Goal: Task Accomplishment & Management: Complete application form

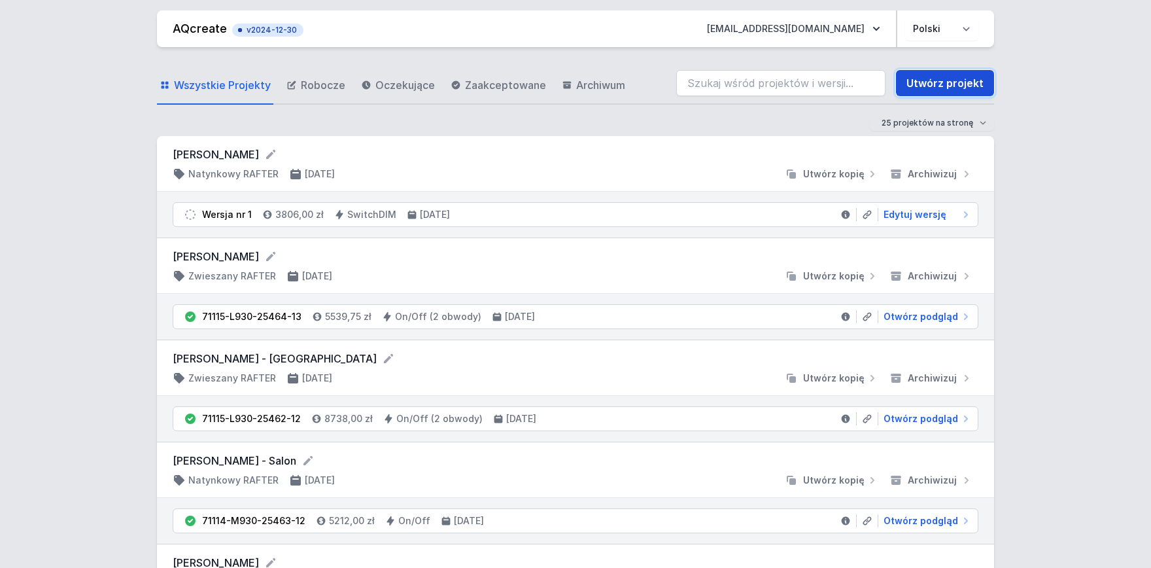
click at [932, 84] on link "Utwórz projekt" at bounding box center [945, 83] width 98 height 26
click at [266, 154] on icon at bounding box center [270, 154] width 13 height 13
click at [500, 158] on form "[PERSON_NAME]" at bounding box center [576, 155] width 806 height 17
click at [930, 172] on span "Archiwizuj" at bounding box center [932, 173] width 49 height 13
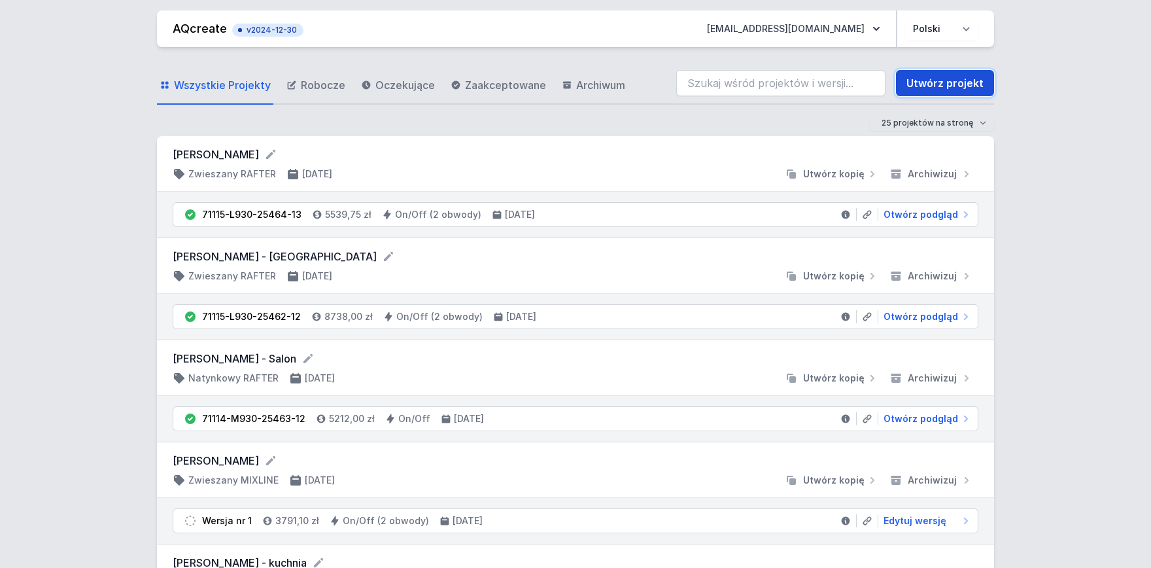
drag, startPoint x: 953, startPoint y: 83, endPoint x: 921, endPoint y: 89, distance: 32.6
click at [952, 83] on link "Utwórz projekt" at bounding box center [945, 83] width 98 height 26
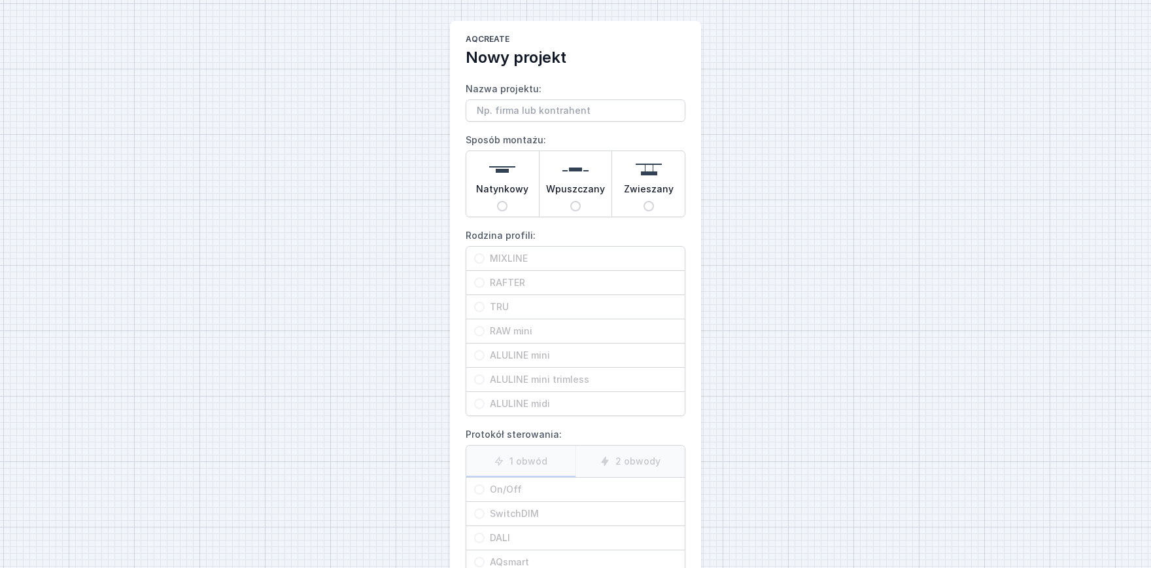
click at [530, 101] on input "Nazwa projektu:" at bounding box center [576, 110] width 220 height 22
type input "[PERSON_NAME]"
click at [493, 182] on img at bounding box center [502, 169] width 26 height 26
click at [497, 201] on input "Natynkowy" at bounding box center [502, 206] width 10 height 10
radio input "true"
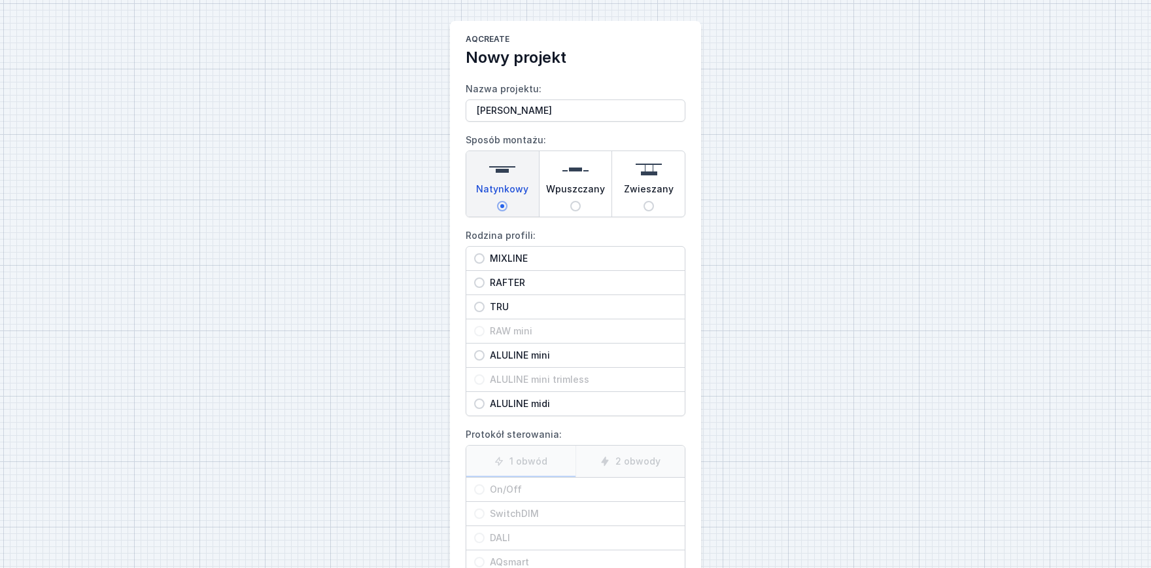
click at [510, 261] on span "MIXLINE" at bounding box center [581, 258] width 192 height 13
click at [485, 261] on input "MIXLINE" at bounding box center [479, 258] width 10 height 10
radio input "true"
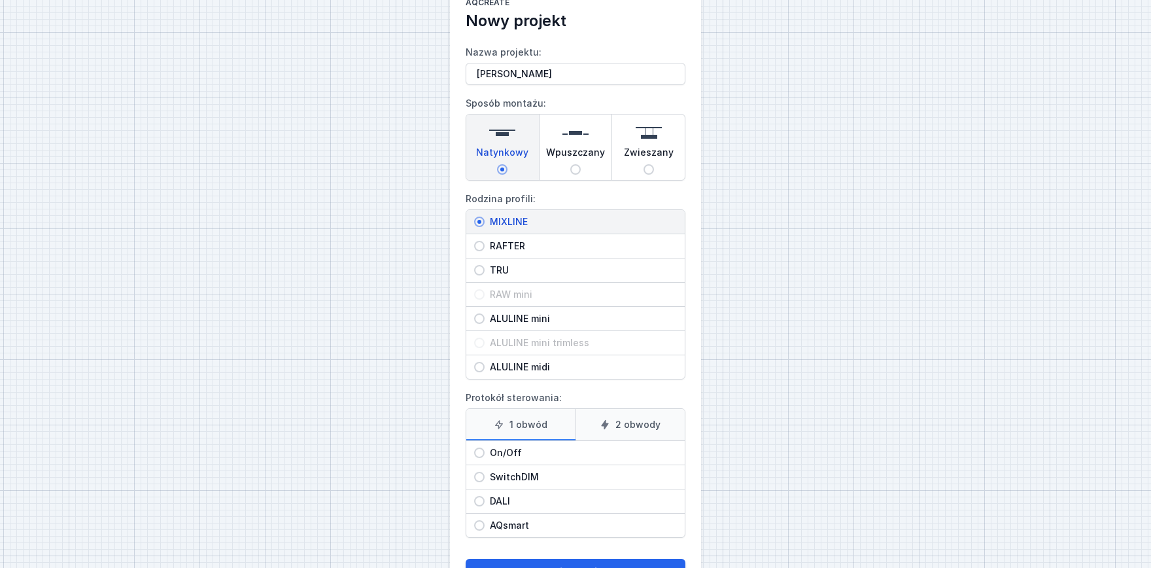
scroll to position [86, 0]
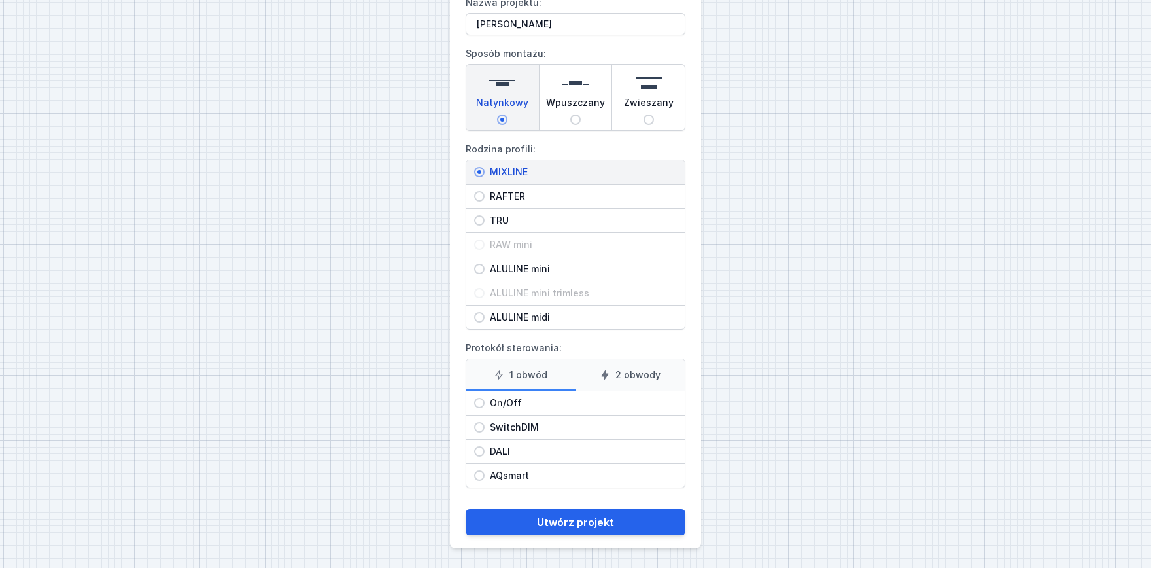
click at [502, 428] on span "SwitchDIM" at bounding box center [581, 427] width 192 height 13
click at [485, 428] on input "SwitchDIM" at bounding box center [479, 427] width 10 height 10
radio input "true"
click at [512, 408] on span "On/Off" at bounding box center [581, 402] width 192 height 13
click at [485, 408] on input "On/Off" at bounding box center [479, 403] width 10 height 10
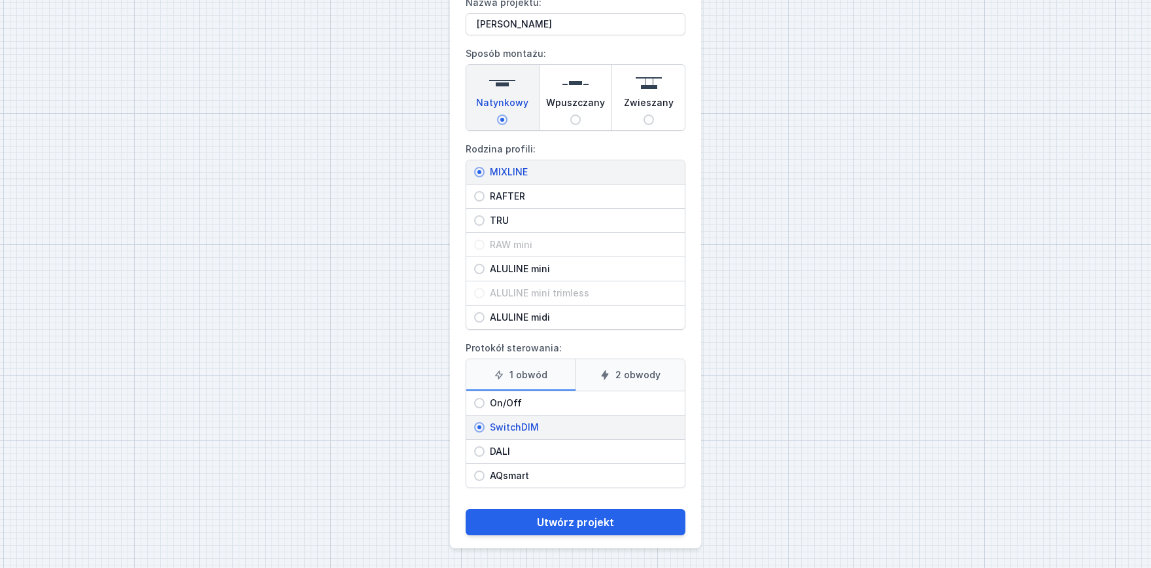
radio input "true"
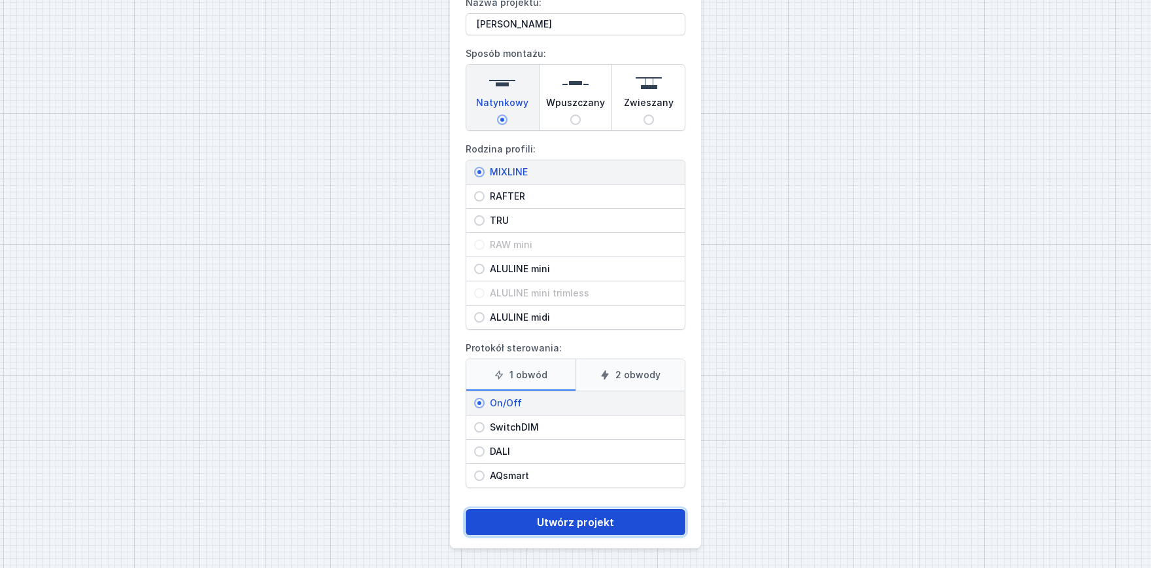
click at [580, 523] on button "Utwórz projekt" at bounding box center [576, 522] width 220 height 26
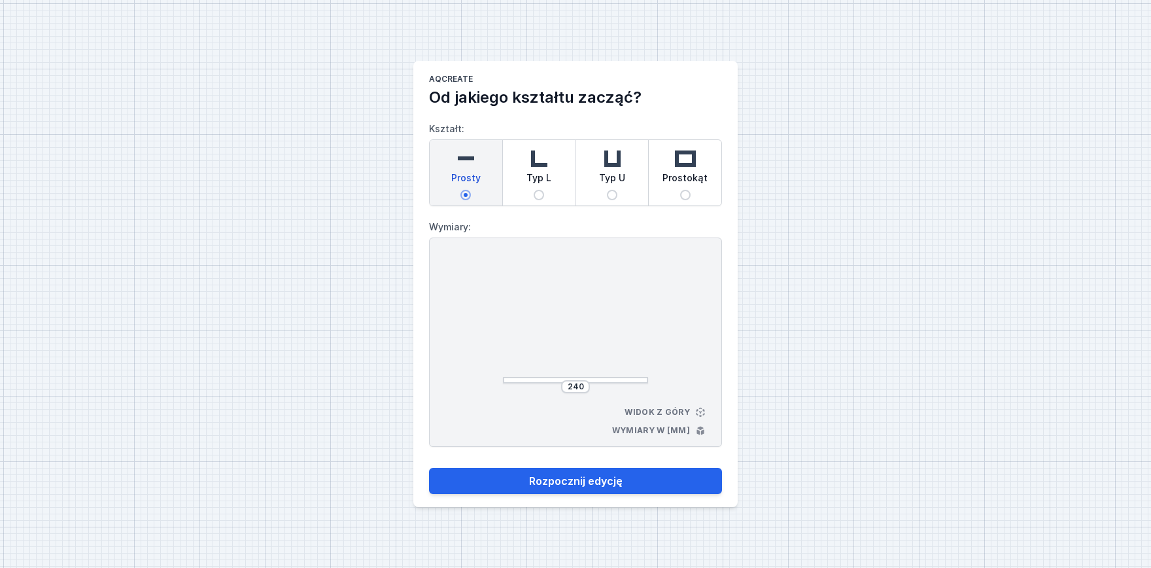
click at [528, 190] on span "Typ L" at bounding box center [539, 180] width 25 height 18
click at [534, 190] on input "Typ L" at bounding box center [539, 195] width 10 height 10
radio input "true"
click at [525, 324] on input "252" at bounding box center [520, 321] width 21 height 10
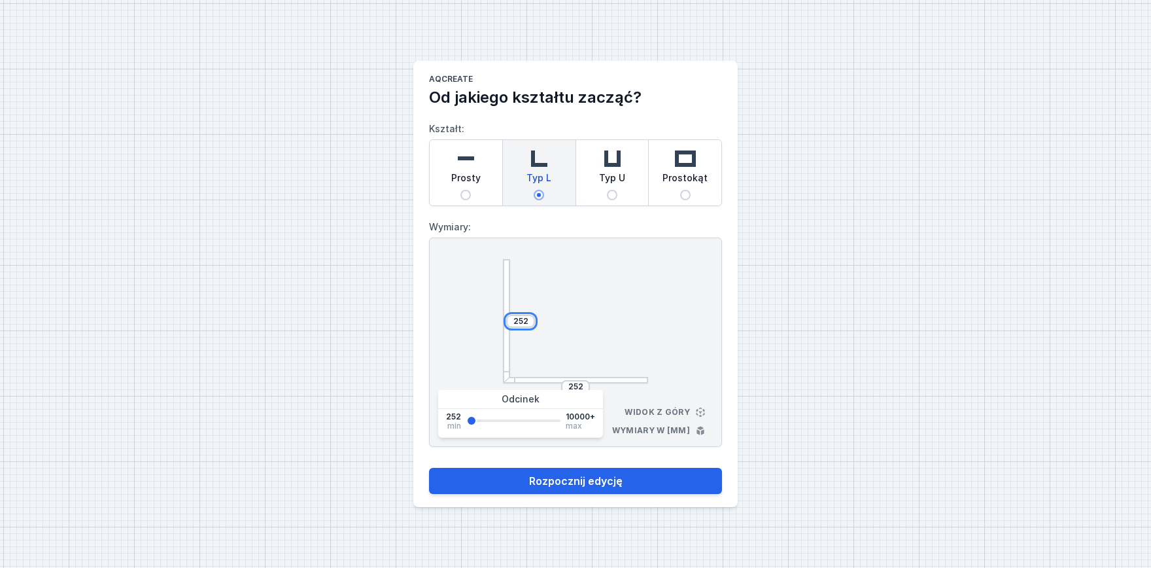
drag, startPoint x: 529, startPoint y: 321, endPoint x: 466, endPoint y: 305, distance: 64.6
click at [510, 316] on input "252" at bounding box center [520, 321] width 21 height 10
type input "3600"
click at [580, 385] on input "252" at bounding box center [575, 386] width 21 height 10
drag, startPoint x: 559, startPoint y: 383, endPoint x: 531, endPoint y: 378, distance: 27.9
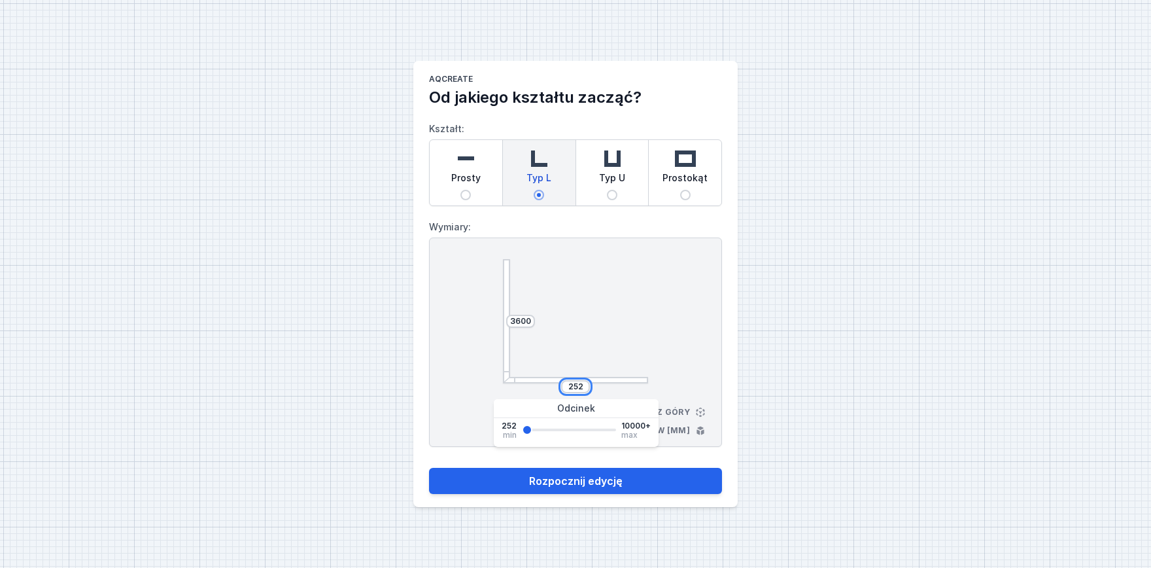
click at [565, 381] on input "252" at bounding box center [575, 386] width 21 height 10
type input "1200"
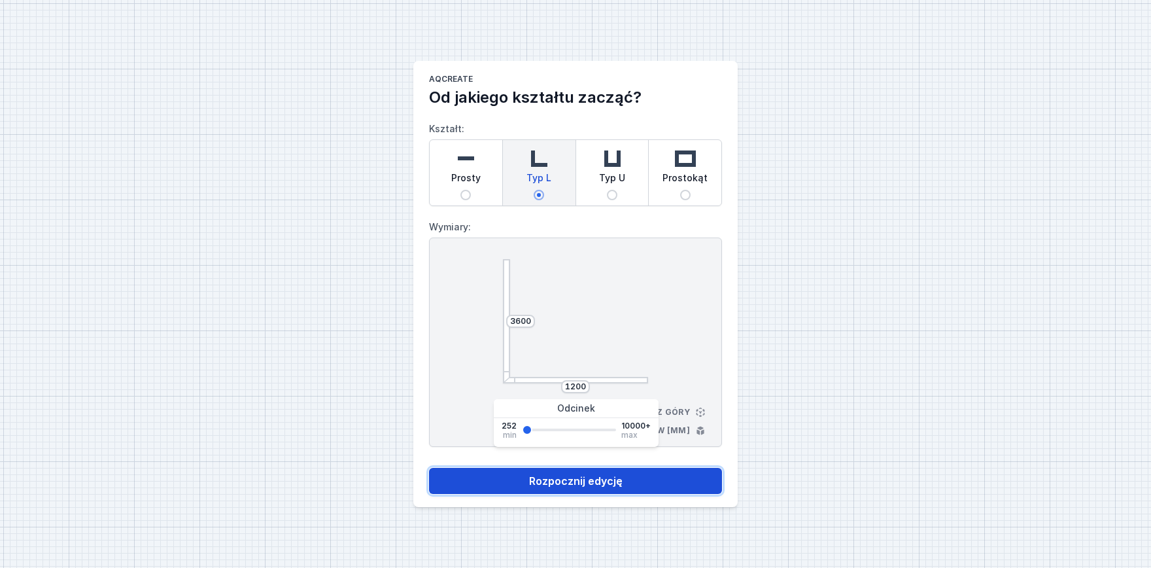
click at [580, 472] on button "Rozpocznij edycję" at bounding box center [575, 481] width 293 height 26
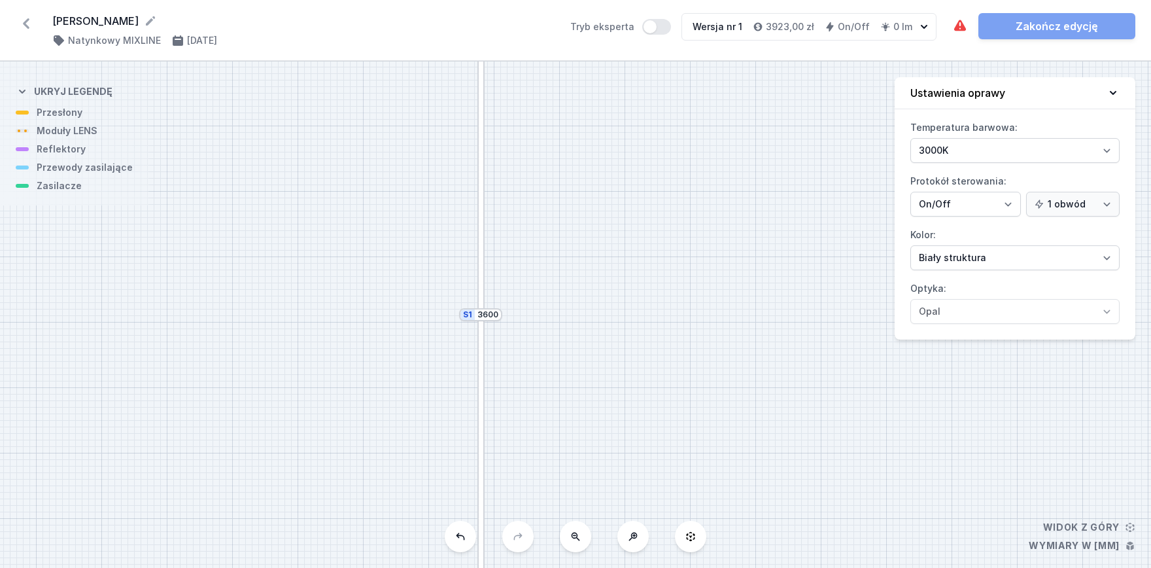
click at [482, 189] on div at bounding box center [481, 167] width 7 height 294
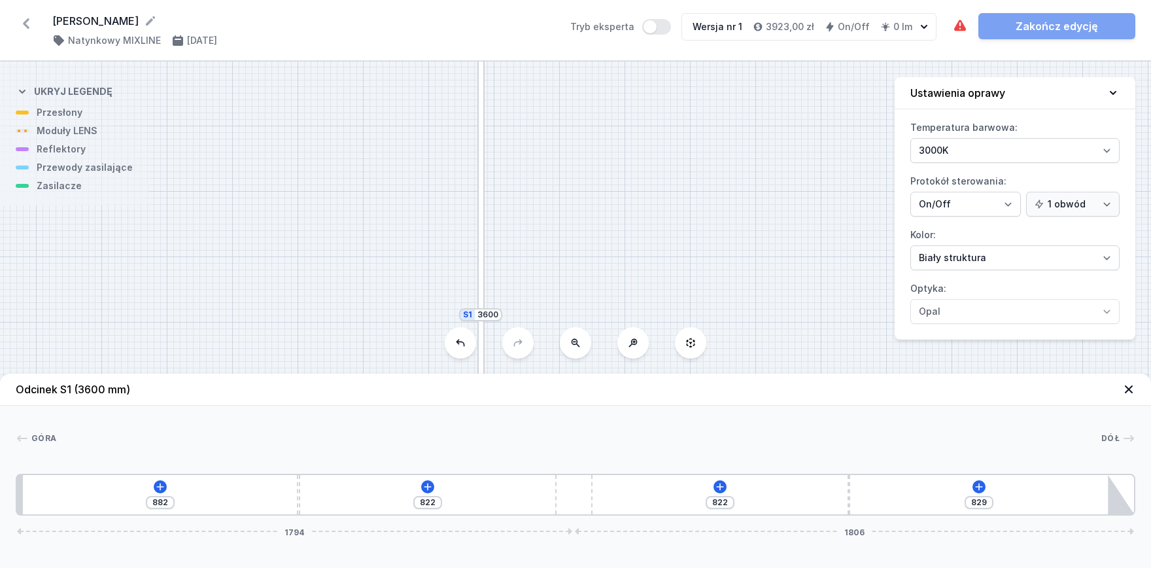
click at [154, 493] on div "882 822 822 829 1794 1806" at bounding box center [576, 495] width 1120 height 42
click at [163, 484] on icon at bounding box center [160, 486] width 10 height 10
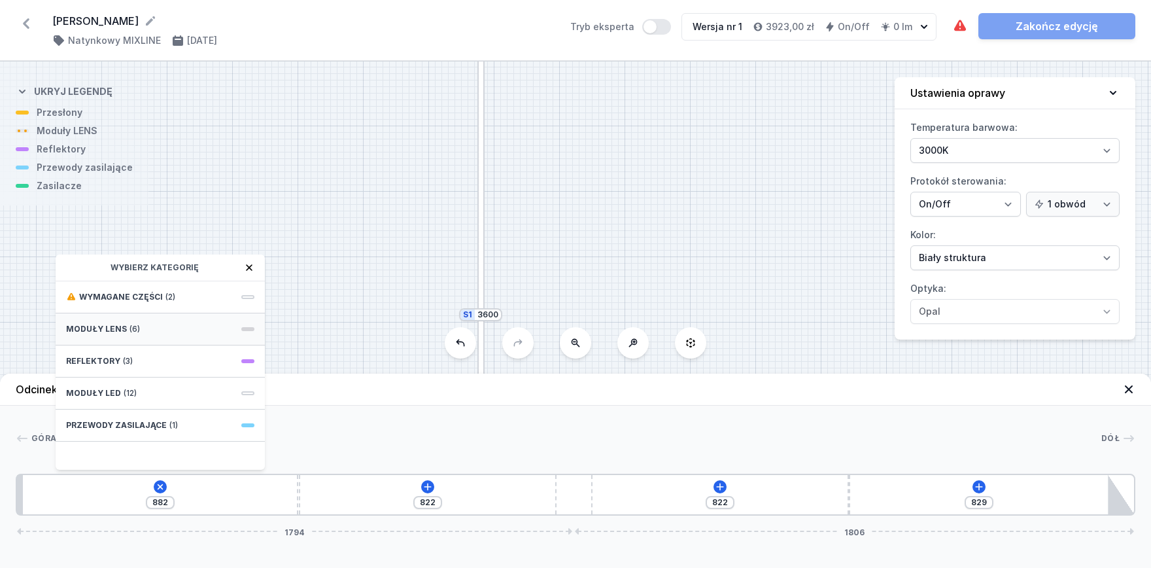
click at [117, 334] on div "Moduły LENS (6)" at bounding box center [160, 329] width 209 height 32
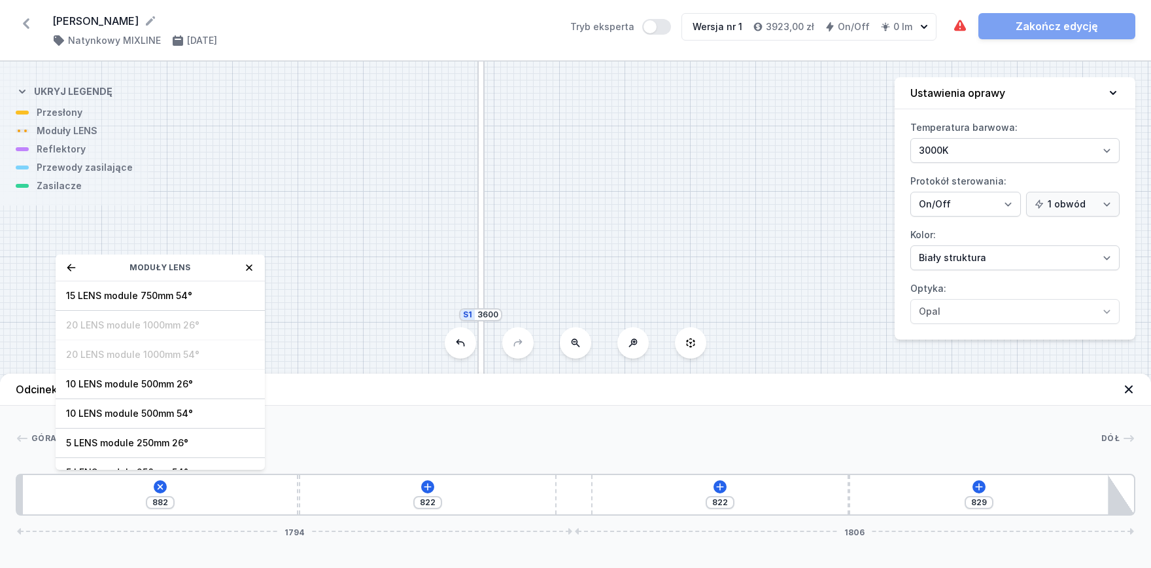
click at [71, 266] on icon at bounding box center [71, 267] width 10 height 10
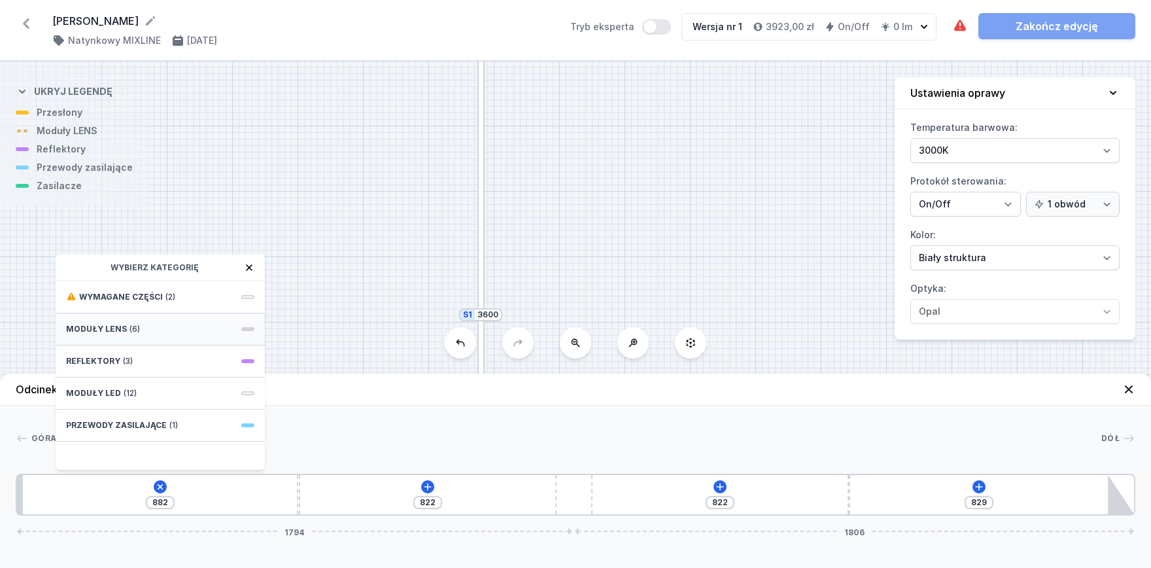
click at [122, 332] on span "Moduły LENS" at bounding box center [96, 329] width 61 height 10
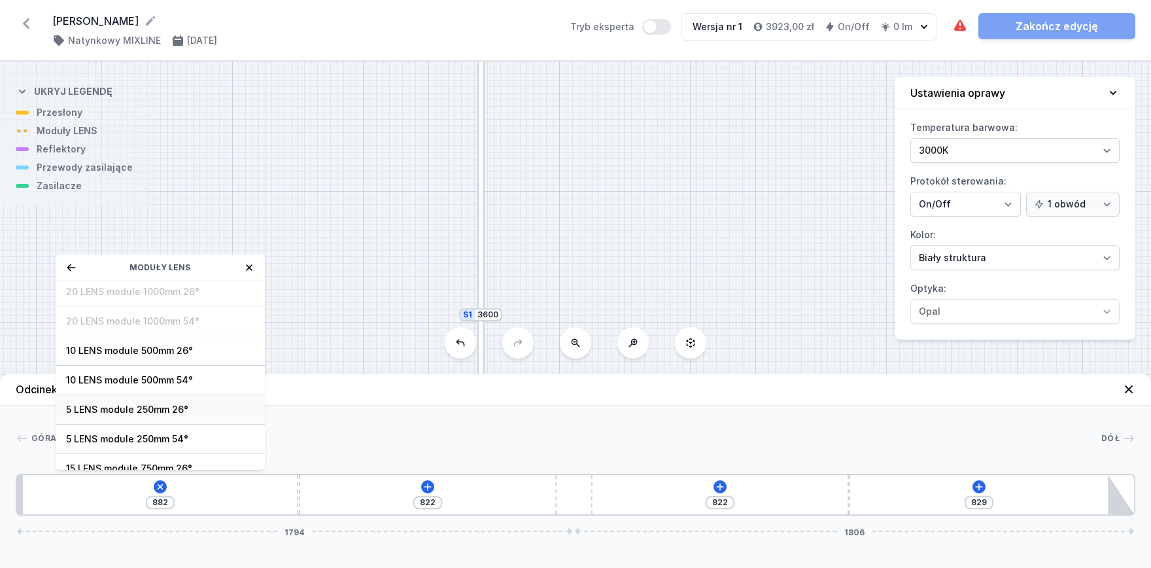
scroll to position [46, 0]
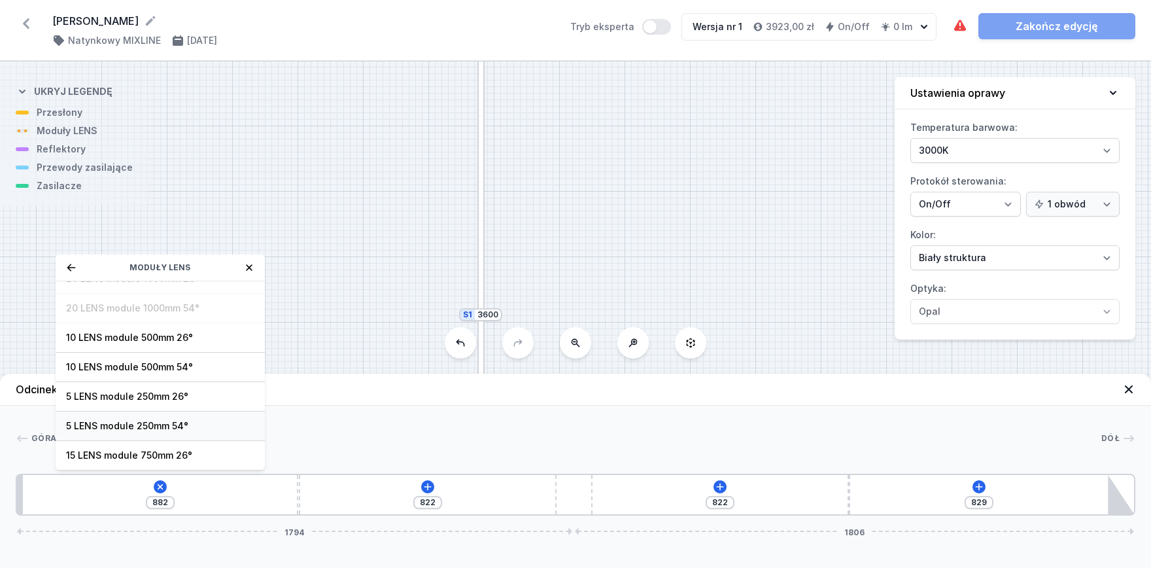
click at [120, 429] on span "5 LENS module 250mm 54°" at bounding box center [160, 425] width 188 height 13
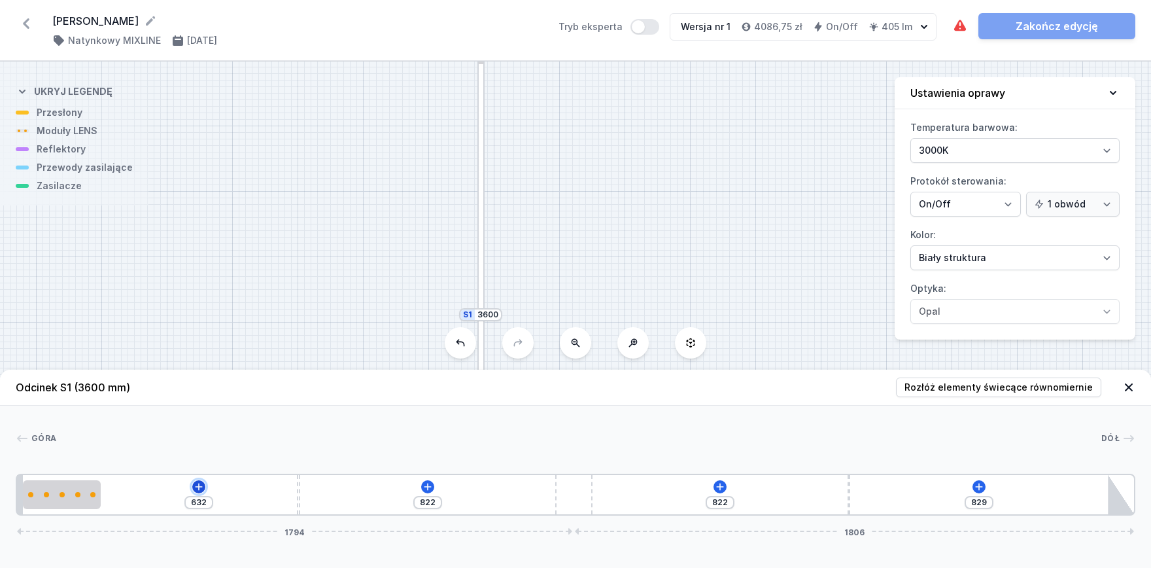
click at [201, 489] on icon at bounding box center [199, 486] width 10 height 10
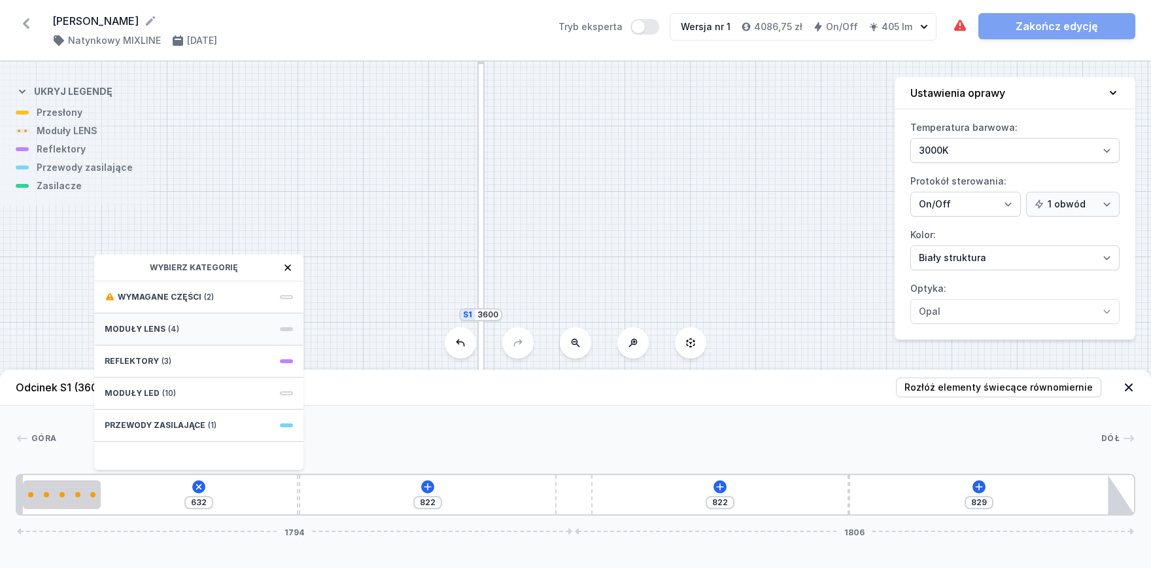
click at [173, 322] on div "Moduły LENS (4)" at bounding box center [198, 329] width 209 height 32
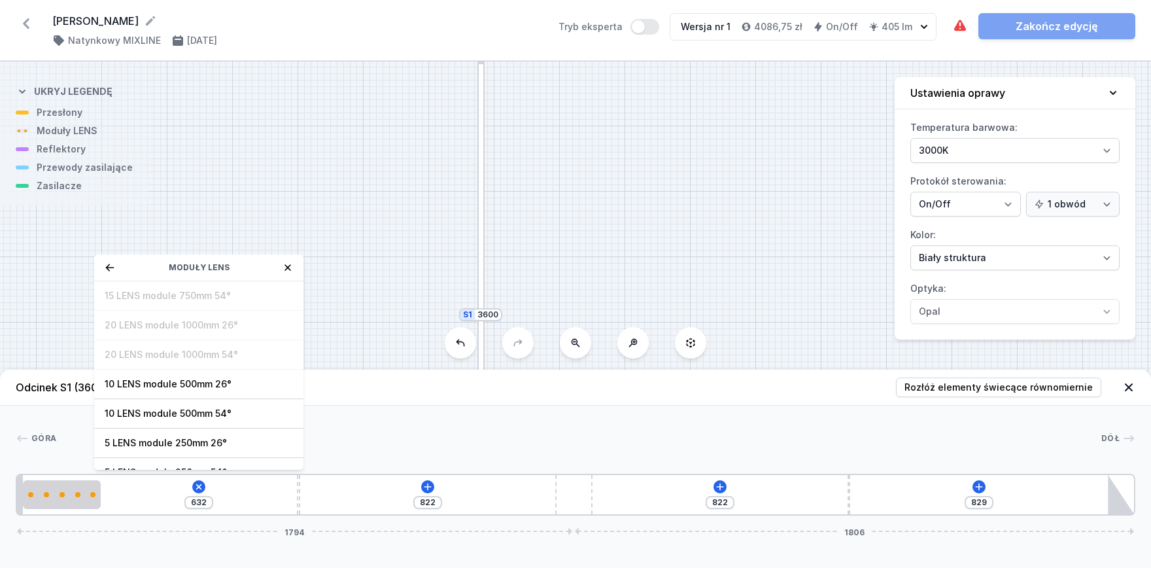
click at [97, 268] on div "Moduły LENS" at bounding box center [198, 267] width 209 height 27
click at [109, 264] on icon at bounding box center [110, 267] width 9 height 7
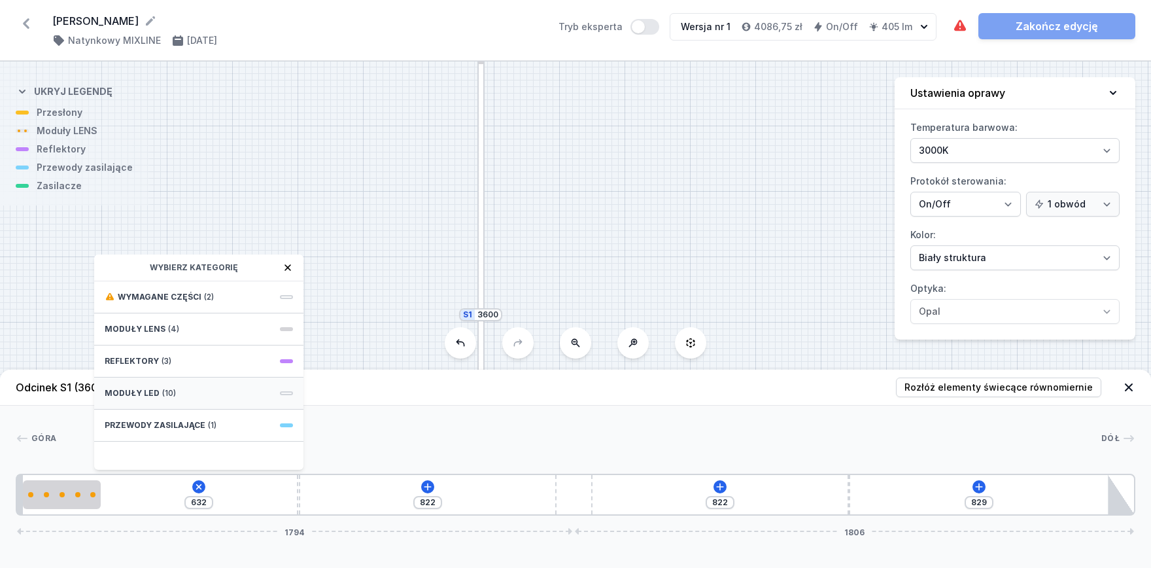
click at [162, 396] on span "(10)" at bounding box center [169, 393] width 14 height 10
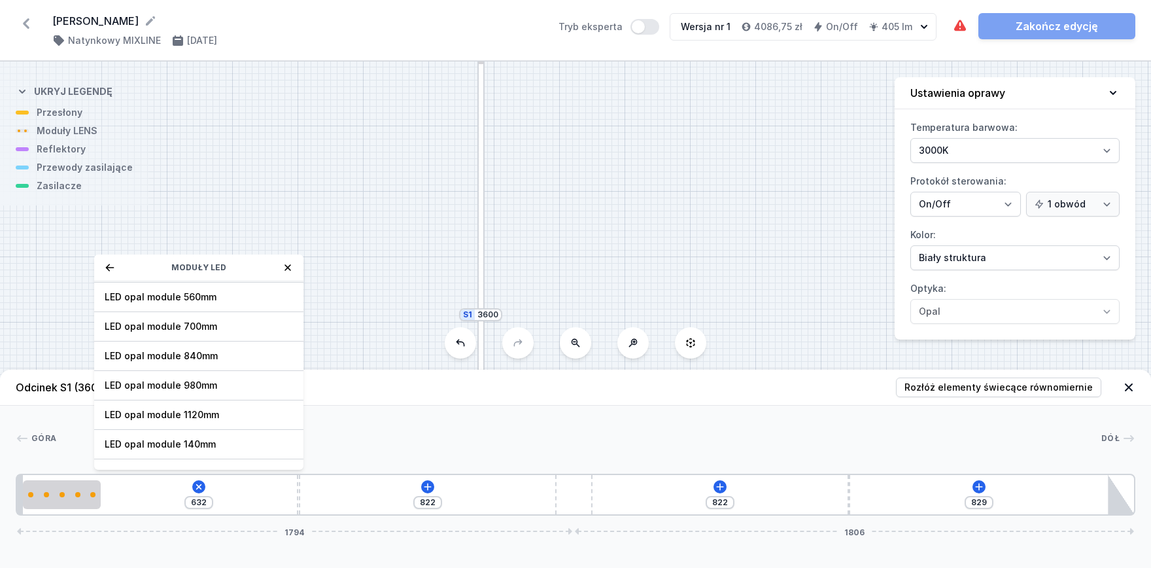
scroll to position [13, 0]
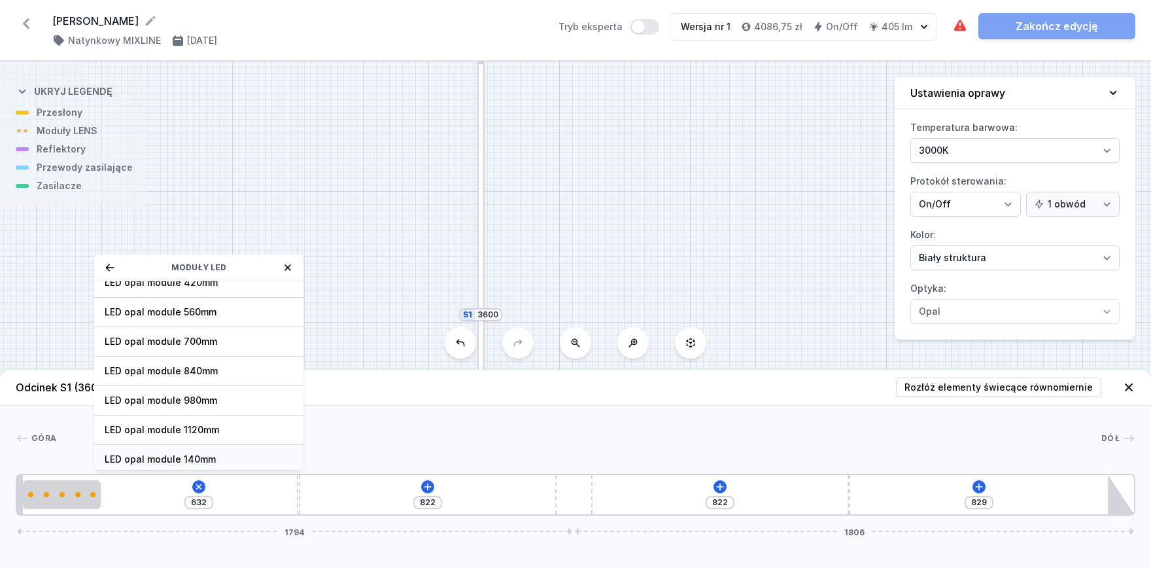
click at [200, 447] on div "LED opal module 140mm" at bounding box center [198, 459] width 209 height 29
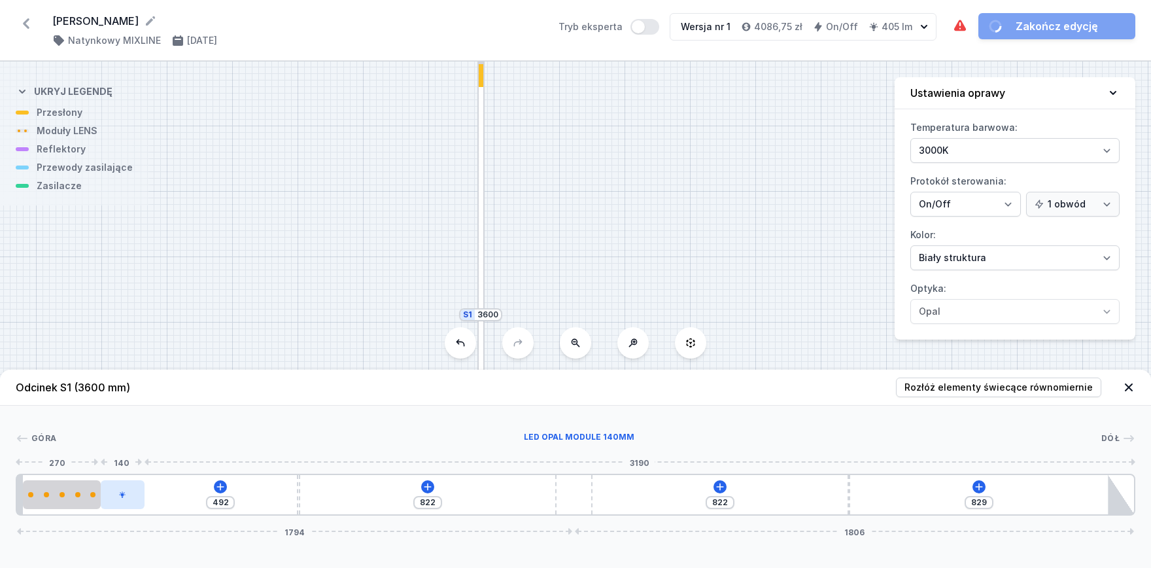
click at [130, 495] on div at bounding box center [122, 494] width 43 height 29
click at [158, 456] on icon at bounding box center [155, 457] width 10 height 10
click at [197, 492] on icon at bounding box center [199, 486] width 10 height 10
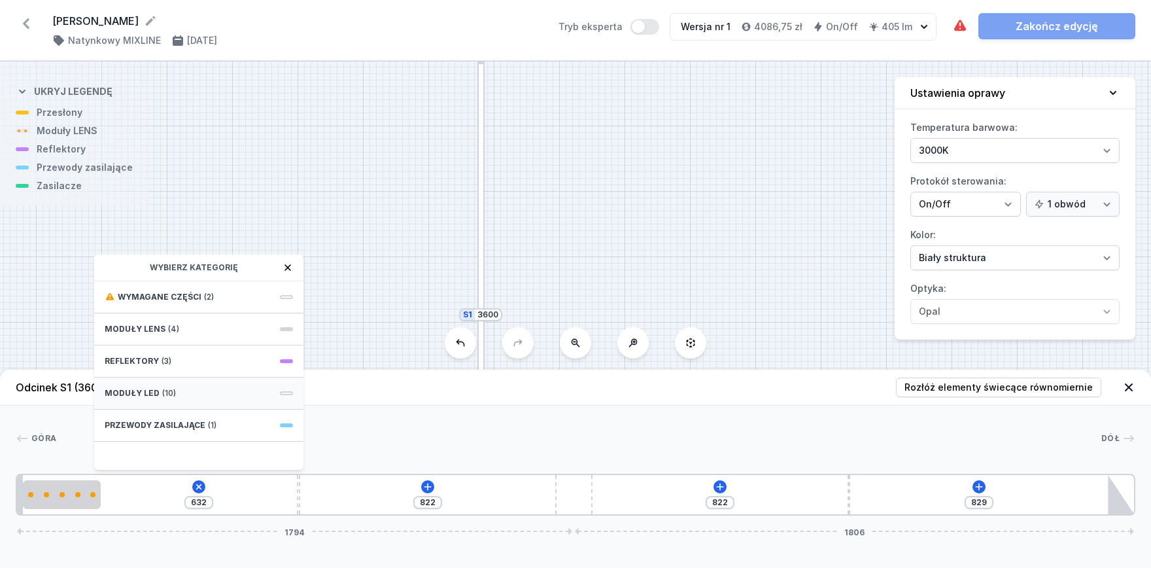
click at [174, 385] on div "Moduły LED (10)" at bounding box center [198, 393] width 209 height 32
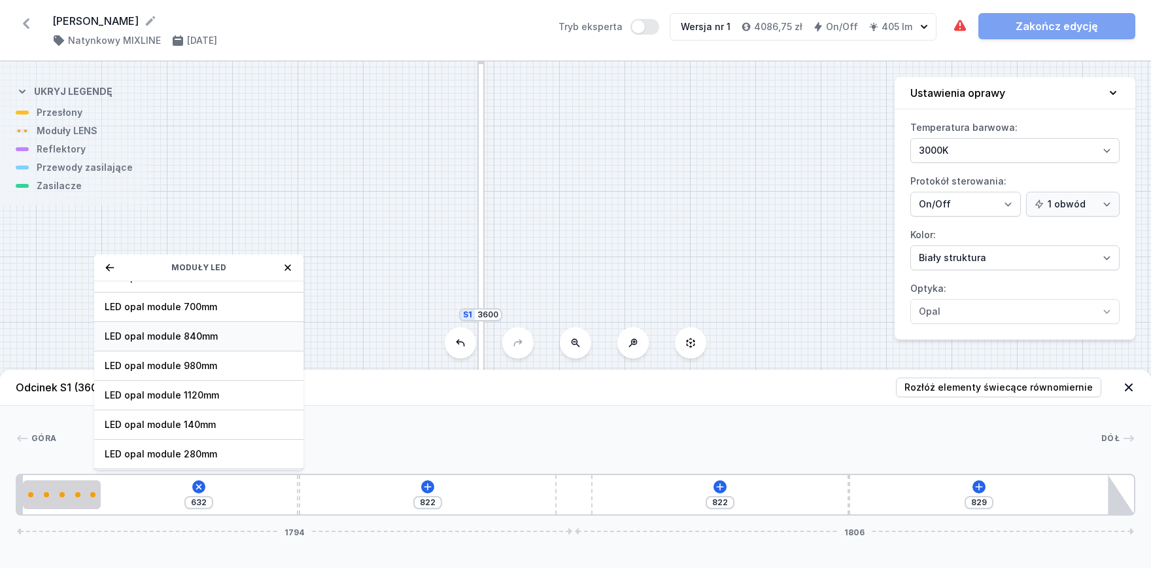
scroll to position [75, 0]
click at [211, 421] on span "LED opal module 280mm" at bounding box center [199, 426] width 188 height 13
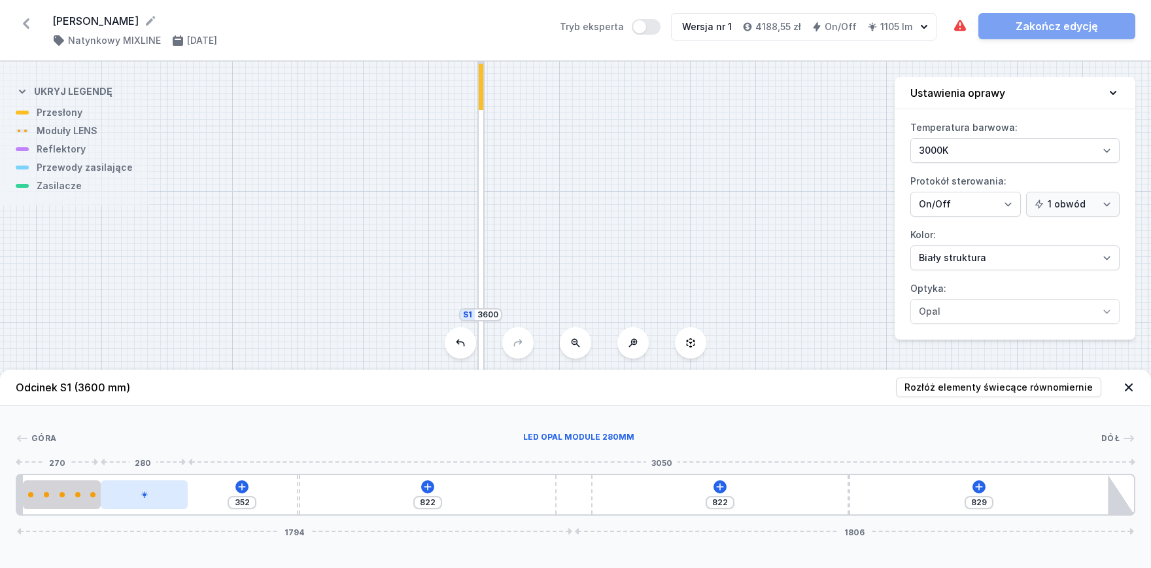
click at [171, 491] on div at bounding box center [144, 494] width 87 height 29
click at [189, 457] on button at bounding box center [176, 457] width 27 height 17
click at [202, 482] on icon at bounding box center [199, 486] width 10 height 10
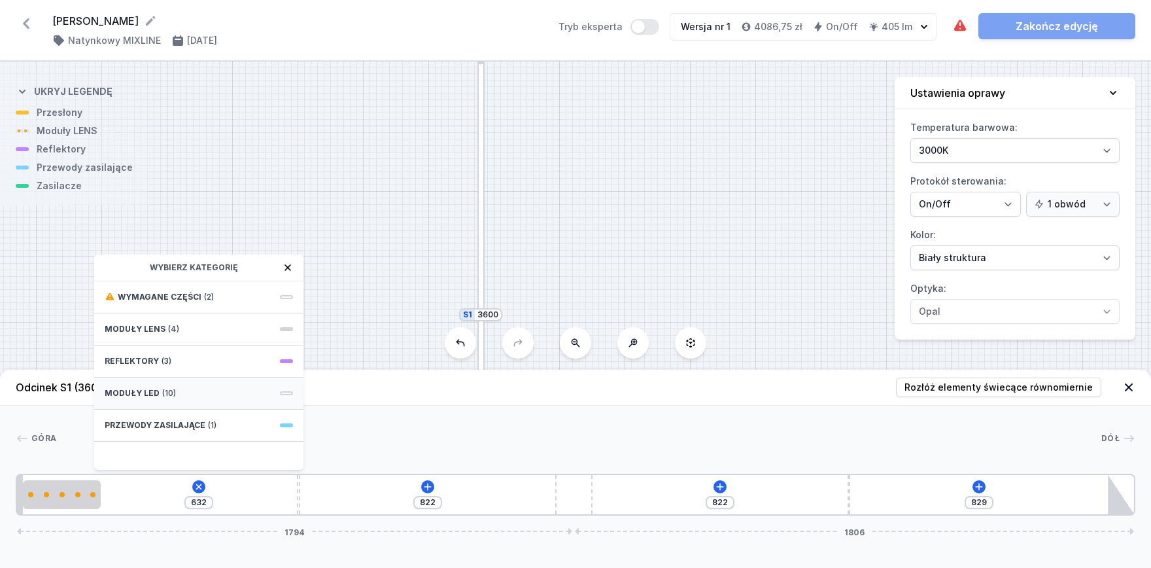
click at [190, 388] on div "Moduły LED (10)" at bounding box center [198, 393] width 209 height 32
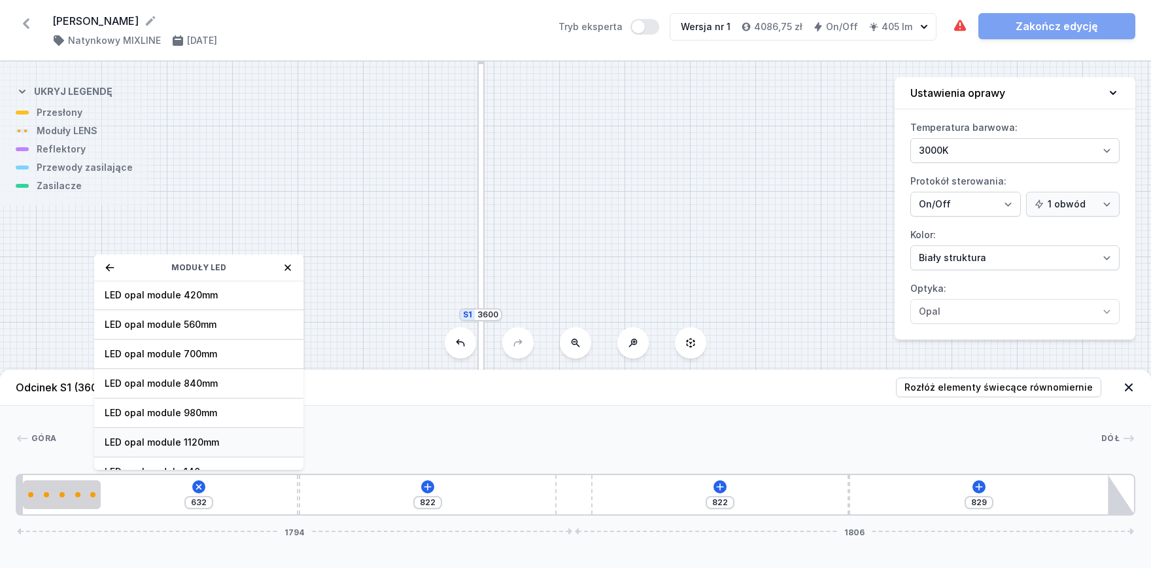
scroll to position [0, 0]
click at [203, 285] on div "LED opal module 420mm" at bounding box center [198, 295] width 209 height 29
type input "212"
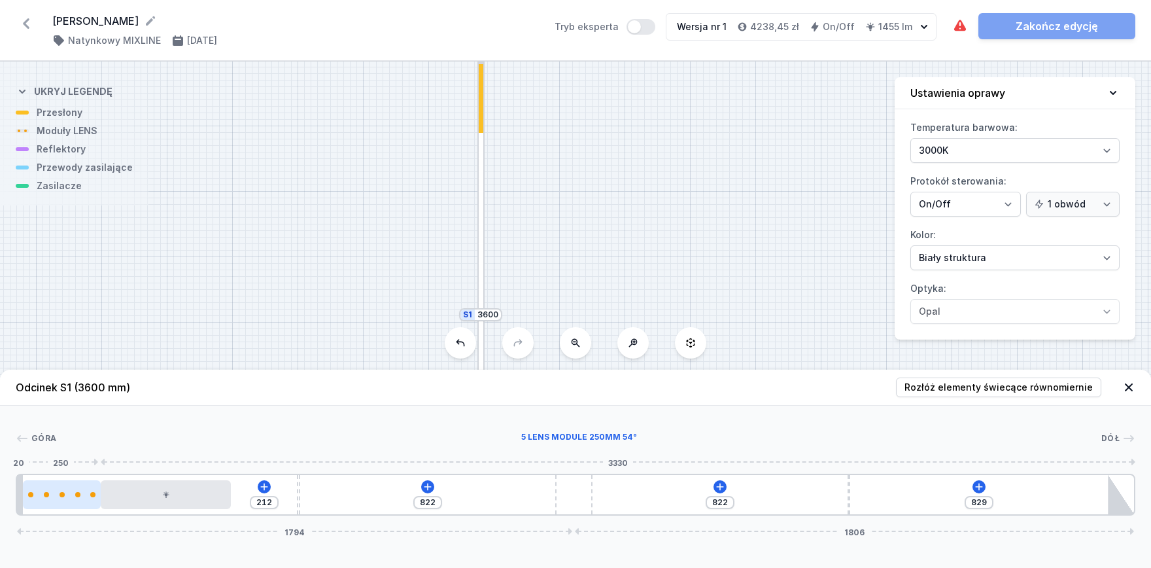
click at [76, 498] on div at bounding box center [62, 494] width 78 height 29
select select "1516"
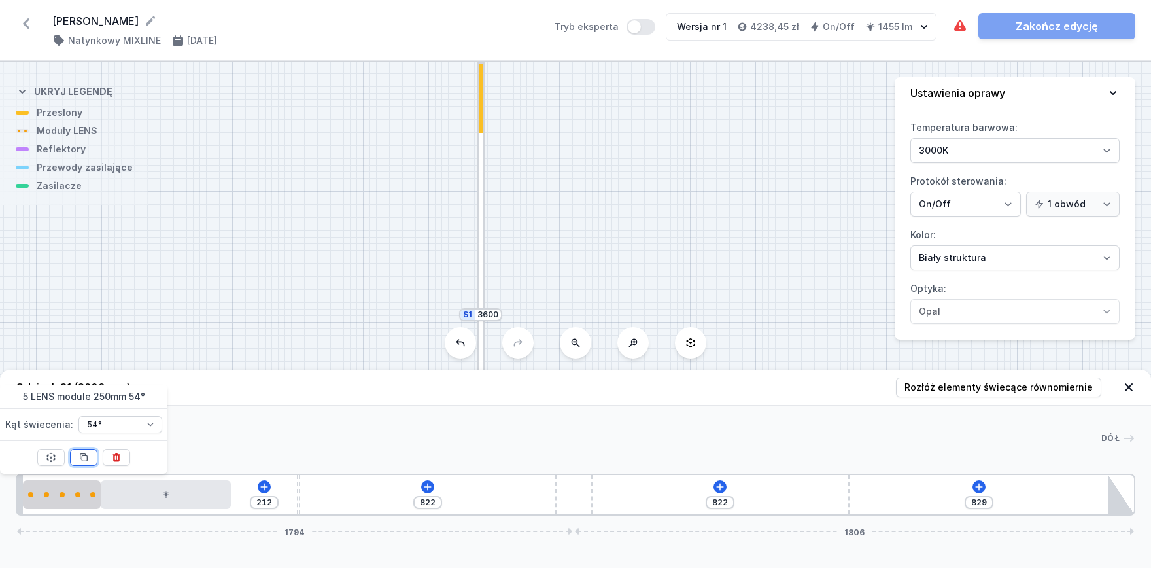
click at [82, 451] on button at bounding box center [83, 457] width 27 height 17
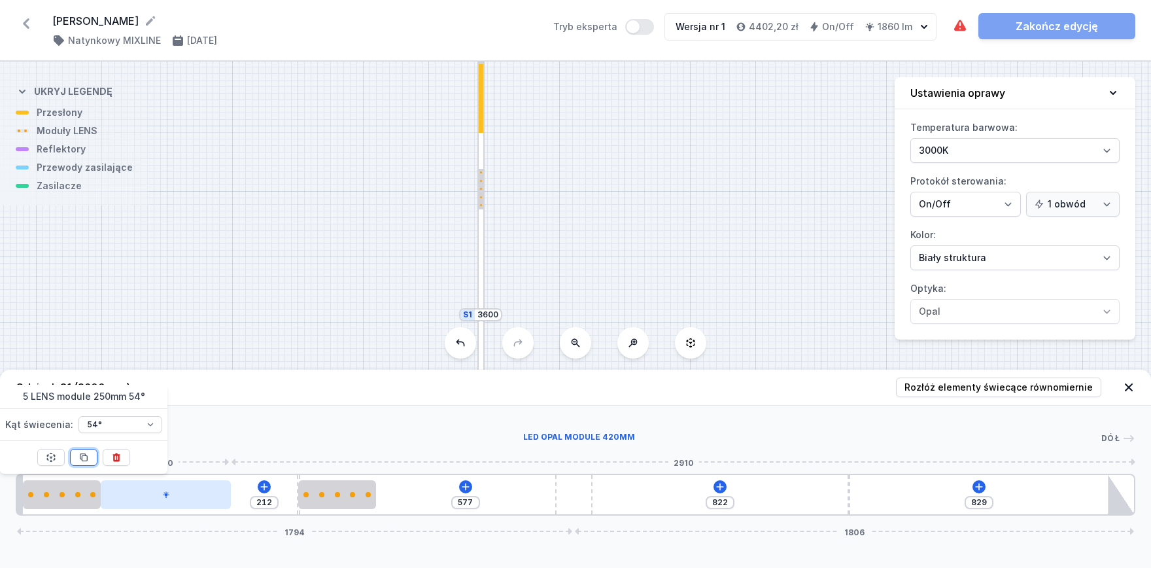
click at [164, 495] on icon at bounding box center [166, 495] width 8 height 8
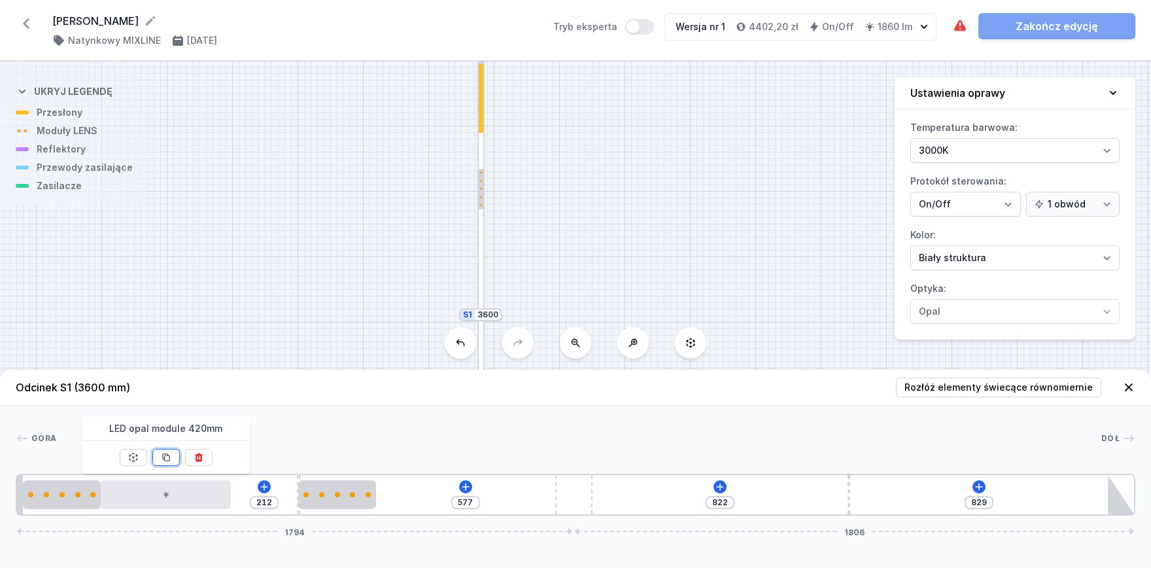
click at [171, 455] on button at bounding box center [165, 457] width 27 height 17
type input "157"
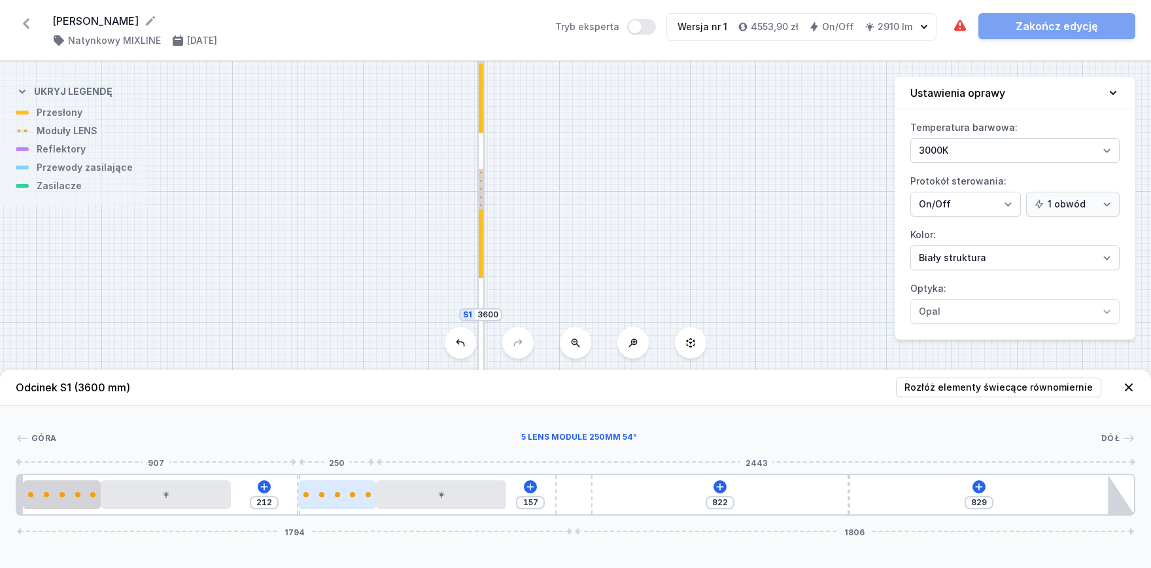
click at [338, 497] on div at bounding box center [337, 494] width 5 height 5
select select "1516"
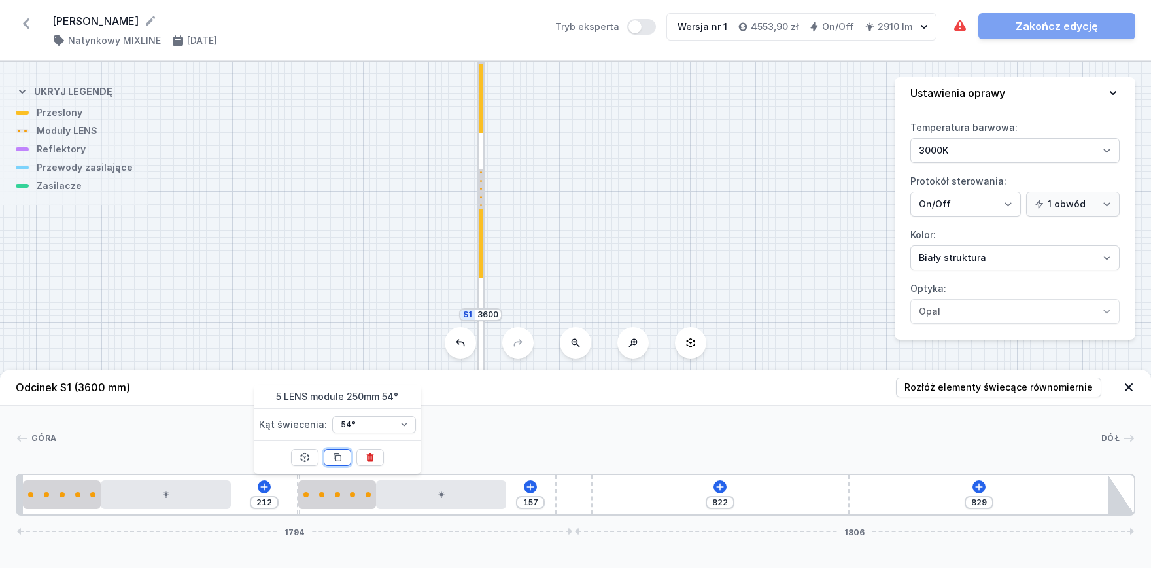
click at [344, 463] on button at bounding box center [337, 457] width 27 height 17
type input "572"
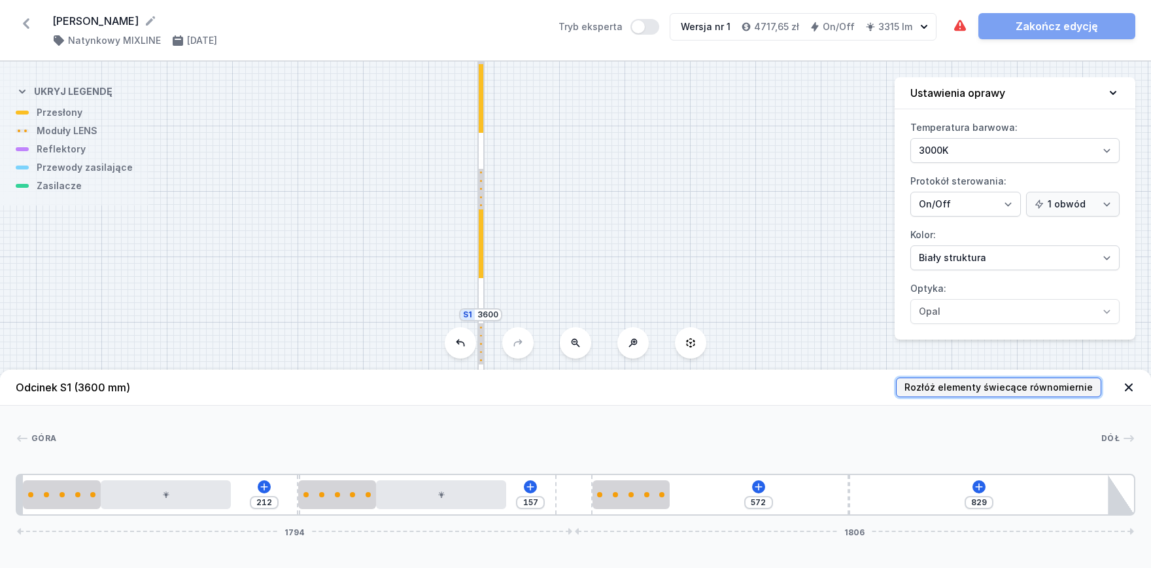
click at [1060, 388] on span "Rozłóż elementy świecące równomiernie" at bounding box center [999, 387] width 188 height 13
type input "317"
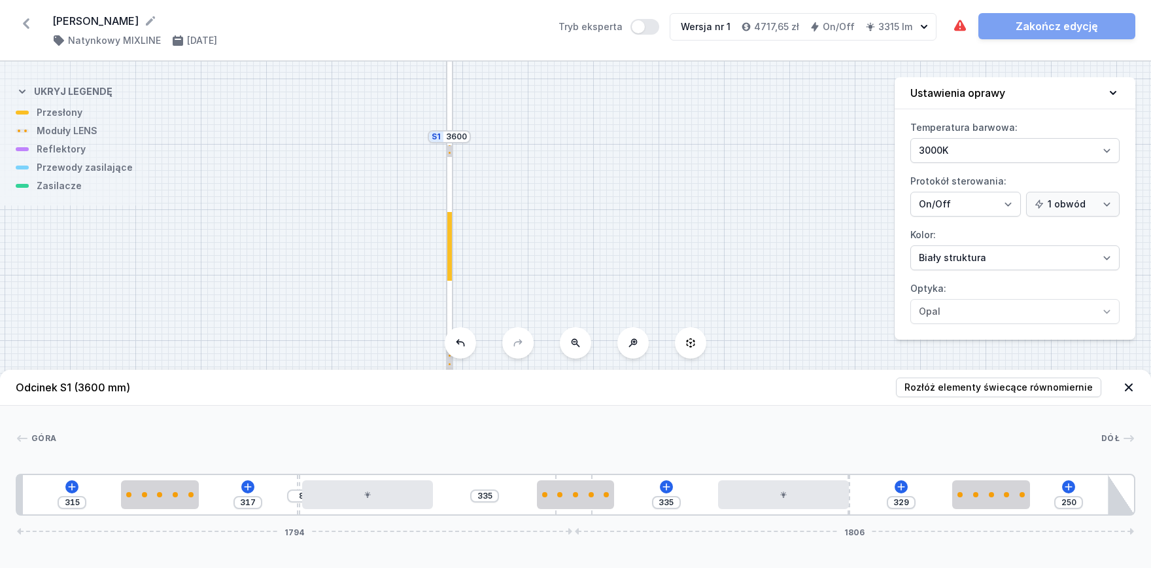
drag, startPoint x: 580, startPoint y: 223, endPoint x: 552, endPoint y: 77, distance: 149.1
click at [552, 77] on div "S2 1200 S1 3600" at bounding box center [575, 314] width 1151 height 506
drag, startPoint x: 568, startPoint y: 234, endPoint x: 562, endPoint y: 270, distance: 35.9
click at [563, 270] on div "S2 1200 S1 3600" at bounding box center [575, 314] width 1151 height 506
drag, startPoint x: 546, startPoint y: 171, endPoint x: 537, endPoint y: 258, distance: 87.5
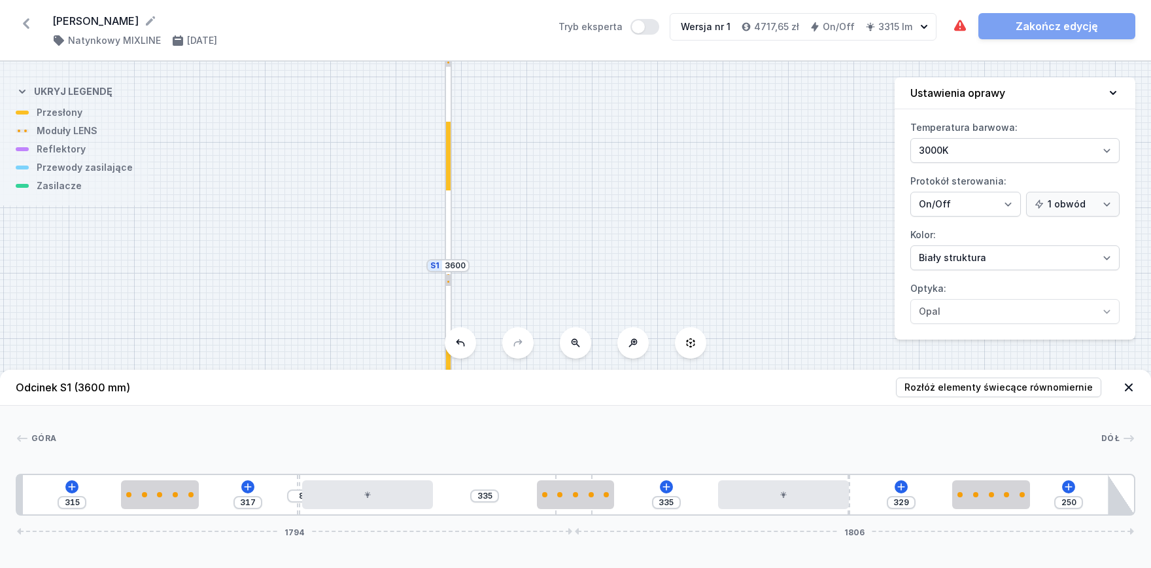
click at [546, 305] on div "S2 1200 S1 3600" at bounding box center [575, 314] width 1151 height 506
drag, startPoint x: 535, startPoint y: 200, endPoint x: 536, endPoint y: 264, distance: 63.5
click at [536, 264] on div "S2 1200 S1 3600" at bounding box center [575, 314] width 1151 height 506
drag, startPoint x: 536, startPoint y: 264, endPoint x: 543, endPoint y: 292, distance: 29.5
click at [543, 292] on div "S2 1200 S1 3600" at bounding box center [575, 314] width 1151 height 506
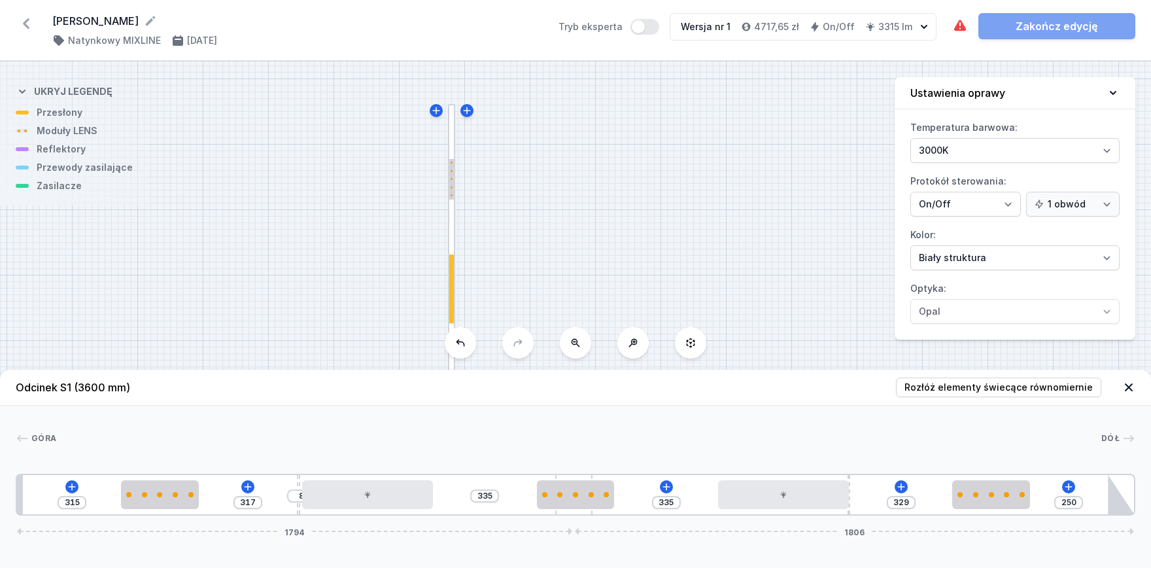
drag, startPoint x: 540, startPoint y: 290, endPoint x: 502, endPoint y: 173, distance: 122.7
click at [502, 175] on div "S2 1200 S1 3600" at bounding box center [575, 314] width 1151 height 506
drag, startPoint x: 558, startPoint y: 298, endPoint x: 521, endPoint y: 175, distance: 128.5
click at [523, 183] on div "S2 1200 S1 3600" at bounding box center [575, 314] width 1151 height 506
drag, startPoint x: 560, startPoint y: 285, endPoint x: 484, endPoint y: 46, distance: 250.5
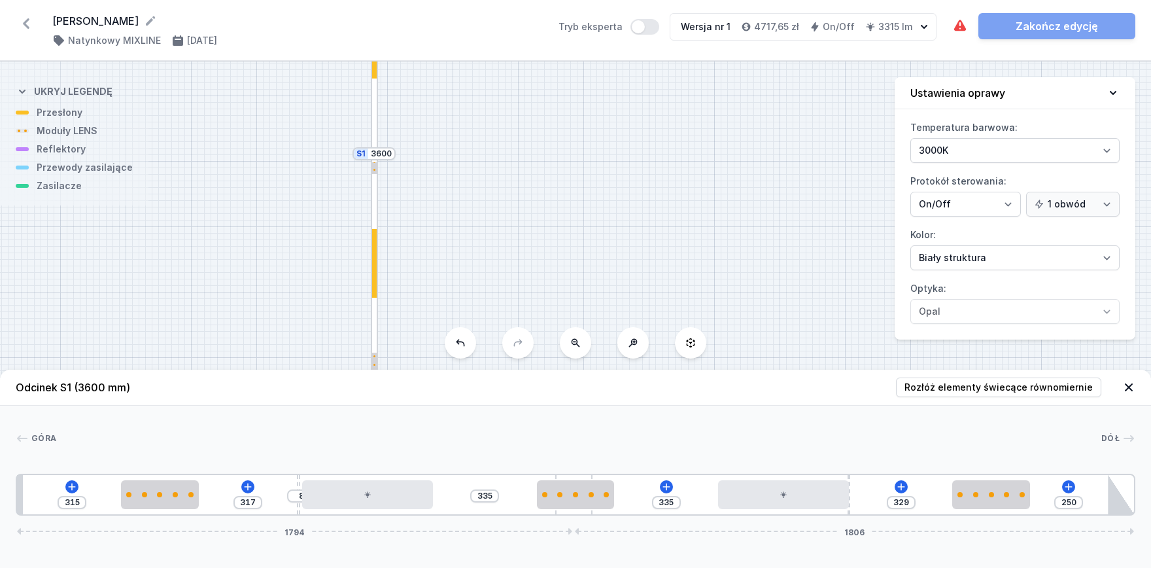
click at [484, 46] on div "[PERSON_NAME] ( 11307 /v 1 ) Natynkowy MIXLINE [DATE] Tryb eksperta Wersja nr 1…" at bounding box center [575, 284] width 1151 height 568
click at [377, 208] on div at bounding box center [393, 205] width 196 height 7
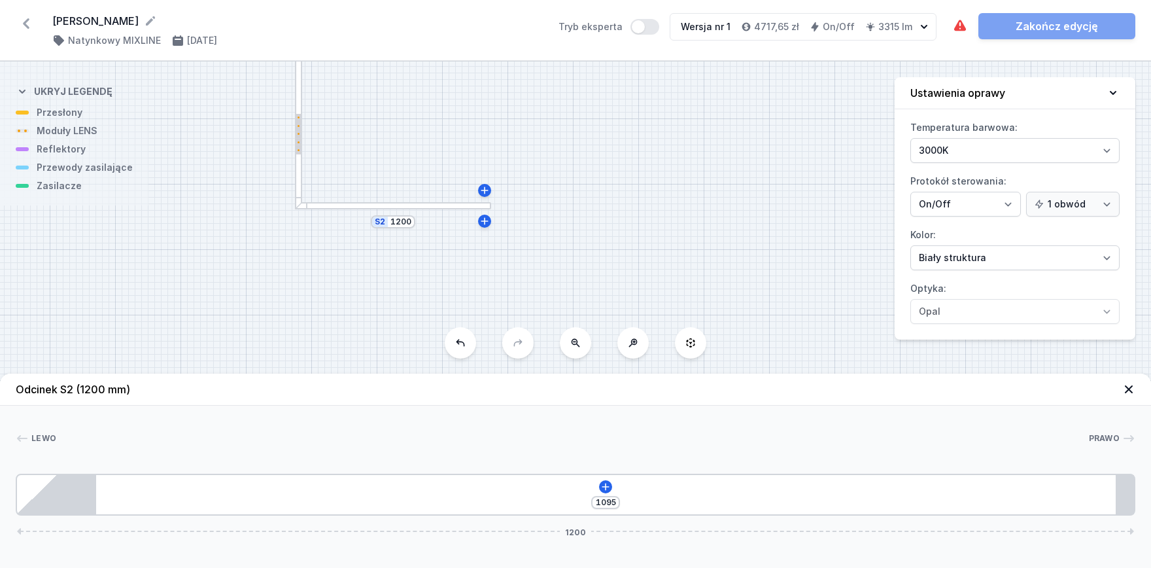
click at [340, 481] on div "1095 1200" at bounding box center [576, 495] width 1120 height 42
click at [602, 487] on icon at bounding box center [606, 486] width 10 height 10
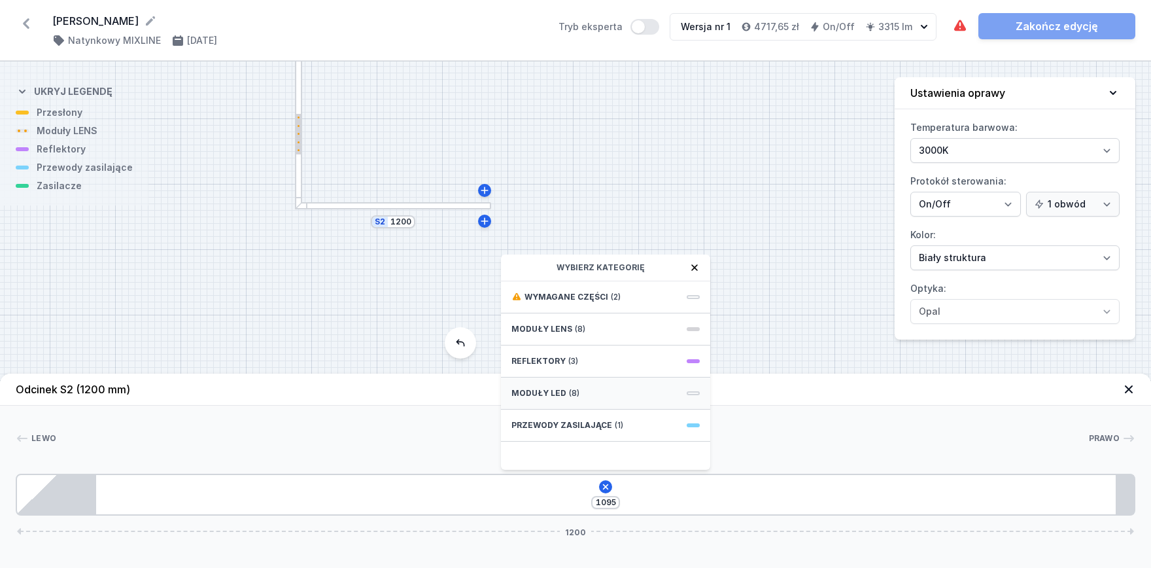
click at [562, 400] on div "Moduły LED (8)" at bounding box center [605, 393] width 209 height 32
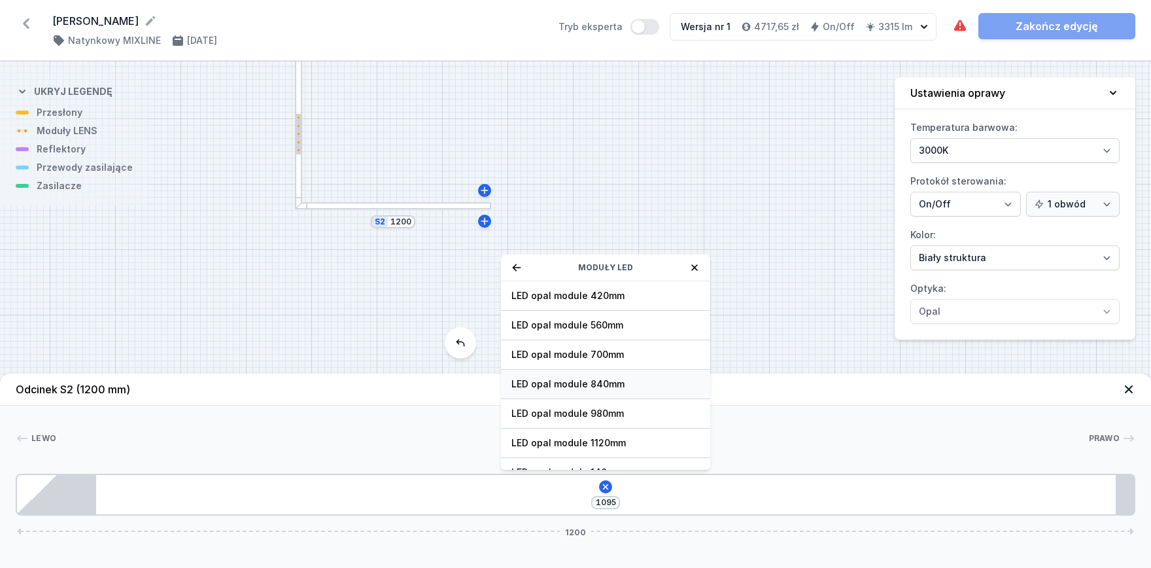
scroll to position [75, 0]
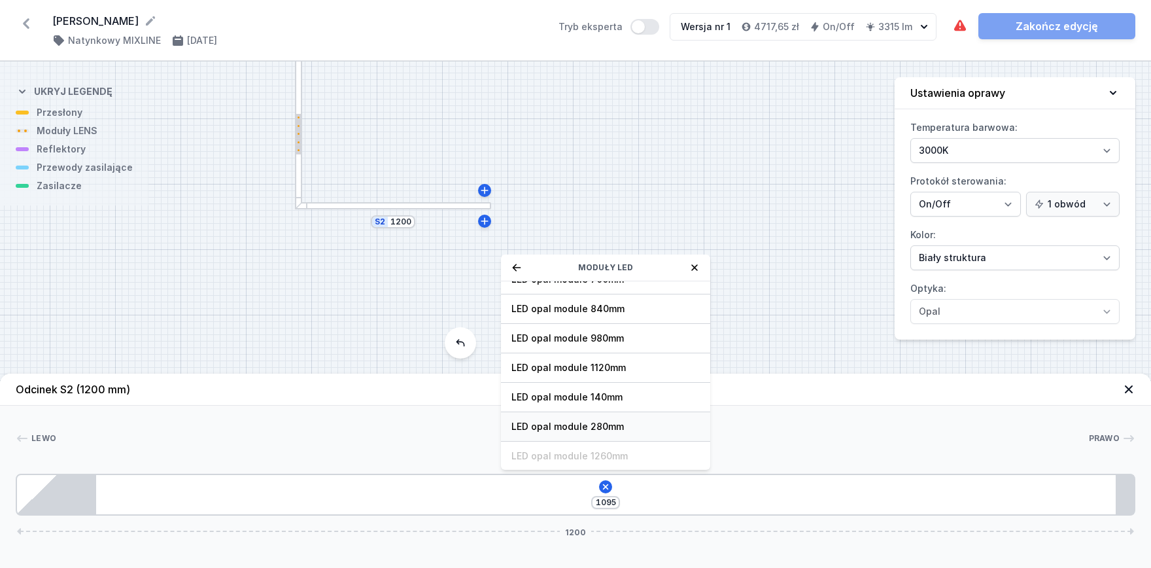
click at [563, 415] on div "LED opal module 280mm" at bounding box center [605, 426] width 209 height 29
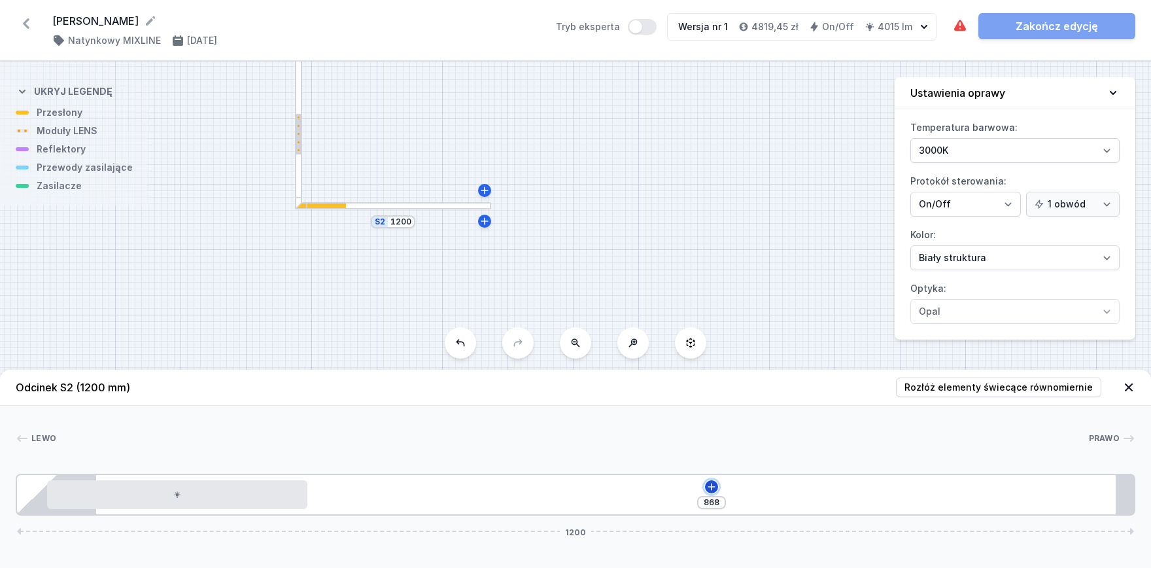
click at [710, 487] on icon at bounding box center [711, 486] width 10 height 10
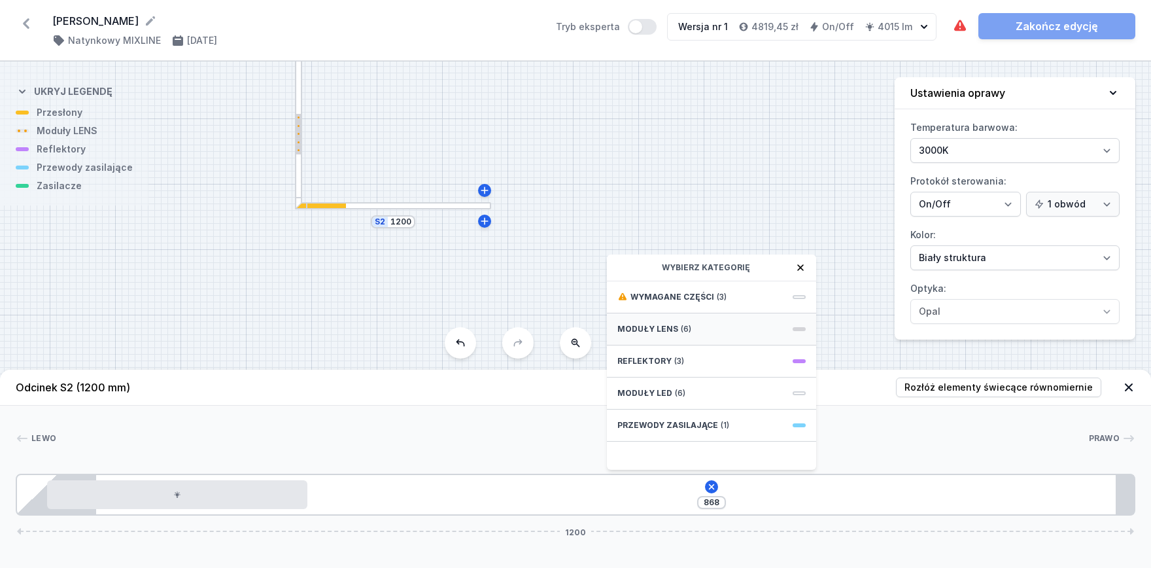
click at [659, 334] on span "Moduły LENS" at bounding box center [648, 329] width 61 height 10
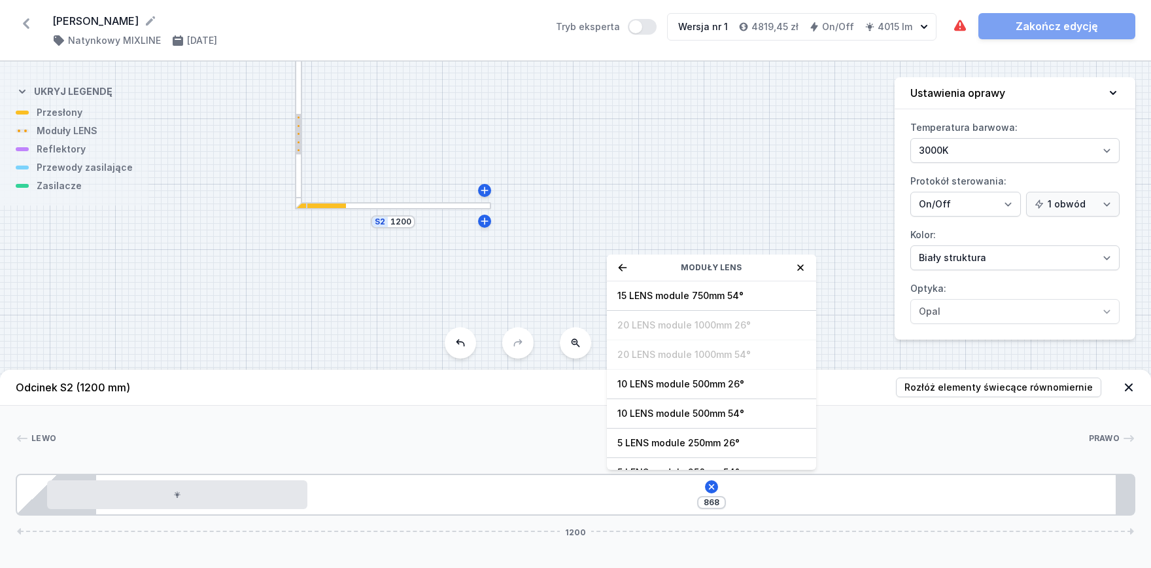
scroll to position [46, 0]
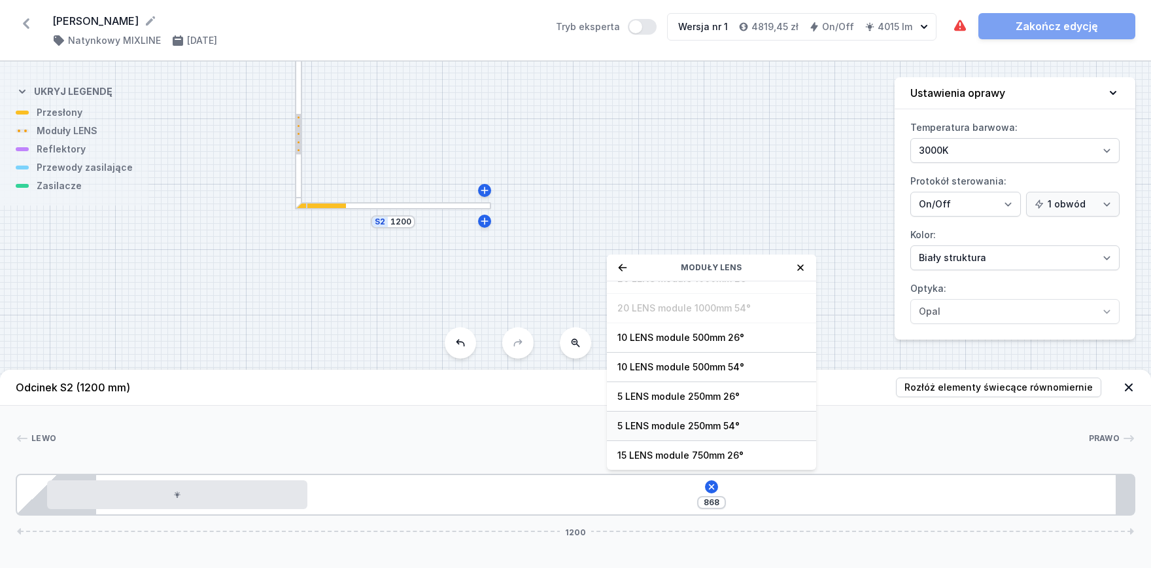
click at [674, 428] on span "5 LENS module 250mm 54°" at bounding box center [712, 425] width 188 height 13
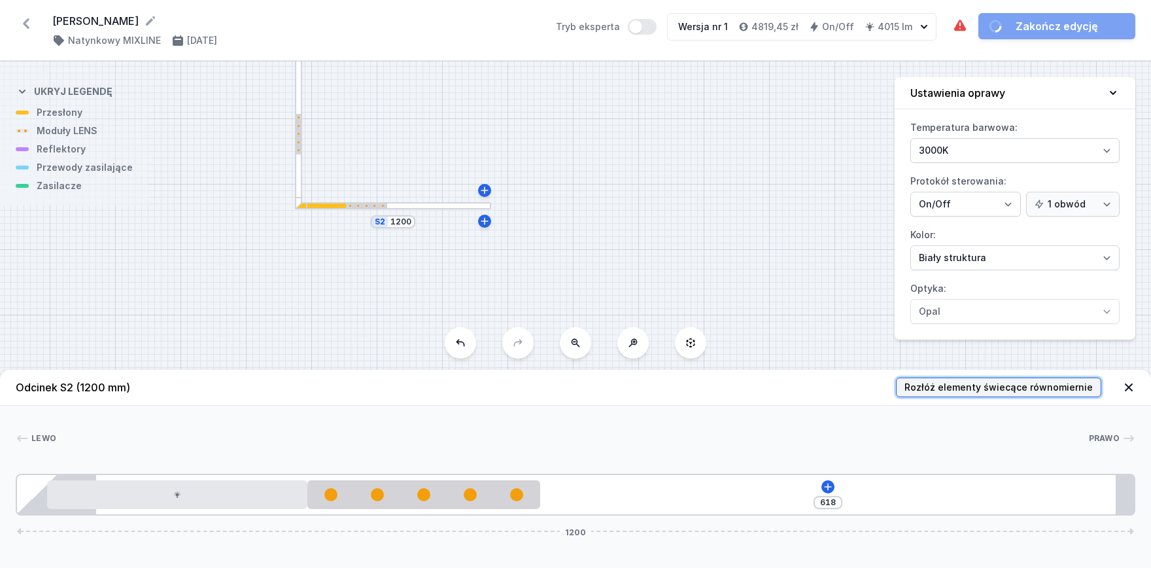
click at [1029, 385] on span "Rozłóż elementy świecące równomiernie" at bounding box center [999, 387] width 188 height 13
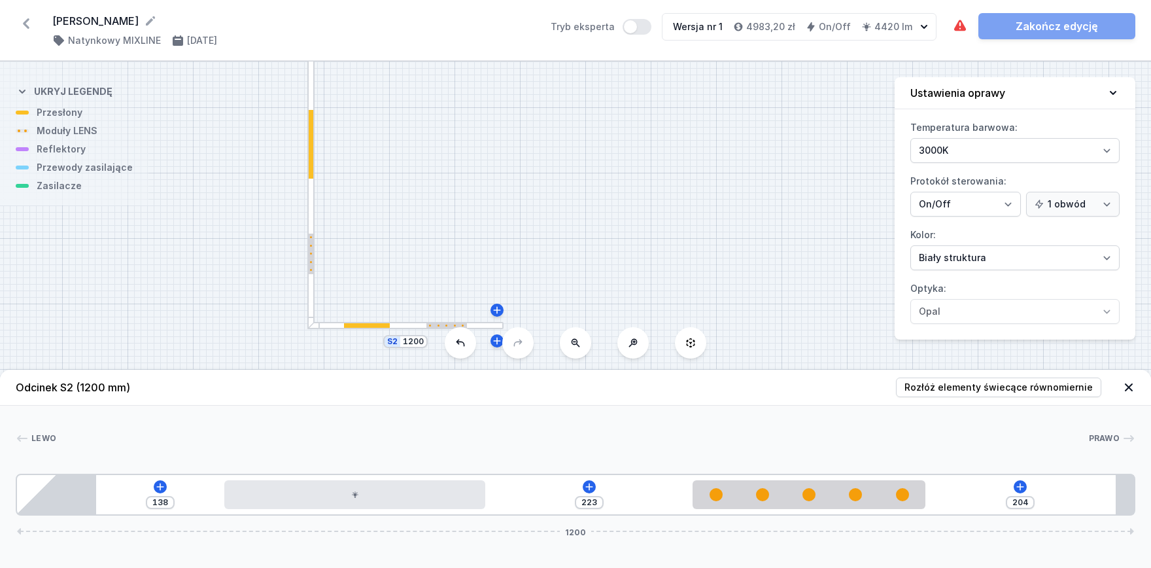
drag, startPoint x: 650, startPoint y: 148, endPoint x: 665, endPoint y: 288, distance: 140.8
click at [665, 288] on div "S2 1200 S1 3600" at bounding box center [575, 314] width 1151 height 506
click at [308, 158] on div "S2 1200 S1 3600" at bounding box center [575, 314] width 1151 height 506
click at [313, 158] on div at bounding box center [313, 164] width 5 height 69
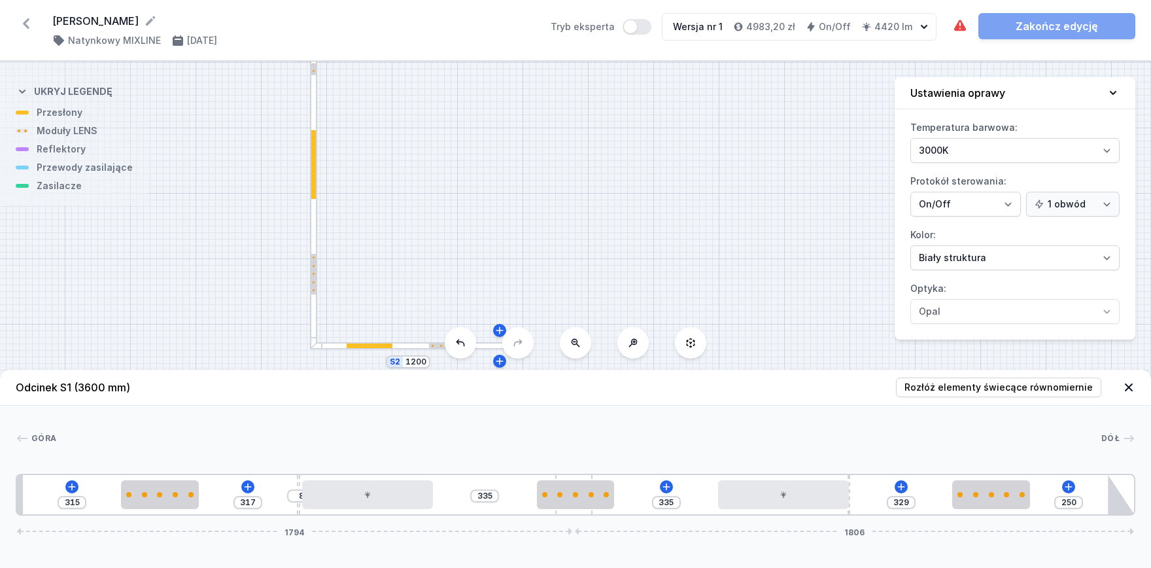
click at [380, 472] on div "[GEOGRAPHIC_DATA] 1 2 3 4 5 2 4 3 2 6 315 317 8 335 335 329 250 1794 1806 335 2…" at bounding box center [575, 461] width 1151 height 110
click at [377, 486] on div at bounding box center [367, 494] width 130 height 29
click at [377, 337] on div "S2 1200 S1 3600" at bounding box center [575, 314] width 1151 height 506
click at [373, 349] on div at bounding box center [408, 345] width 196 height 7
type input "204"
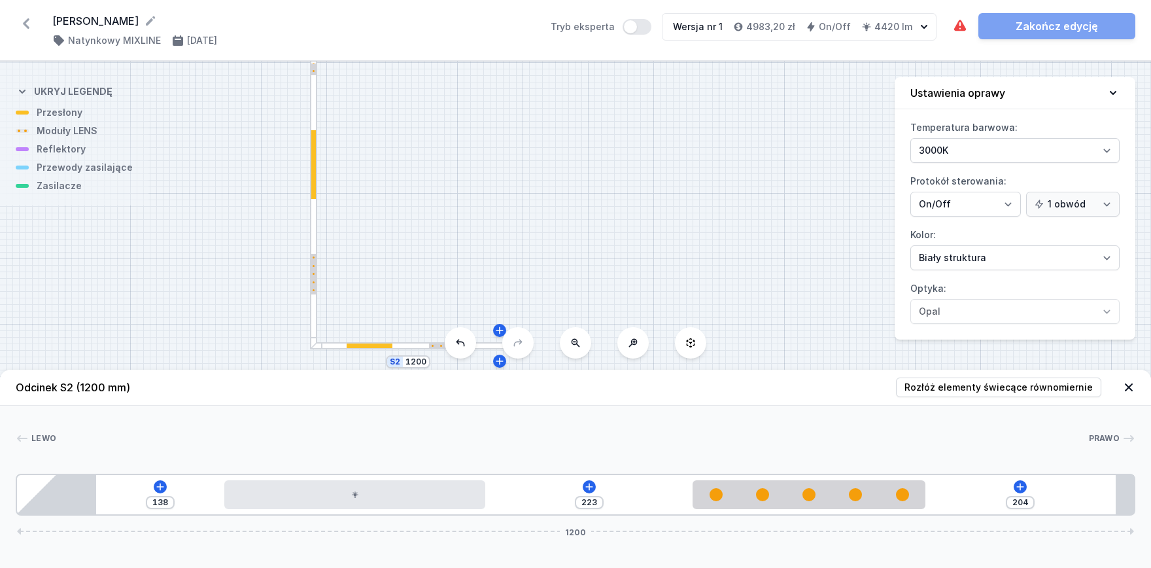
click at [374, 342] on div "S2 1200 S1 3600" at bounding box center [575, 314] width 1151 height 506
click at [366, 484] on div at bounding box center [354, 494] width 261 height 29
click at [385, 455] on icon at bounding box center [387, 457] width 7 height 9
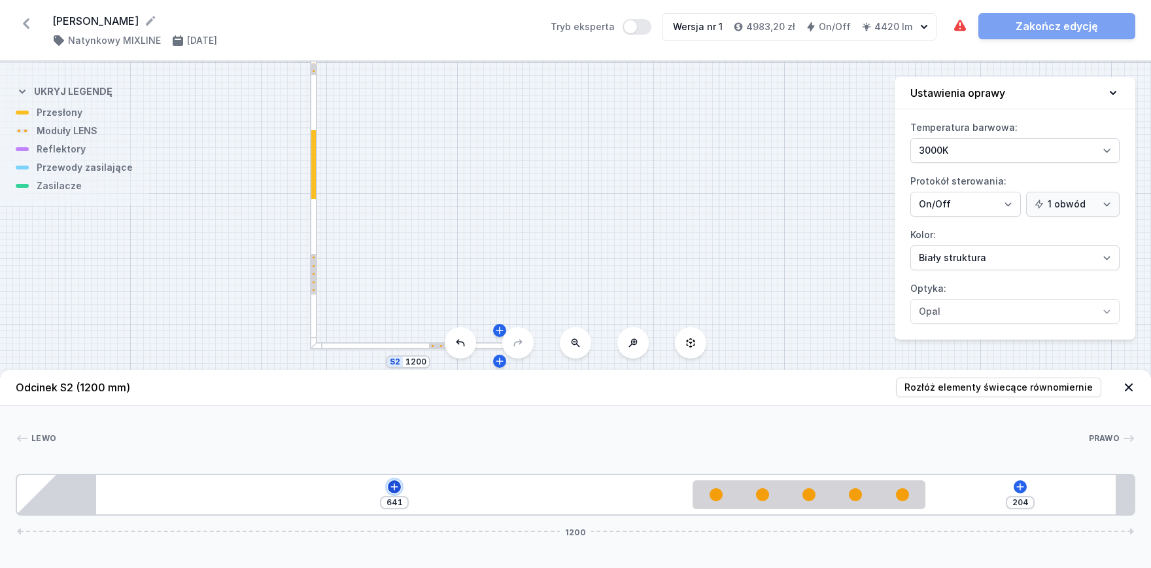
click at [395, 487] on icon at bounding box center [394, 486] width 10 height 10
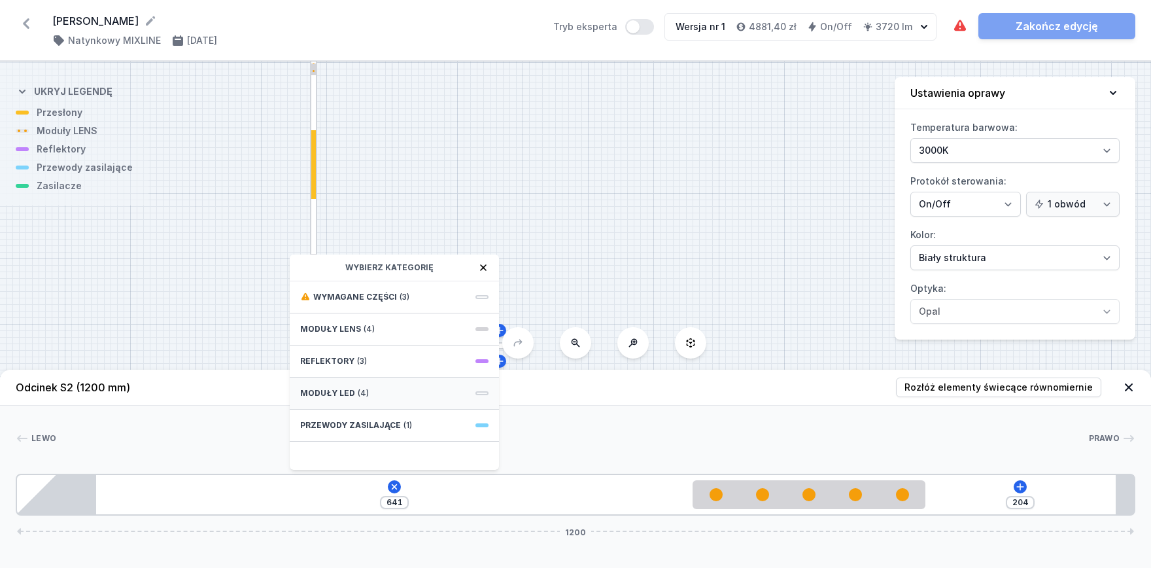
click at [381, 396] on div "Moduły LED (4)" at bounding box center [394, 393] width 209 height 32
click at [370, 300] on span "LED opal module 420mm" at bounding box center [394, 295] width 188 height 13
type input "274"
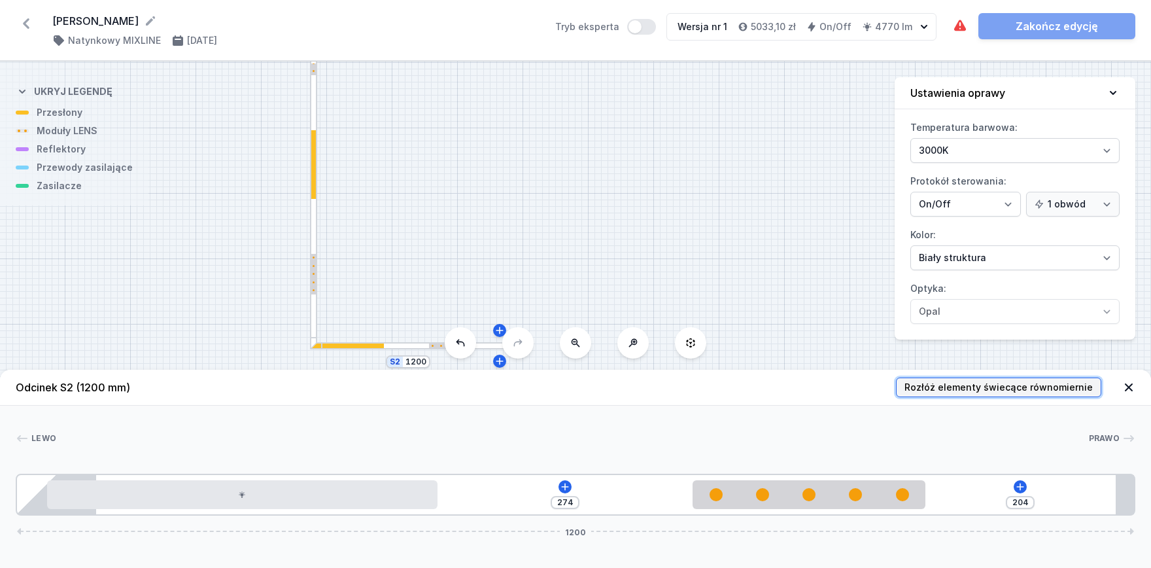
click at [994, 385] on span "Rozłóż elementy świecące równomiernie" at bounding box center [999, 387] width 188 height 13
type input "156"
type input "177"
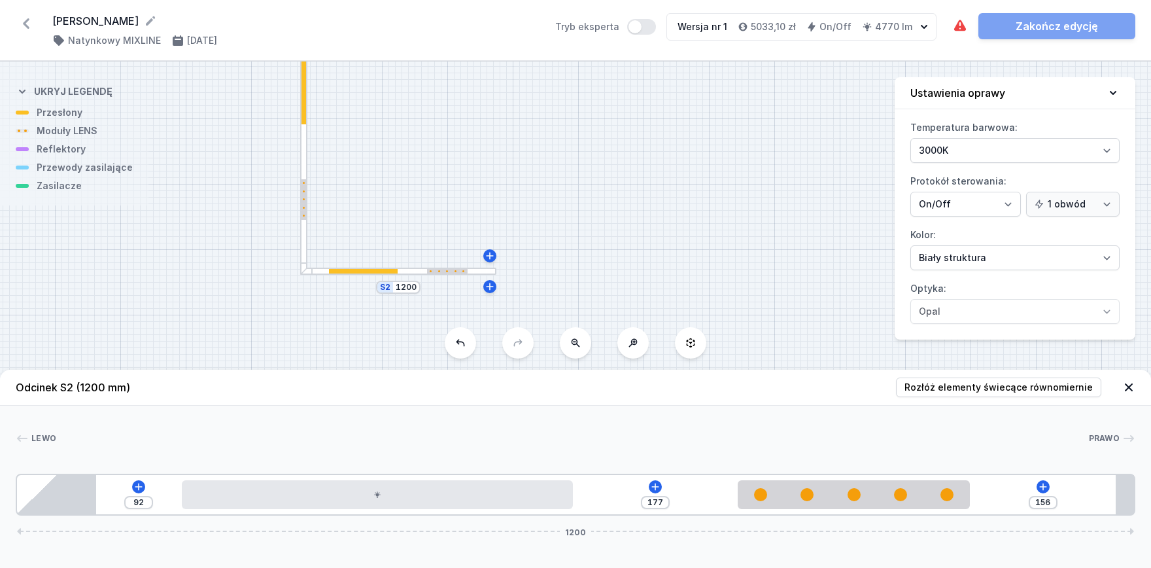
drag, startPoint x: 545, startPoint y: 226, endPoint x: 535, endPoint y: 151, distance: 75.2
click at [535, 151] on div "S2 1200 S1 3600" at bounding box center [575, 314] width 1151 height 506
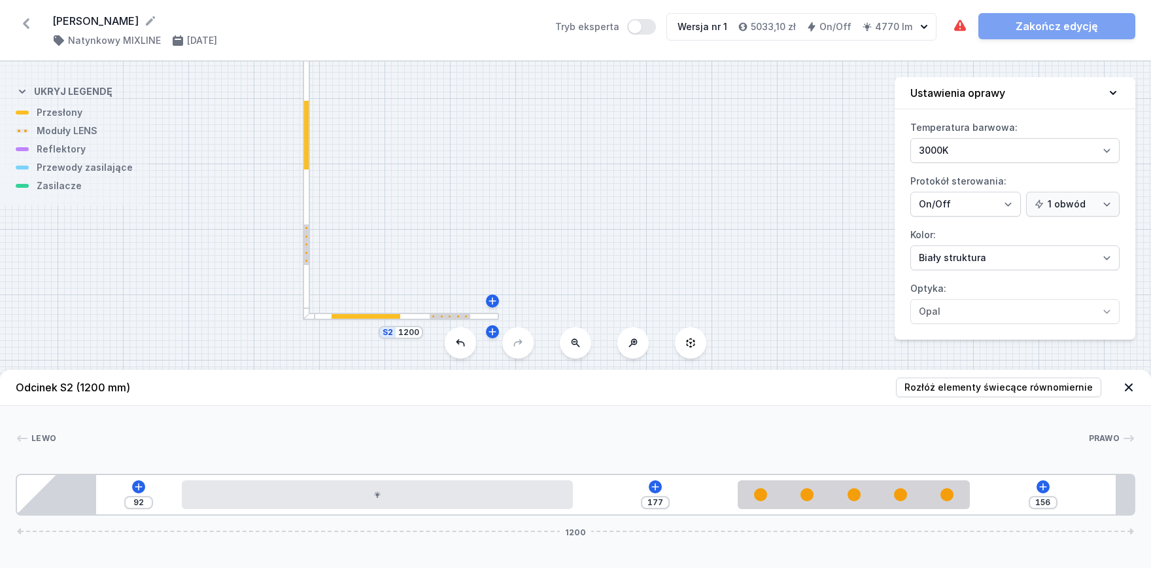
drag, startPoint x: 625, startPoint y: 160, endPoint x: 627, endPoint y: 200, distance: 40.0
click at [627, 200] on div "S2 1200 S1 3600" at bounding box center [575, 314] width 1151 height 506
drag, startPoint x: 608, startPoint y: 155, endPoint x: 612, endPoint y: 247, distance: 91.7
click at [617, 258] on div "S2 1200 S1 3600" at bounding box center [575, 314] width 1151 height 506
drag, startPoint x: 563, startPoint y: 123, endPoint x: 569, endPoint y: 203, distance: 80.0
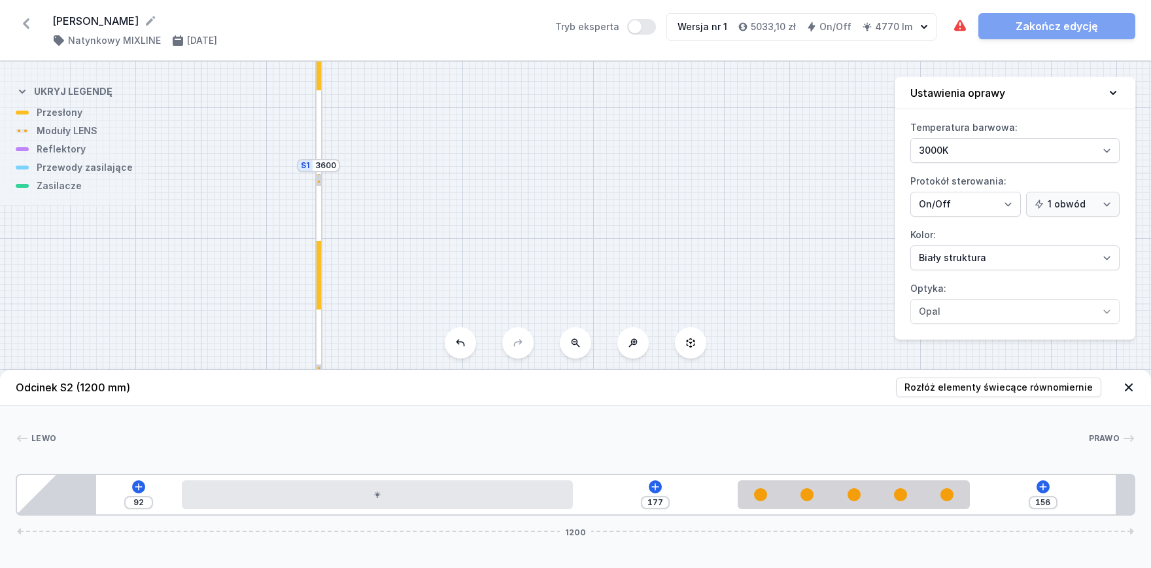
click at [569, 202] on div "S2 1200 S1 3600" at bounding box center [575, 314] width 1151 height 506
click at [543, 199] on div "S2 1200 S1 3600" at bounding box center [575, 314] width 1151 height 506
drag, startPoint x: 535, startPoint y: 171, endPoint x: 534, endPoint y: 241, distance: 70.0
click at [534, 241] on div "S2 1200 S1 3600" at bounding box center [575, 314] width 1151 height 506
drag, startPoint x: 534, startPoint y: 241, endPoint x: 525, endPoint y: 119, distance: 122.7
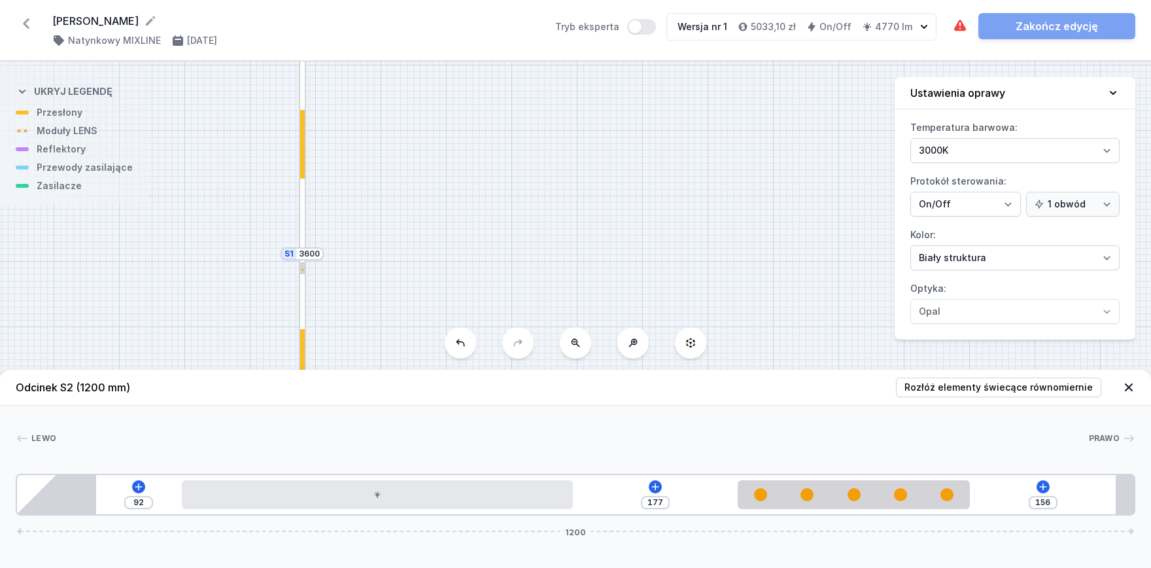
click at [525, 119] on div "S2 1200 S1 3600" at bounding box center [575, 314] width 1151 height 506
drag, startPoint x: 522, startPoint y: 224, endPoint x: 520, endPoint y: 124, distance: 100.1
click at [520, 125] on div "S2 1200 S1 3600" at bounding box center [575, 314] width 1151 height 506
drag, startPoint x: 527, startPoint y: 211, endPoint x: 530, endPoint y: 73, distance: 138.1
click at [529, 79] on div "S2 1200 S1 3600" at bounding box center [575, 314] width 1151 height 506
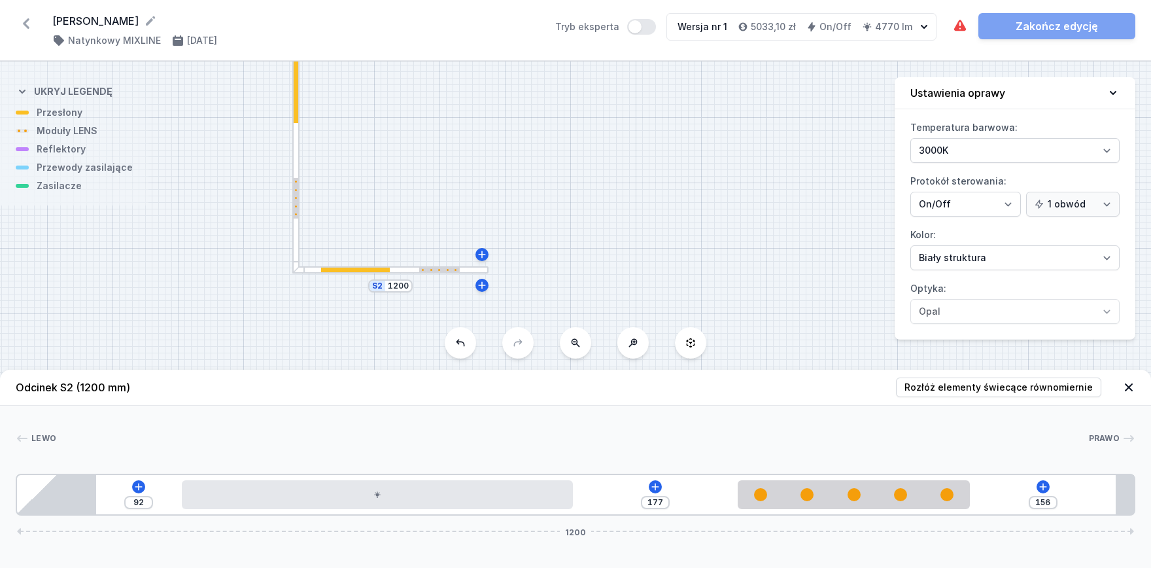
drag, startPoint x: 520, startPoint y: 177, endPoint x: 514, endPoint y: 144, distance: 33.4
click at [514, 144] on div "S2 1200 S1 3600" at bounding box center [575, 314] width 1151 height 506
drag, startPoint x: 514, startPoint y: 144, endPoint x: 512, endPoint y: 162, distance: 17.8
click at [512, 162] on div "S2 1200 S1 3600" at bounding box center [575, 314] width 1151 height 506
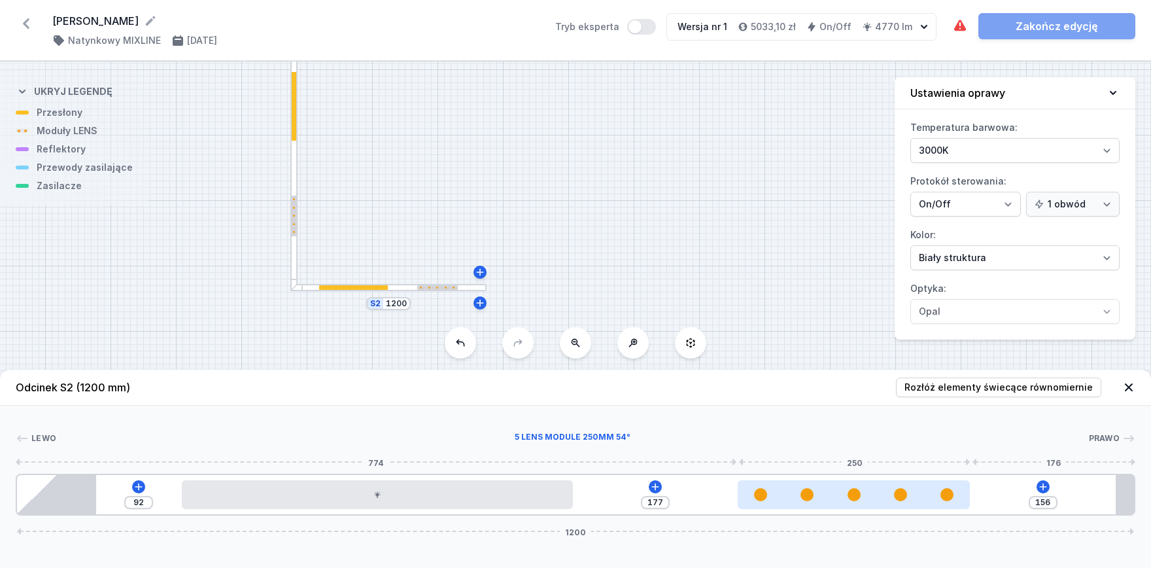
type input "142"
type input "191"
type input "135"
type input "198"
type input "110"
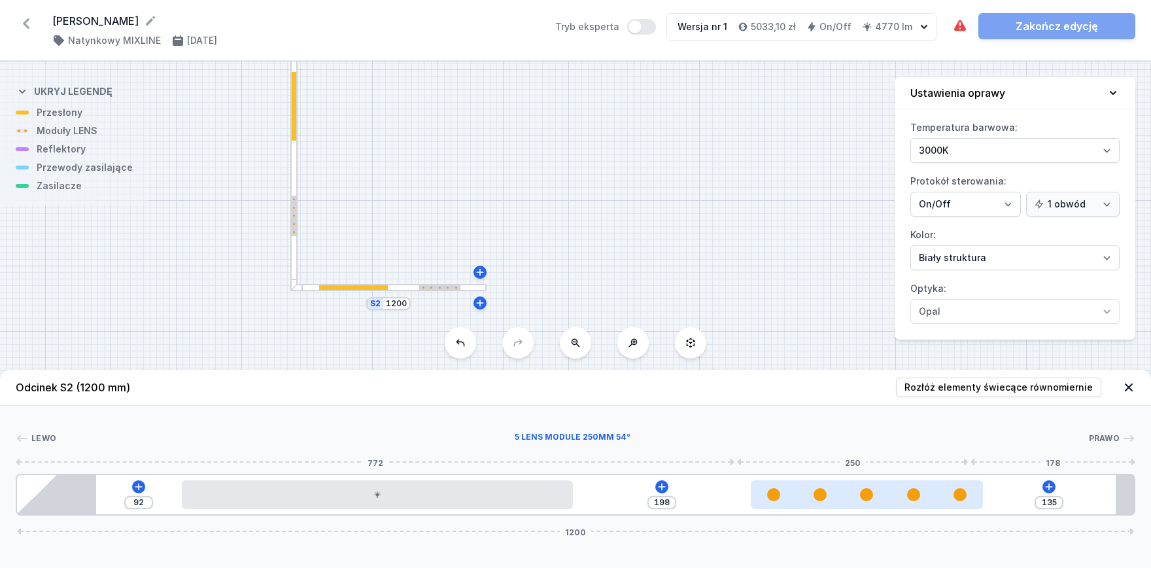
type input "223"
type input "89"
type input "244"
type input "67"
type input "266"
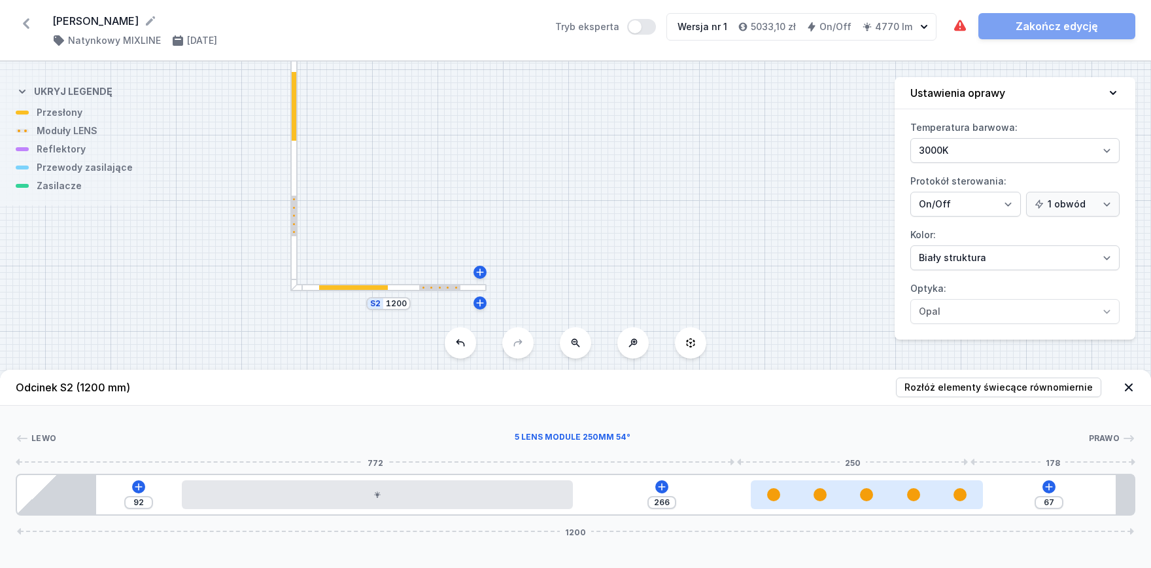
type input "49"
type input "284"
type input "39"
type input "294"
type input "32"
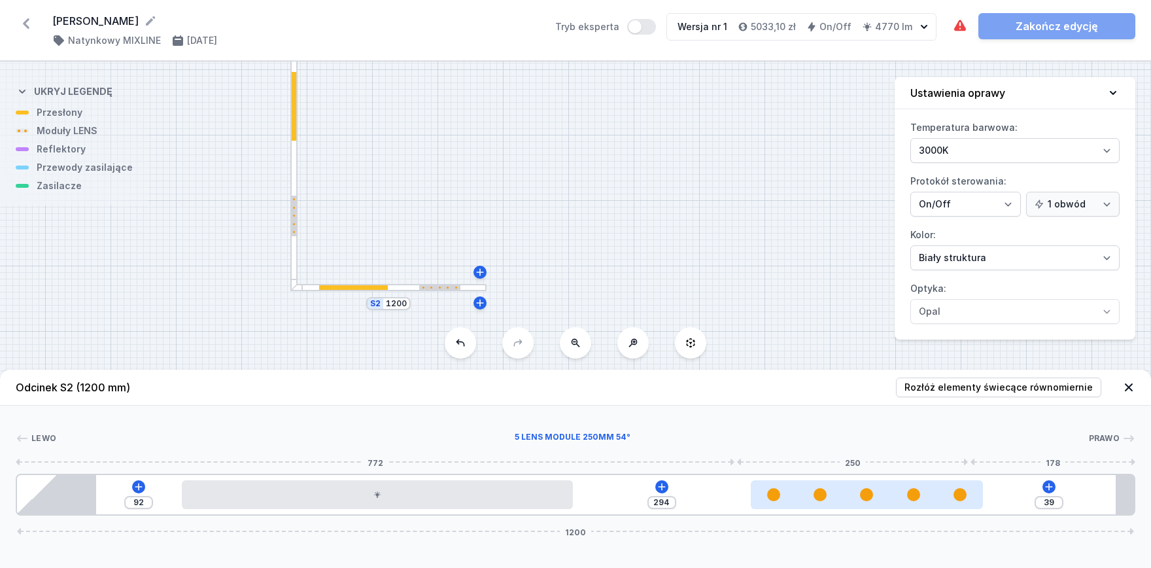
type input "301"
type input "28"
type input "305"
type input "27"
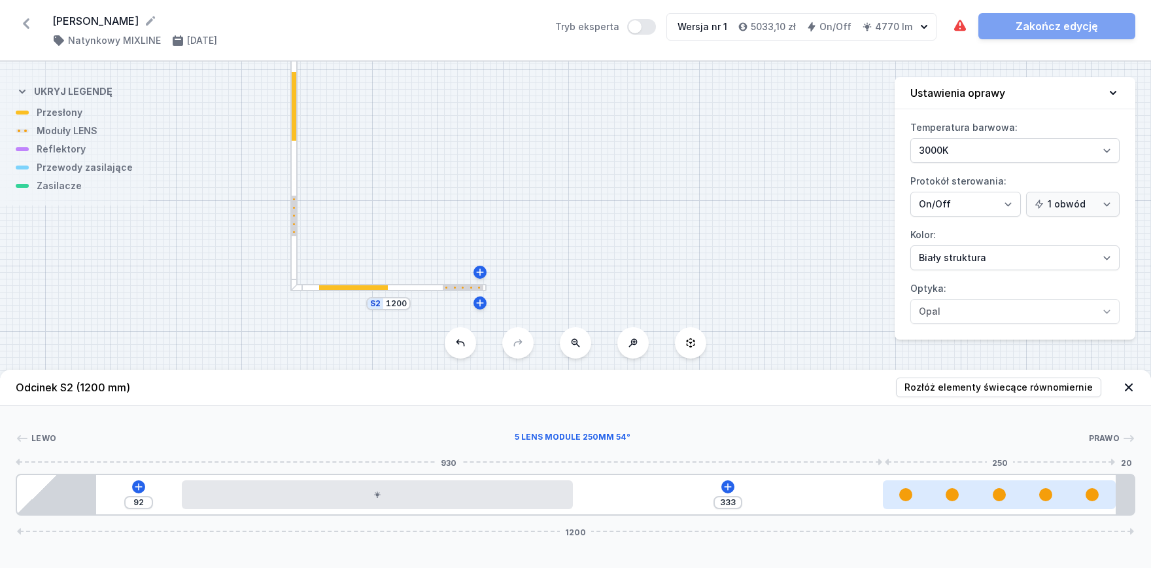
drag, startPoint x: 897, startPoint y: 485, endPoint x: 1090, endPoint y: 487, distance: 193.6
click at [1090, 487] on div at bounding box center [999, 494] width 233 height 29
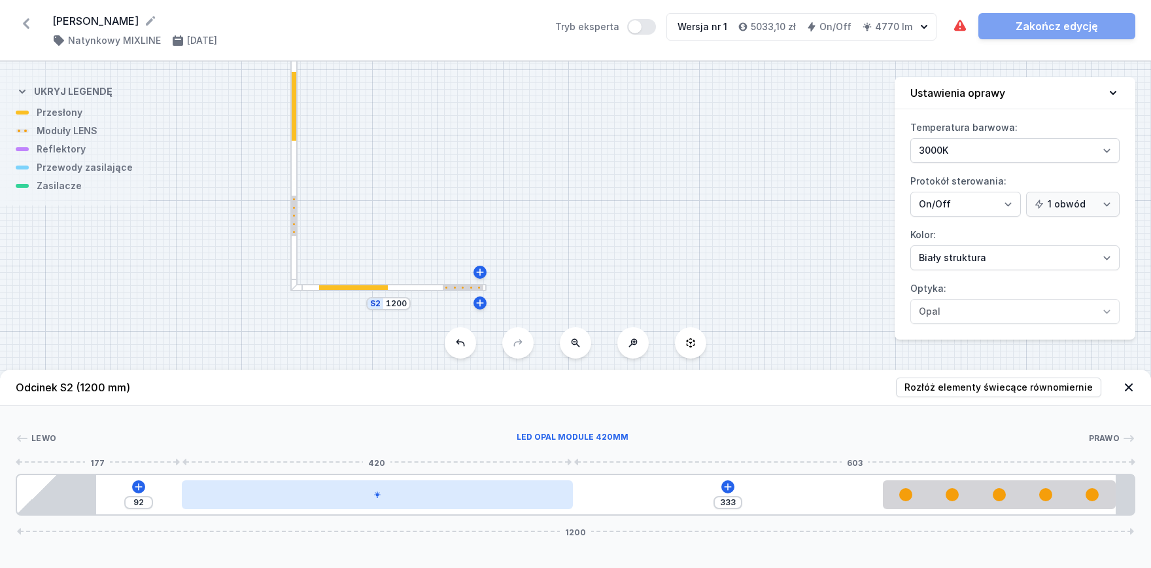
type input "300"
type input "125"
type input "292"
type input "133"
type input "282"
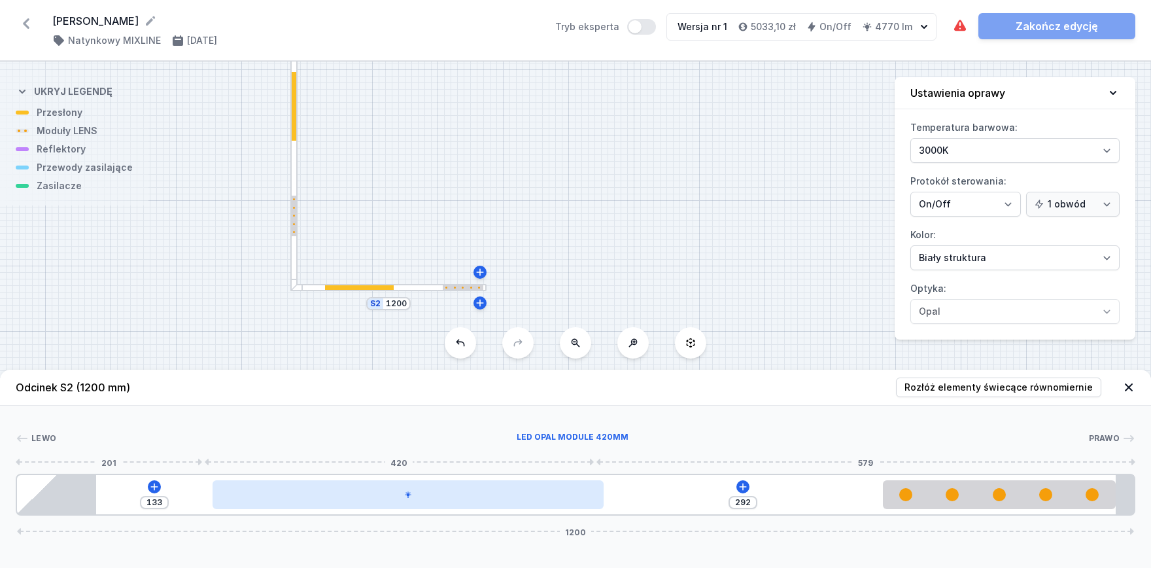
type input "143"
type input "278"
type input "147"
type input "262"
type input "163"
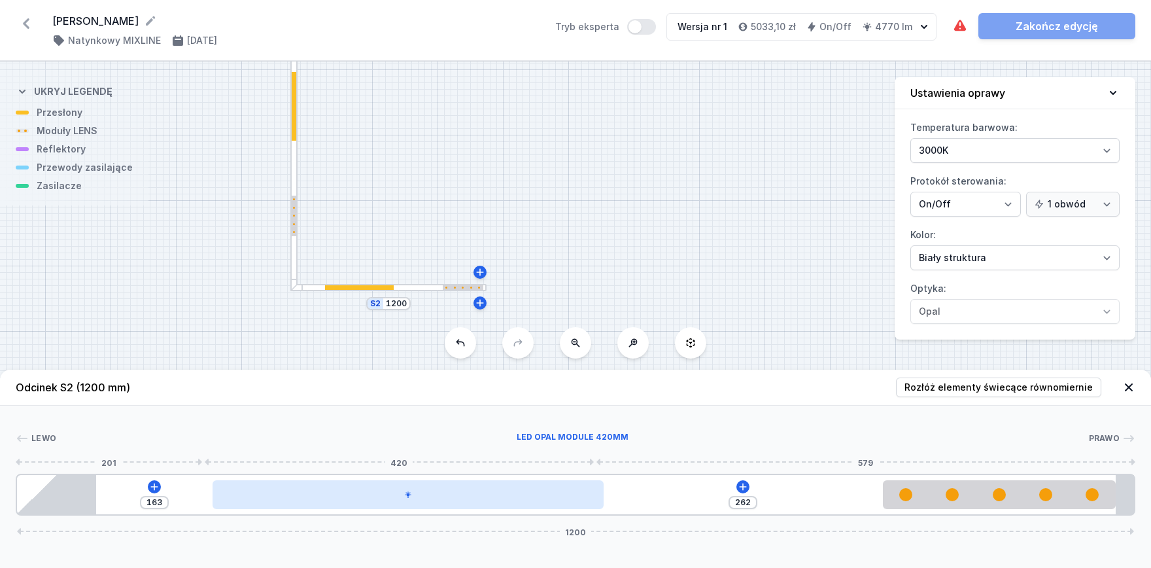
type input "257"
type input "168"
type input "243"
type input "182"
type input "232"
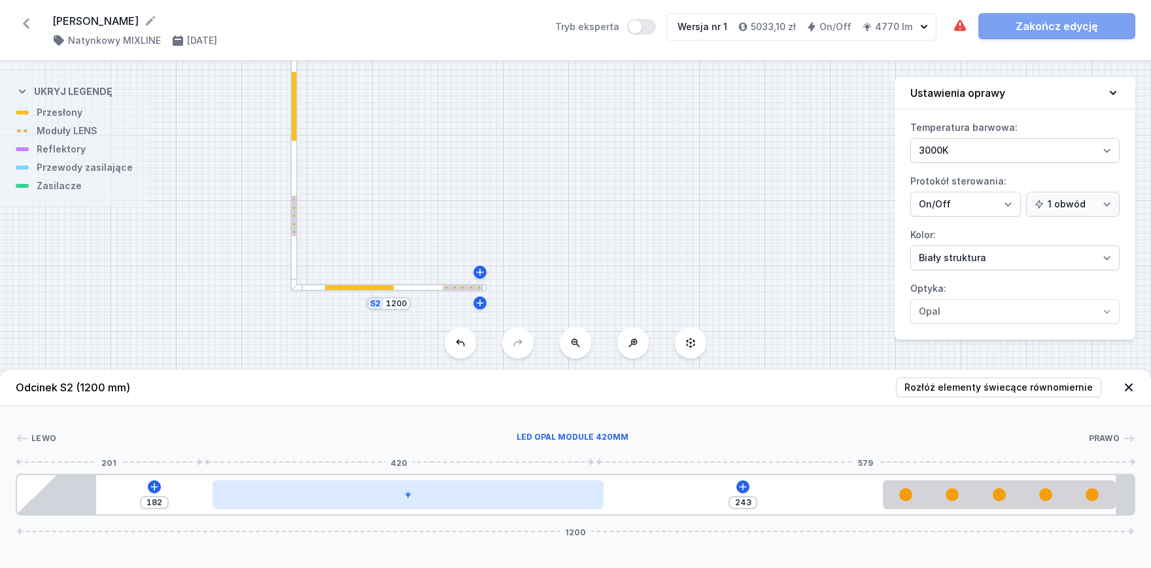
type input "193"
type input "225"
type input "200"
type input "223"
type input "202"
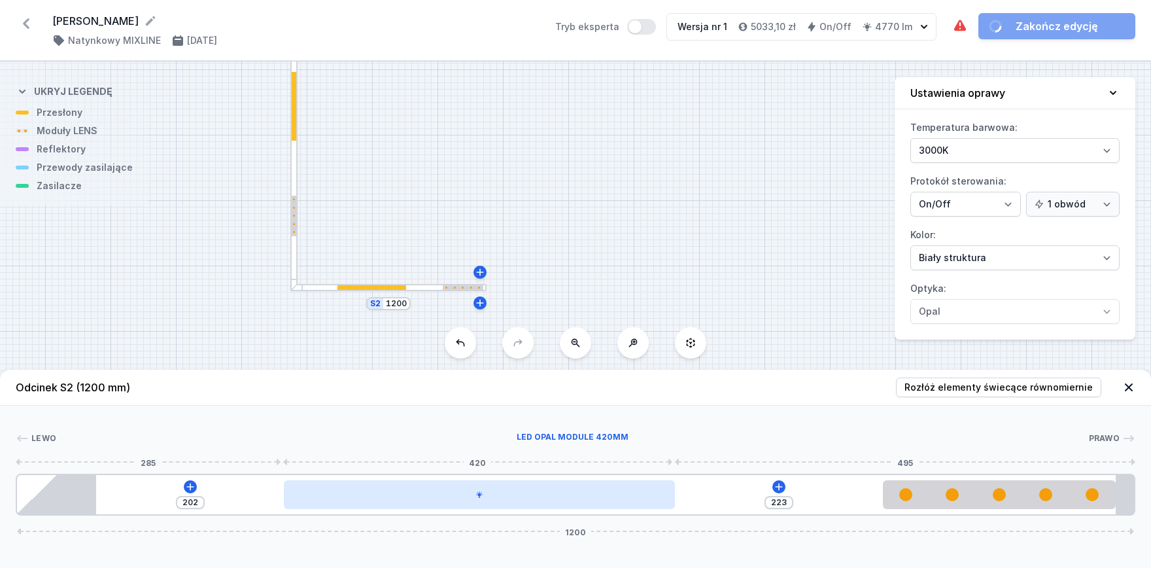
type input "222"
type input "203"
type input "221"
type input "204"
type input "219"
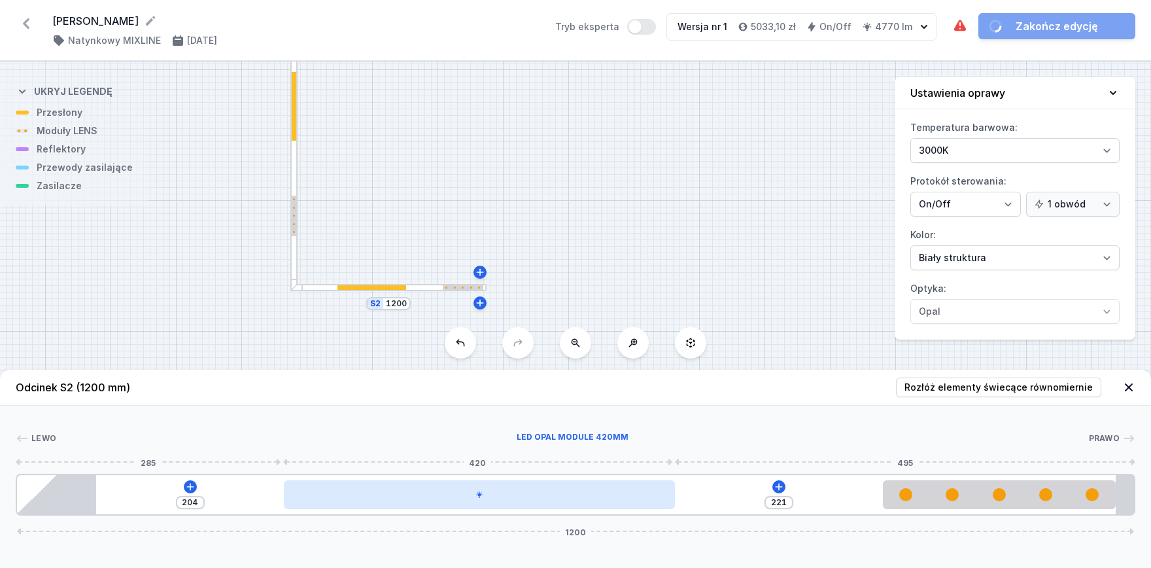
type input "206"
type input "220"
type input "205"
type input "221"
type input "204"
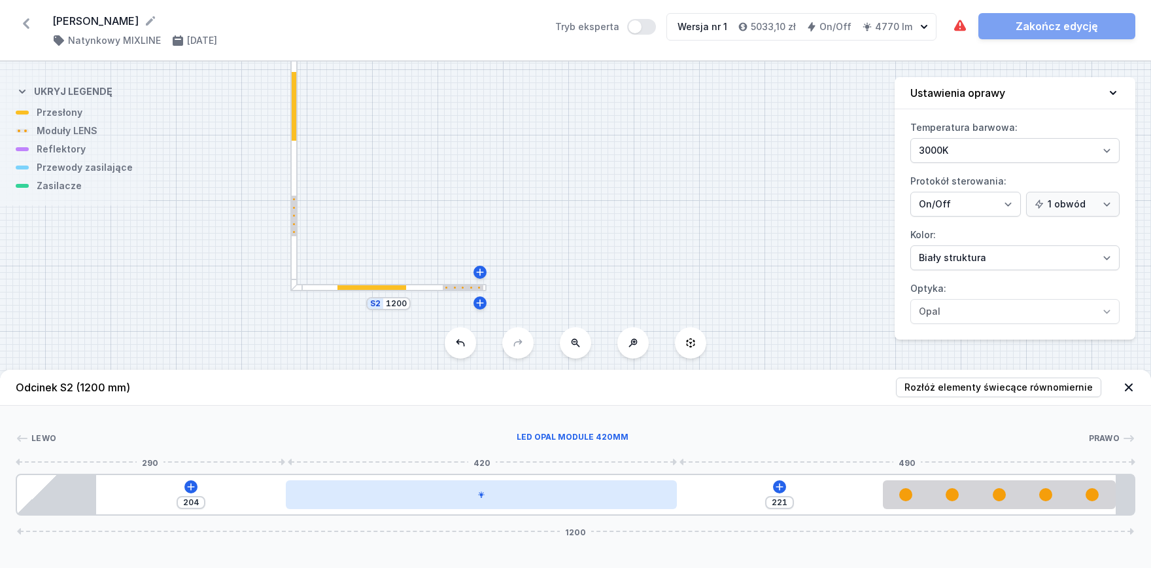
type input "222"
type input "203"
type input "223"
type input "202"
type input "224"
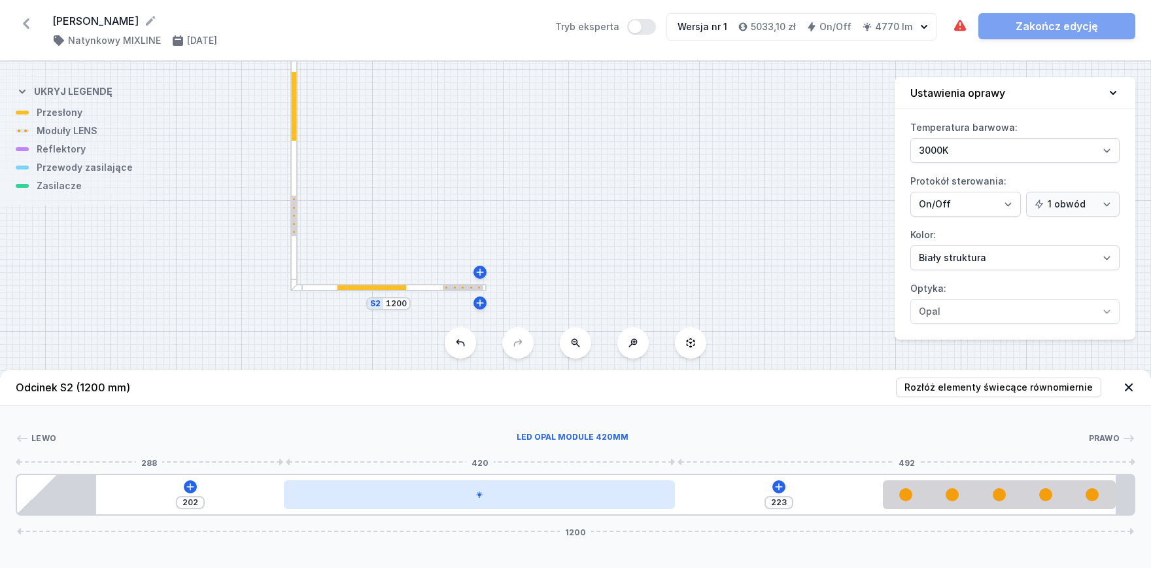
type input "201"
type input "225"
type input "200"
type input "226"
type input "199"
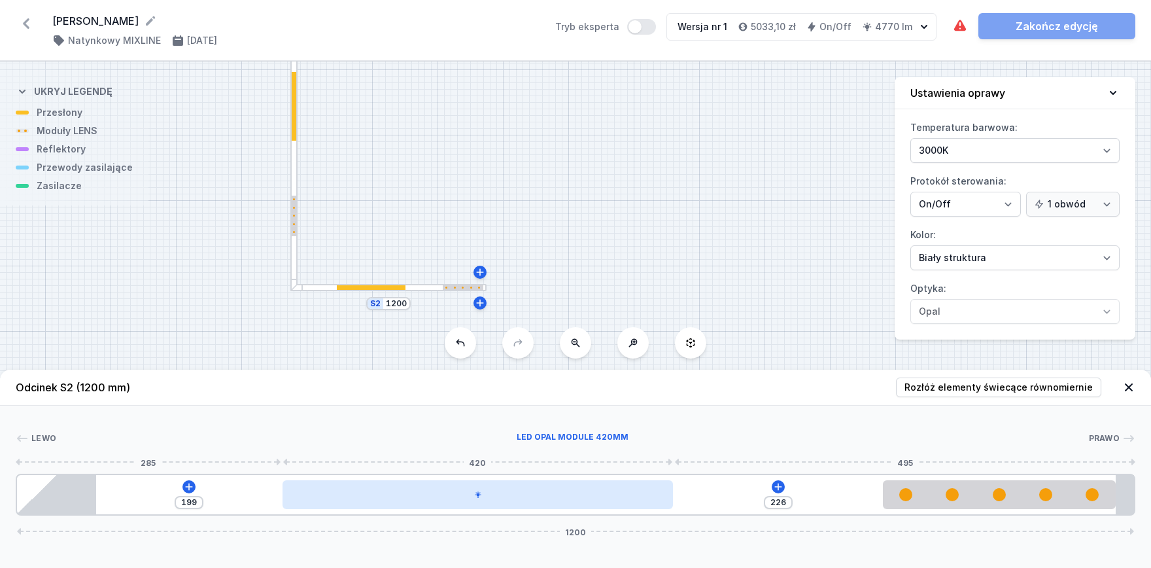
type input "227"
type input "198"
type input "228"
type input "197"
type input "229"
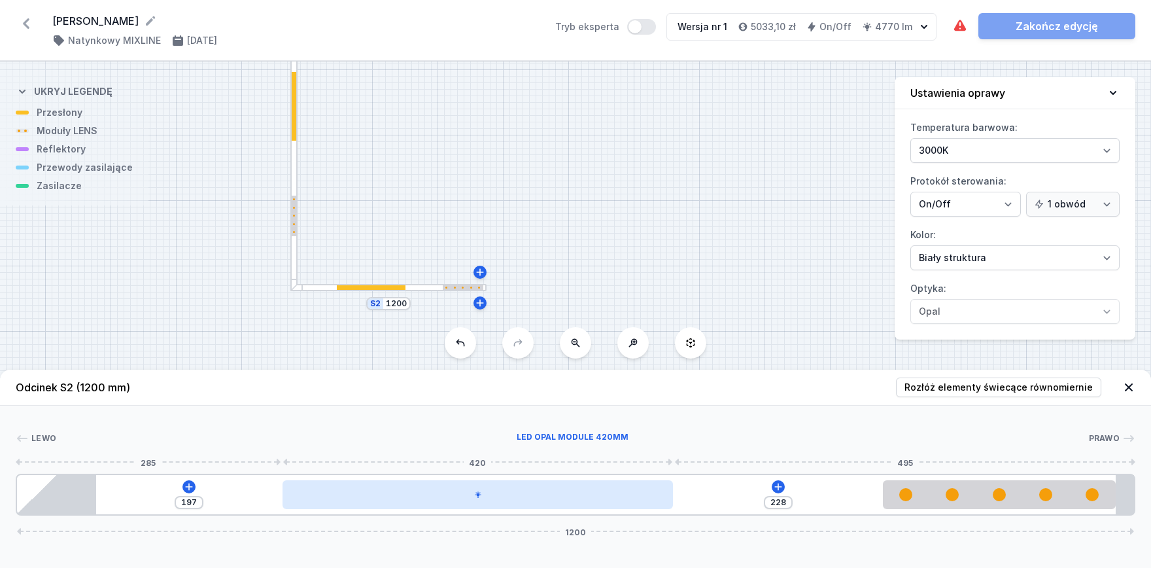
type input "196"
type input "230"
type input "195"
type input "231"
type input "194"
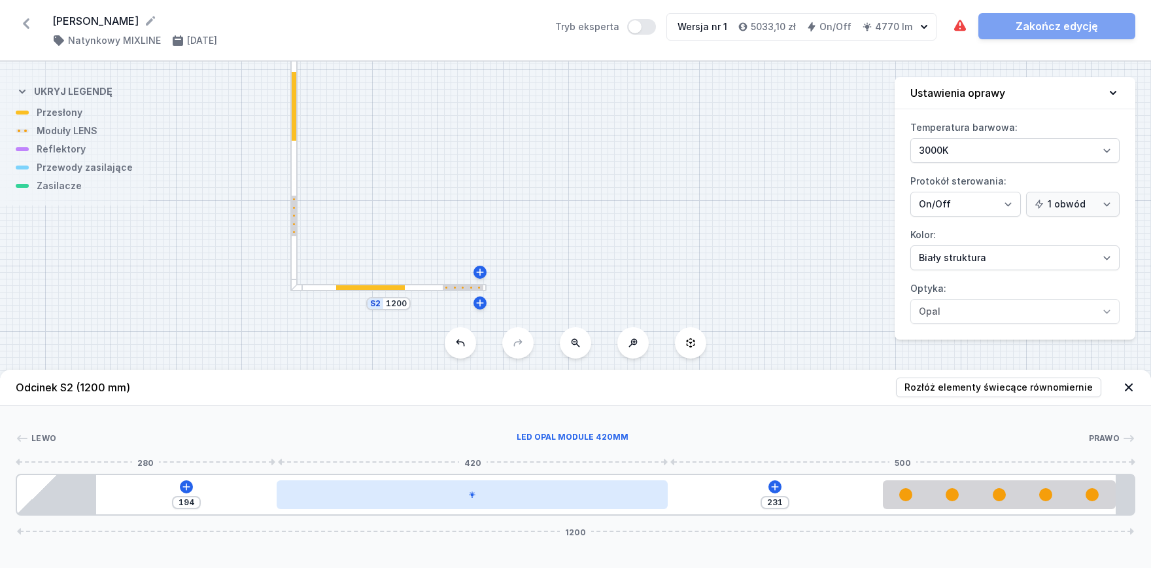
type input "237"
type input "188"
type input "241"
type input "184"
type input "250"
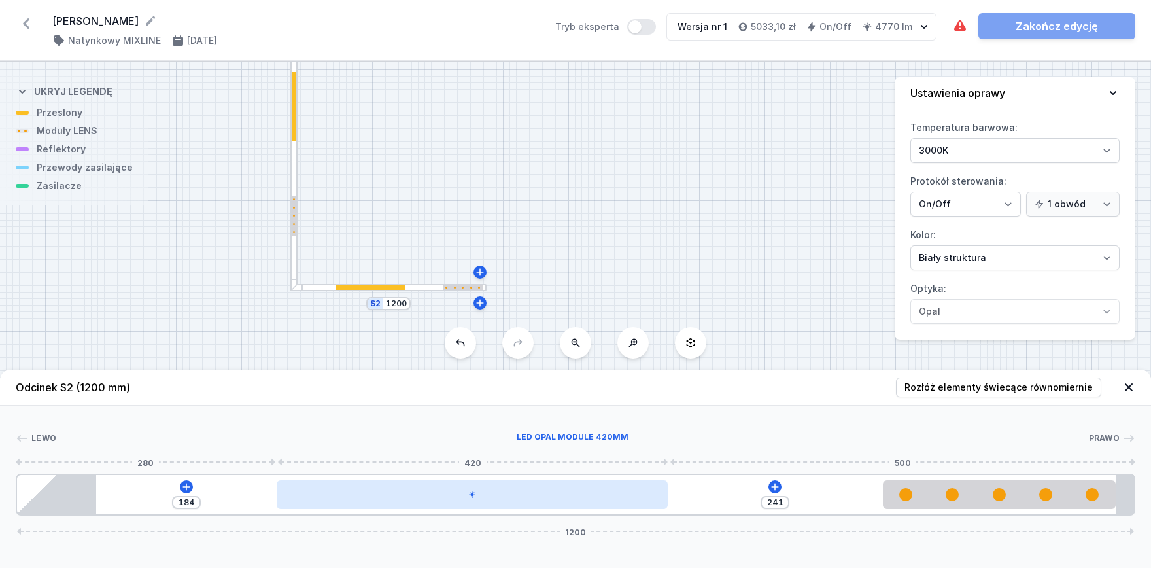
type input "175"
type input "263"
type input "162"
type input "272"
type input "153"
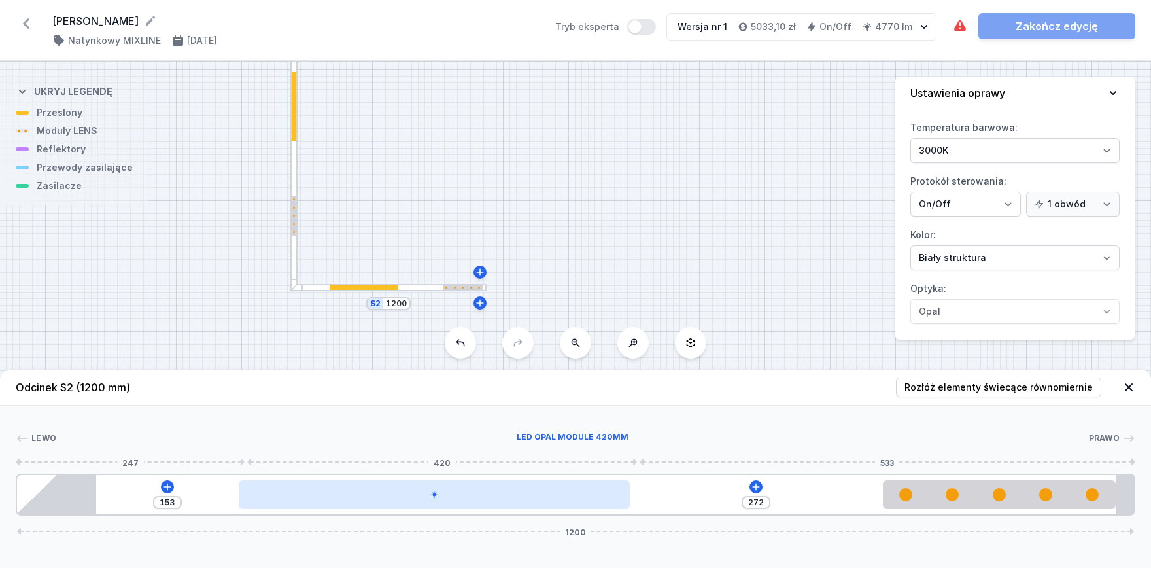
type input "282"
type input "143"
type input "290"
type input "135"
type input "291"
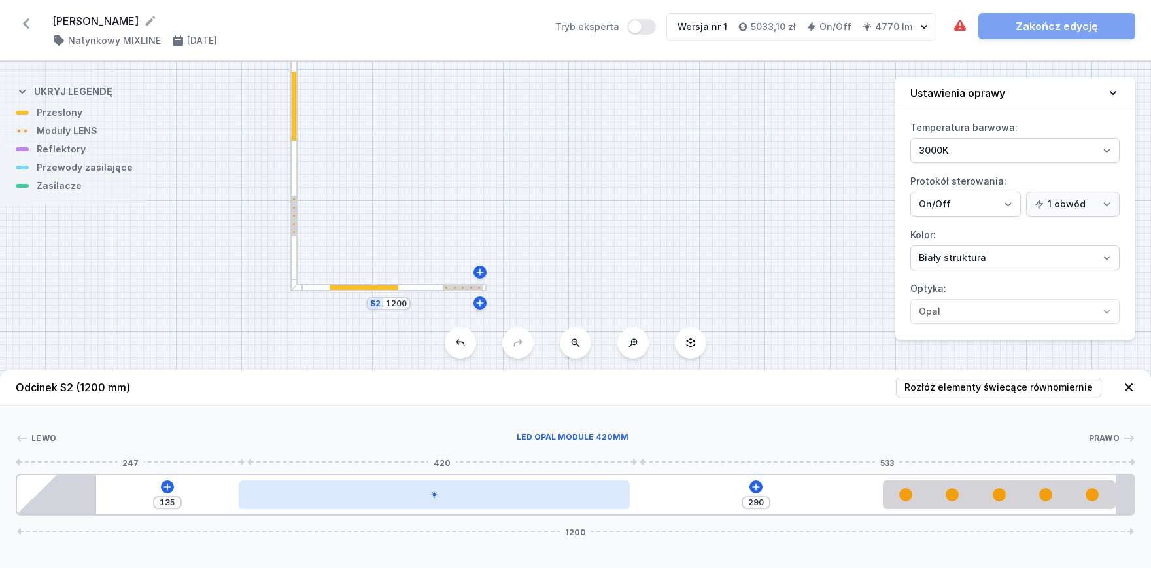
type input "134"
type input "297"
type input "128"
type input "306"
type input "119"
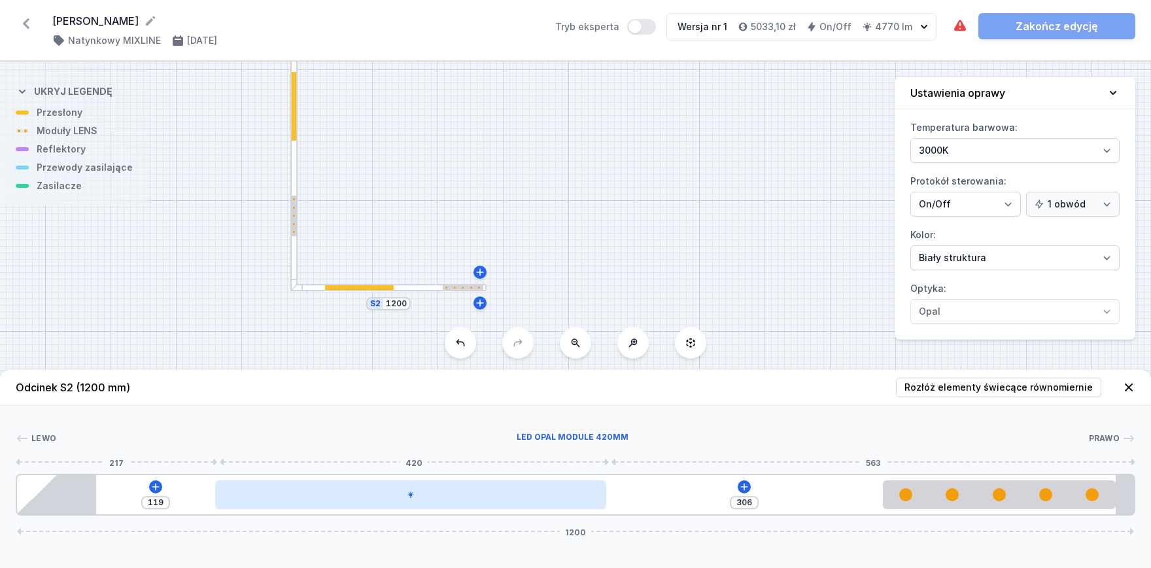
type input "311"
type input "114"
type input "329"
type input "96"
type input "336"
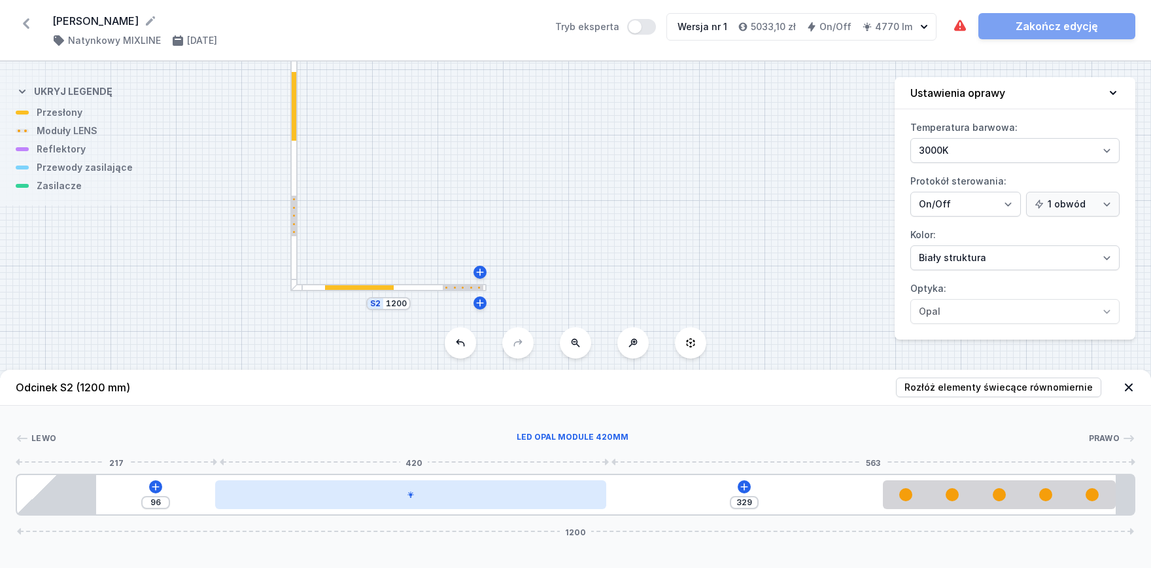
type input "89"
type input "351"
type input "74"
type input "358"
type input "67"
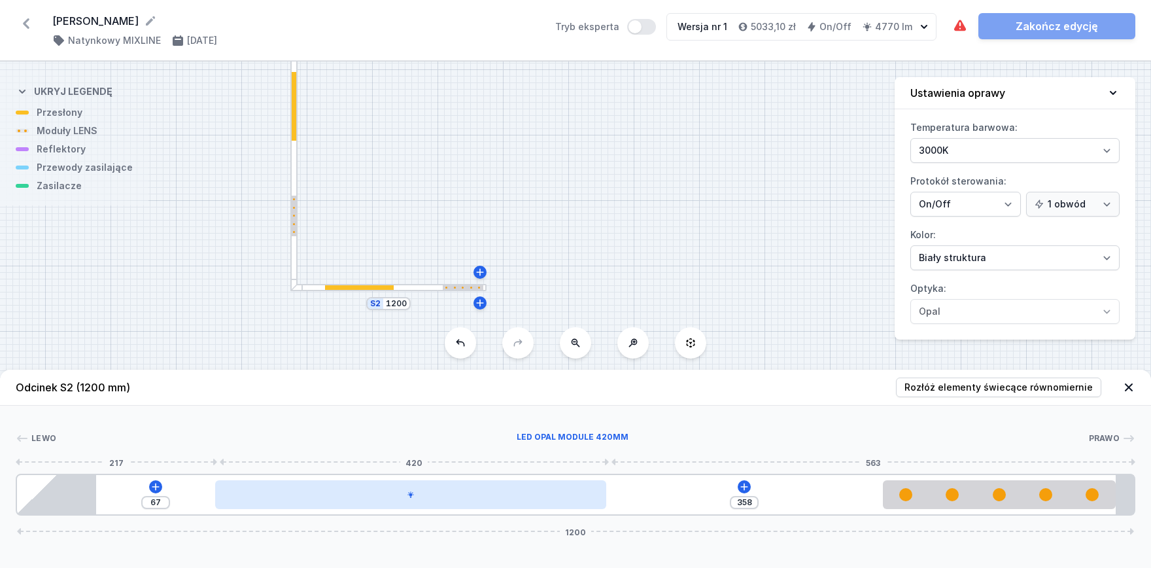
type input "365"
type input "60"
type input "368"
type input "57"
type input "369"
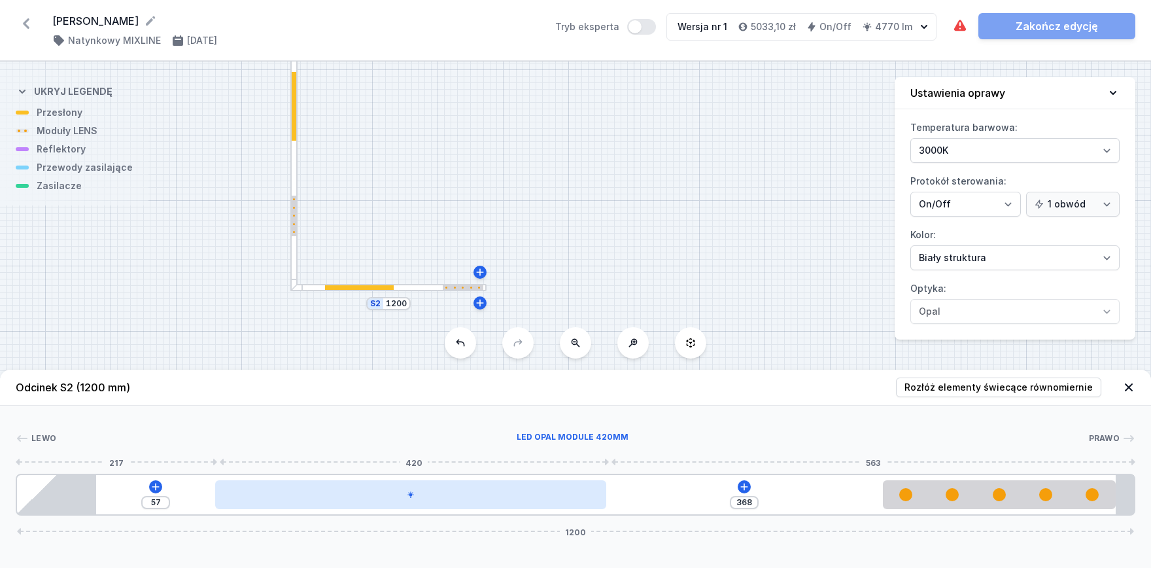
type input "56"
drag, startPoint x: 428, startPoint y: 493, endPoint x: 370, endPoint y: 499, distance: 59.2
click at [370, 499] on div at bounding box center [343, 494] width 391 height 29
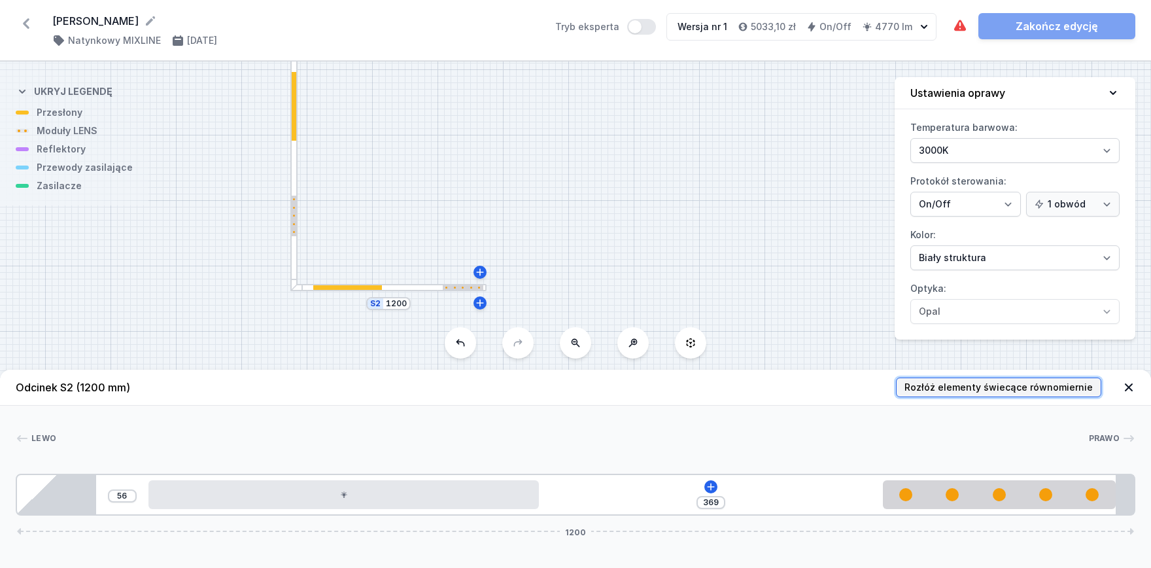
click at [1040, 396] on button "Rozłóż elementy świecące równomiernie" at bounding box center [998, 387] width 205 height 20
type input "177"
type input "92"
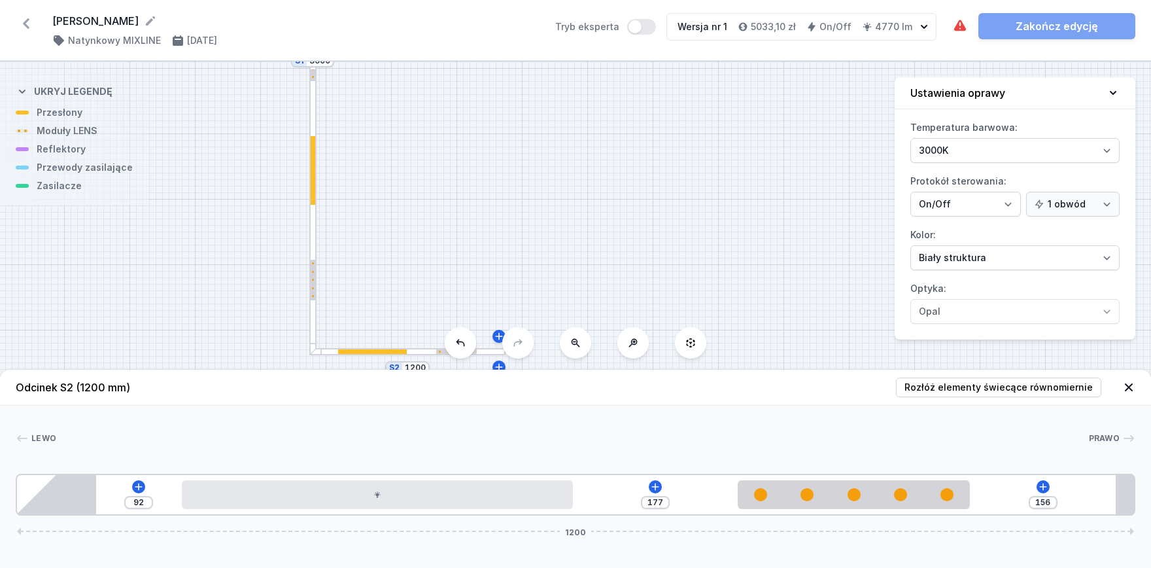
drag, startPoint x: 591, startPoint y: 171, endPoint x: 606, endPoint y: 218, distance: 49.4
click at [606, 218] on div "S2 1200 S1 3600" at bounding box center [575, 314] width 1151 height 506
click at [598, 263] on div "S2 1200 S1 3600" at bounding box center [575, 314] width 1151 height 506
drag, startPoint x: 524, startPoint y: 120, endPoint x: 519, endPoint y: 184, distance: 63.6
click at [519, 184] on div "S2 1200 S1 3600" at bounding box center [575, 314] width 1151 height 506
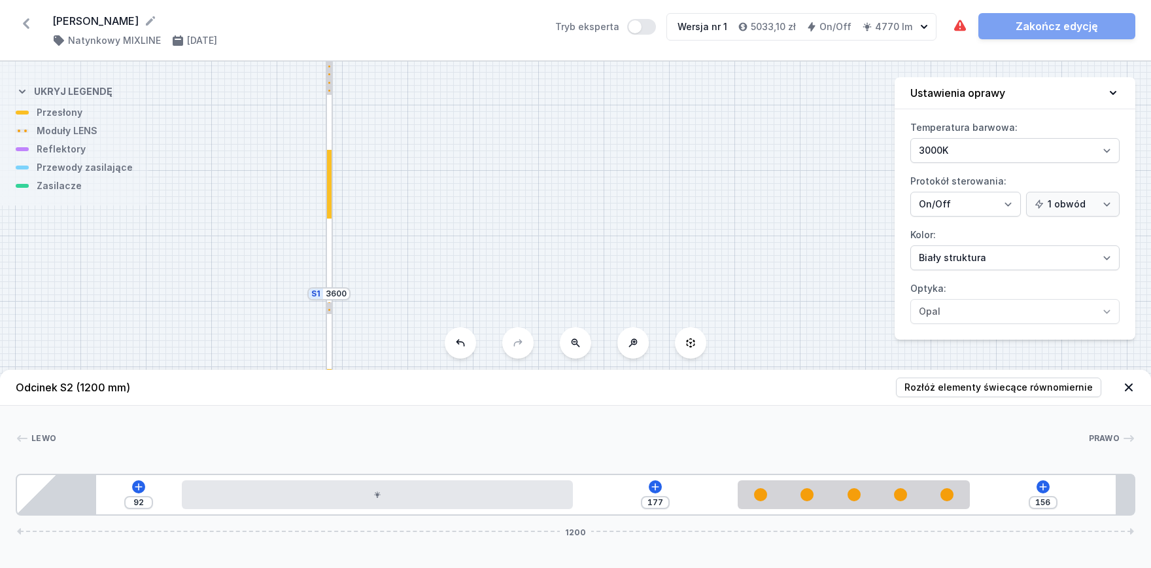
click at [508, 226] on div "S2 1200 S1 3600" at bounding box center [575, 314] width 1151 height 506
drag, startPoint x: 472, startPoint y: 196, endPoint x: 457, endPoint y: 212, distance: 22.2
click at [472, 207] on div "S2 1200 S1 3600" at bounding box center [575, 314] width 1151 height 506
drag, startPoint x: 403, startPoint y: 198, endPoint x: 406, endPoint y: 267, distance: 69.4
click at [406, 267] on div "S2 1200 S1 3600" at bounding box center [575, 314] width 1151 height 506
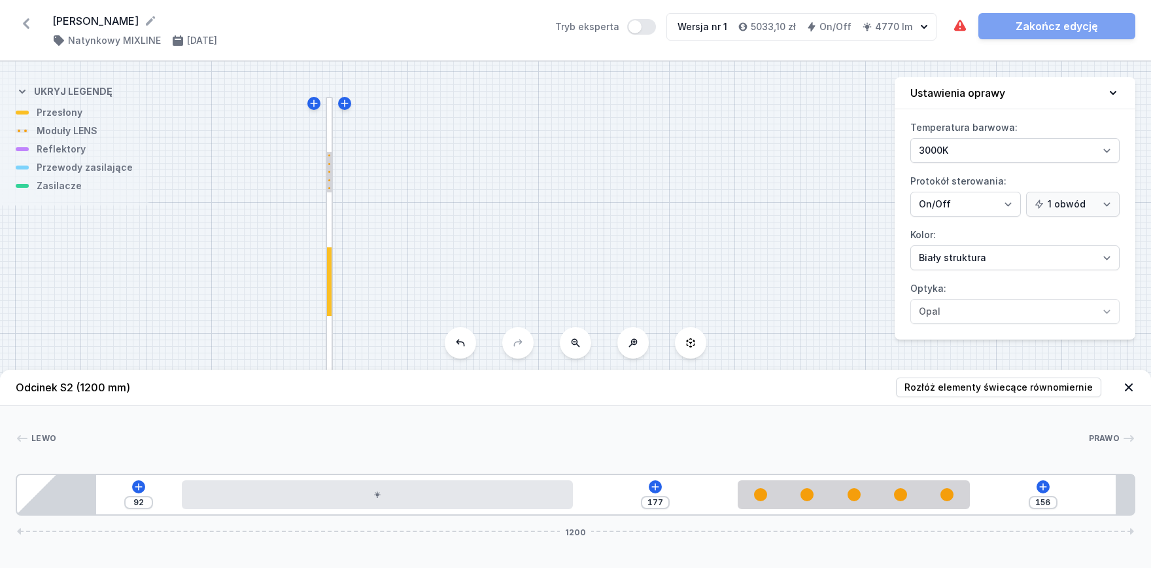
click at [328, 209] on div at bounding box center [329, 244] width 7 height 294
type input "250"
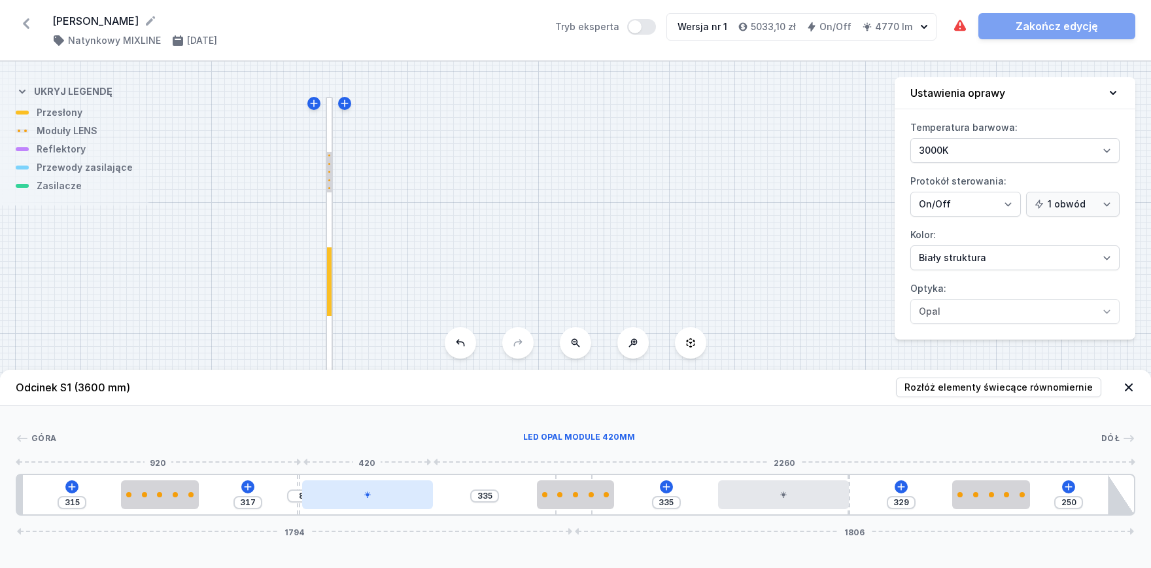
click at [357, 493] on div at bounding box center [367, 494] width 130 height 29
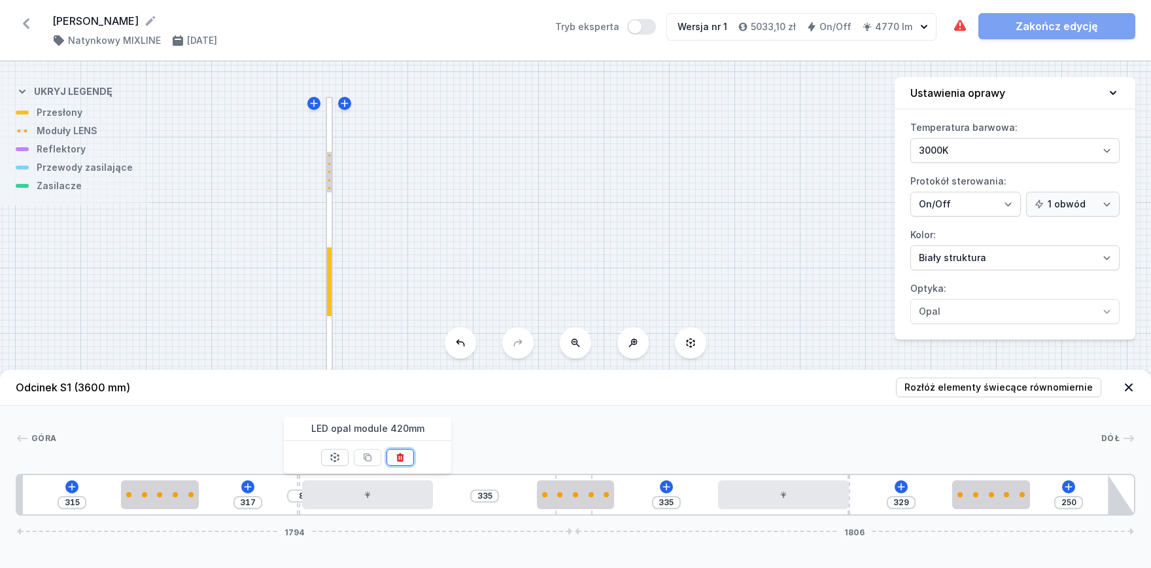
click at [407, 453] on button at bounding box center [400, 457] width 27 height 17
type input "763"
click at [244, 482] on icon at bounding box center [248, 486] width 10 height 10
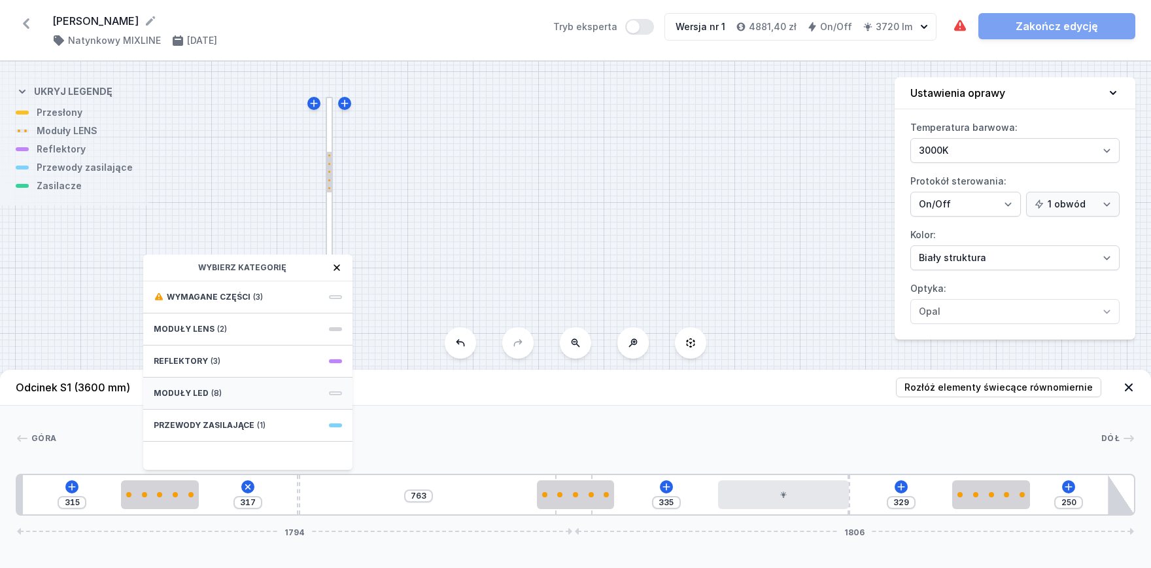
click at [225, 394] on div "Moduły LED (8)" at bounding box center [247, 393] width 209 height 32
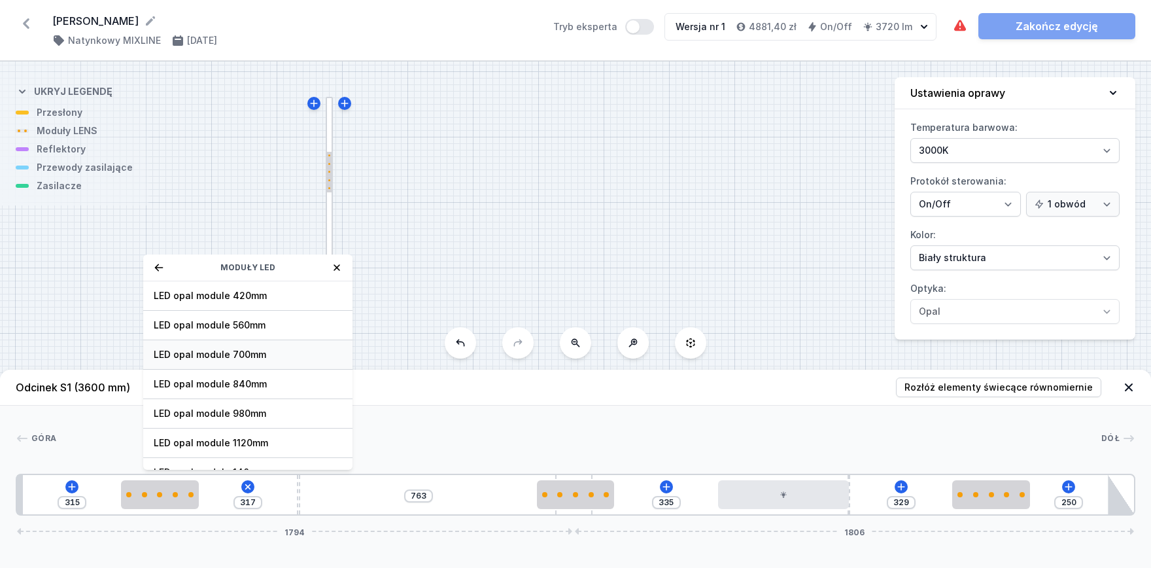
scroll to position [75, 0]
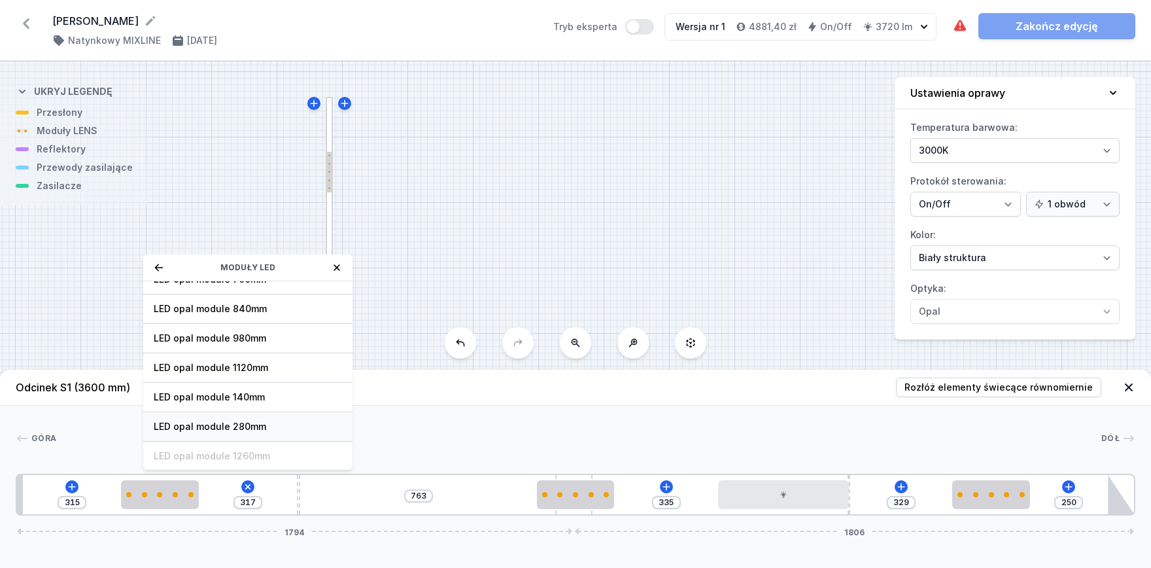
click at [247, 423] on span "LED opal module 280mm" at bounding box center [248, 426] width 188 height 13
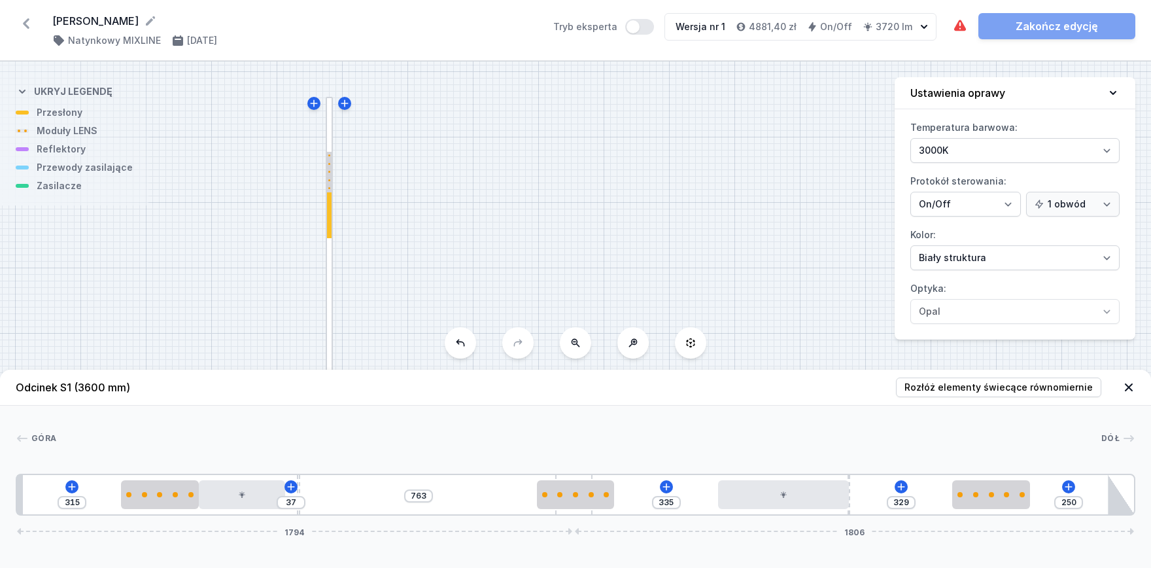
type input "37"
type input "447"
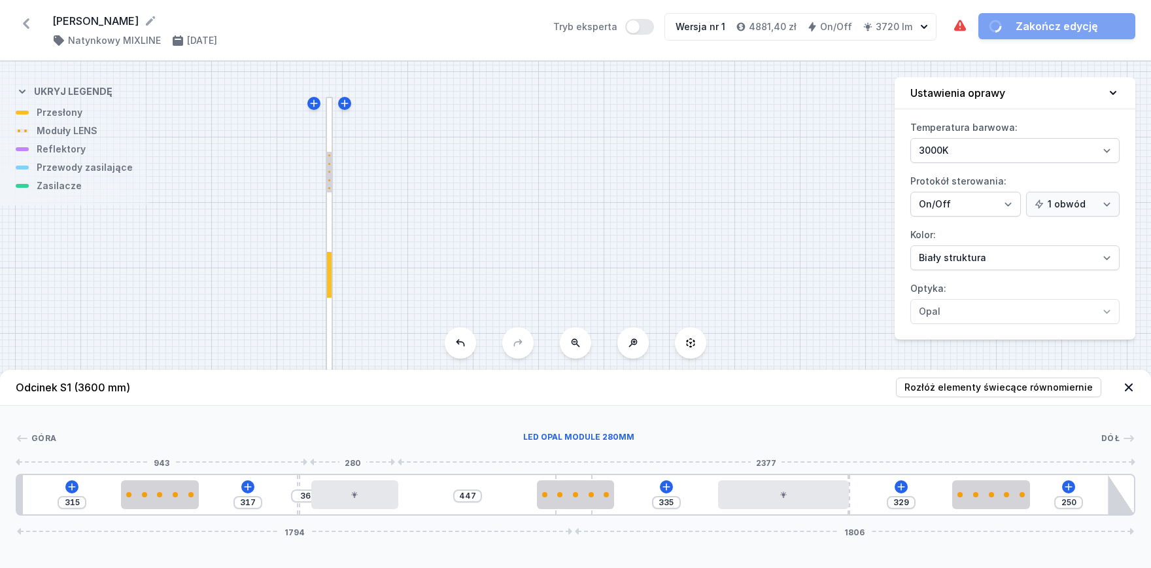
click at [360, 496] on div at bounding box center [354, 494] width 87 height 29
click at [787, 490] on div at bounding box center [783, 494] width 130 height 29
click at [813, 457] on icon at bounding box center [815, 457] width 7 height 9
click at [736, 491] on icon at bounding box center [730, 486] width 10 height 10
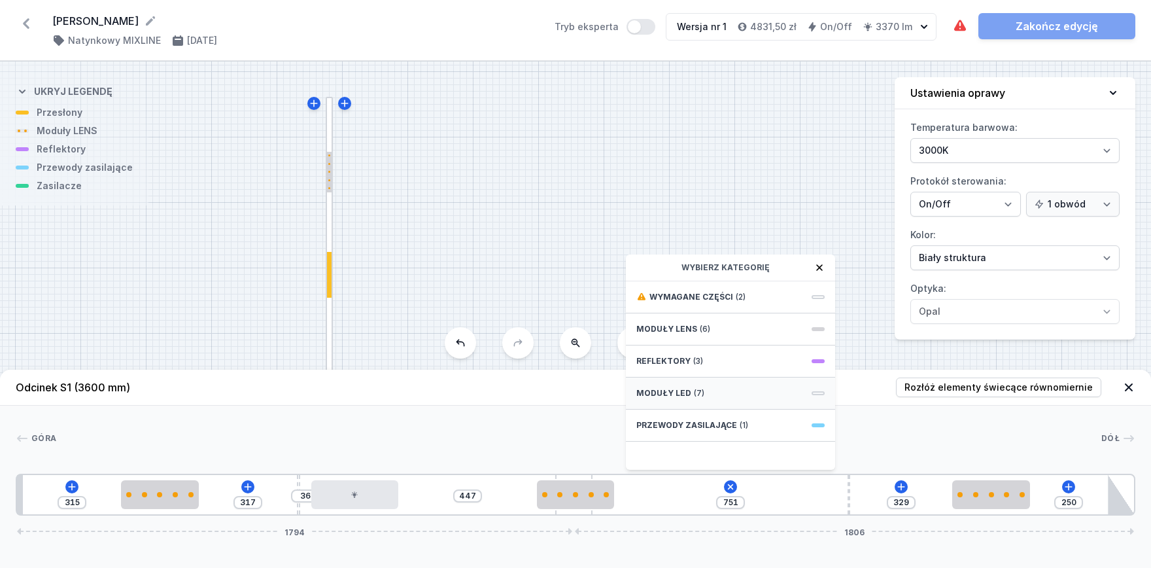
click at [714, 394] on div "Moduły LED (7)" at bounding box center [730, 393] width 209 height 32
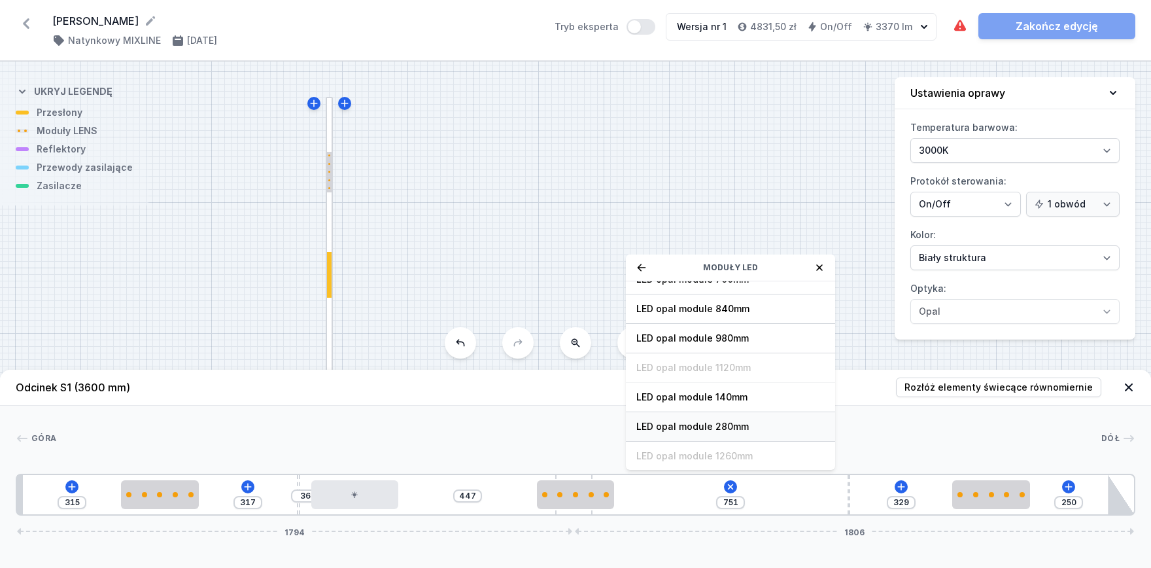
click at [727, 430] on span "LED opal module 280mm" at bounding box center [730, 426] width 188 height 13
type input "471"
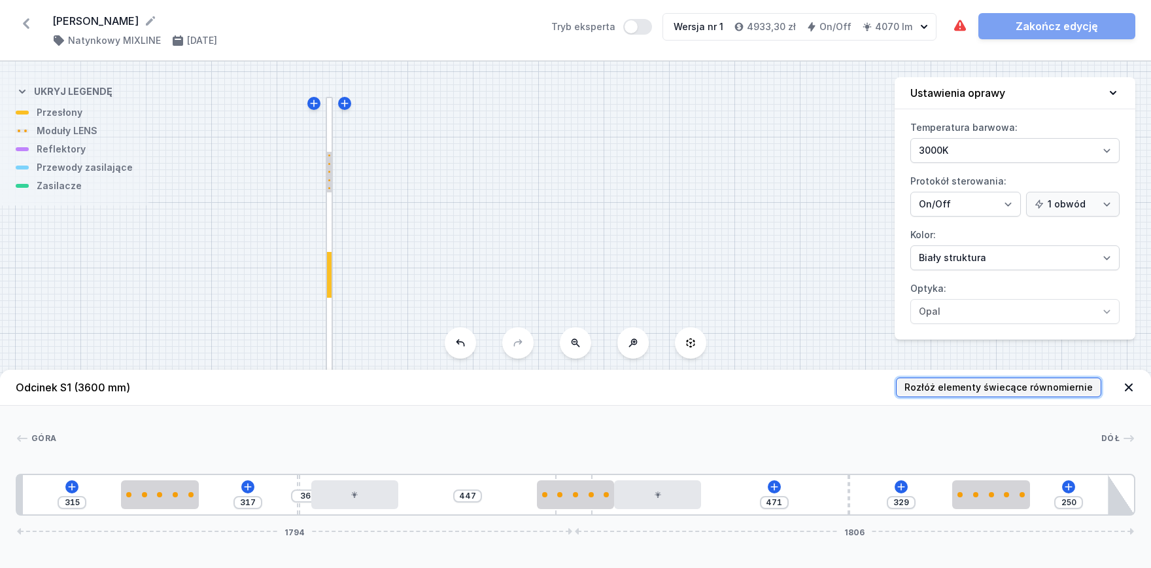
click at [1019, 379] on button "Rozłóż elementy świecące równomiernie" at bounding box center [998, 387] width 205 height 20
type input "295"
type input "362"
type input "382"
type input "284"
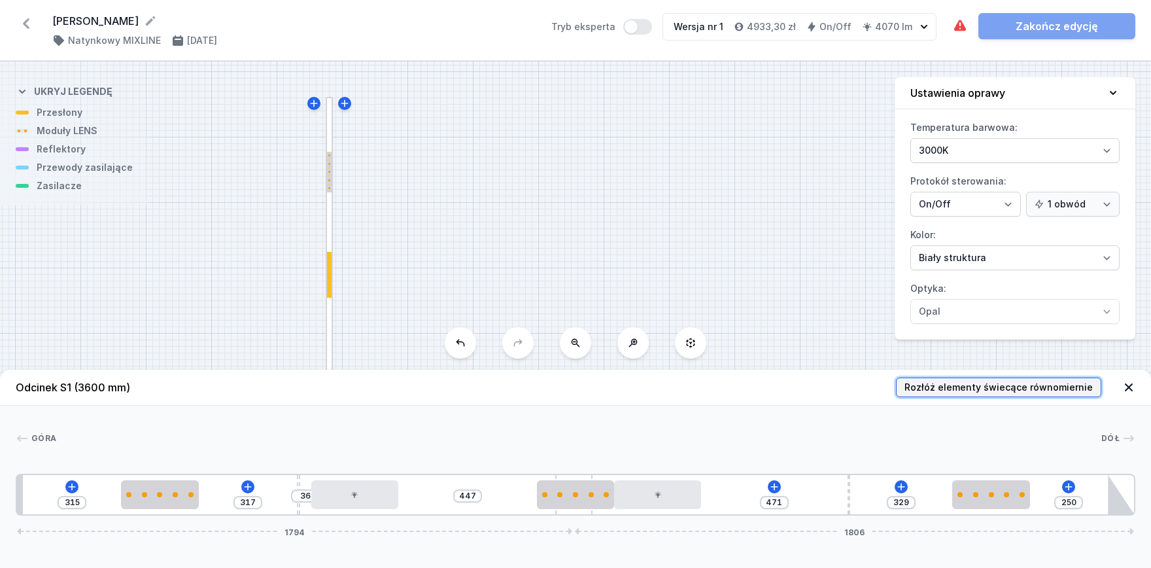
type input "102"
type input "270"
type input "88"
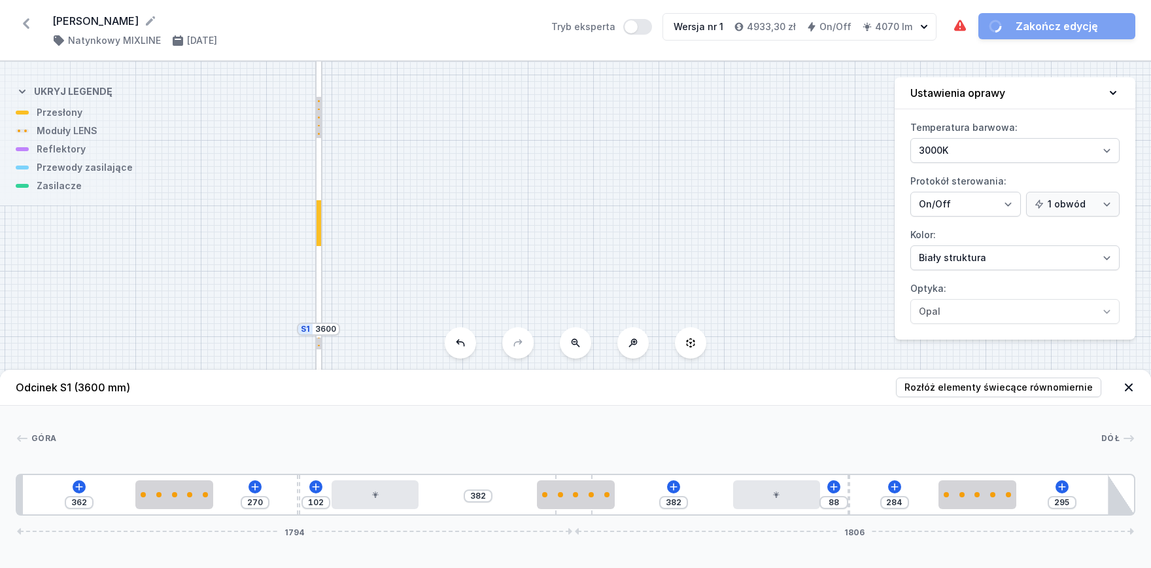
drag, startPoint x: 522, startPoint y: 162, endPoint x: 517, endPoint y: 127, distance: 35.6
click at [517, 128] on div "S2 1200 S1 3600" at bounding box center [575, 314] width 1151 height 506
drag, startPoint x: 525, startPoint y: 176, endPoint x: 520, endPoint y: 126, distance: 50.0
click at [521, 118] on div "S2 1200 S1 3600" at bounding box center [575, 314] width 1151 height 506
drag, startPoint x: 486, startPoint y: 167, endPoint x: 490, endPoint y: 272, distance: 105.4
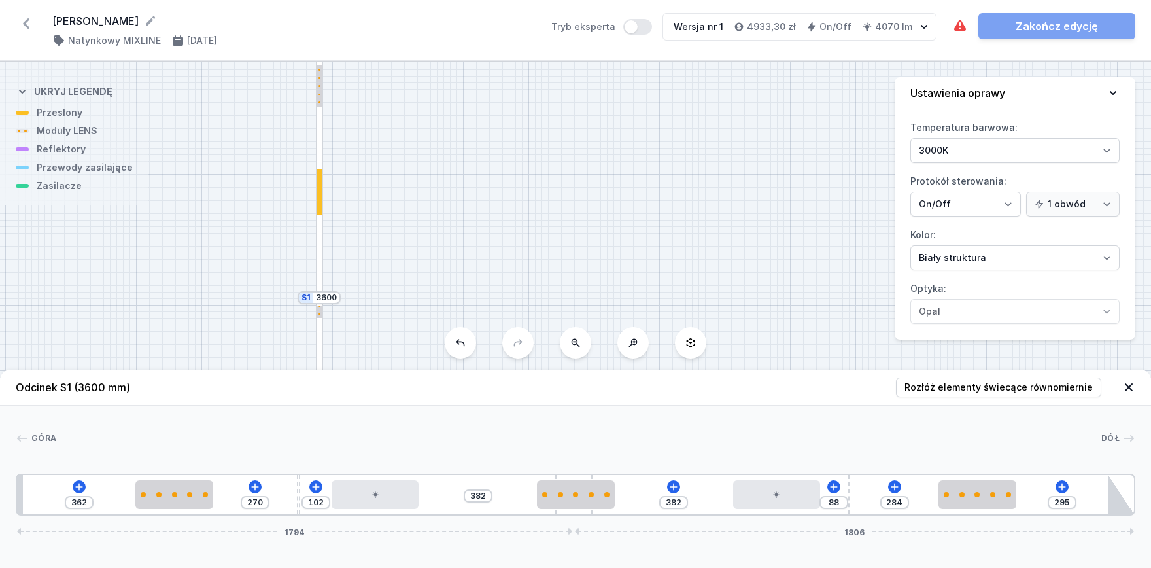
click at [510, 302] on div "S2 1200 S1 3600" at bounding box center [575, 314] width 1151 height 506
drag, startPoint x: 451, startPoint y: 251, endPoint x: 440, endPoint y: 100, distance: 151.5
click at [442, 18] on div "[PERSON_NAME] ( 11307 /v 1 ) Natynkowy MIXLINE [DATE] Tryb eksperta Wersja nr 1…" at bounding box center [575, 284] width 1151 height 568
drag, startPoint x: 450, startPoint y: 222, endPoint x: 436, endPoint y: 88, distance: 135.5
click at [436, 88] on div "S2 1200 S1 3600" at bounding box center [575, 314] width 1151 height 506
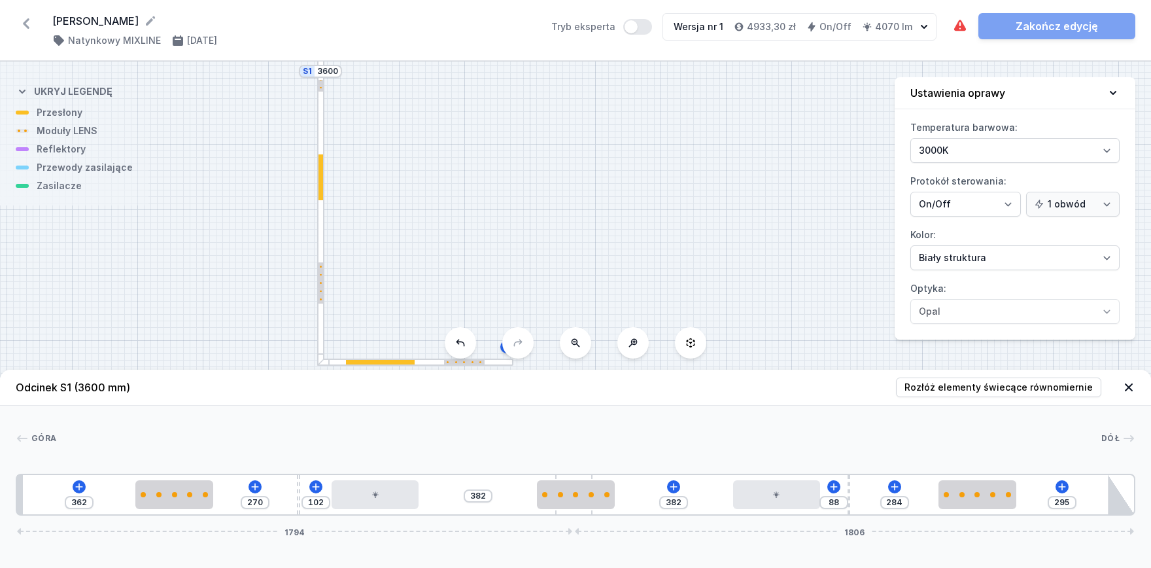
click at [453, 147] on div "S2 1200 S1 3600" at bounding box center [575, 314] width 1151 height 506
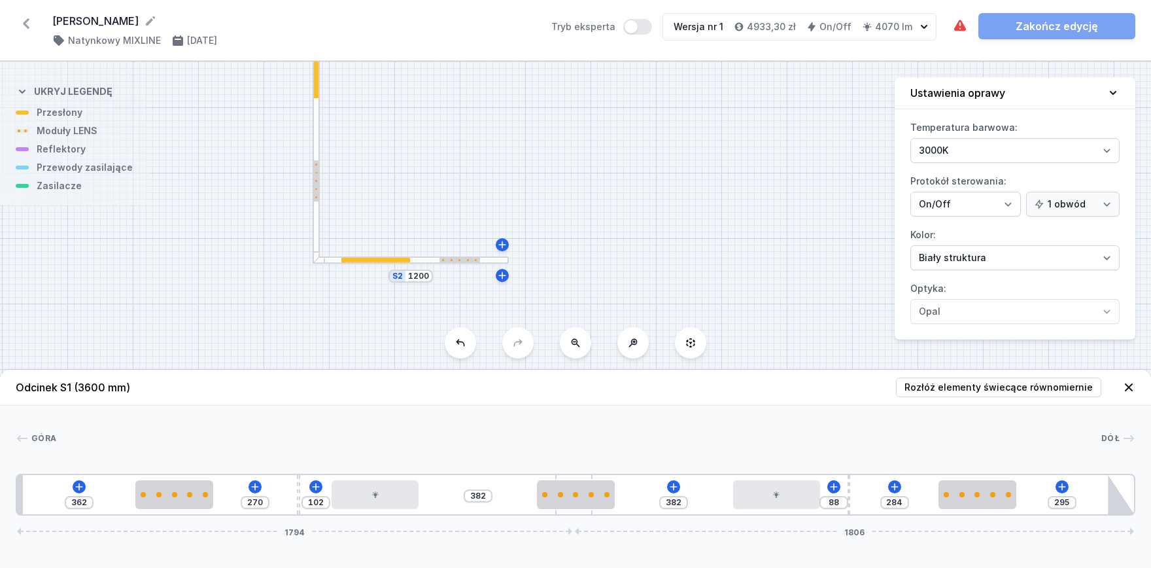
click at [378, 262] on div at bounding box center [411, 259] width 196 height 7
type input "156"
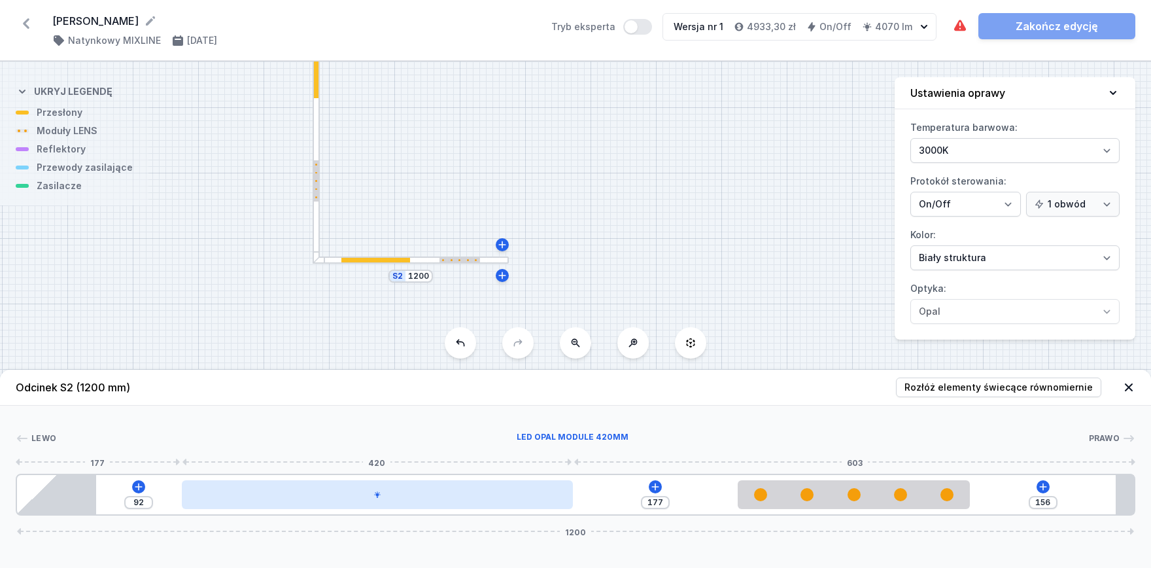
click at [366, 491] on div at bounding box center [377, 494] width 391 height 29
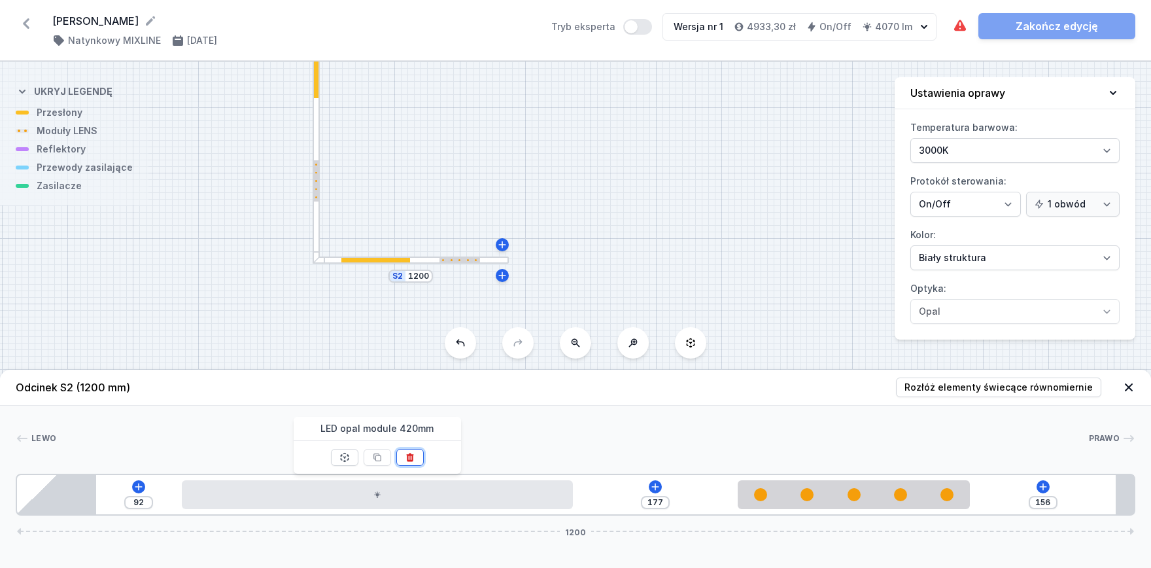
click at [408, 453] on button at bounding box center [409, 457] width 27 height 17
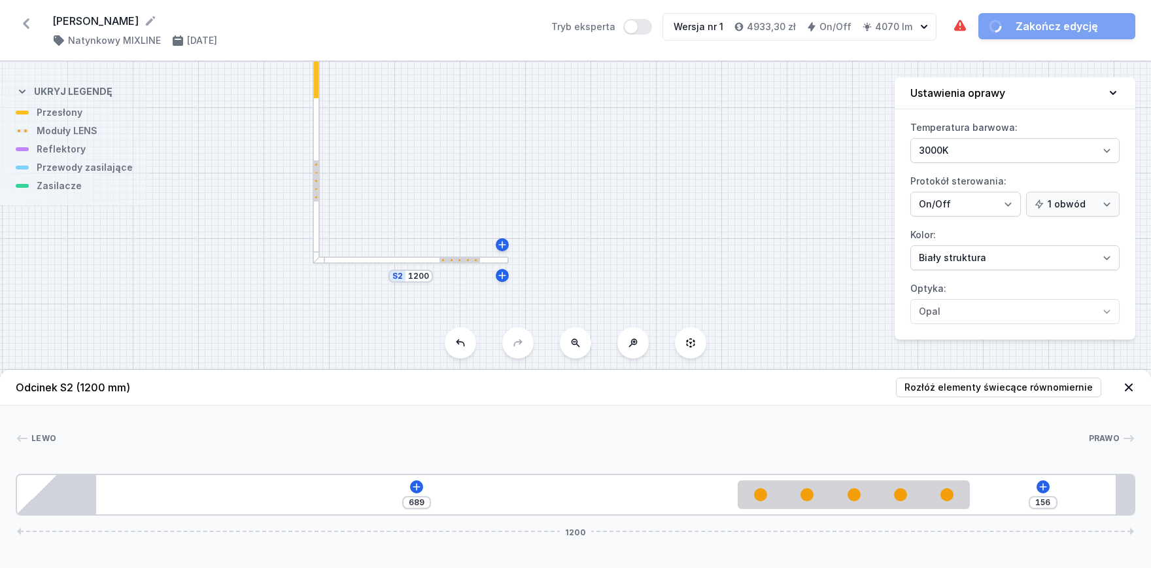
click at [420, 495] on div "689 156 1200" at bounding box center [576, 495] width 1120 height 42
click at [419, 489] on icon at bounding box center [416, 486] width 10 height 10
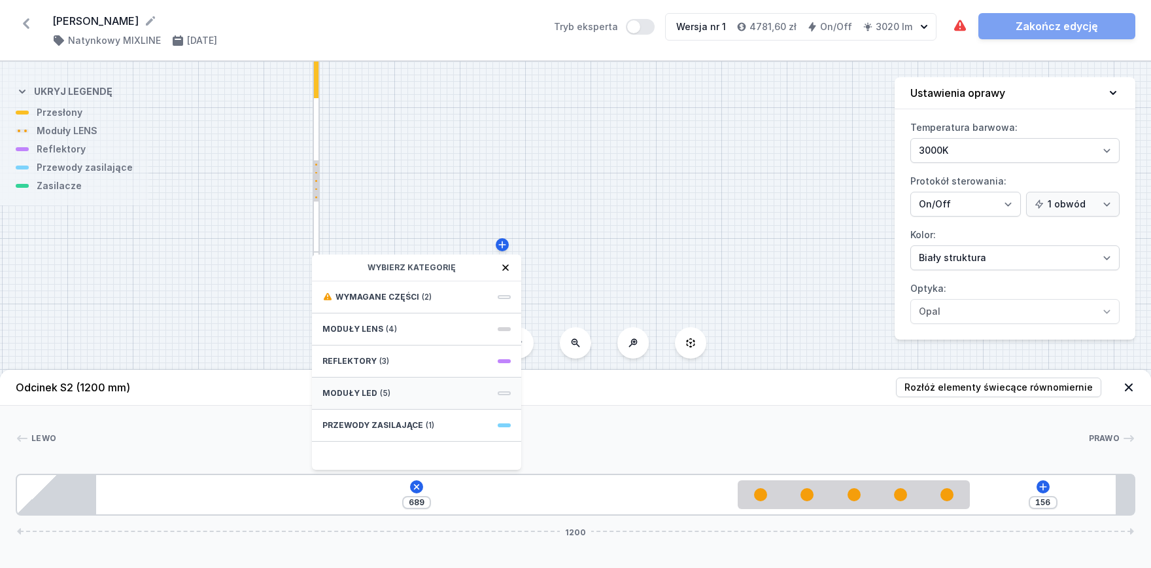
click at [366, 387] on div "Moduły LED (5)" at bounding box center [416, 393] width 209 height 32
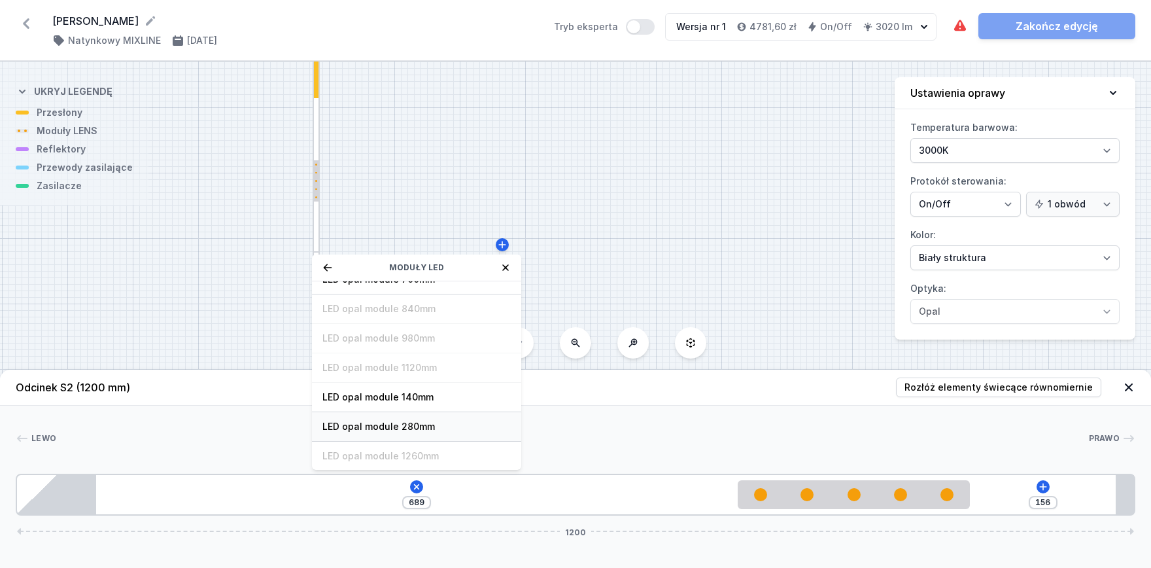
click at [428, 422] on span "LED opal module 280mm" at bounding box center [416, 426] width 188 height 13
type input "462"
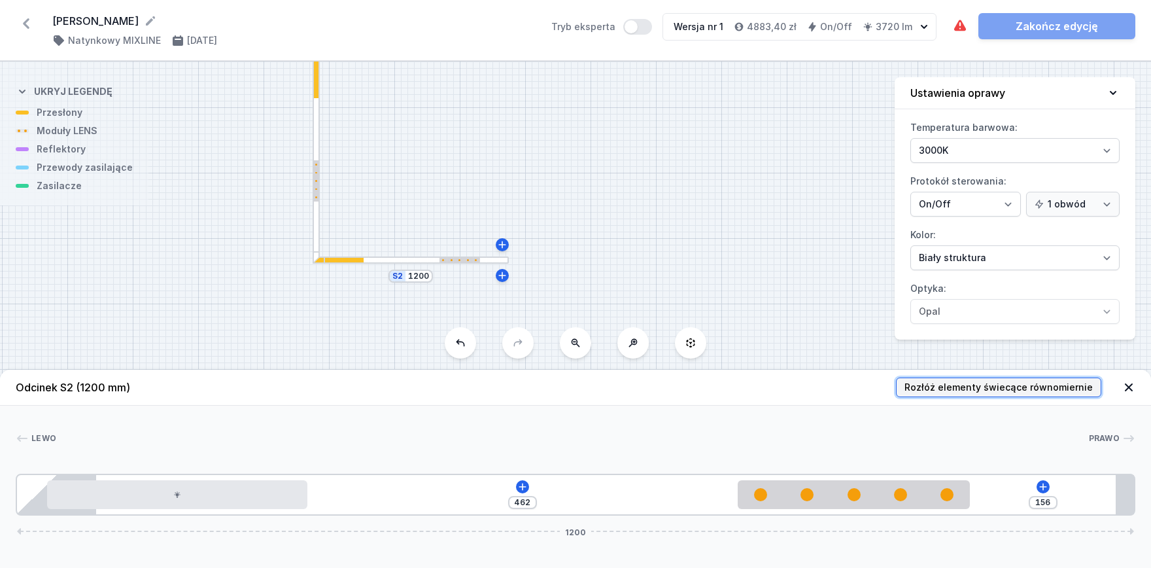
click at [960, 384] on span "Rozłóż elementy świecące równomiernie" at bounding box center [999, 387] width 188 height 13
type input "204"
type input "223"
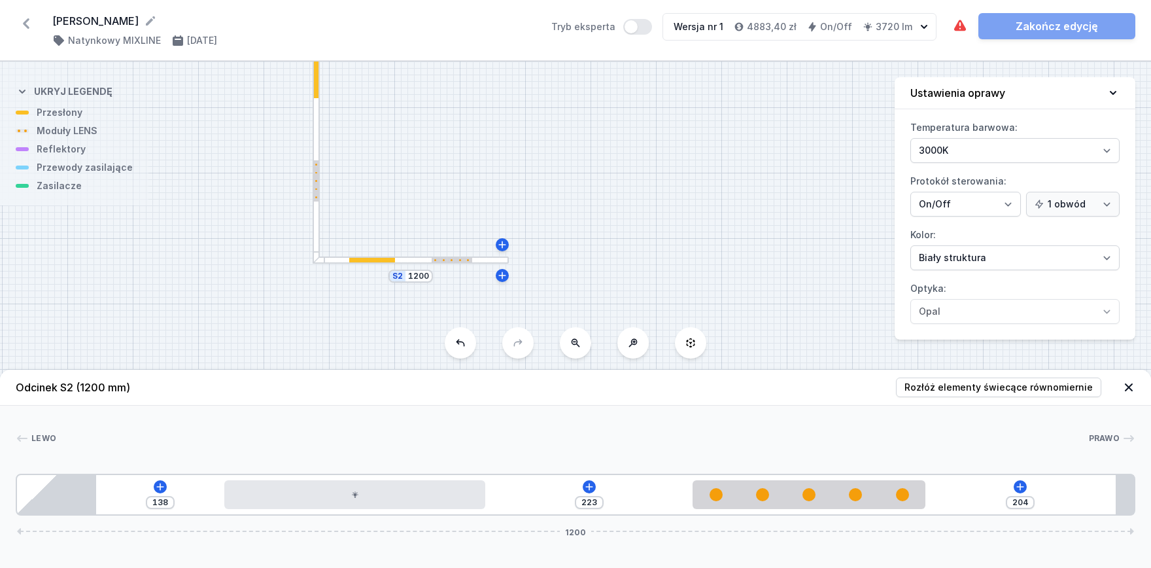
drag, startPoint x: 695, startPoint y: 227, endPoint x: 685, endPoint y: 281, distance: 55.2
click at [688, 287] on div "S2 1200 S1 3600" at bounding box center [575, 314] width 1151 height 506
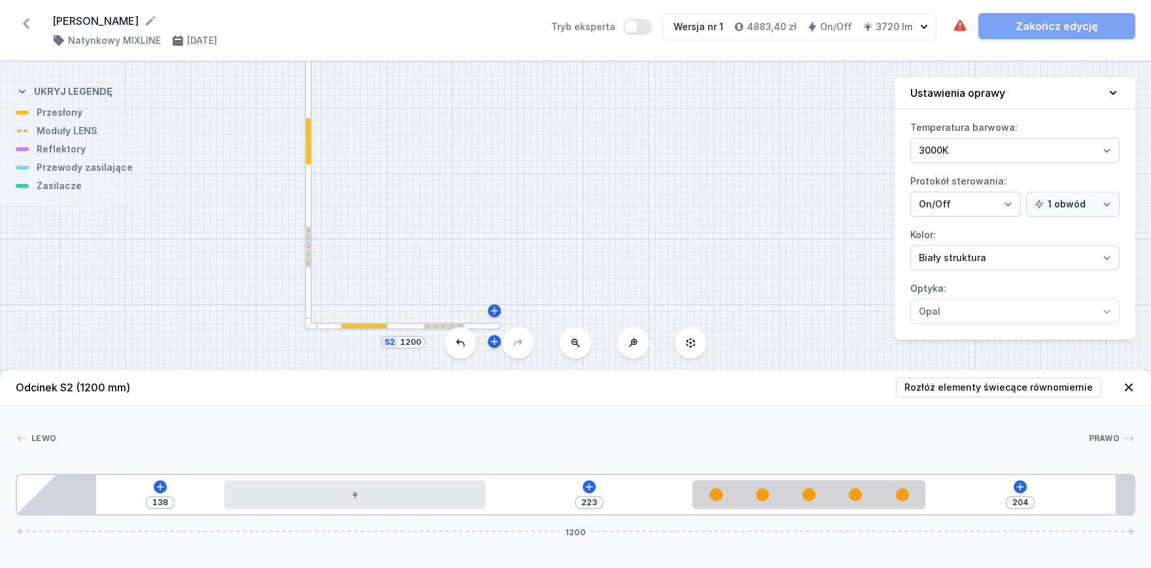
drag, startPoint x: 604, startPoint y: 148, endPoint x: 587, endPoint y: 255, distance: 107.9
click at [595, 248] on div "S2 1200 S1 3600" at bounding box center [575, 314] width 1151 height 506
drag, startPoint x: 499, startPoint y: 179, endPoint x: 498, endPoint y: 201, distance: 22.3
click at [500, 198] on div "S2 1200 S1 3600" at bounding box center [575, 314] width 1151 height 506
drag, startPoint x: 434, startPoint y: 168, endPoint x: 442, endPoint y: 277, distance: 108.9
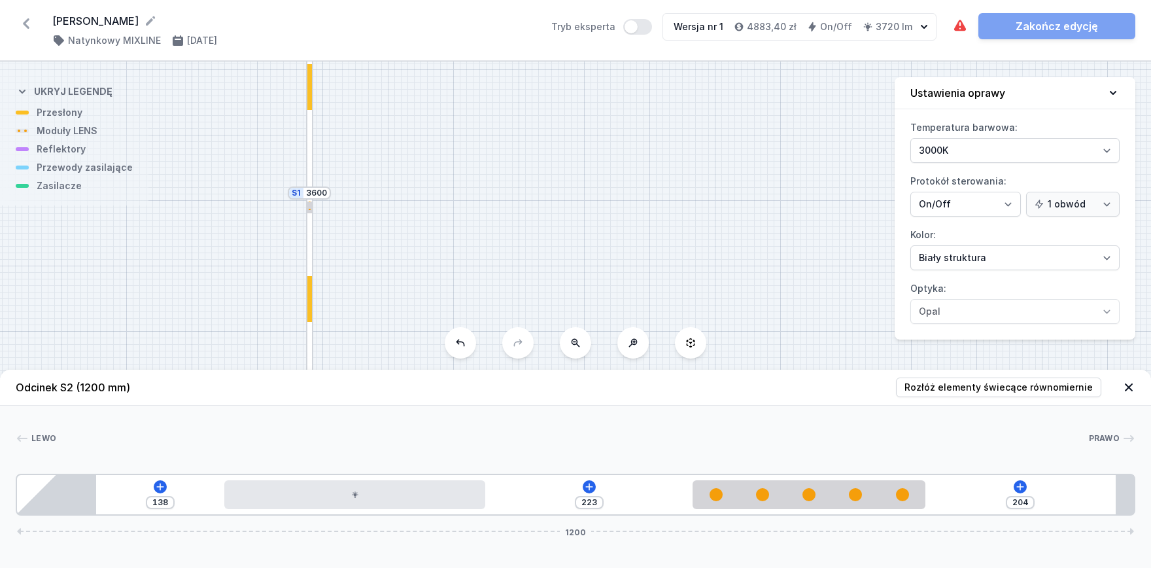
click at [440, 273] on div "S2 1200 S1 3600" at bounding box center [575, 314] width 1151 height 506
drag, startPoint x: 421, startPoint y: 193, endPoint x: 431, endPoint y: 8, distance: 185.4
drag, startPoint x: 451, startPoint y: 161, endPoint x: 439, endPoint y: 75, distance: 86.6
click at [440, 58] on div "[PERSON_NAME] ( 11307 /v 1 ) Natynkowy MIXLINE [DATE] Tryb eksperta Wersja nr 1…" at bounding box center [575, 284] width 1151 height 568
drag, startPoint x: 455, startPoint y: 213, endPoint x: 453, endPoint y: 202, distance: 10.8
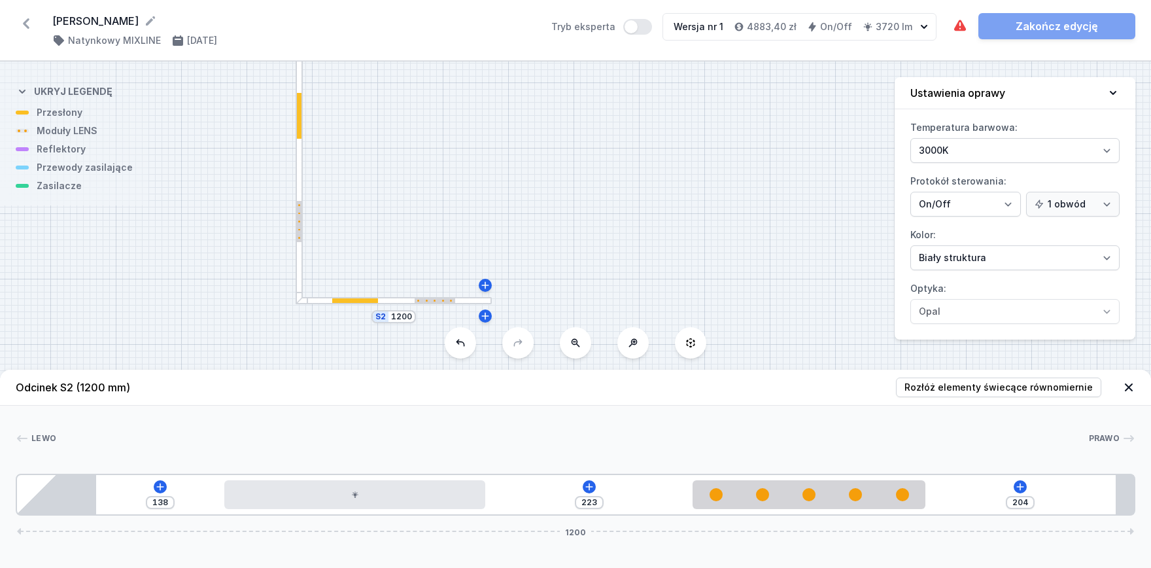
click at [453, 202] on div "S2 1200 S1 3600" at bounding box center [575, 314] width 1151 height 506
drag, startPoint x: 453, startPoint y: 162, endPoint x: 461, endPoint y: 243, distance: 82.1
click at [461, 243] on div "S2 1200 S1 3600" at bounding box center [575, 314] width 1151 height 506
click at [413, 254] on div "S2 1200 S1 3600" at bounding box center [575, 314] width 1151 height 506
drag, startPoint x: 398, startPoint y: 249, endPoint x: 411, endPoint y: 139, distance: 110.8
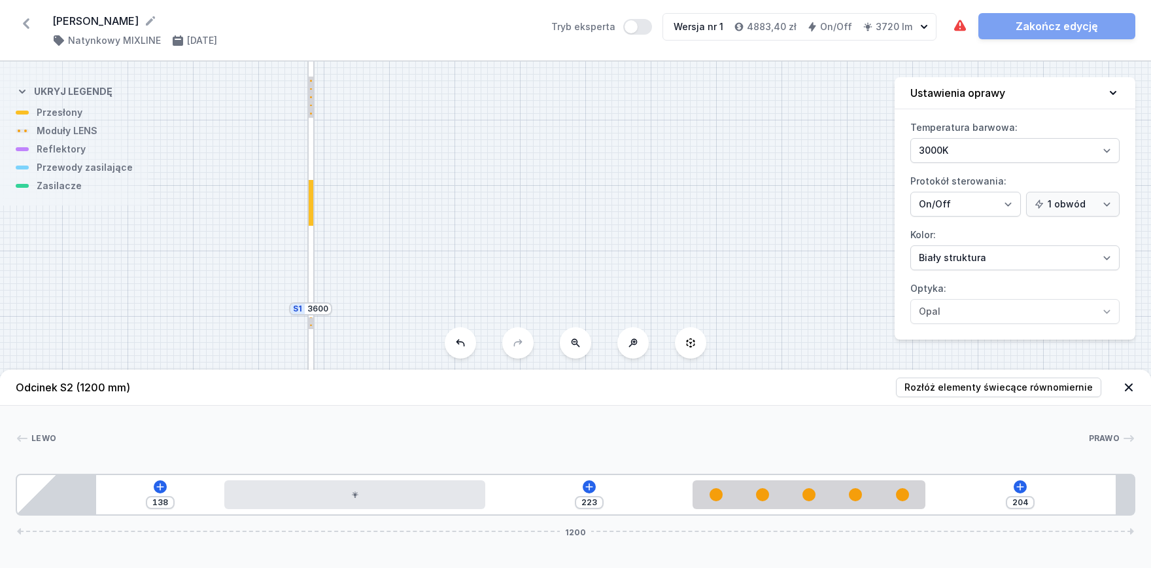
click at [396, 262] on div "S2 1200 S1 3600" at bounding box center [575, 314] width 1151 height 506
drag
click at [418, 202] on div "S2 1200 S1 3600" at bounding box center [575, 314] width 1151 height 506
click at [319, 212] on div at bounding box center [316, 247] width 7 height 294
type input "295"
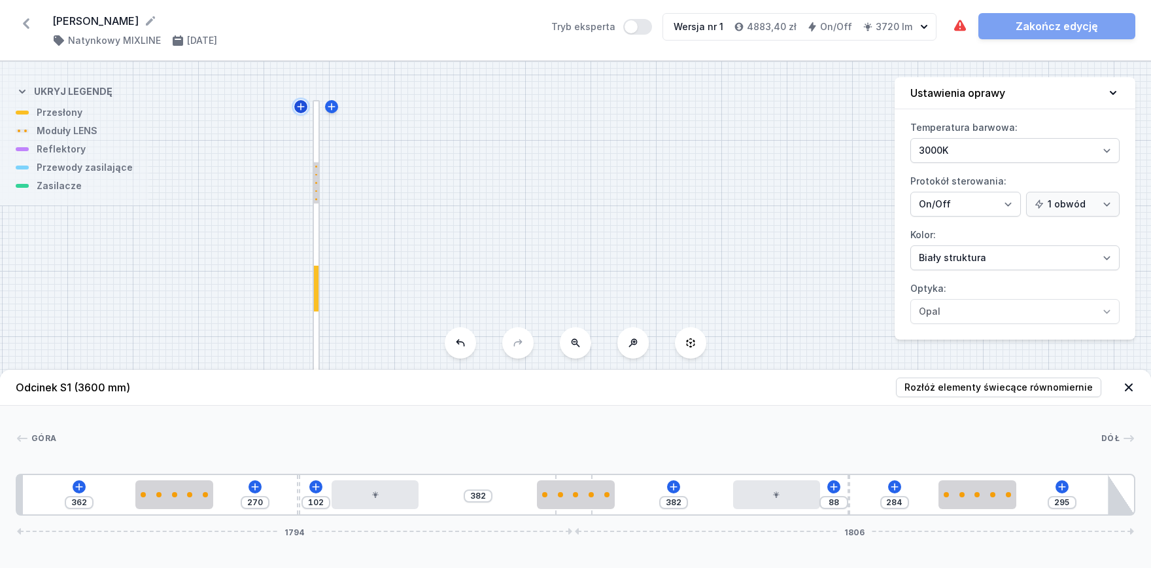
click at [298, 105] on icon at bounding box center [301, 106] width 10 height 10
type input "3612"
type input "309"
click at [287, 114] on icon at bounding box center [285, 116] width 10 height 10
type input "264"
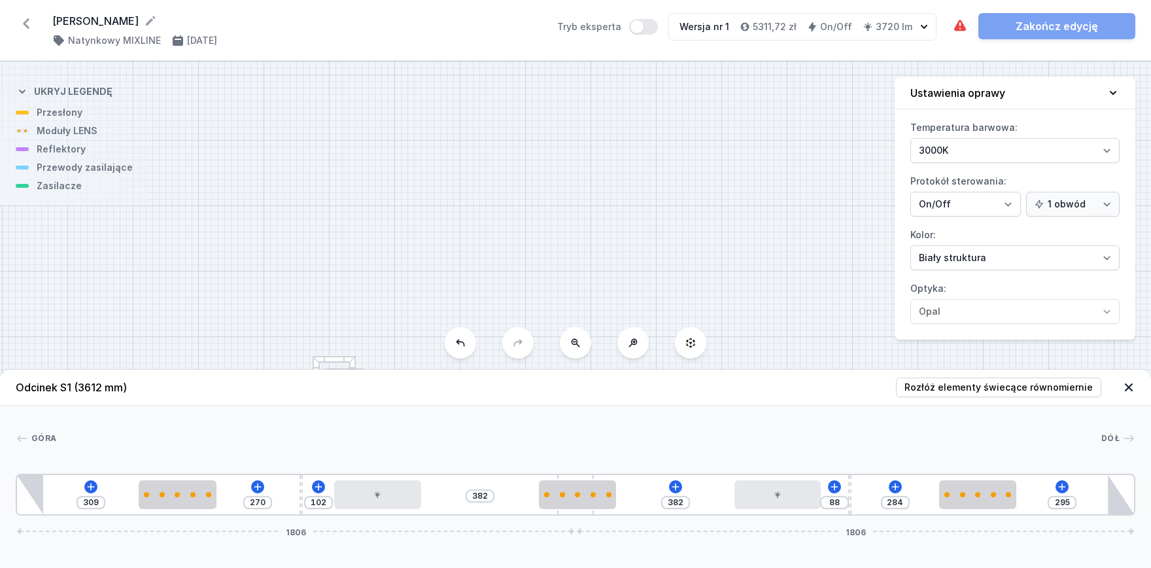
click at [29, 27] on icon at bounding box center [26, 23] width 21 height 21
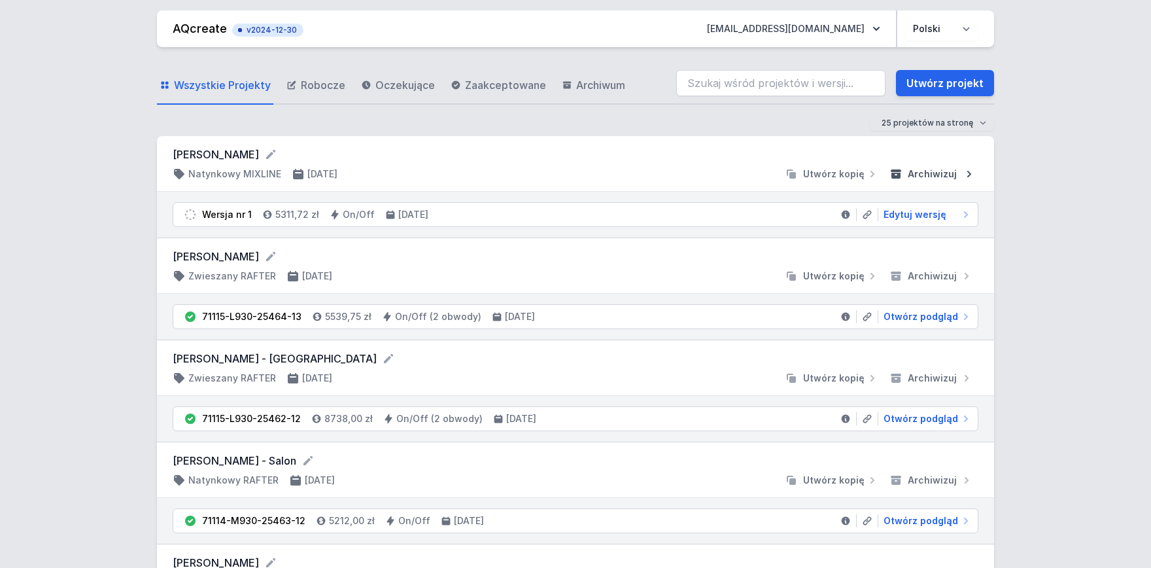
click at [938, 179] on span "Archiwizuj" at bounding box center [932, 173] width 49 height 13
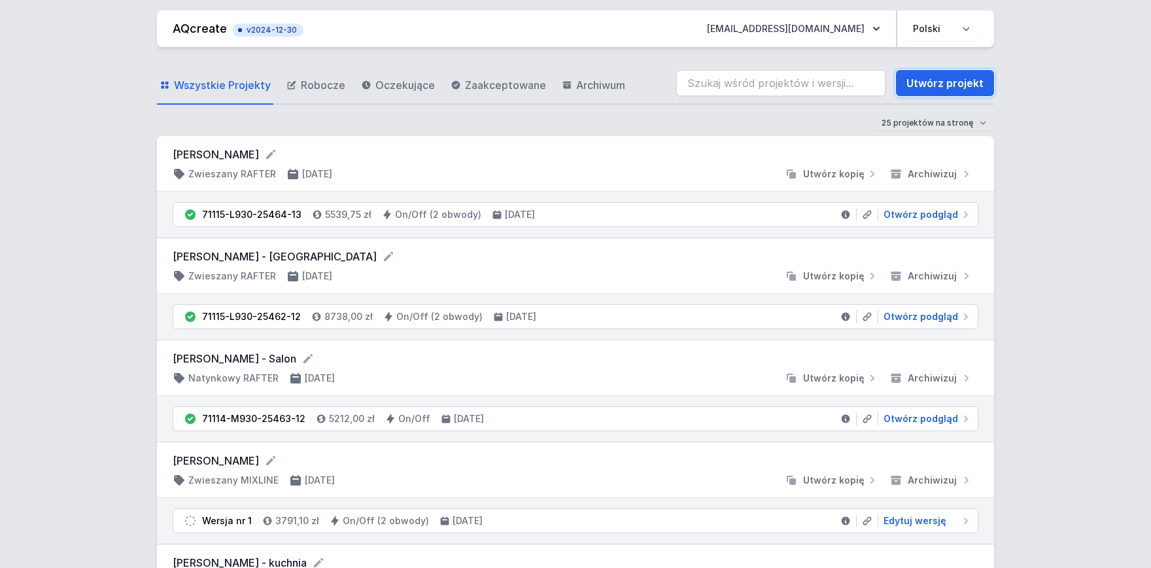
click at [965, 90] on link "Utwórz projekt" at bounding box center [945, 83] width 98 height 26
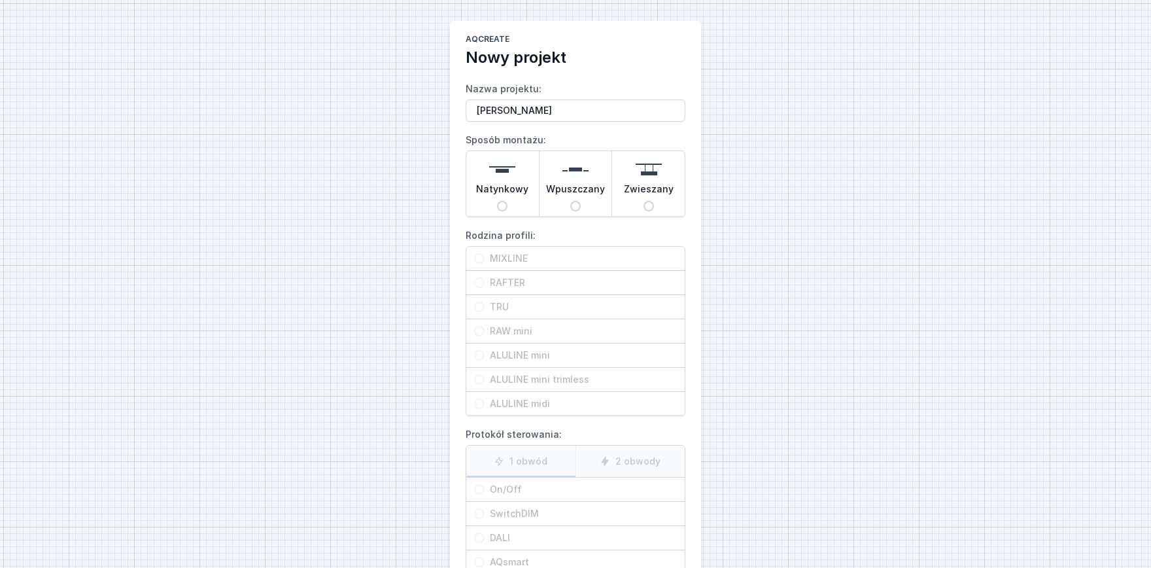
drag, startPoint x: 559, startPoint y: 106, endPoint x: 509, endPoint y: 111, distance: 50.6
click at [509, 111] on input "[PERSON_NAME]" at bounding box center [576, 110] width 220 height 22
type input "[PERSON_NAME]"
click at [492, 177] on div "Natynkowy" at bounding box center [502, 183] width 73 height 65
click at [507, 194] on span "Natynkowy" at bounding box center [502, 192] width 52 height 18
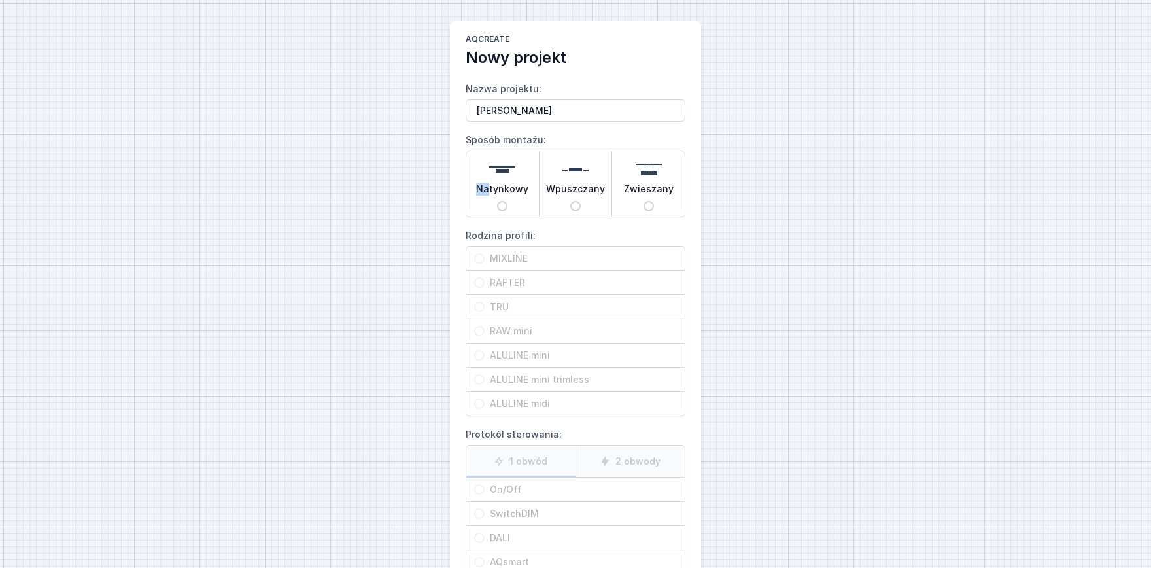
click at [507, 201] on input "Natynkowy" at bounding box center [502, 206] width 10 height 10
radio input "true"
click at [510, 253] on span "MIXLINE" at bounding box center [581, 258] width 192 height 13
click at [485, 253] on input "MIXLINE" at bounding box center [479, 258] width 10 height 10
radio input "true"
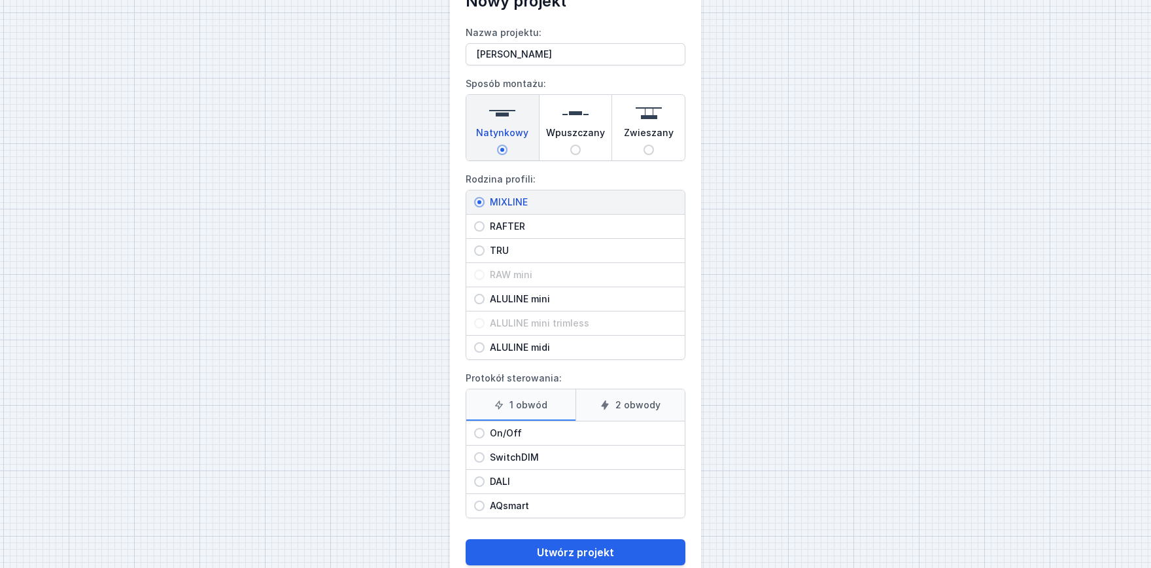
scroll to position [86, 0]
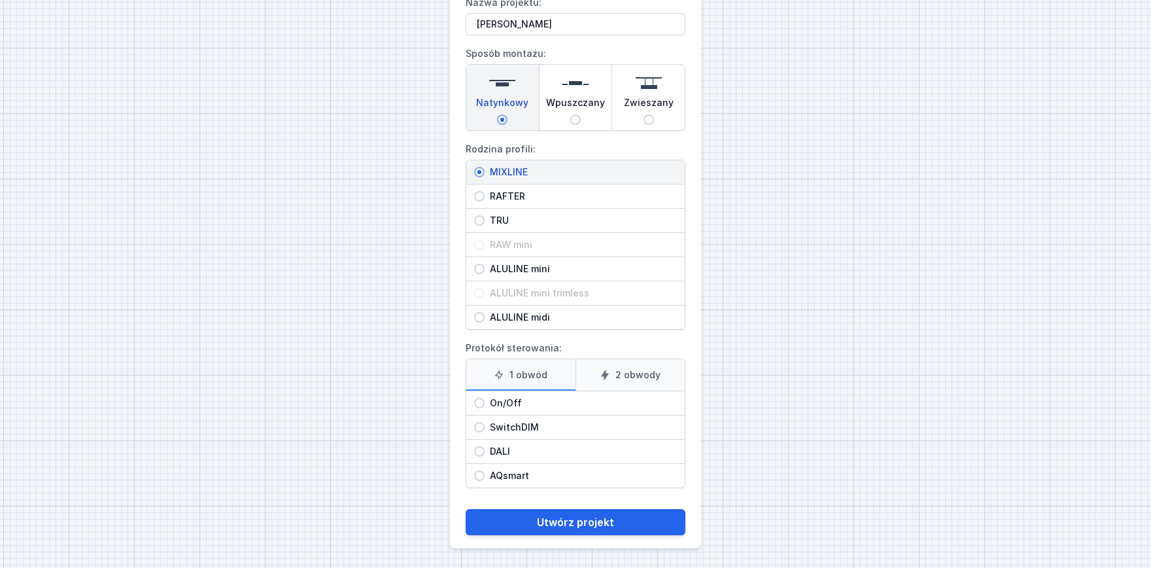
click at [549, 402] on span "On/Off" at bounding box center [581, 402] width 192 height 13
click at [485, 402] on input "On/Off" at bounding box center [479, 403] width 10 height 10
radio input "true"
click at [621, 521] on button "Utwórz projekt" at bounding box center [576, 522] width 220 height 26
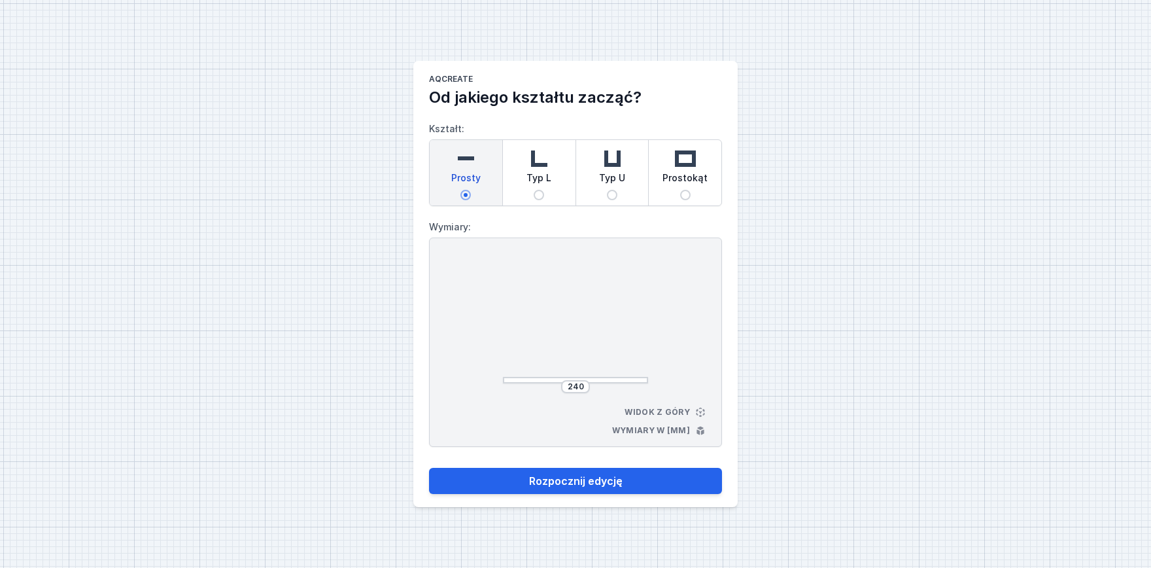
click at [536, 168] on img at bounding box center [539, 158] width 26 height 26
click at [536, 190] on input "Typ L" at bounding box center [539, 195] width 10 height 10
radio input "true"
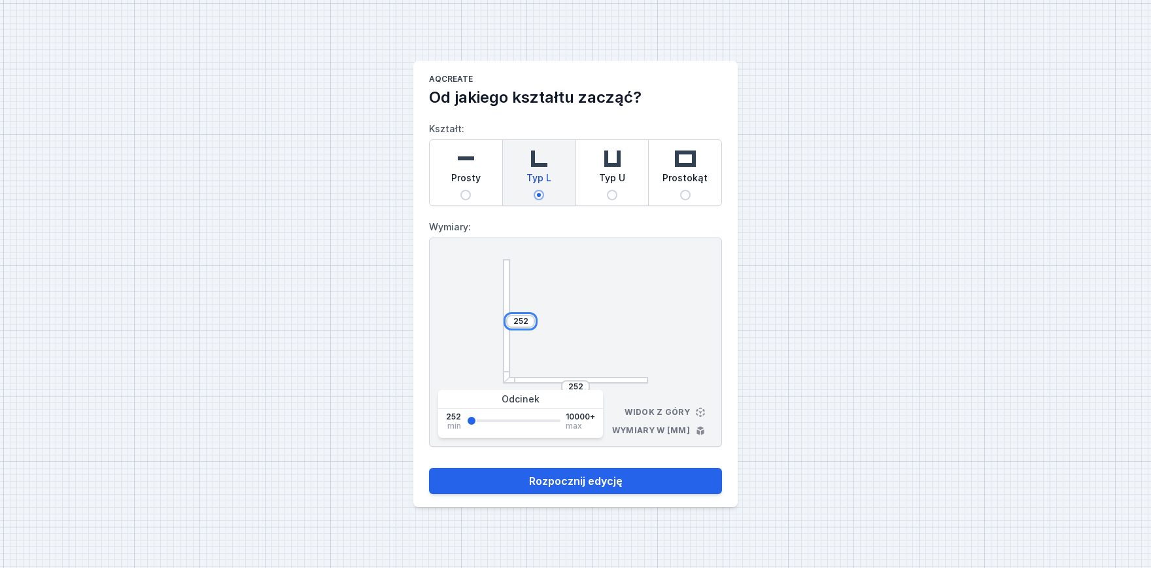
drag, startPoint x: 529, startPoint y: 321, endPoint x: 472, endPoint y: 312, distance: 57.5
click at [510, 316] on input "252" at bounding box center [520, 321] width 21 height 10
type input "4800"
click at [584, 381] on div "252" at bounding box center [575, 386] width 29 height 13
drag, startPoint x: 583, startPoint y: 389, endPoint x: 539, endPoint y: 381, distance: 44.4
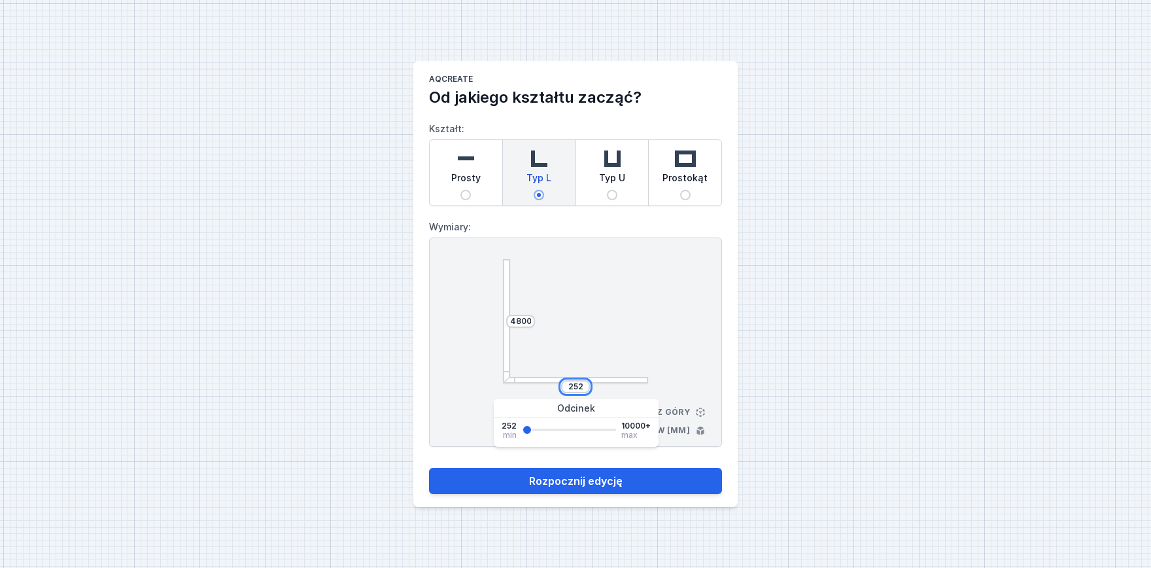
click at [565, 381] on input "252" at bounding box center [575, 386] width 21 height 10
type input "1200"
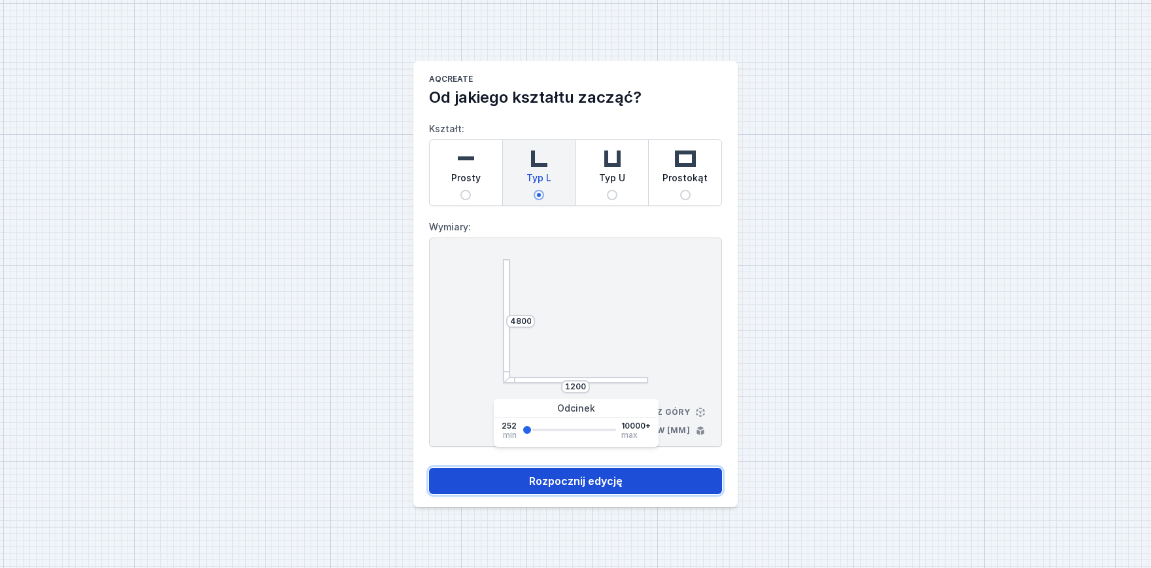
click at [604, 481] on button "Rozpocznij edycję" at bounding box center [575, 481] width 293 height 26
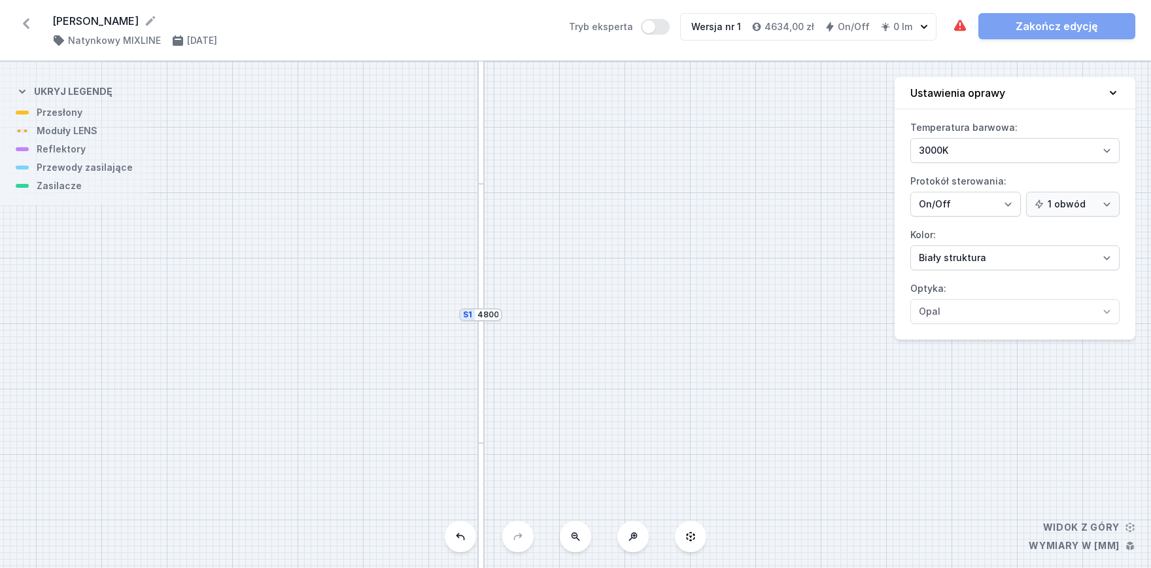
click at [480, 232] on div at bounding box center [481, 313] width 7 height 259
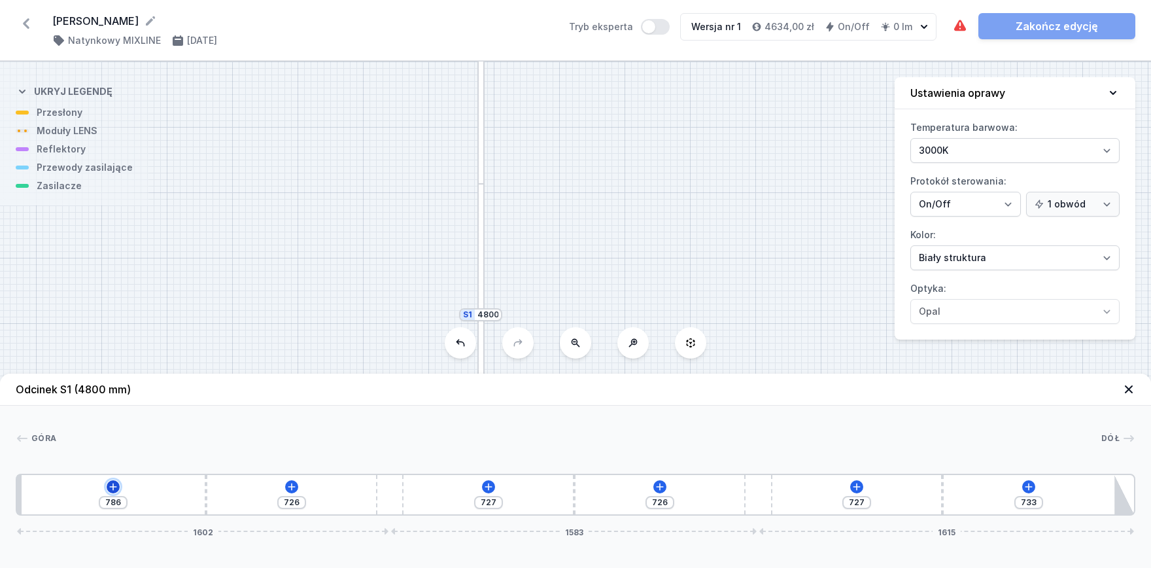
click at [109, 485] on icon at bounding box center [113, 486] width 10 height 10
click at [324, 317] on div "S2 1200 S1 4800" at bounding box center [575, 314] width 1151 height 506
click at [115, 489] on icon at bounding box center [113, 486] width 10 height 10
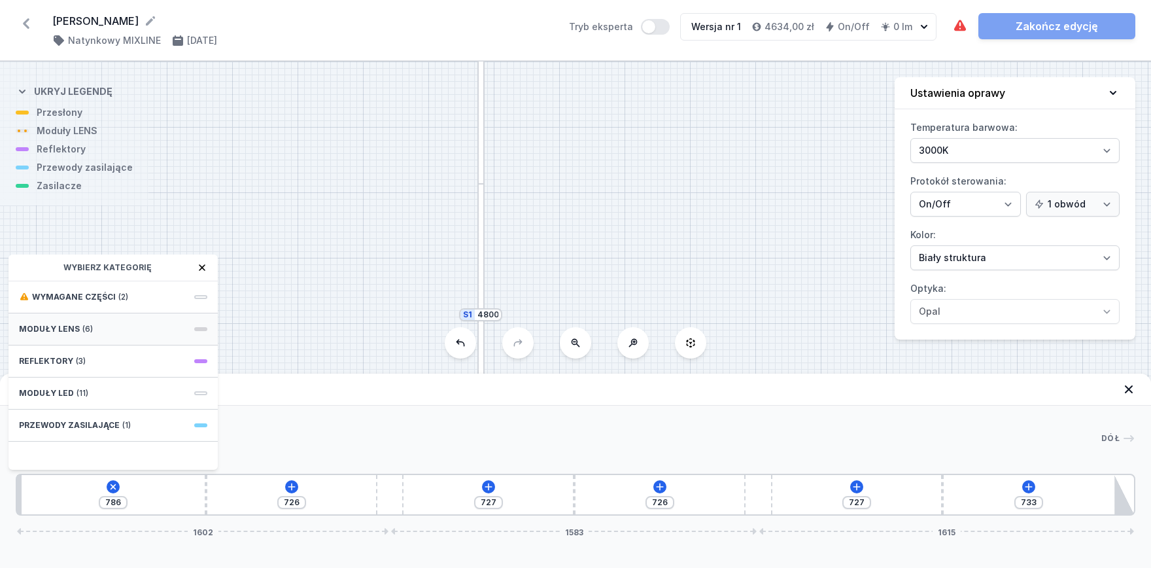
click at [86, 335] on div "Moduły LENS (6)" at bounding box center [113, 329] width 209 height 32
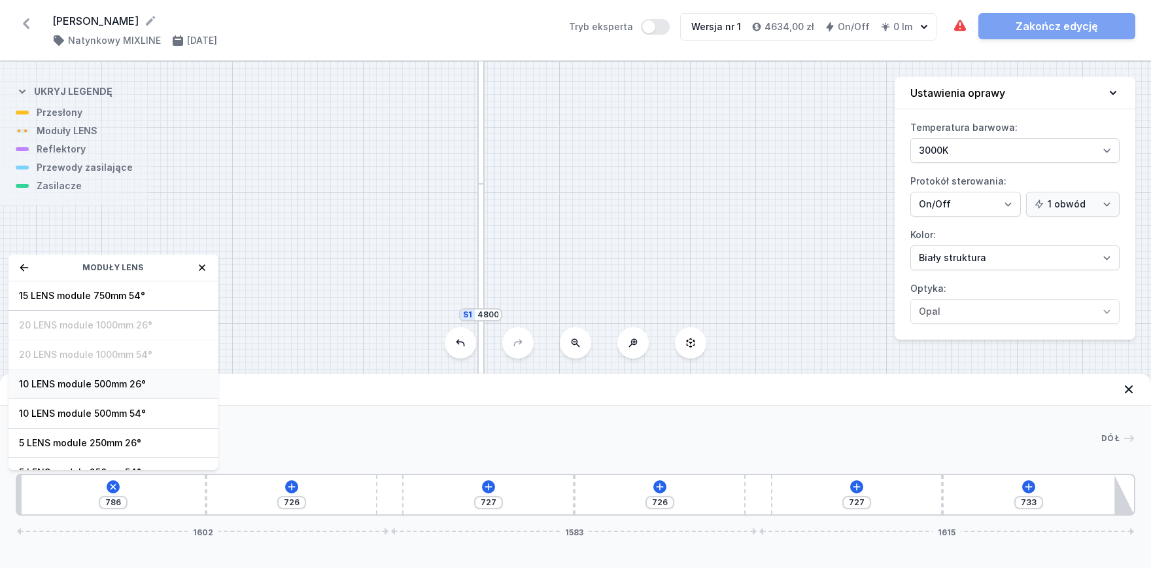
scroll to position [46, 0]
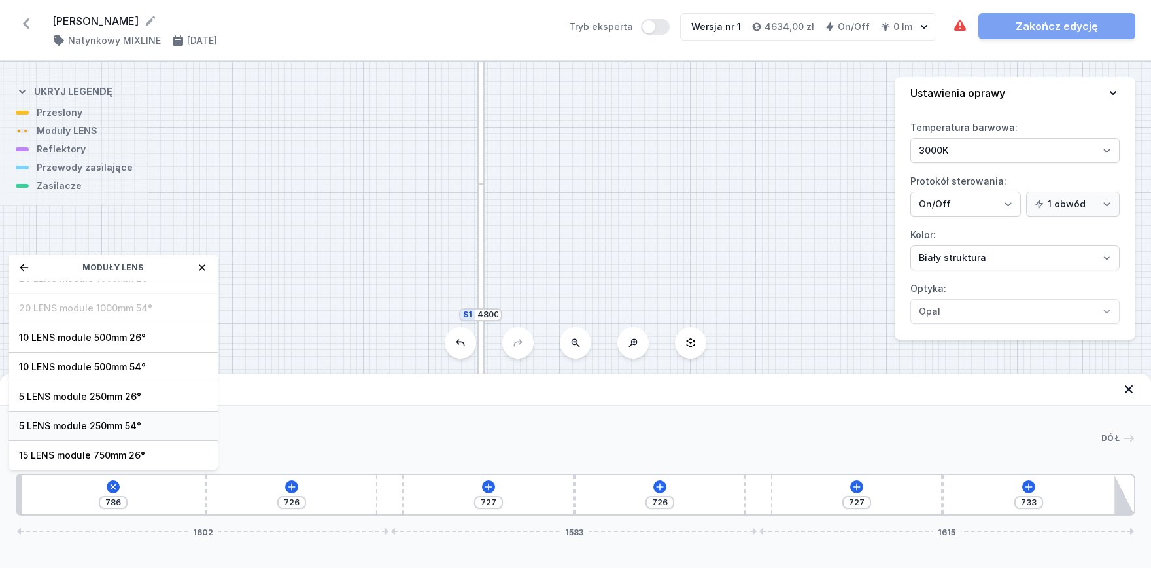
click at [101, 427] on span "5 LENS module 250mm 54°" at bounding box center [113, 425] width 188 height 13
type input "536"
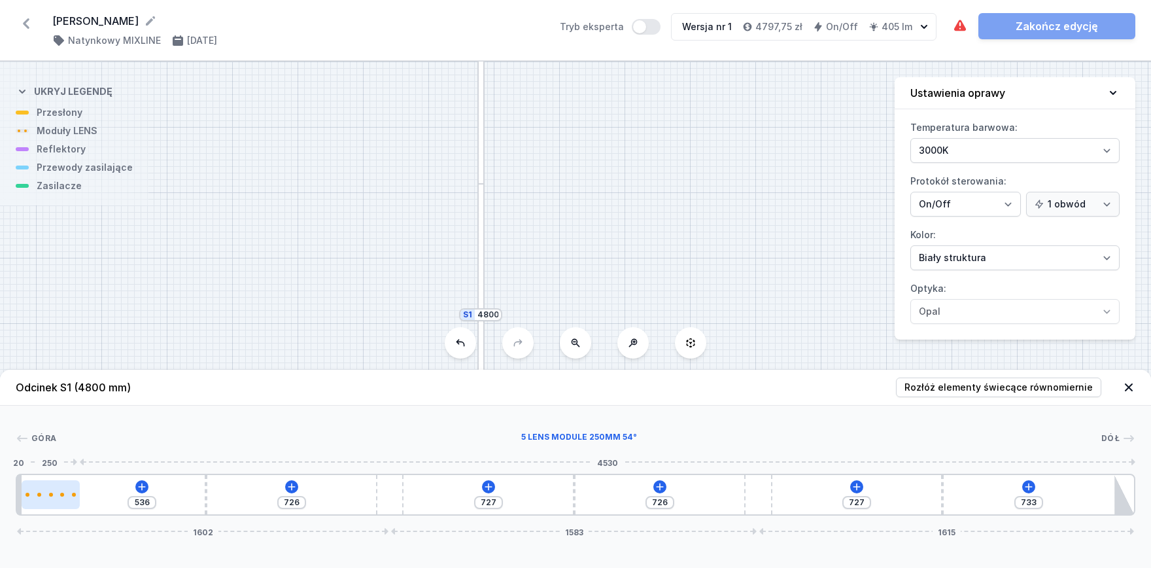
click at [65, 489] on div at bounding box center [51, 494] width 58 height 29
select select "1516"
click at [147, 486] on icon at bounding box center [142, 486] width 10 height 10
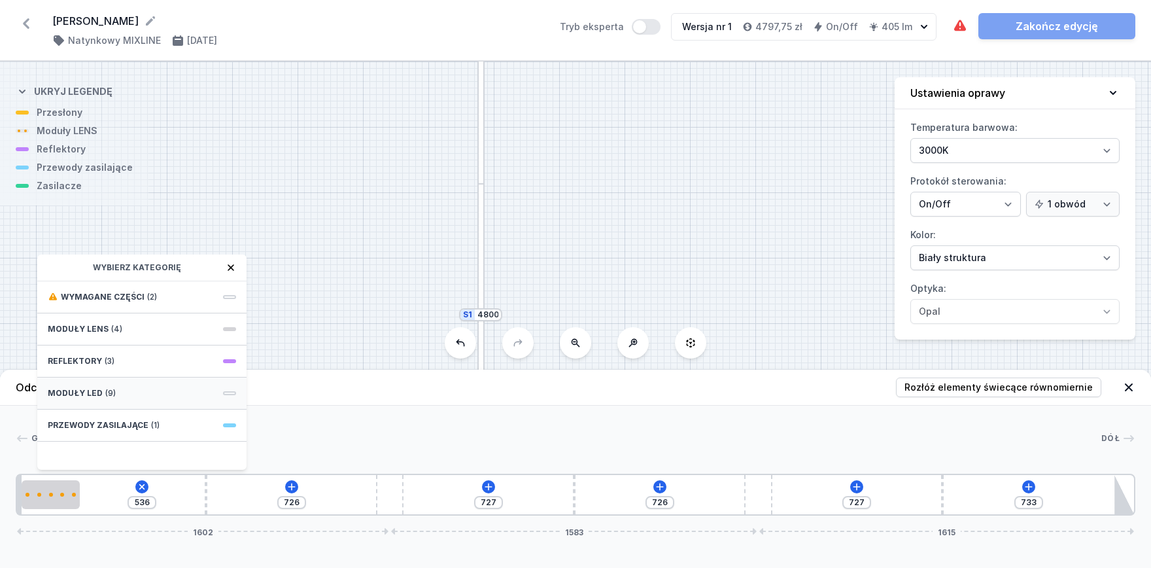
click at [127, 391] on div "Moduły LED (9)" at bounding box center [141, 393] width 209 height 32
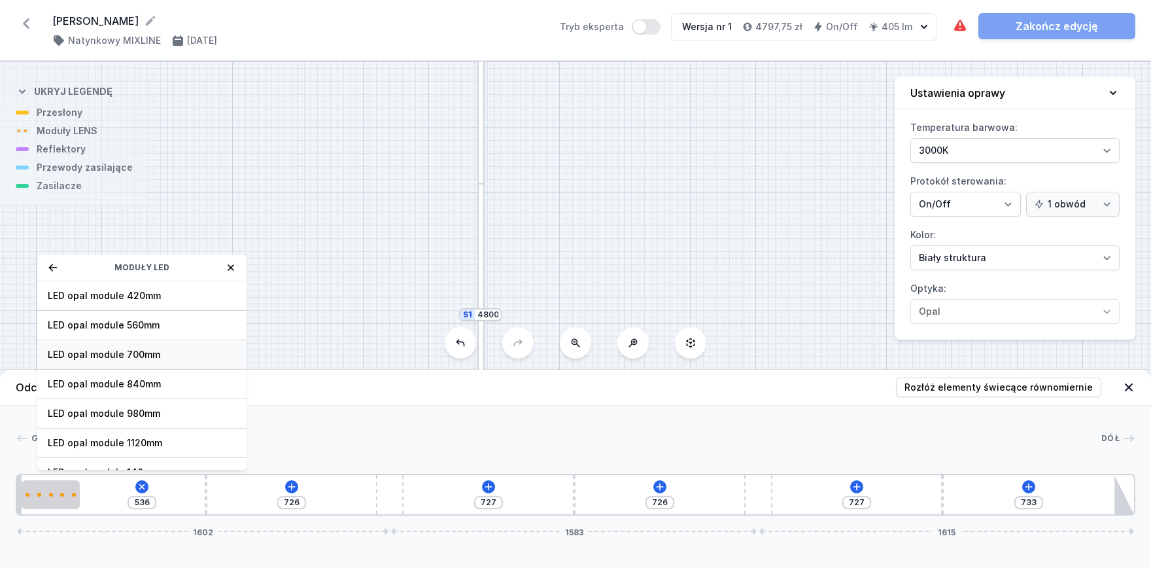
scroll to position [75, 0]
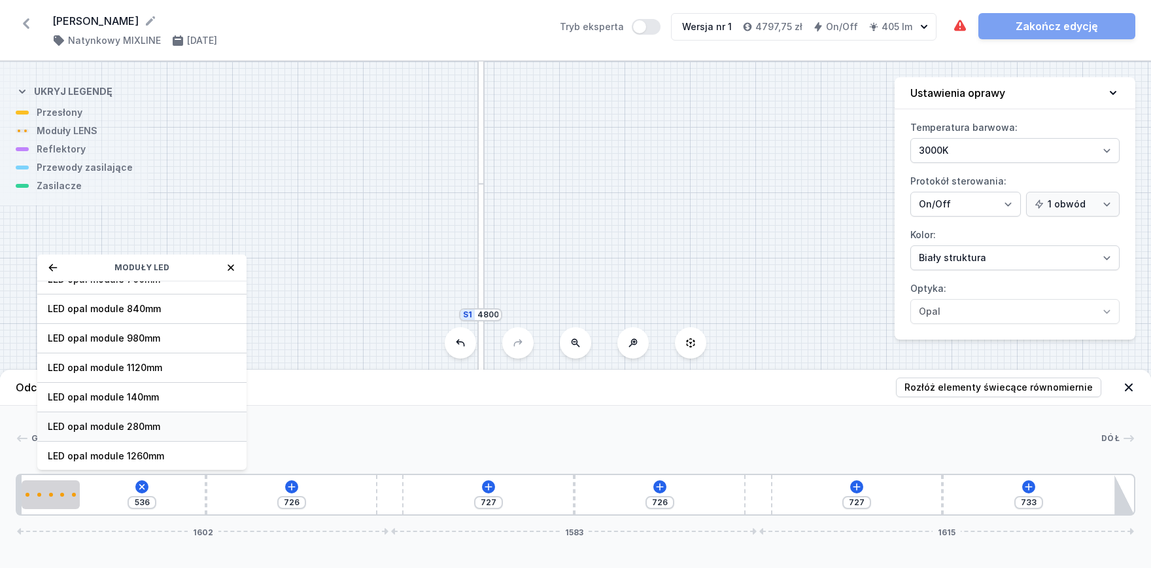
click at [147, 430] on span "LED opal module 280mm" at bounding box center [142, 426] width 188 height 13
type input "256"
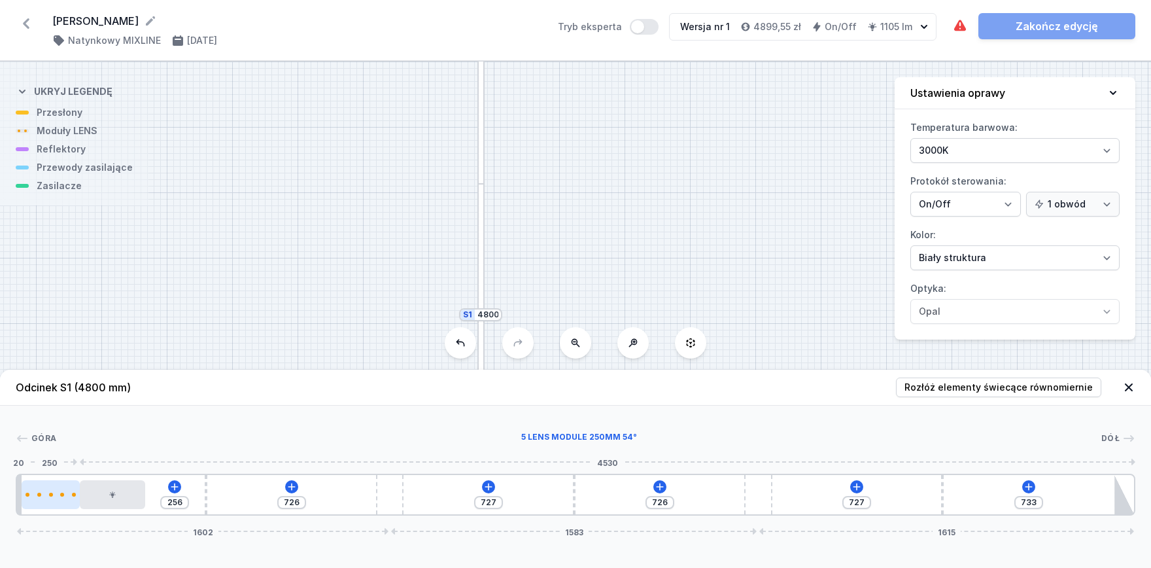
click at [56, 501] on div at bounding box center [51, 494] width 58 height 29
select select "1516"
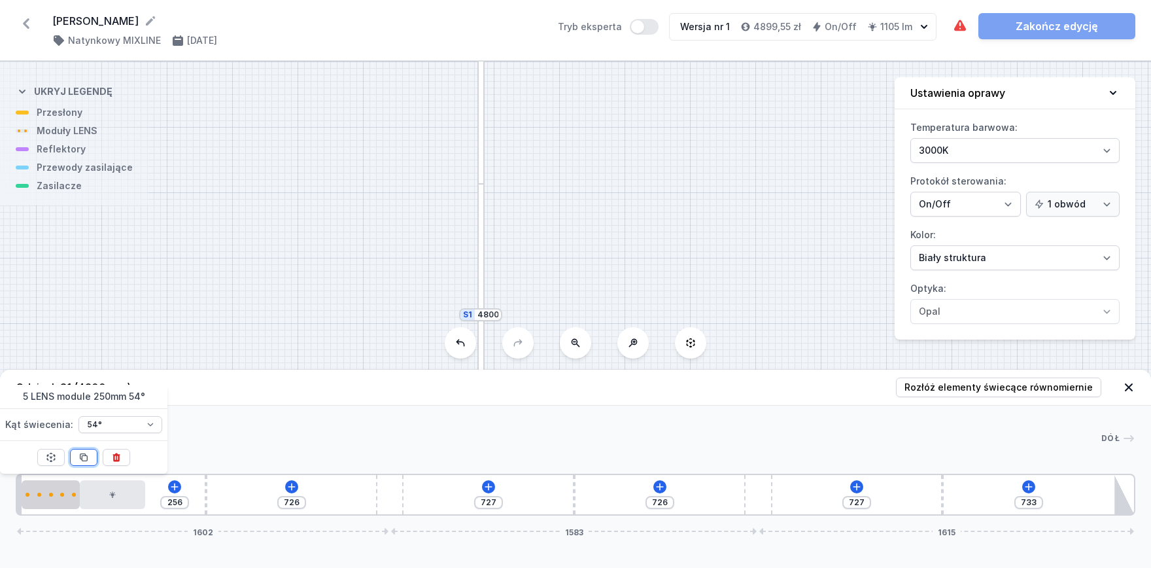
click at [84, 457] on icon at bounding box center [83, 457] width 10 height 10
type input "6"
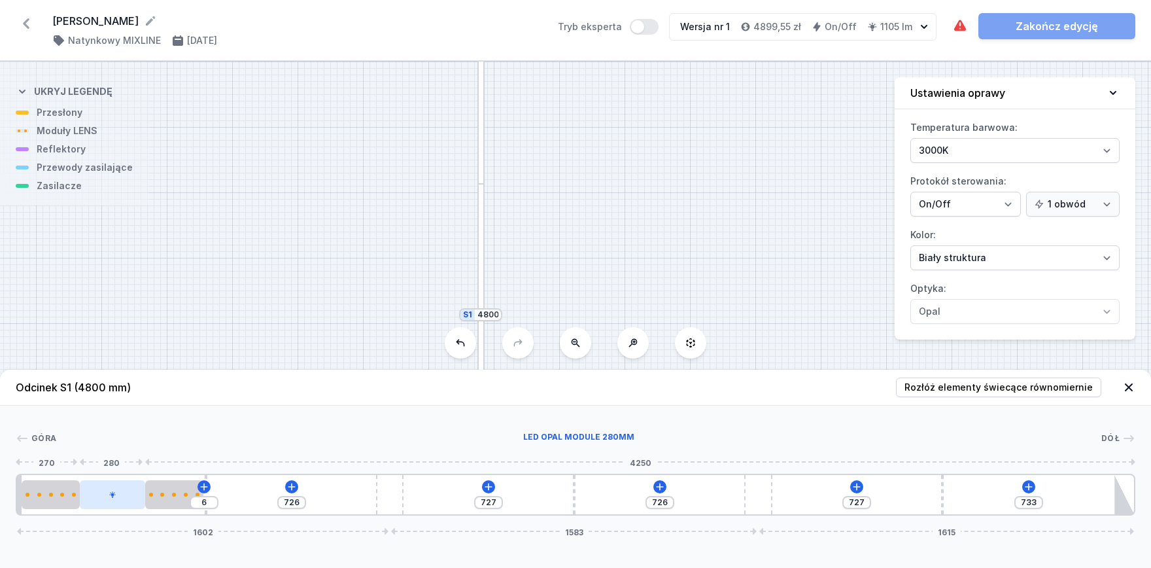
click at [109, 497] on icon at bounding box center [113, 495] width 8 height 8
click at [111, 453] on icon at bounding box center [112, 457] width 10 height 10
type input "446"
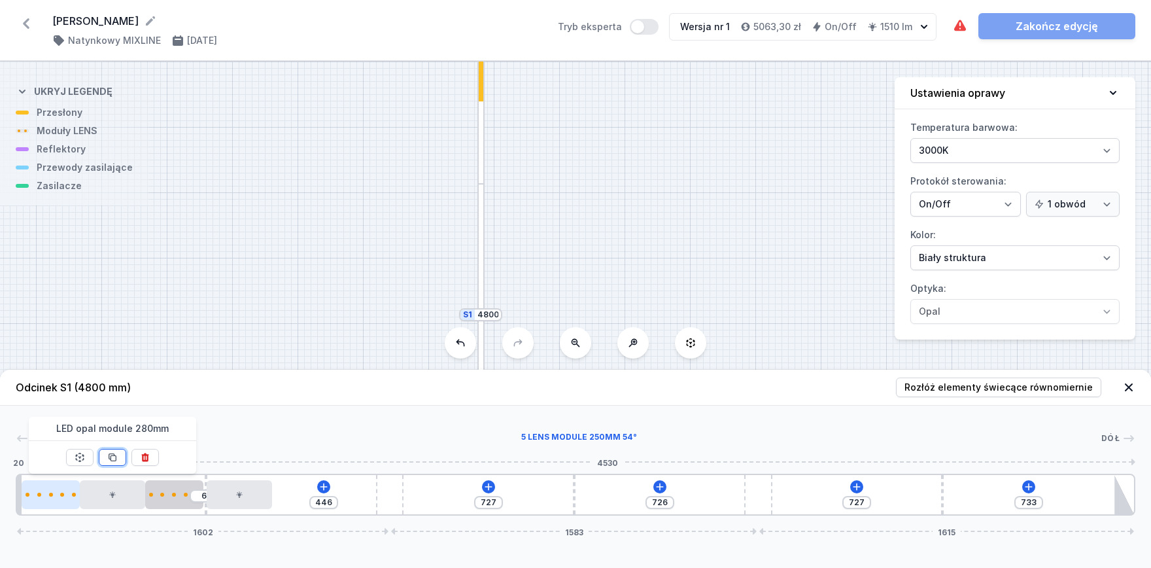
click at [57, 498] on div at bounding box center [51, 494] width 58 height 29
select select "1516"
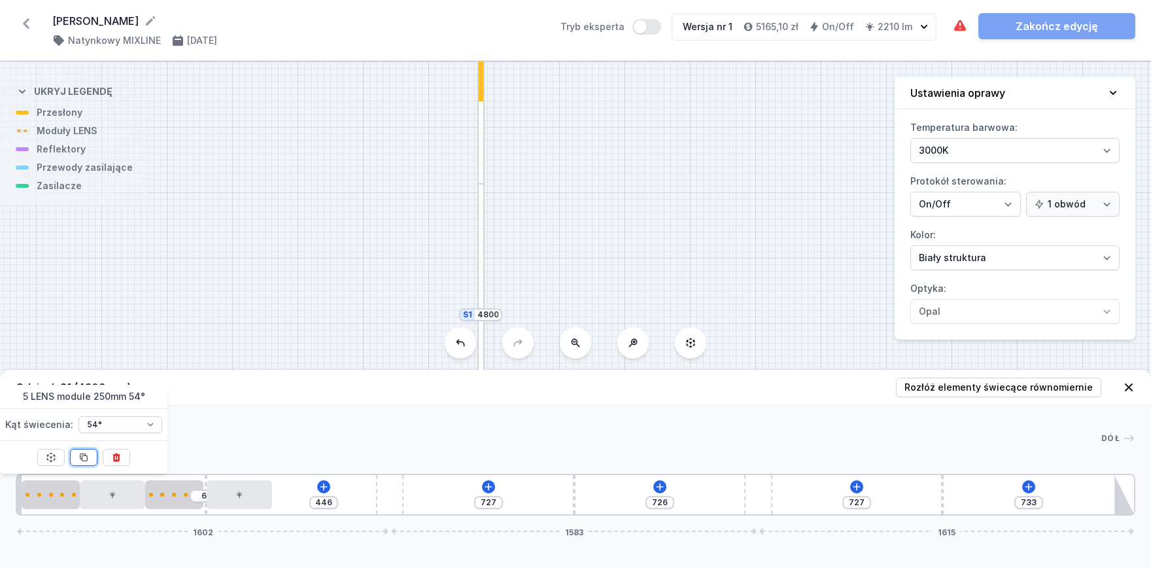
click at [86, 462] on button at bounding box center [83, 457] width 27 height 17
type input "196"
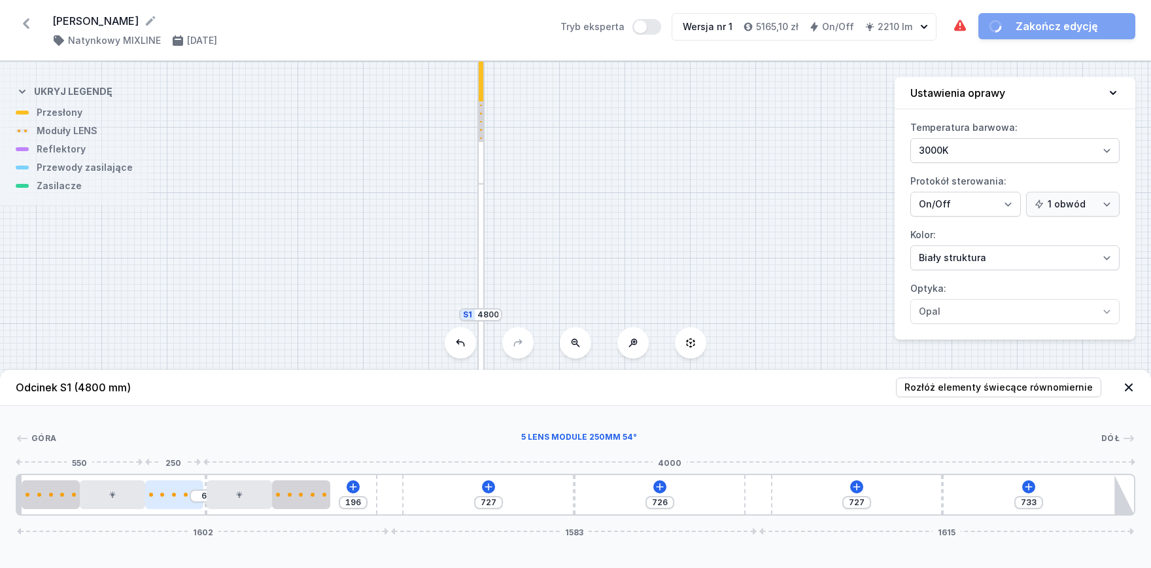
click at [170, 506] on div at bounding box center [174, 494] width 58 height 29
select select "1516"
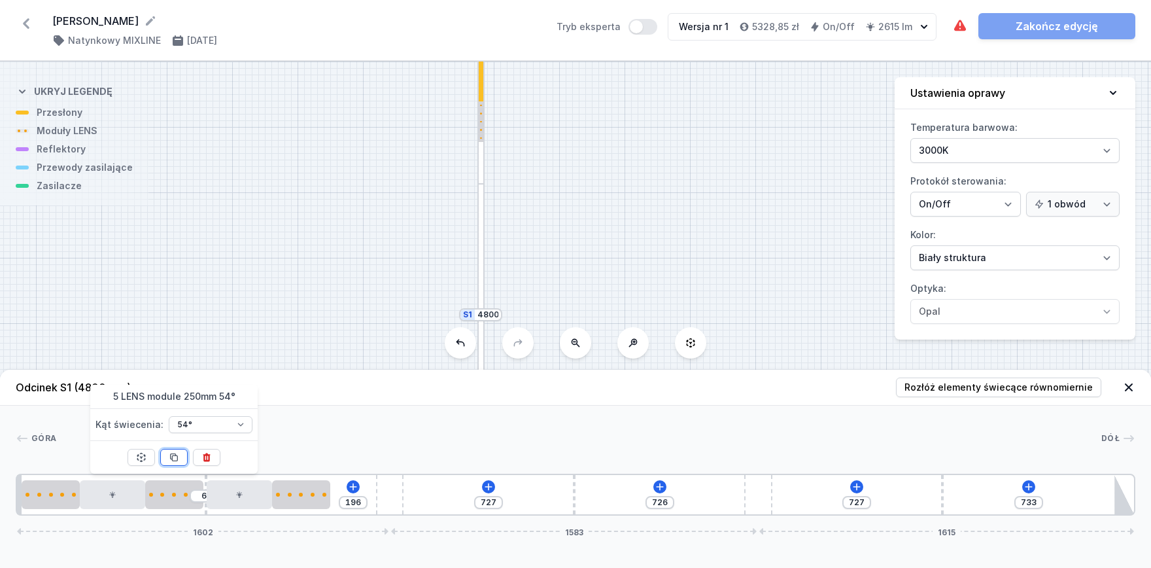
click at [177, 454] on icon at bounding box center [174, 457] width 7 height 7
type input "477"
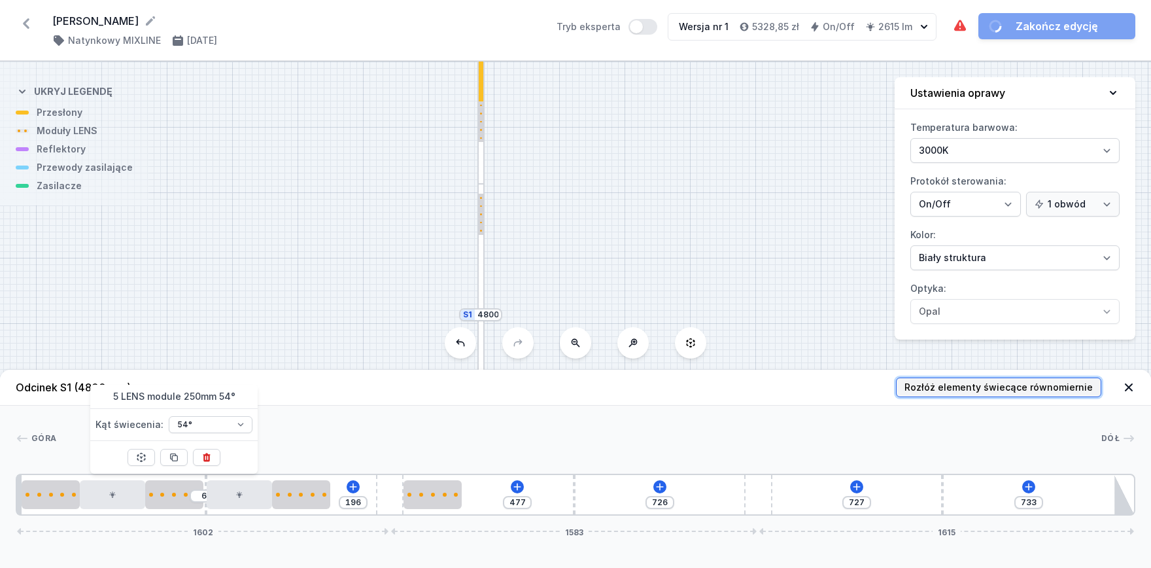
click at [1028, 382] on span "Rozłóż elementy świecące równomiernie" at bounding box center [999, 387] width 188 height 13
type input "93"
type input "86"
type input "220"
type input "213"
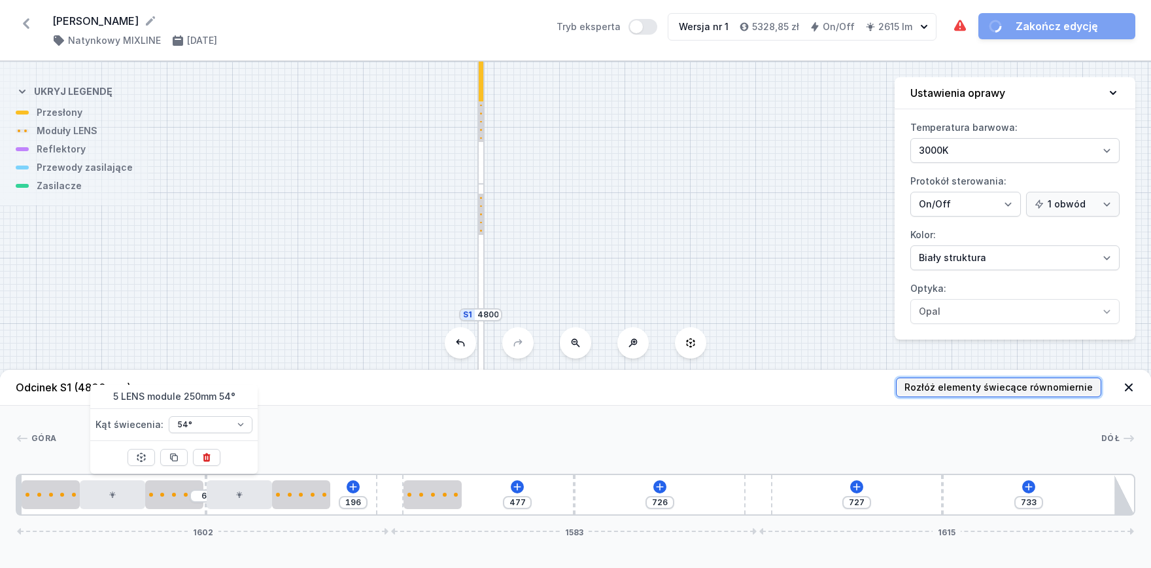
type input "347"
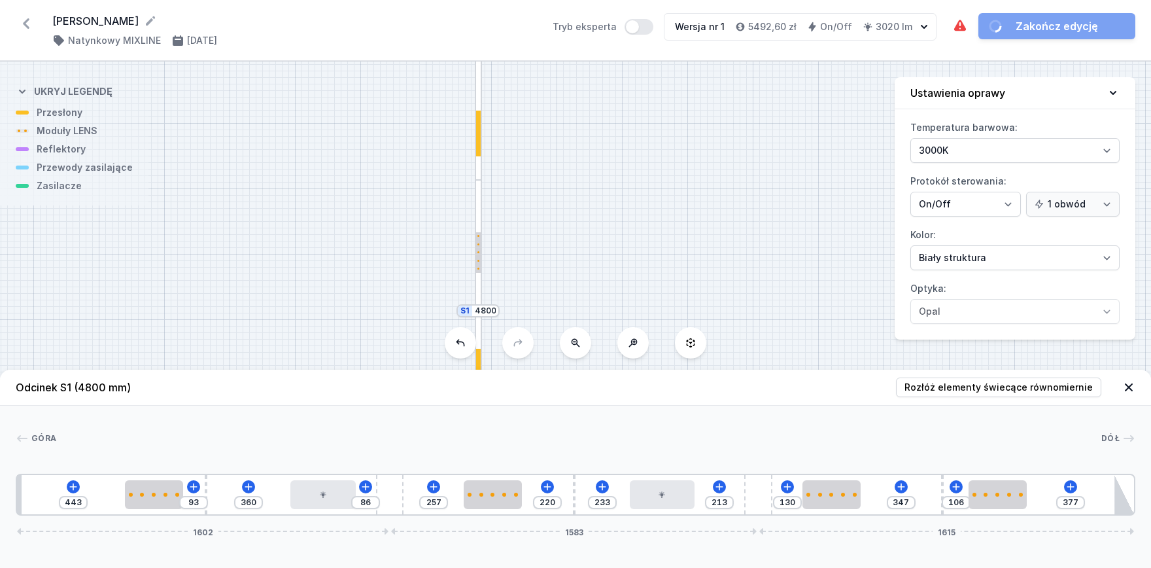
drag, startPoint x: 614, startPoint y: 254, endPoint x: 581, endPoint y: 118, distance: 140.7
click at [574, 80] on div "S2 1200 S1 4800" at bounding box center [575, 314] width 1151 height 506
drag, startPoint x: 587, startPoint y: 243, endPoint x: 551, endPoint y: 122, distance: 126.4
click at [551, 122] on div "S2 1200 S1 4800" at bounding box center [575, 314] width 1151 height 506
drag, startPoint x: 568, startPoint y: 251, endPoint x: 557, endPoint y: 144, distance: 107.2
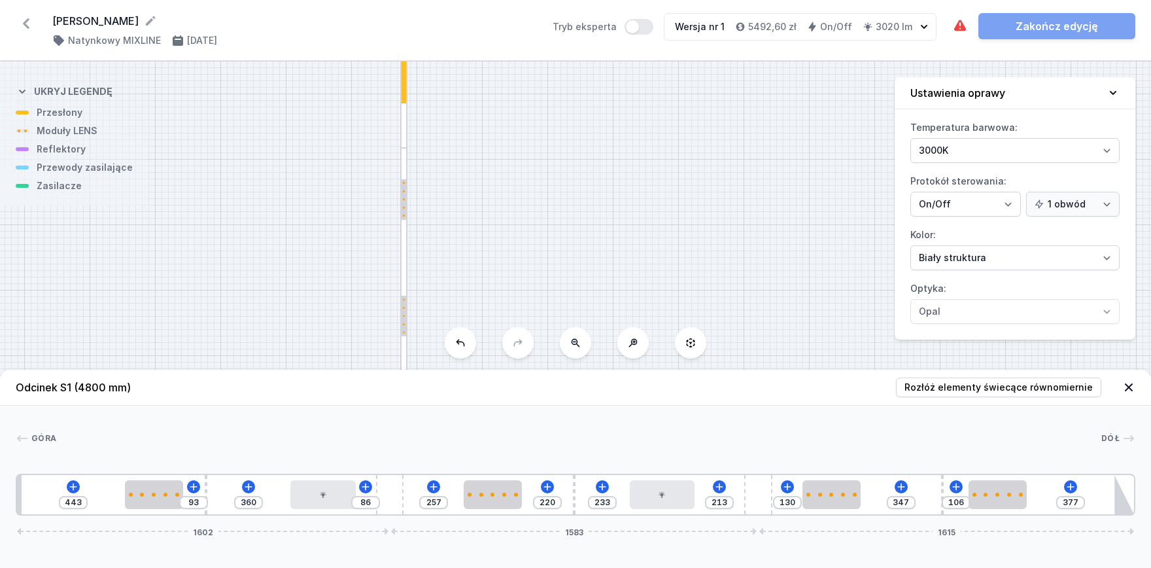
click at [548, 87] on div "S2 1200 S1 4800" at bounding box center [575, 314] width 1151 height 506
drag, startPoint x: 544, startPoint y: 148, endPoint x: 534, endPoint y: 254, distance: 105.8
click at [544, 270] on div "S2 1200 S1 4800" at bounding box center [575, 314] width 1151 height 506
drag, startPoint x: 484, startPoint y: 257, endPoint x: 488, endPoint y: 293, distance: 36.2
click at [488, 293] on div "S2 1200 S1 4800" at bounding box center [575, 314] width 1151 height 506
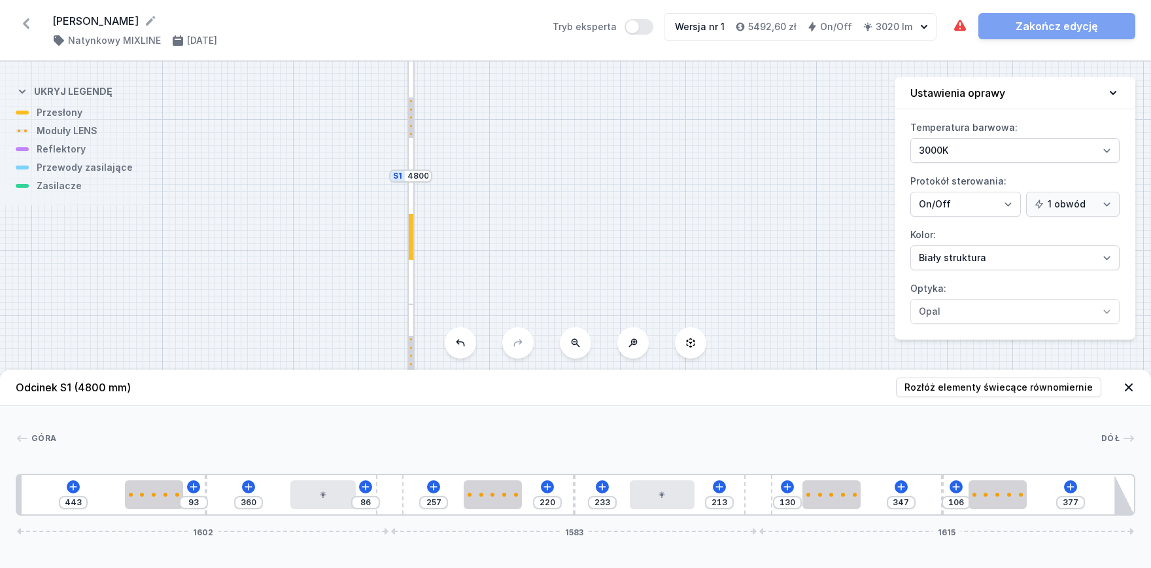
drag, startPoint x: 467, startPoint y: 238, endPoint x: 469, endPoint y: 205, distance: 32.8
click at [478, 308] on div "S2 1200 S1 4800" at bounding box center [575, 314] width 1151 height 506
drag, startPoint x: 466, startPoint y: 179, endPoint x: 462, endPoint y: 314, distance: 135.5
click at [464, 321] on div "S2 1200 S1 4800" at bounding box center [575, 314] width 1151 height 506
drag, startPoint x: 461, startPoint y: 248, endPoint x: 419, endPoint y: 155, distance: 101.9
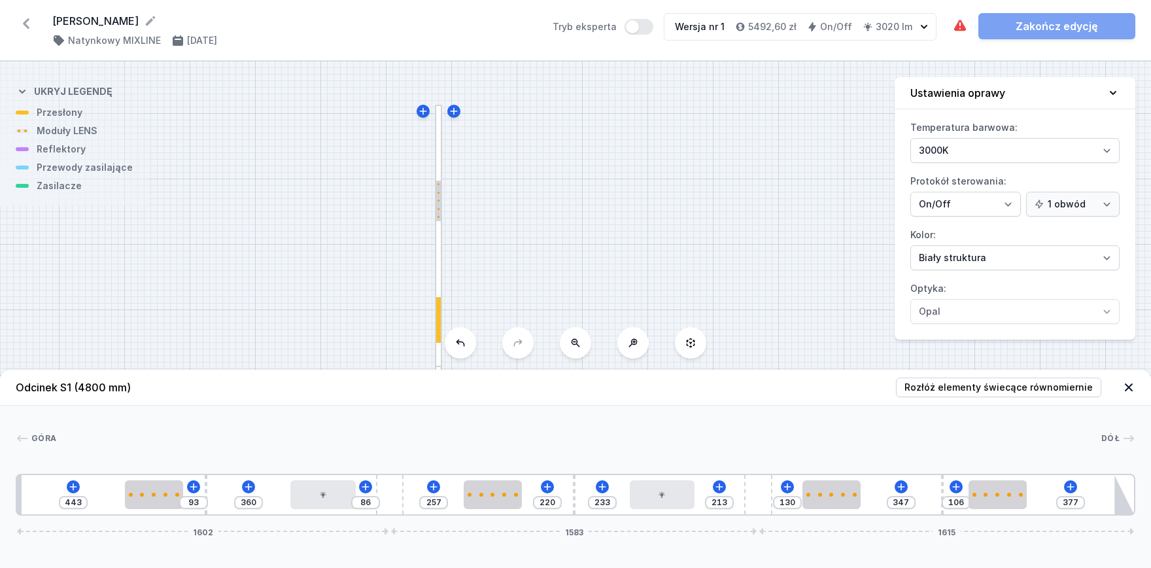
click at [392, 88] on div "S2 1200 S1 4800" at bounding box center [575, 314] width 1151 height 506
drag, startPoint x: 464, startPoint y: 243, endPoint x: 444, endPoint y: 101, distance: 142.8
click at [447, 111] on div "S2 1200 S1 4800" at bounding box center [575, 314] width 1151 height 506
drag, startPoint x: 451, startPoint y: 218, endPoint x: 441, endPoint y: 143, distance: 76.6
click at [443, 149] on div "S2 1200 S1 4800" at bounding box center [575, 314] width 1151 height 506
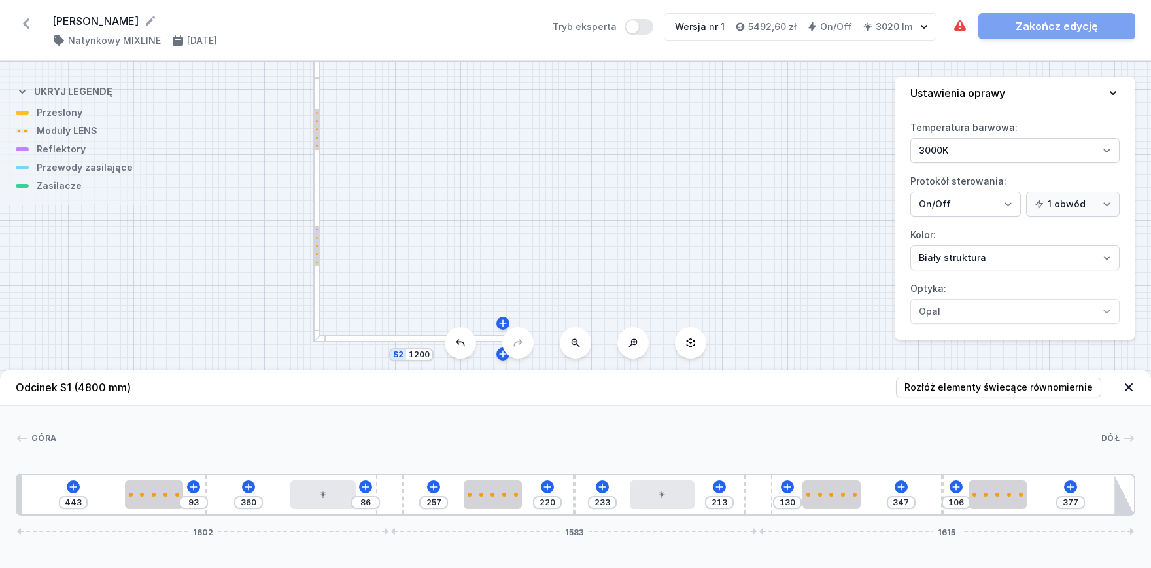
drag, startPoint x: 441, startPoint y: 181, endPoint x: 442, endPoint y: 267, distance: 85.7
click at [440, 177] on div "S2 1200 S1 4800" at bounding box center [575, 314] width 1151 height 506
drag, startPoint x: 433, startPoint y: 235, endPoint x: 424, endPoint y: 169, distance: 66.7
click at [426, 185] on div "S2 1200 S1 4800" at bounding box center [575, 314] width 1151 height 506
click at [399, 258] on div "S2 1200 S1 4800" at bounding box center [575, 314] width 1151 height 506
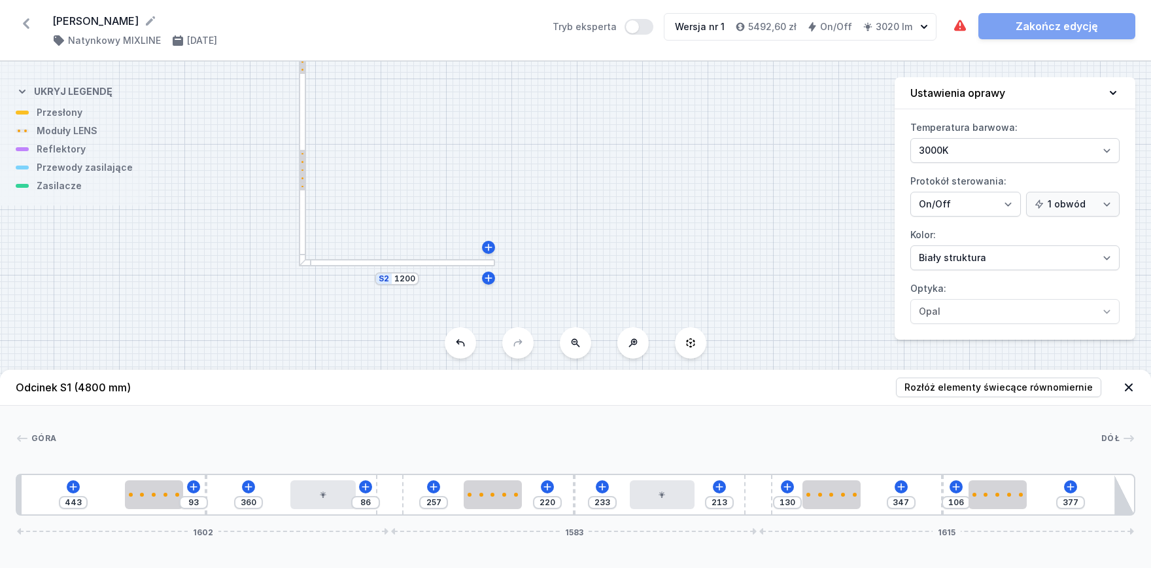
click at [400, 264] on div at bounding box center [397, 262] width 196 height 7
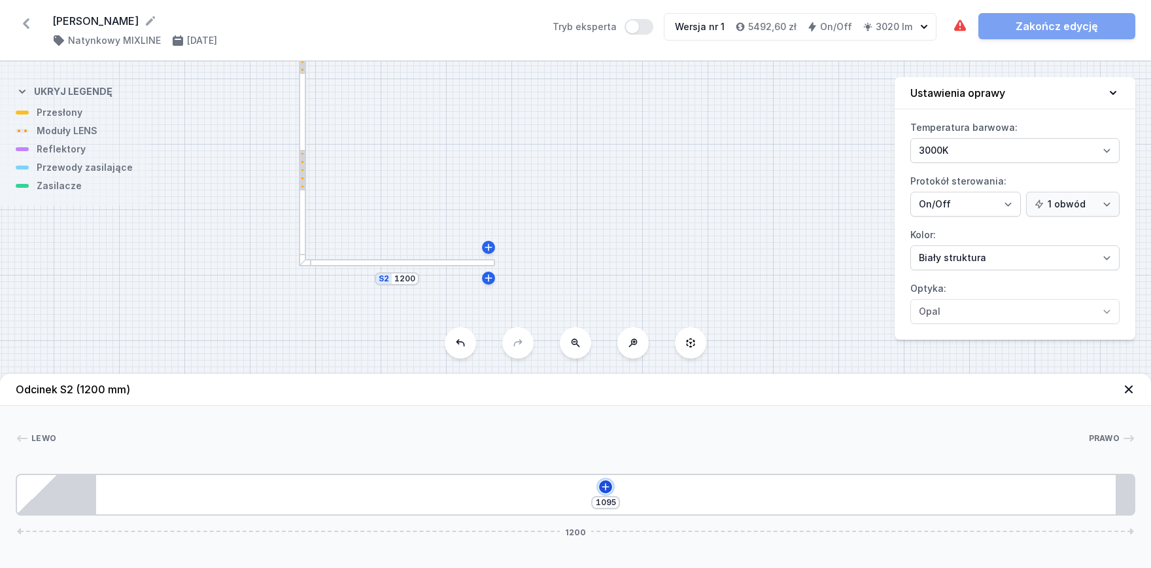
click at [605, 484] on icon at bounding box center [606, 486] width 10 height 10
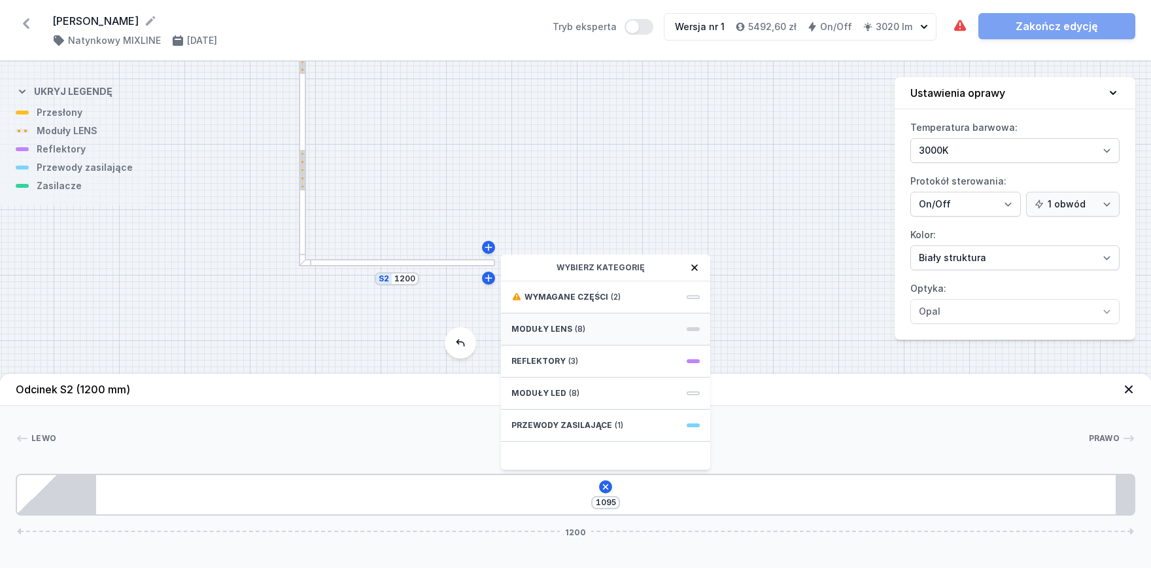
click at [554, 327] on span "Moduły LENS" at bounding box center [542, 329] width 61 height 10
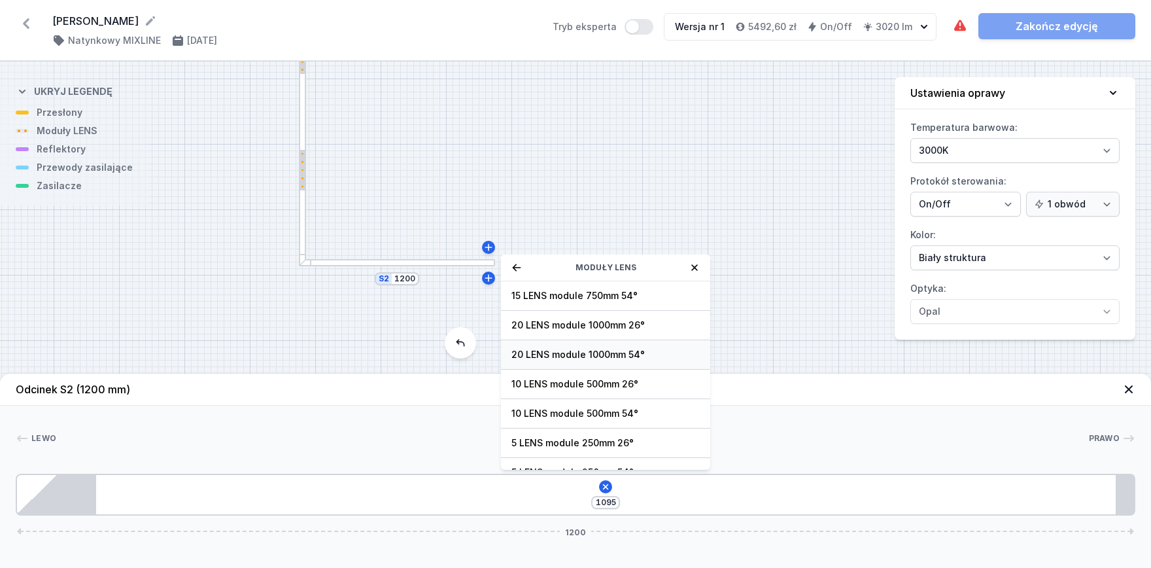
scroll to position [46, 0]
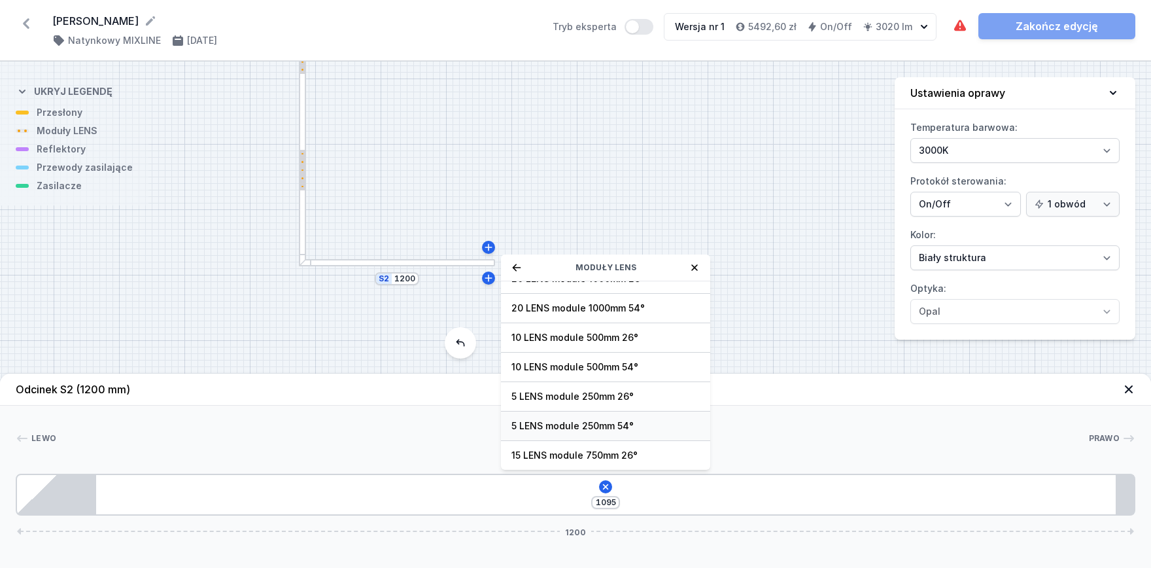
click at [592, 424] on span "5 LENS module 250mm 54°" at bounding box center [606, 425] width 188 height 13
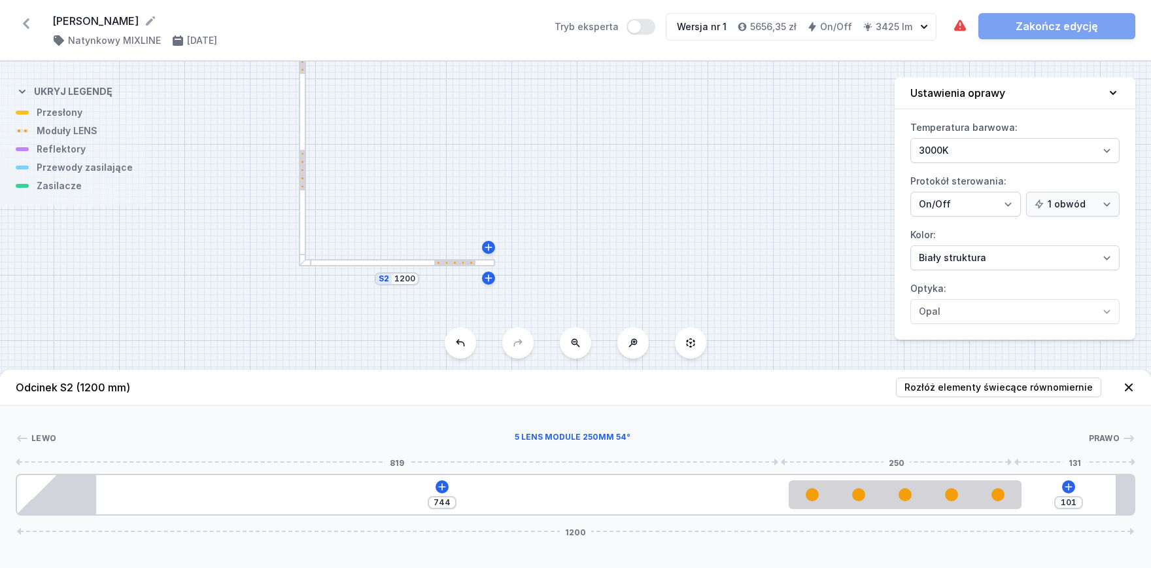
type input "96"
type input "749"
drag, startPoint x: 243, startPoint y: 495, endPoint x: 781, endPoint y: 472, distance: 538.9
click at [940, 485] on div at bounding box center [905, 494] width 233 height 29
type input "102"
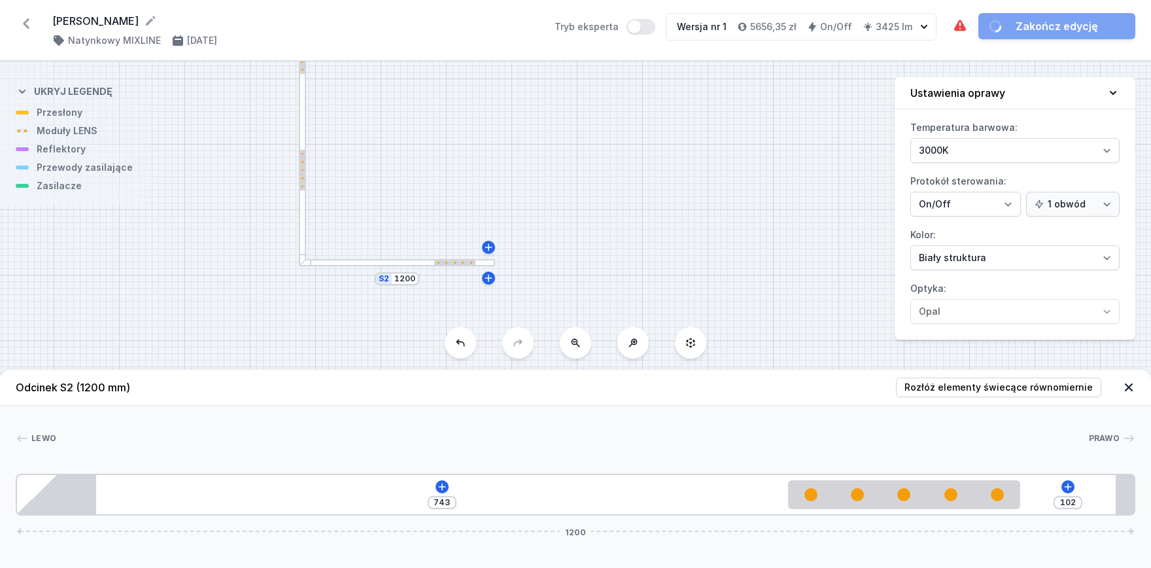
click at [449, 487] on div "743 102 1200" at bounding box center [576, 495] width 1120 height 42
click at [446, 486] on icon at bounding box center [442, 486] width 10 height 10
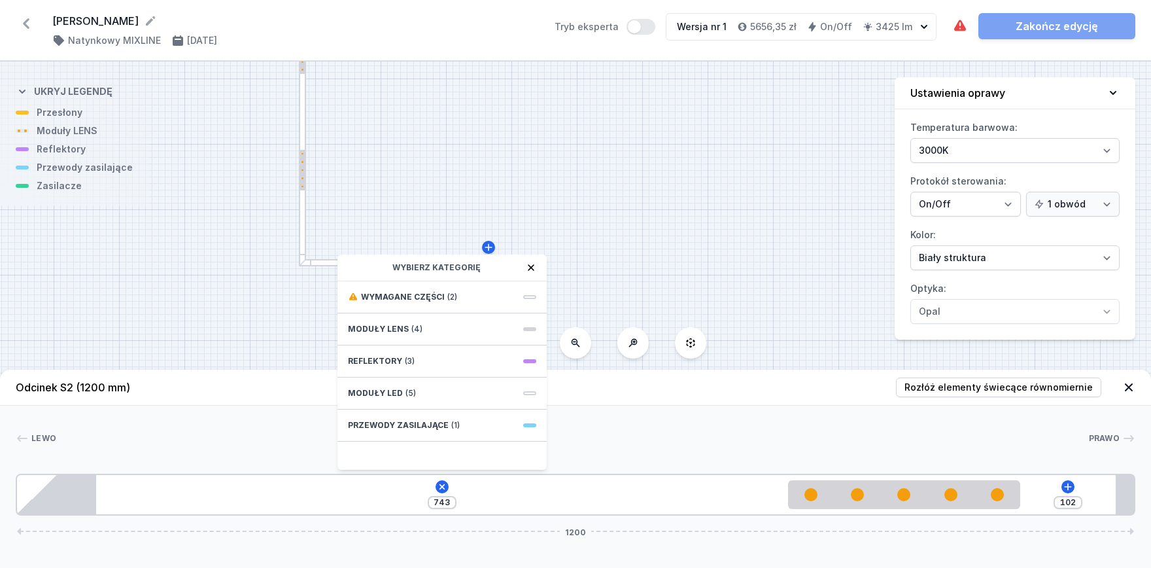
click at [407, 392] on span "(5)" at bounding box center [411, 393] width 10 height 10
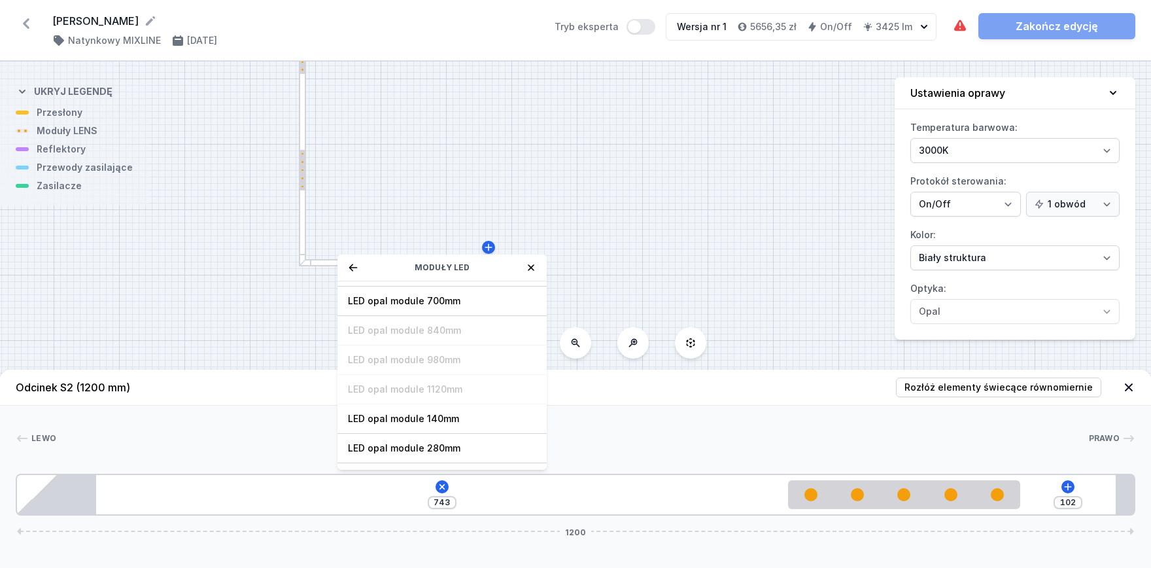
scroll to position [75, 0]
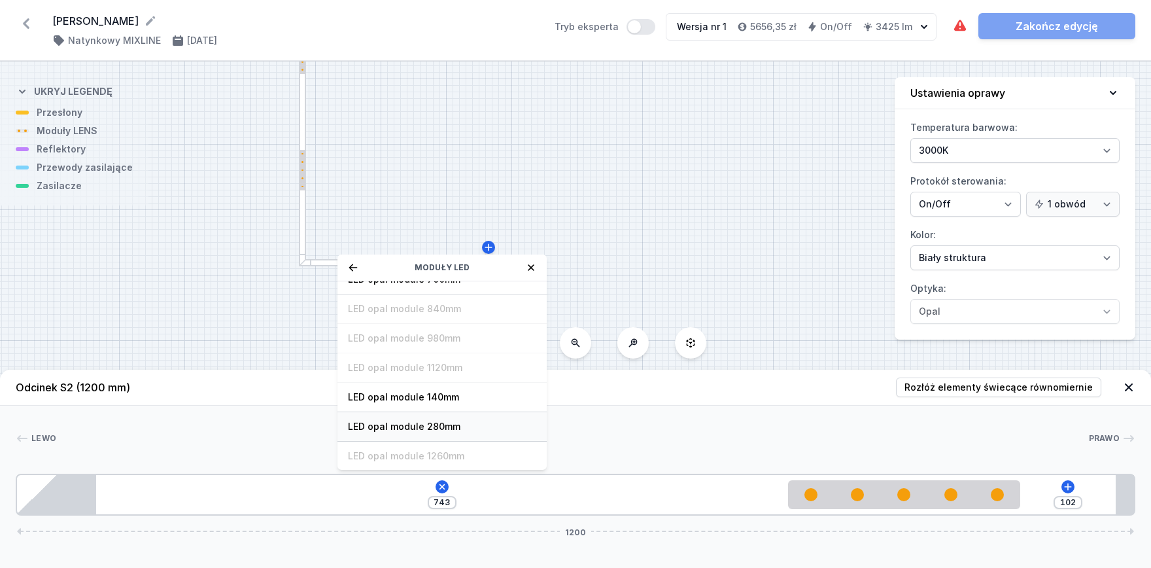
click at [448, 428] on span "LED opal module 280mm" at bounding box center [442, 426] width 188 height 13
type input "516"
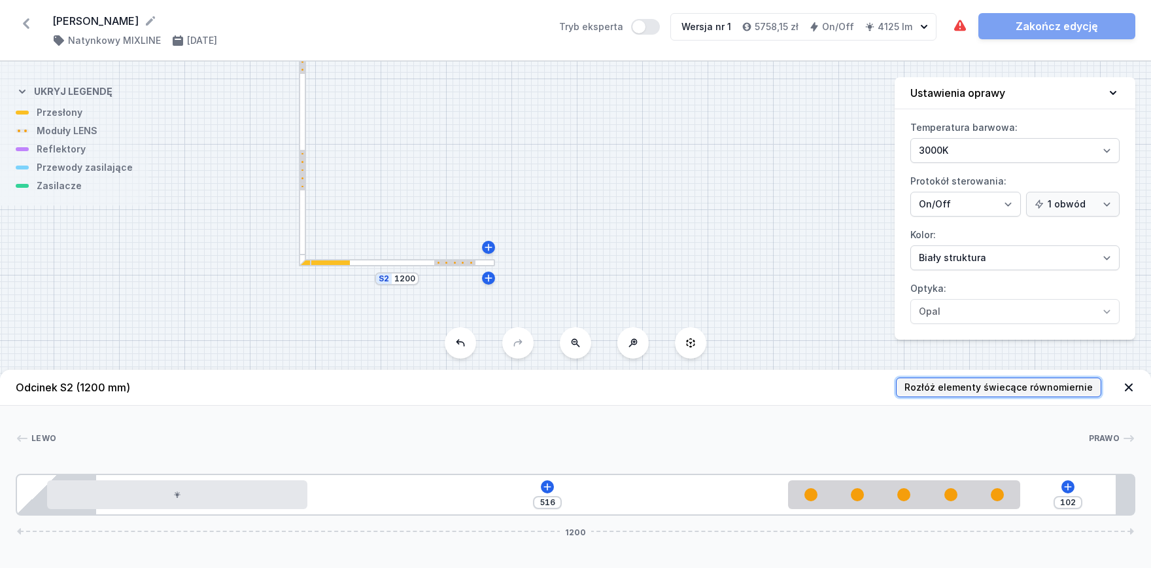
click at [1019, 389] on span "Rozłóż elementy świecące równomiernie" at bounding box center [999, 387] width 188 height 13
type input "204"
type input "223"
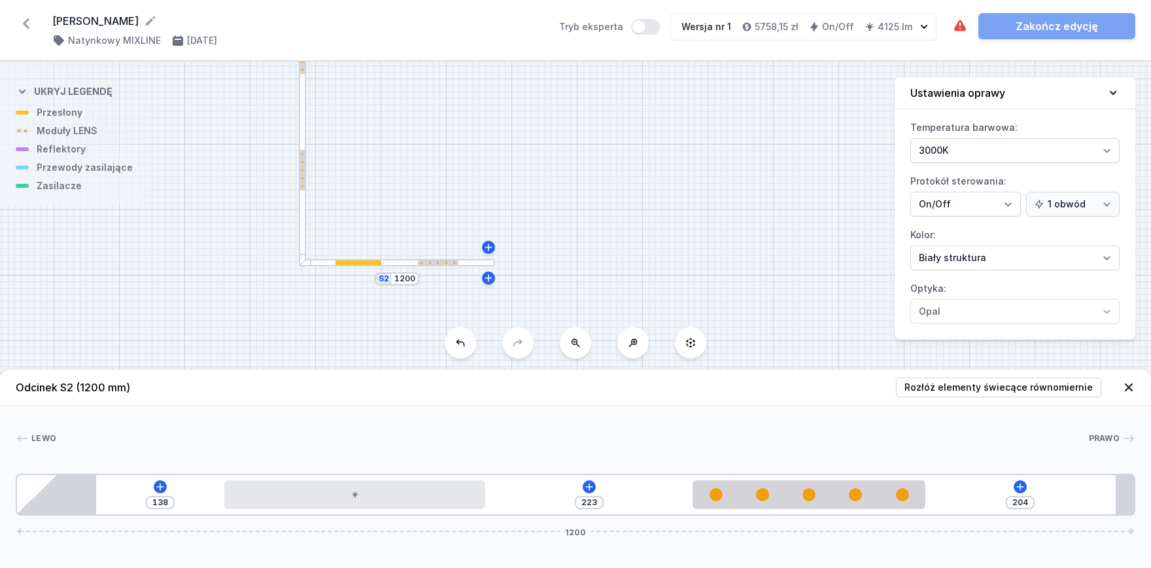
click at [304, 120] on div at bounding box center [302, 134] width 7 height 264
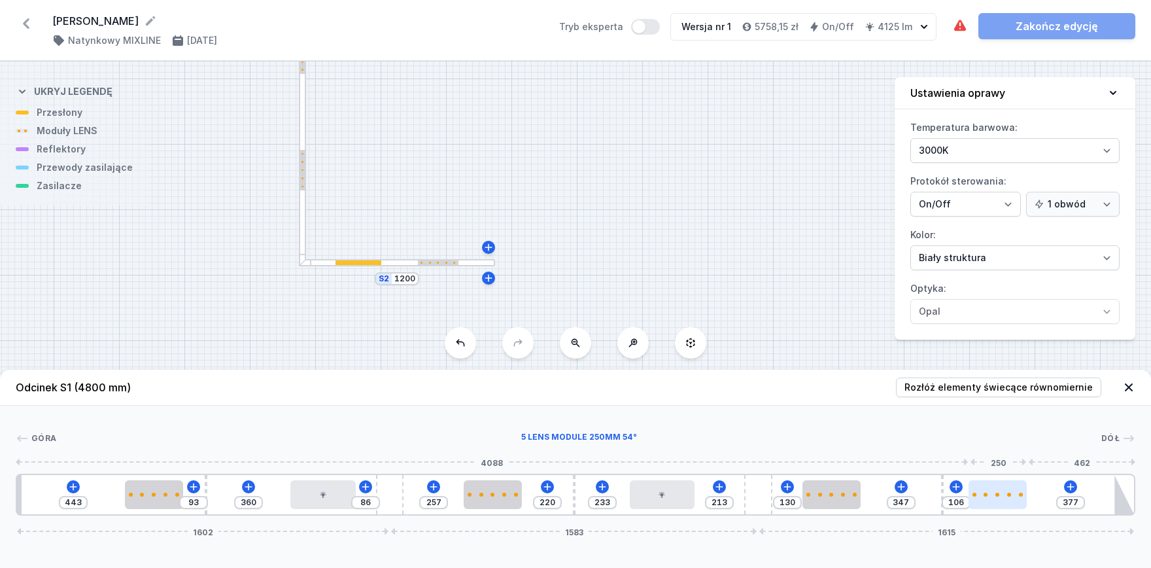
type input "430"
type input "53"
type input "427"
type input "56"
click at [992, 487] on div at bounding box center [998, 494] width 58 height 29
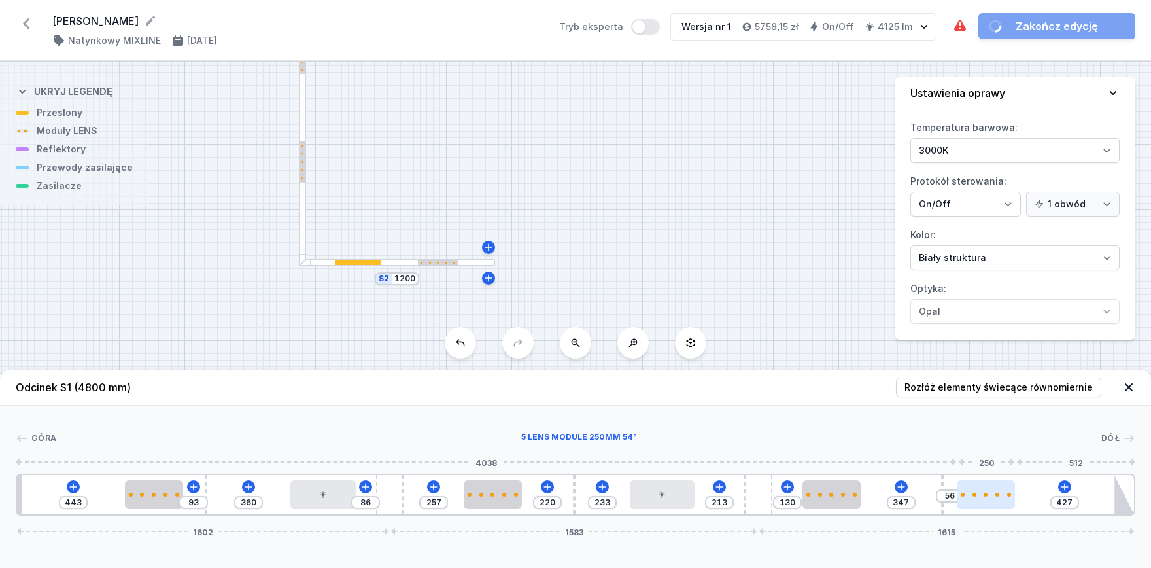
type input "488"
click at [1011, 494] on div "443 93 360 86 257 220 233 213 130 347 488 1602 1583 1615" at bounding box center [576, 495] width 1120 height 42
click at [989, 499] on div at bounding box center [972, 494] width 58 height 29
select select "1516"
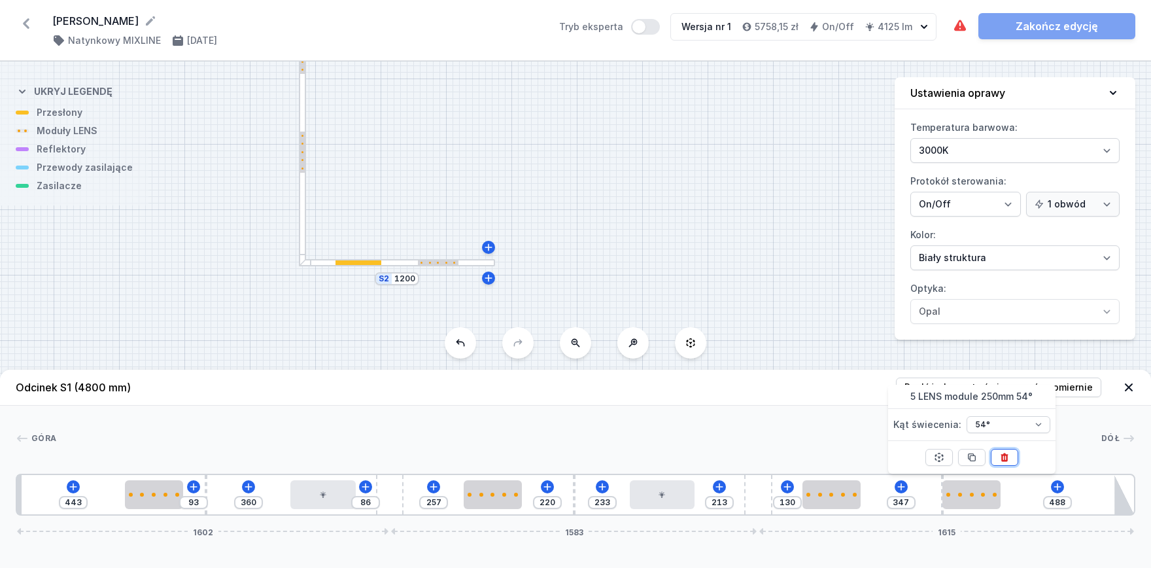
click at [1009, 456] on icon at bounding box center [1005, 457] width 10 height 10
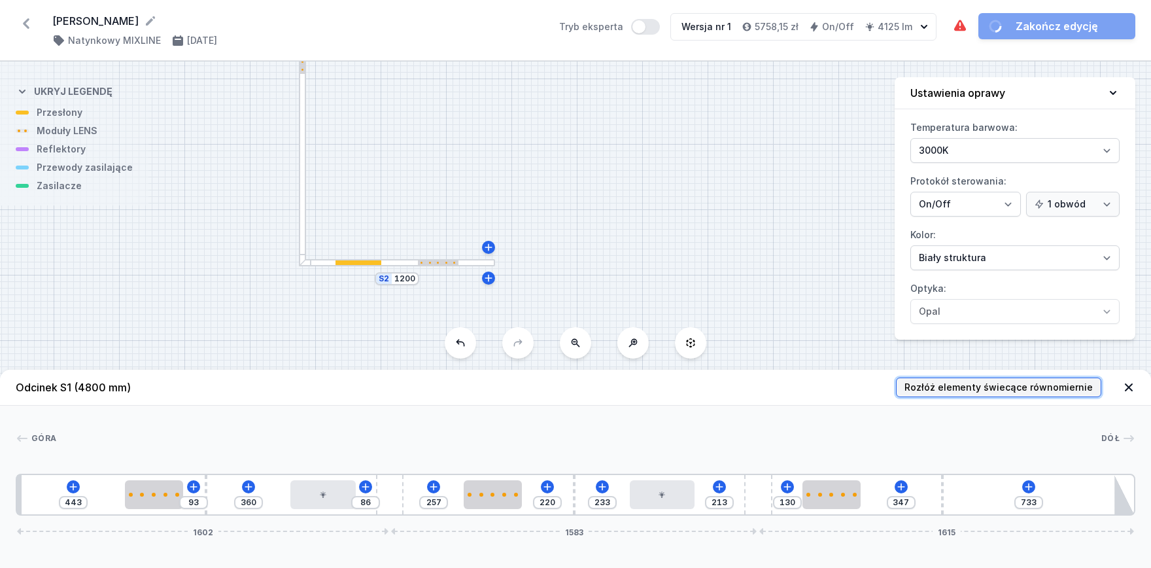
click at [1066, 392] on span "Rozłóż elementy świecące równomiernie" at bounding box center [999, 387] width 188 height 13
type input "495"
type input "562"
type input "582"
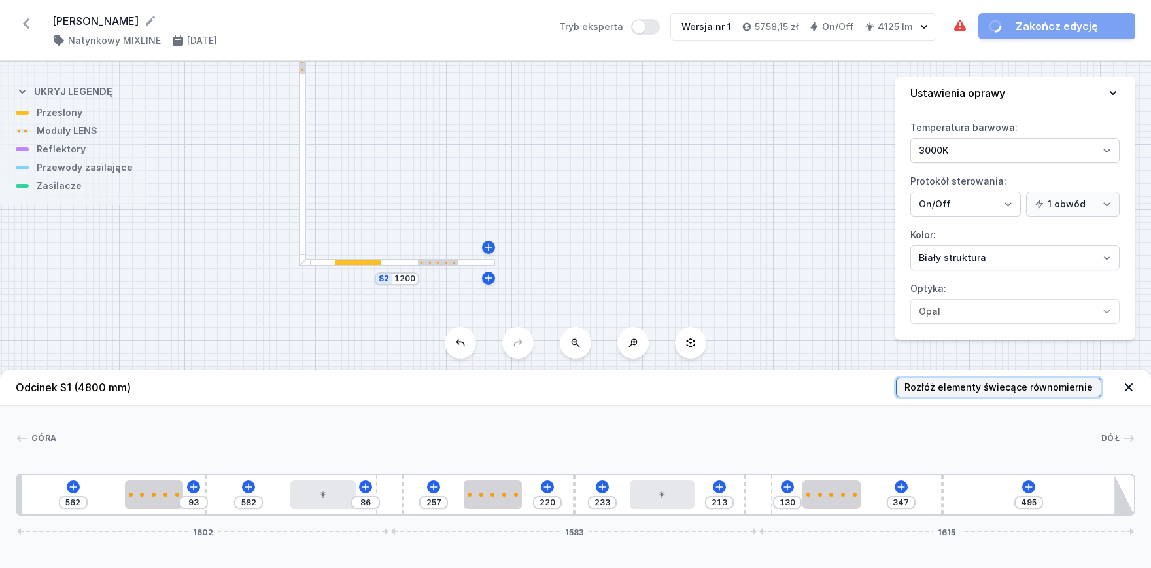
type input "582"
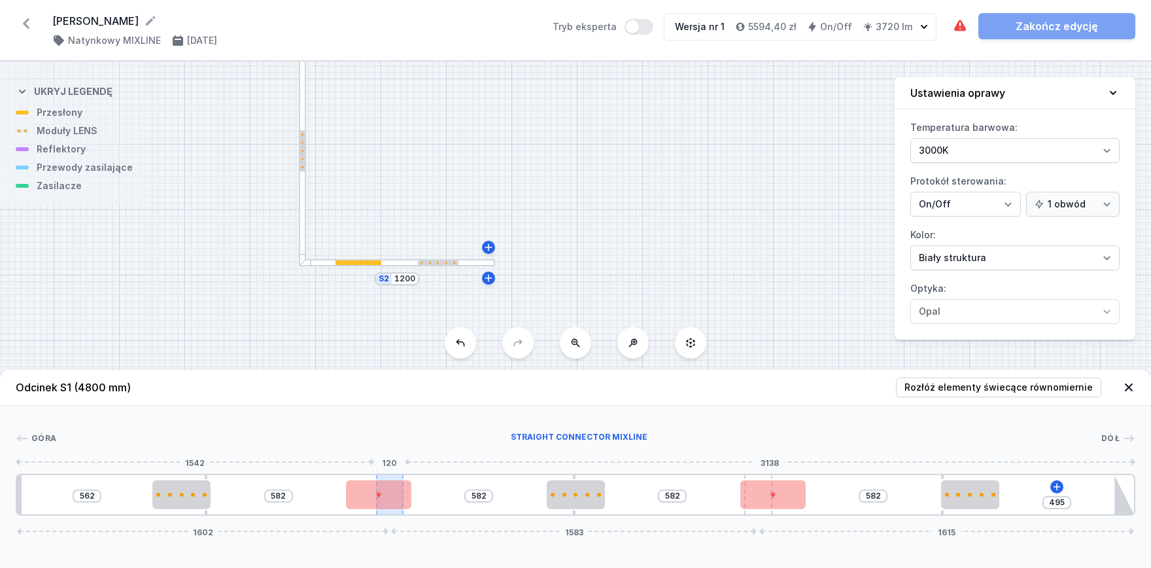
type input "614"
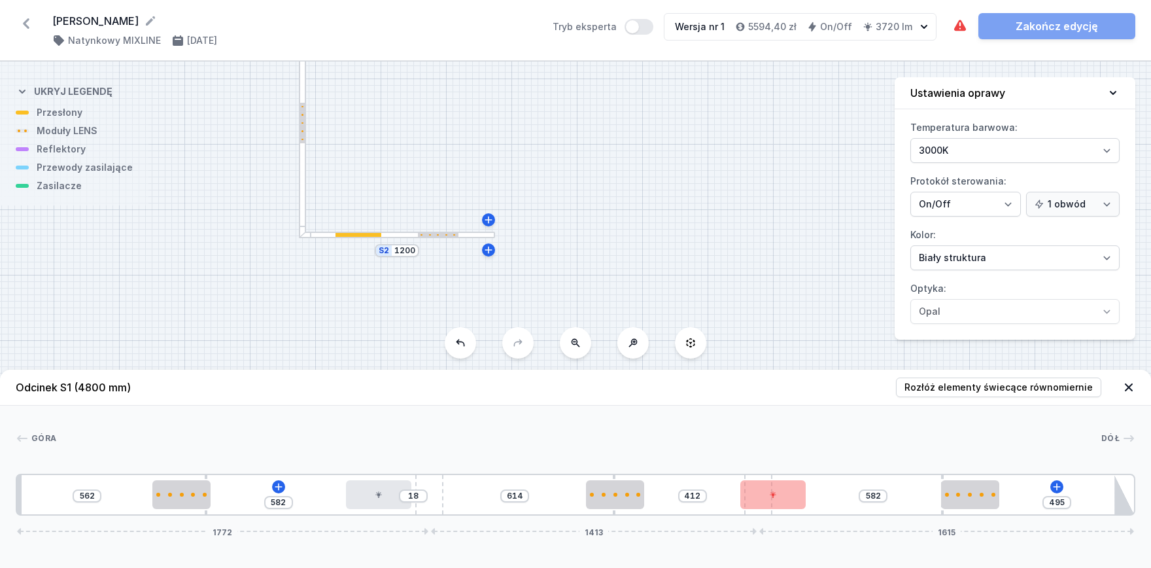
type input "401"
type input "29"
type input "393"
type input "37"
type input "387"
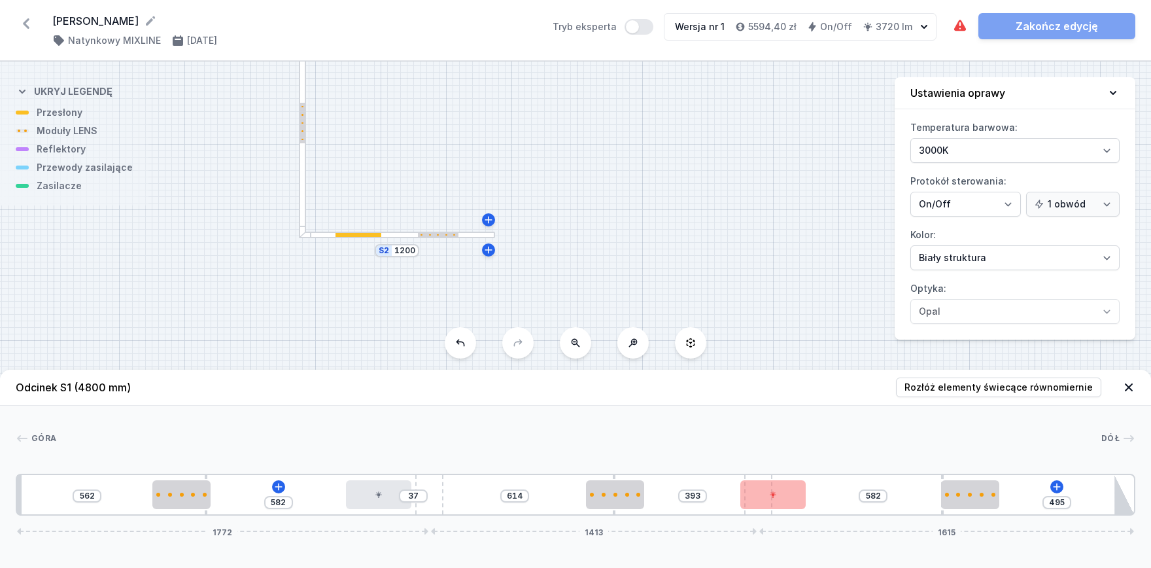
type input "43"
type input "382"
type input "48"
type input "368"
type input "62"
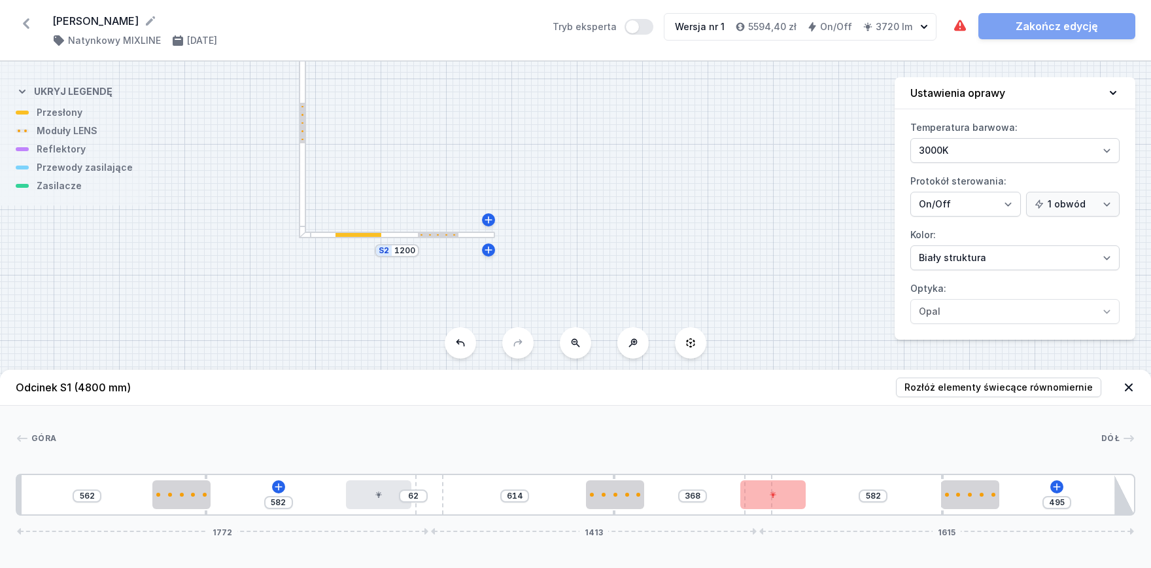
type input "360"
type input "70"
type input "357"
type input "73"
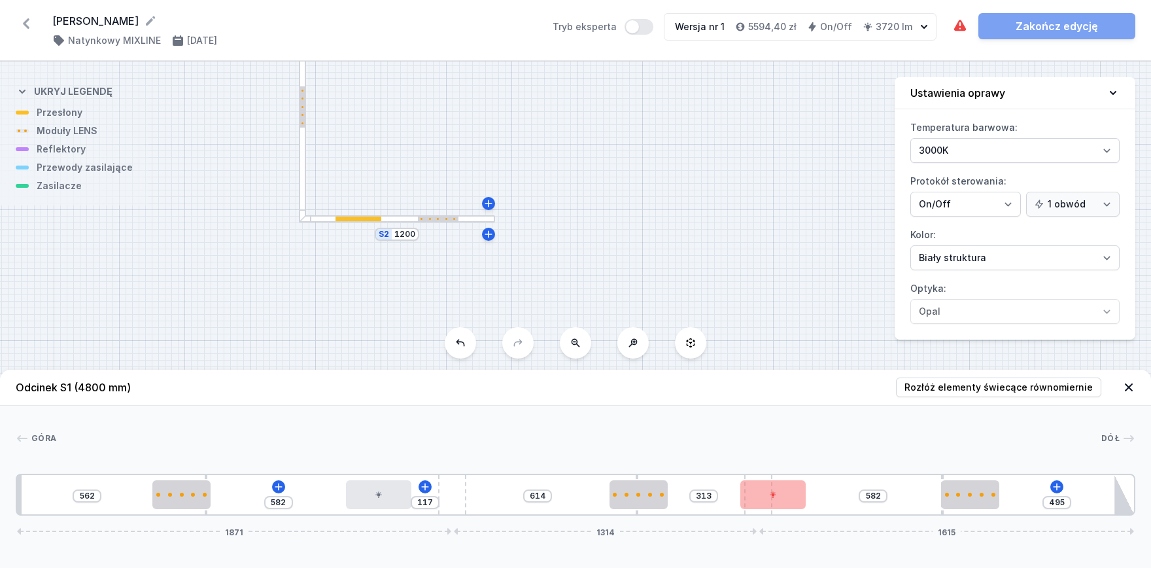
drag, startPoint x: 400, startPoint y: 478, endPoint x: 483, endPoint y: 491, distance: 83.4
click at [483, 491] on div "562 582 117 614 313 582 495 1871 1314 1615" at bounding box center [576, 495] width 1120 height 42
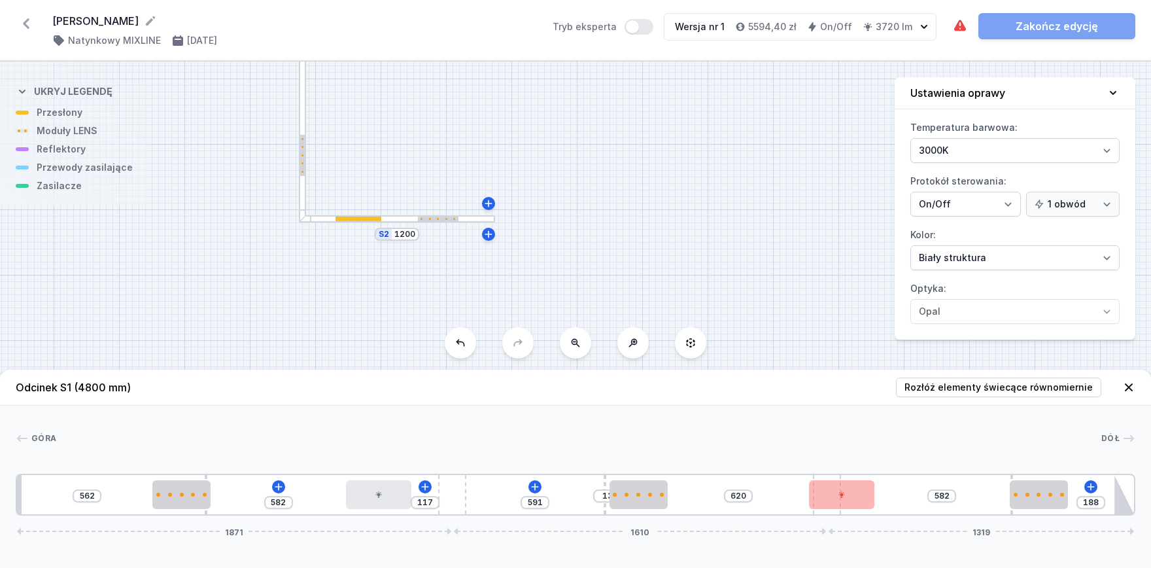
drag, startPoint x: 767, startPoint y: 478, endPoint x: 865, endPoint y: 464, distance: 98.4
click at [863, 465] on div "Góra Dół 1 2 3 4 5 2 3 5 4 2 3 6 562 582 117 591 13 620 582 188 1871 1610 1319 …" at bounding box center [575, 461] width 1151 height 110
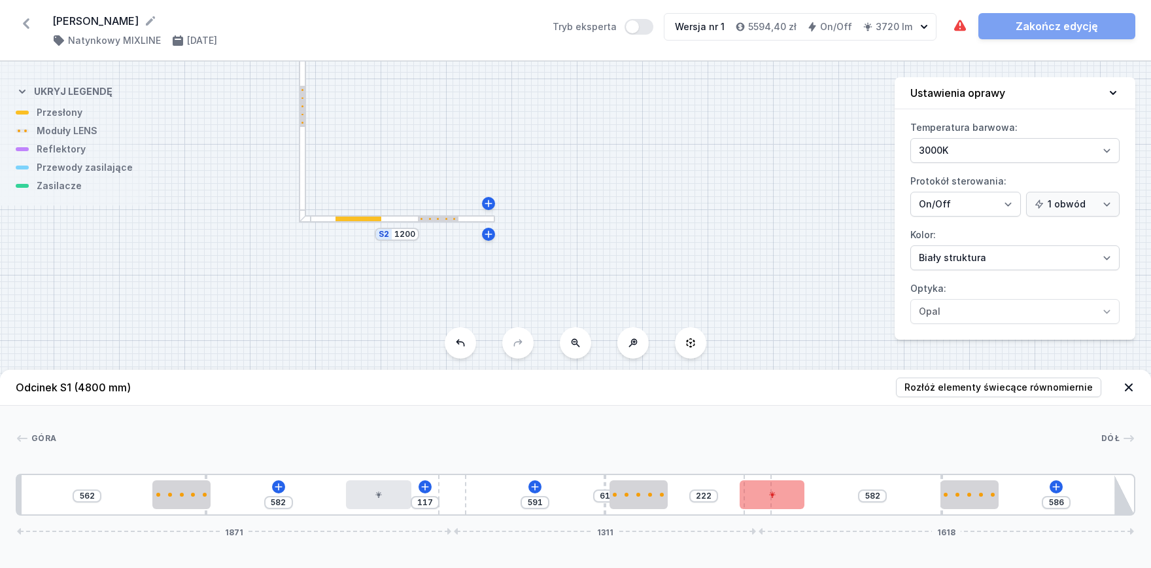
drag, startPoint x: 830, startPoint y: 512, endPoint x: 765, endPoint y: 503, distance: 66.1
click at [760, 506] on div "562 582 117 591 614 222 582 586 1871 1311 1618" at bounding box center [576, 495] width 1120 height 42
drag, startPoint x: 781, startPoint y: 495, endPoint x: 895, endPoint y: 462, distance: 118.4
click at [847, 487] on div "562 582 117 614 236 104 341 589 1871 1220 1709" at bounding box center [576, 495] width 1120 height 42
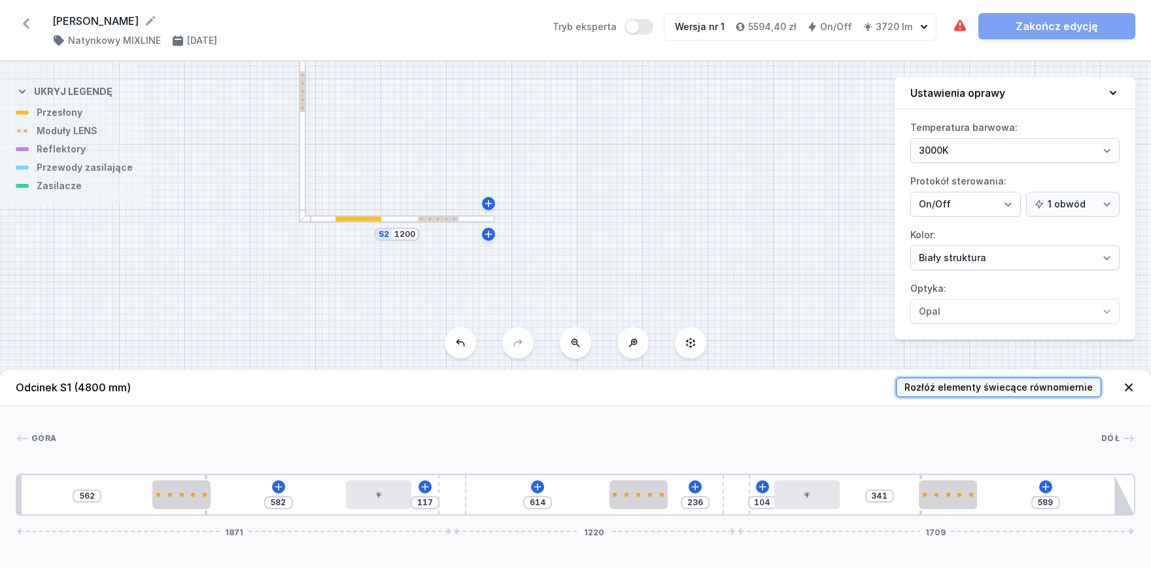
click at [979, 389] on span "Rozłóż elementy świecące równomiernie" at bounding box center [999, 387] width 188 height 13
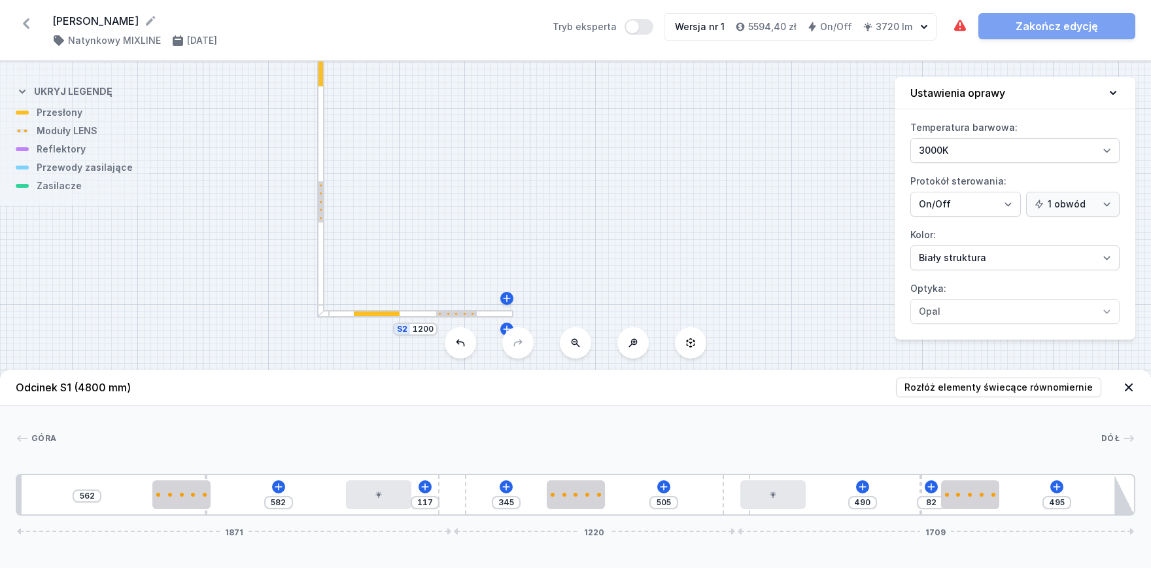
drag, startPoint x: 432, startPoint y: 131, endPoint x: 457, endPoint y: 105, distance: 35.6
click at [449, 221] on div "S2 1200 S1 4800" at bounding box center [575, 314] width 1151 height 506
drag, startPoint x: 460, startPoint y: 214, endPoint x: 462, endPoint y: 270, distance: 56.3
click at [462, 270] on div "S2 1200 S1 4800" at bounding box center [575, 314] width 1151 height 506
drag, startPoint x: 440, startPoint y: 150, endPoint x: 425, endPoint y: 256, distance: 106.5
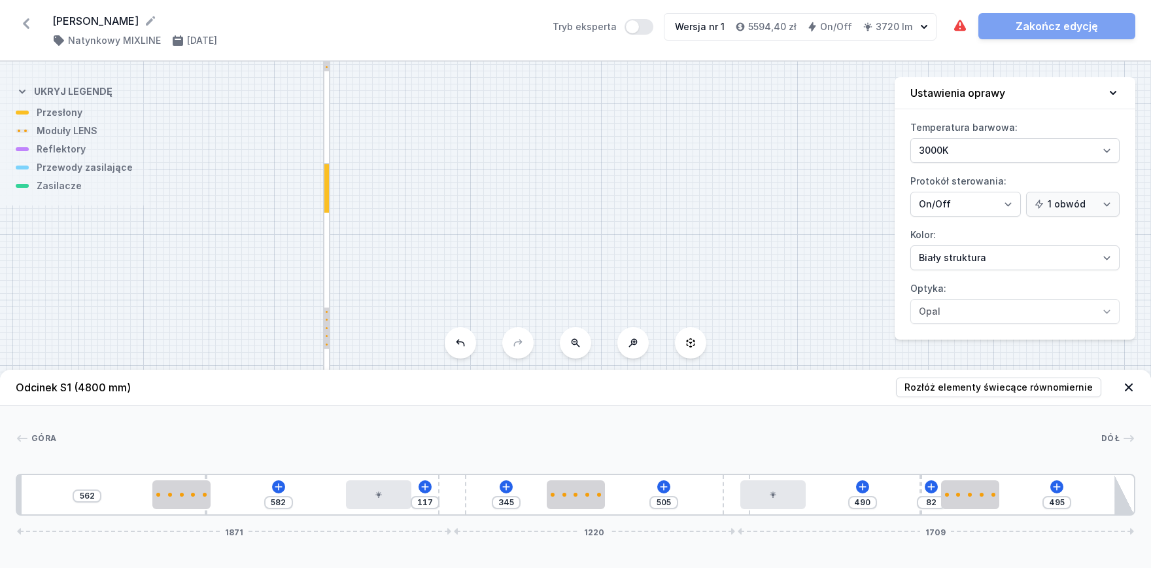
click at [427, 259] on div "S2 1200 S1 4800" at bounding box center [575, 314] width 1151 height 506
drag, startPoint x: 396, startPoint y: 183, endPoint x: 418, endPoint y: 306, distance: 125.0
click at [420, 307] on div "S2 1200 S1 4800" at bounding box center [575, 314] width 1151 height 506
drag, startPoint x: 400, startPoint y: 166, endPoint x: 419, endPoint y: 272, distance: 107.7
click at [425, 287] on div "S2 1200 S1 4800" at bounding box center [575, 314] width 1151 height 506
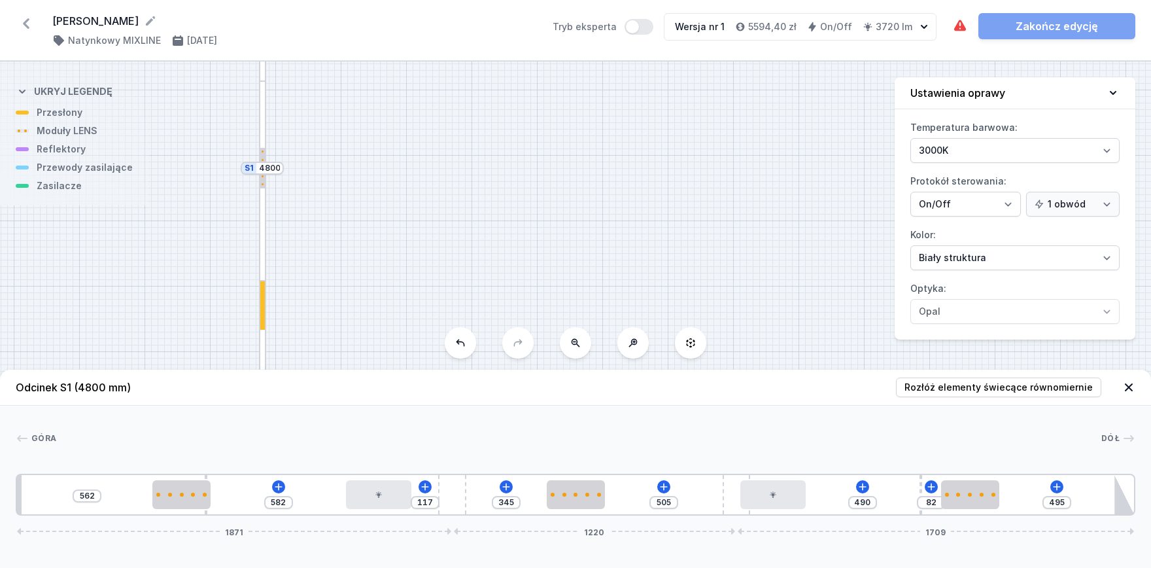
drag, startPoint x: 428, startPoint y: 252, endPoint x: 409, endPoint y: 122, distance: 130.8
click at [404, 105] on div "S2 1200 S1 4800" at bounding box center [575, 314] width 1151 height 506
drag, startPoint x: 421, startPoint y: 243, endPoint x: 430, endPoint y: 149, distance: 94.0
click at [429, 155] on div "S2 1200 S1 4800" at bounding box center [575, 314] width 1151 height 506
drag, startPoint x: 438, startPoint y: 265, endPoint x: 400, endPoint y: 26, distance: 242.4
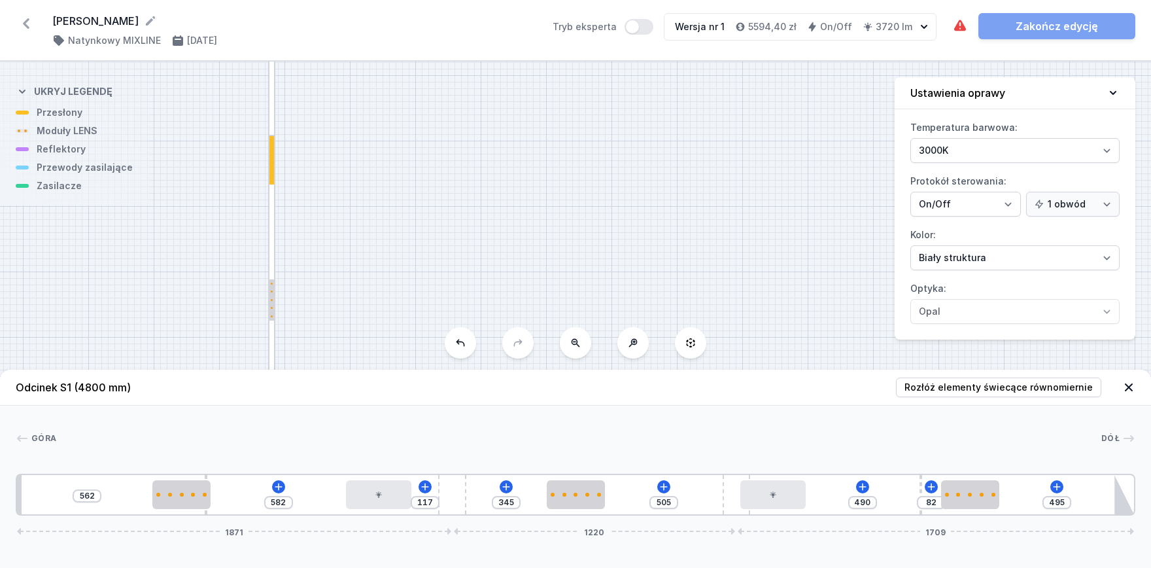
click at [405, 43] on div "[PERSON_NAME] ( 11308 /v 1 ) Natynkowy MIXLINE [DATE] Tryb eksperta Wersja nr 1…" at bounding box center [575, 284] width 1151 height 568
click at [385, 187] on div "S2 1200 S1 4800" at bounding box center [575, 314] width 1151 height 506
click at [379, 181] on div at bounding box center [375, 182] width 41 height 5
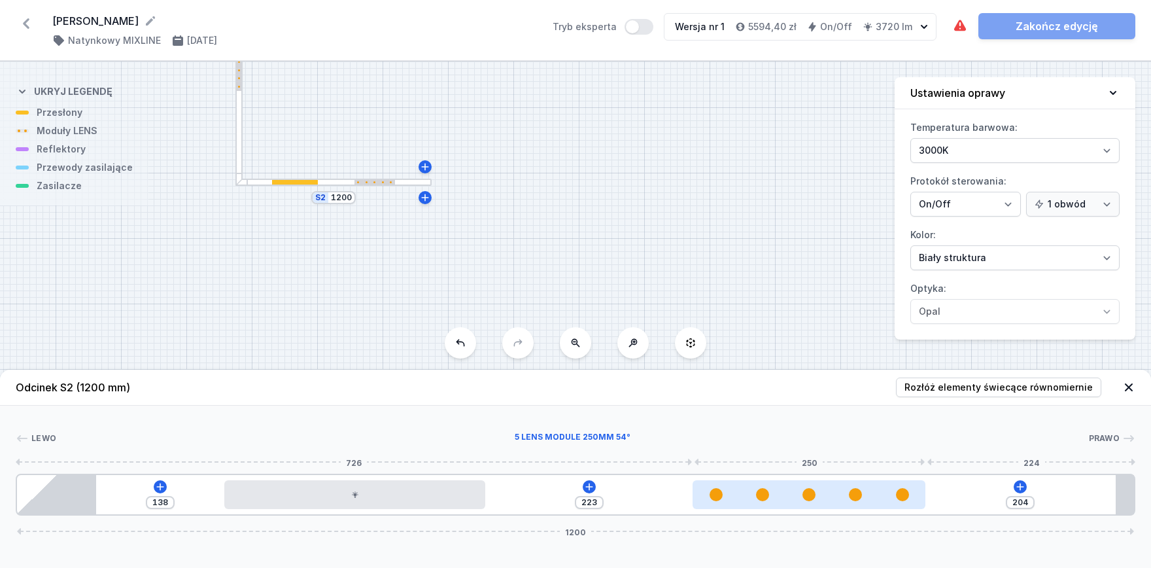
click at [808, 496] on div at bounding box center [809, 494] width 13 height 13
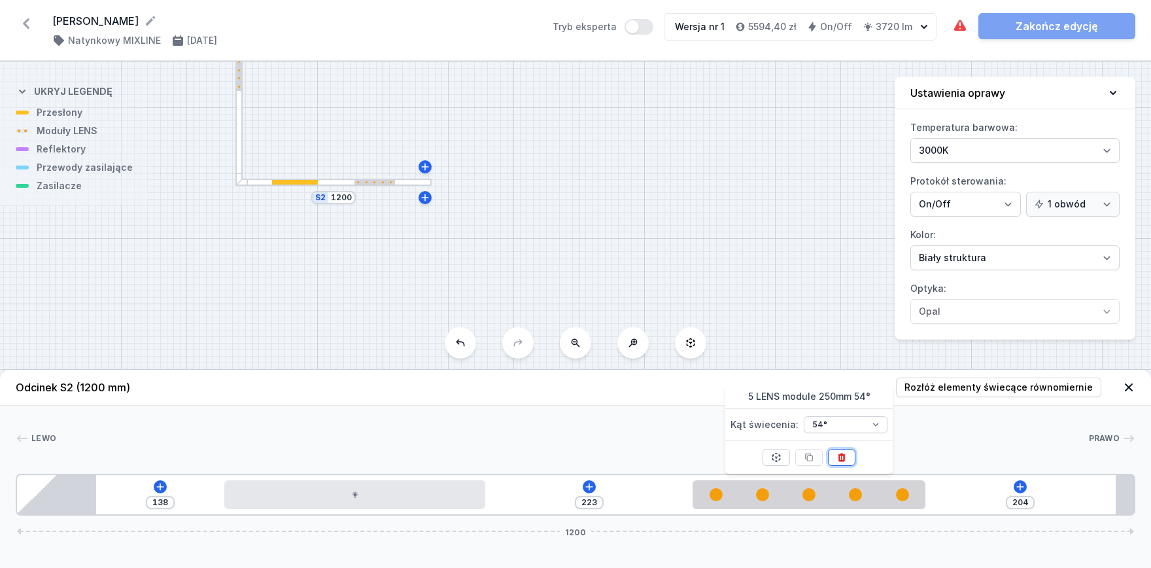
click at [841, 455] on icon at bounding box center [842, 457] width 10 height 10
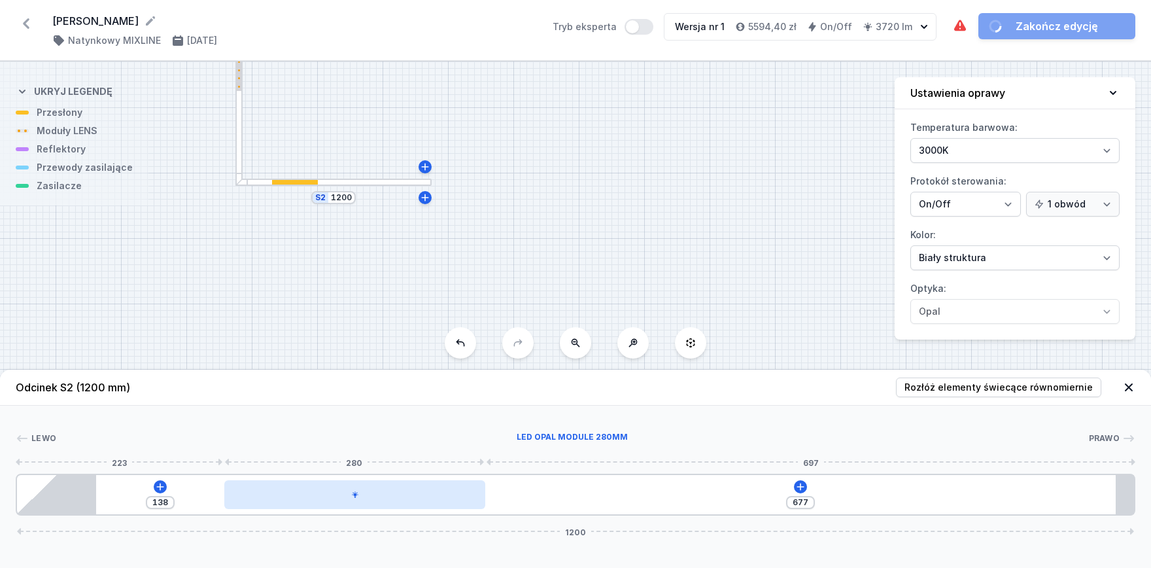
click at [474, 497] on div at bounding box center [354, 494] width 261 height 29
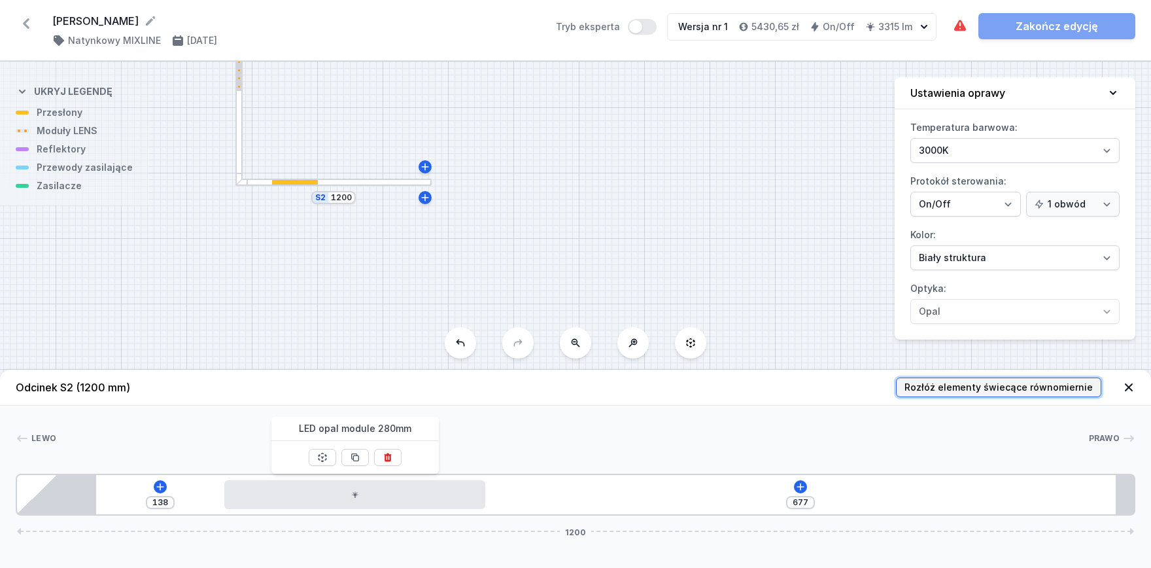
click at [981, 385] on span "Rozłóż elementy świecące równomiernie" at bounding box center [999, 387] width 188 height 13
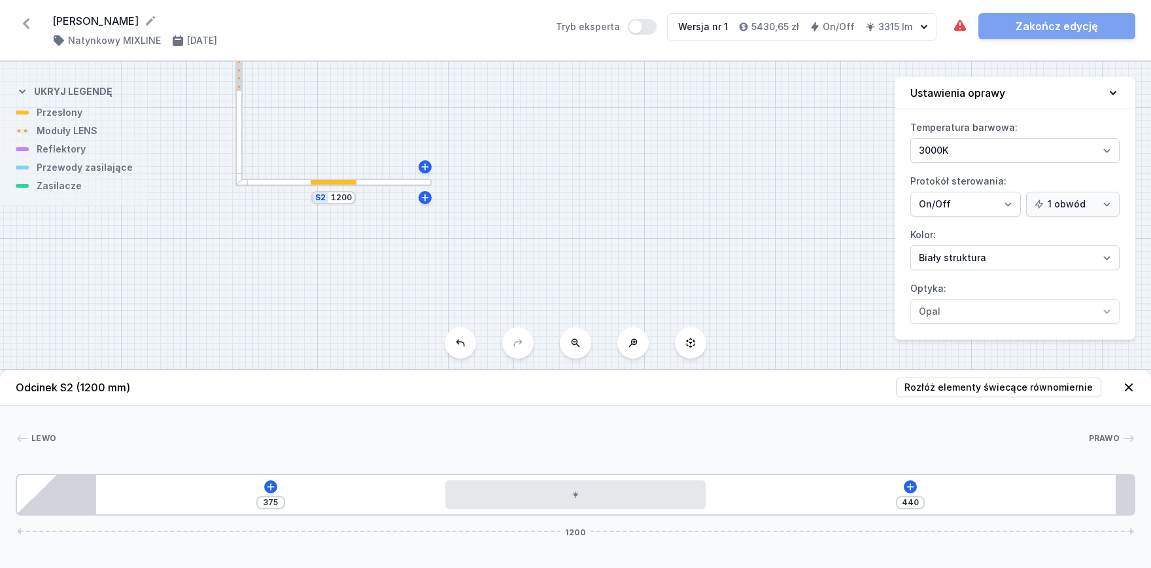
click at [541, 207] on div "S2 1200 S1 4800" at bounding box center [575, 314] width 1151 height 506
drag, startPoint x: 529, startPoint y: 175, endPoint x: 530, endPoint y: 205, distance: 30.1
click at [530, 205] on div "S2 1200 S1 4800" at bounding box center [575, 314] width 1151 height 506
drag, startPoint x: 414, startPoint y: 152, endPoint x: 460, endPoint y: 281, distance: 136.8
click at [460, 281] on div "S2 1200 S1 4800" at bounding box center [575, 314] width 1151 height 506
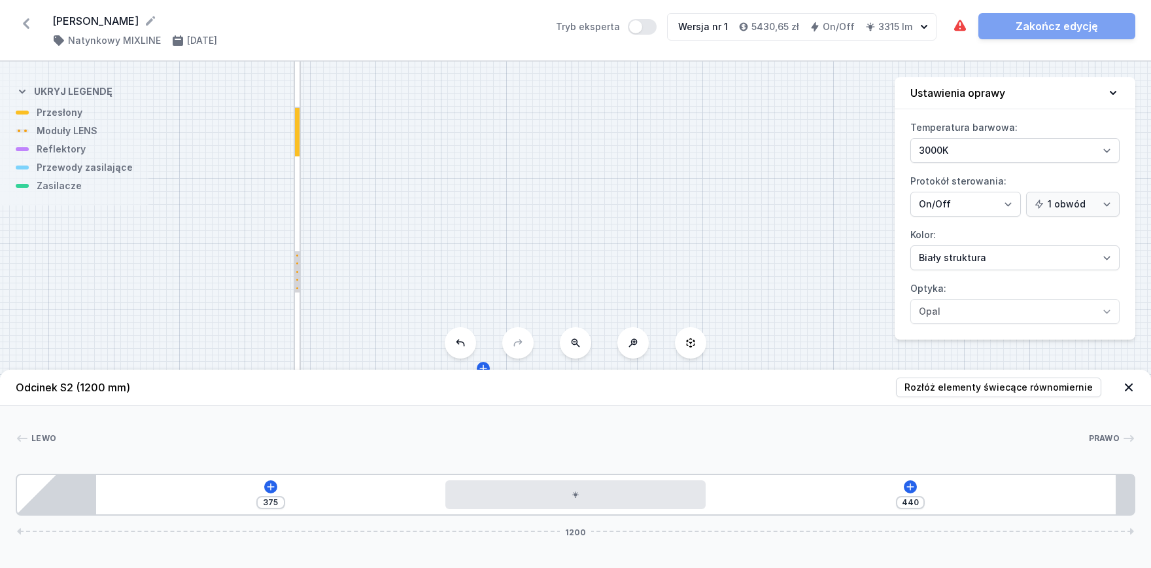
drag, startPoint x: 385, startPoint y: 205, endPoint x: 405, endPoint y: 258, distance: 55.9
click at [406, 260] on div "S2 1200 S1 4800" at bounding box center [575, 314] width 1151 height 506
drag, startPoint x: 375, startPoint y: 148, endPoint x: 379, endPoint y: 255, distance: 106.7
click at [418, 369] on div "S2 1200 S1 4800" at bounding box center [575, 314] width 1151 height 506
drag, startPoint x: 366, startPoint y: 189, endPoint x: 394, endPoint y: 352, distance: 165.3
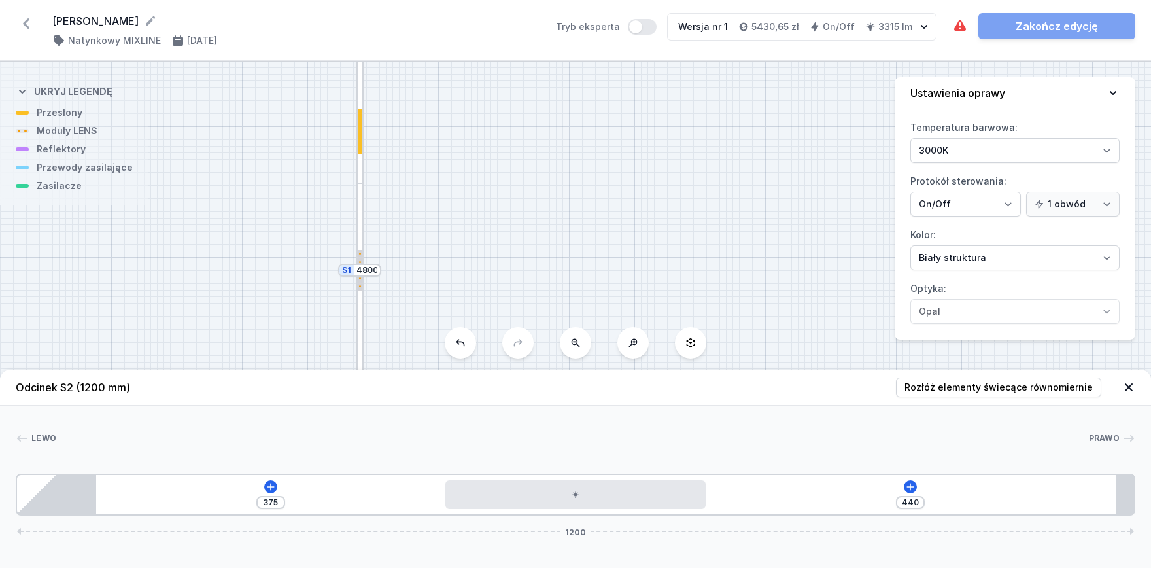
click at [394, 352] on div "S2 1200 S1 4800" at bounding box center [575, 314] width 1151 height 506
drag, startPoint x: 415, startPoint y: 198, endPoint x: 439, endPoint y: 322, distance: 127.1
click at [436, 320] on div "S2 1200 S1 4800" at bounding box center [575, 314] width 1151 height 506
drag, startPoint x: 447, startPoint y: 262, endPoint x: 374, endPoint y: 146, distance: 137.2
click at [374, 146] on div "S2 1200 S1 4800" at bounding box center [575, 314] width 1151 height 506
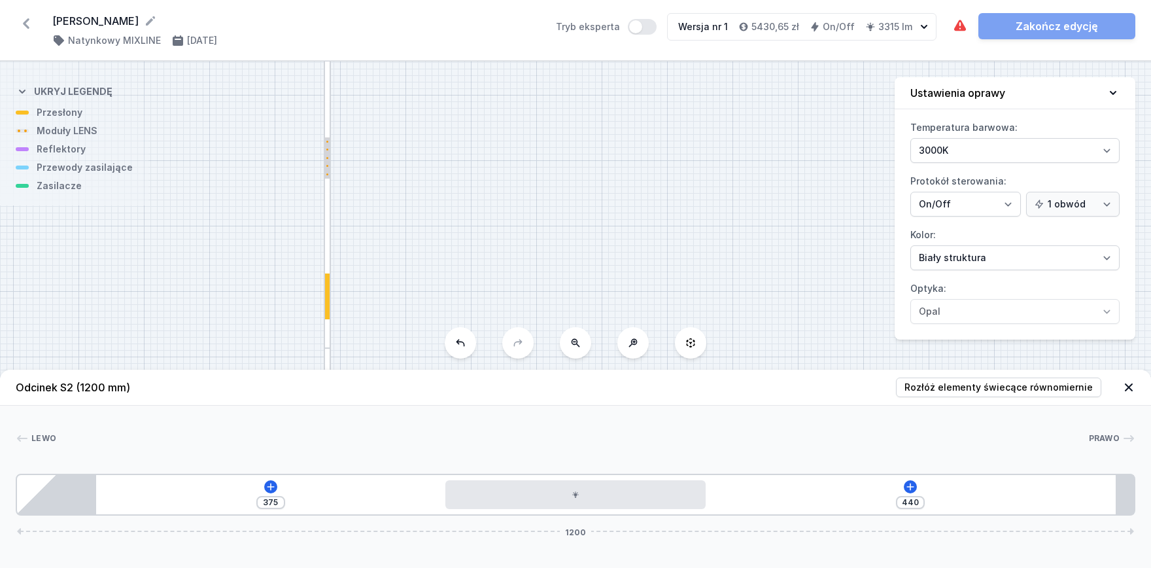
drag, startPoint x: 385, startPoint y: 191, endPoint x: 368, endPoint y: 153, distance: 41.9
click at [368, 153] on div "S2 1200 S1 4800" at bounding box center [575, 314] width 1151 height 506
drag, startPoint x: 429, startPoint y: 256, endPoint x: 674, endPoint y: 437, distance: 304.6
click at [352, 97] on div "S2 1200 S1 4800" at bounding box center [575, 314] width 1151 height 506
drag, startPoint x: 500, startPoint y: 253, endPoint x: 464, endPoint y: 153, distance: 106.4
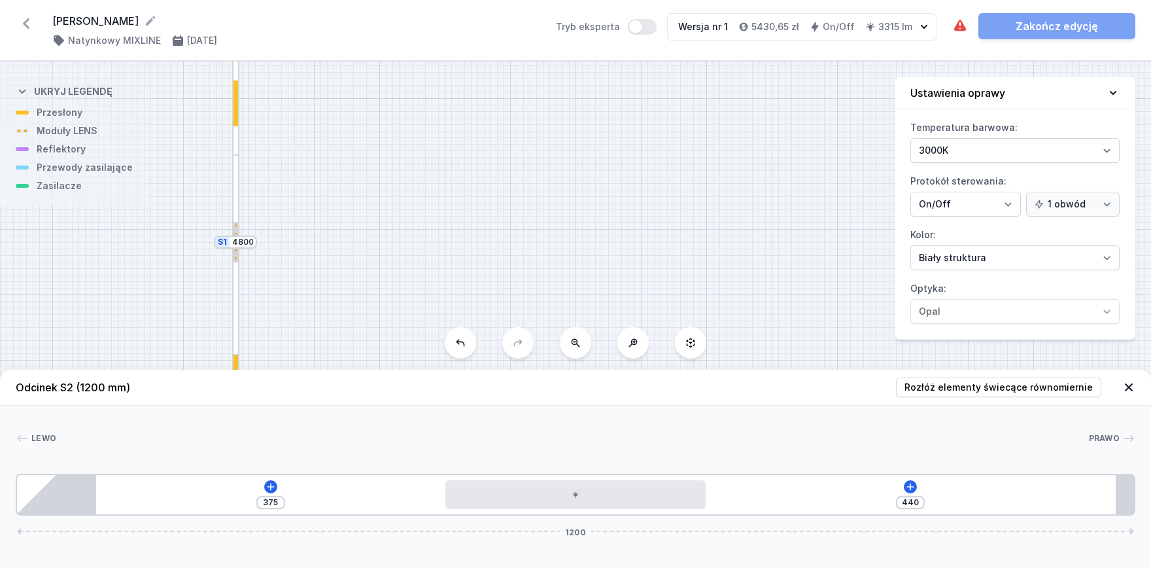
click at [464, 154] on div "S2 1200 S1 4800" at bounding box center [575, 314] width 1151 height 506
click at [201, 171] on div at bounding box center [199, 156] width 7 height 200
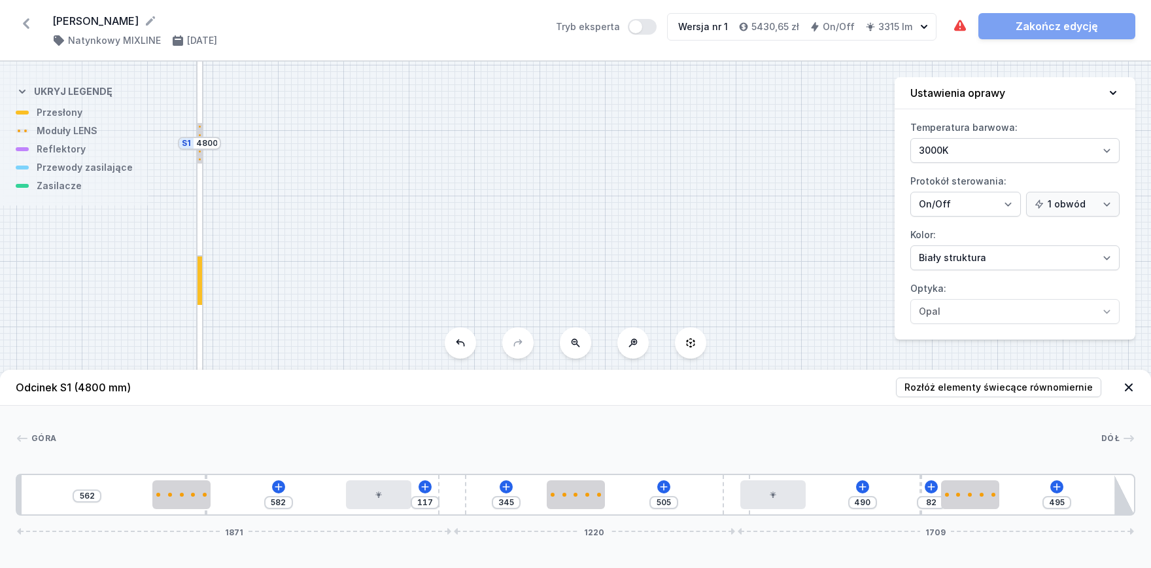
drag, startPoint x: 254, startPoint y: 287, endPoint x: 313, endPoint y: 183, distance: 119.8
click at [310, 184] on div "S2 1200 S1 4800" at bounding box center [575, 314] width 1151 height 506
drag, startPoint x: 345, startPoint y: 266, endPoint x: 288, endPoint y: 121, distance: 155.6
click at [288, 121] on div "S2 1200 S1 4800" at bounding box center [575, 314] width 1151 height 506
drag, startPoint x: 287, startPoint y: 119, endPoint x: 330, endPoint y: 256, distance: 144.0
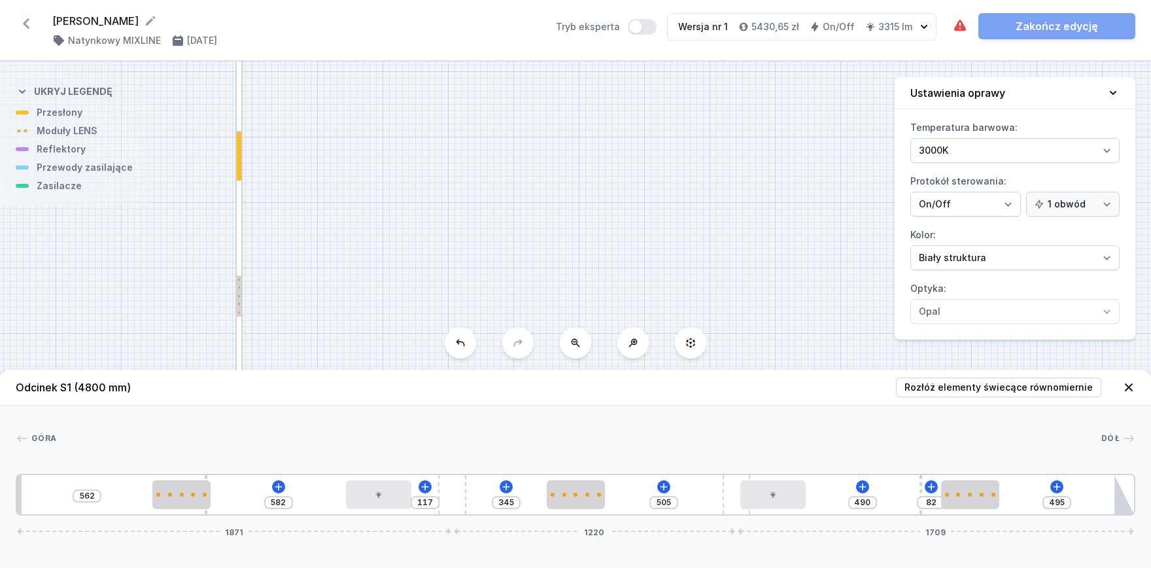
click at [330, 256] on div "S2 1200 S1 4800" at bounding box center [575, 314] width 1151 height 506
drag, startPoint x: 518, startPoint y: 251, endPoint x: 474, endPoint y: 111, distance: 146.1
click at [474, 111] on div "S2 1200 S1 4800" at bounding box center [575, 314] width 1151 height 506
drag, startPoint x: 517, startPoint y: 319, endPoint x: 506, endPoint y: 229, distance: 90.2
click at [506, 229] on div "S2 1200 S1 4800" at bounding box center [575, 314] width 1151 height 506
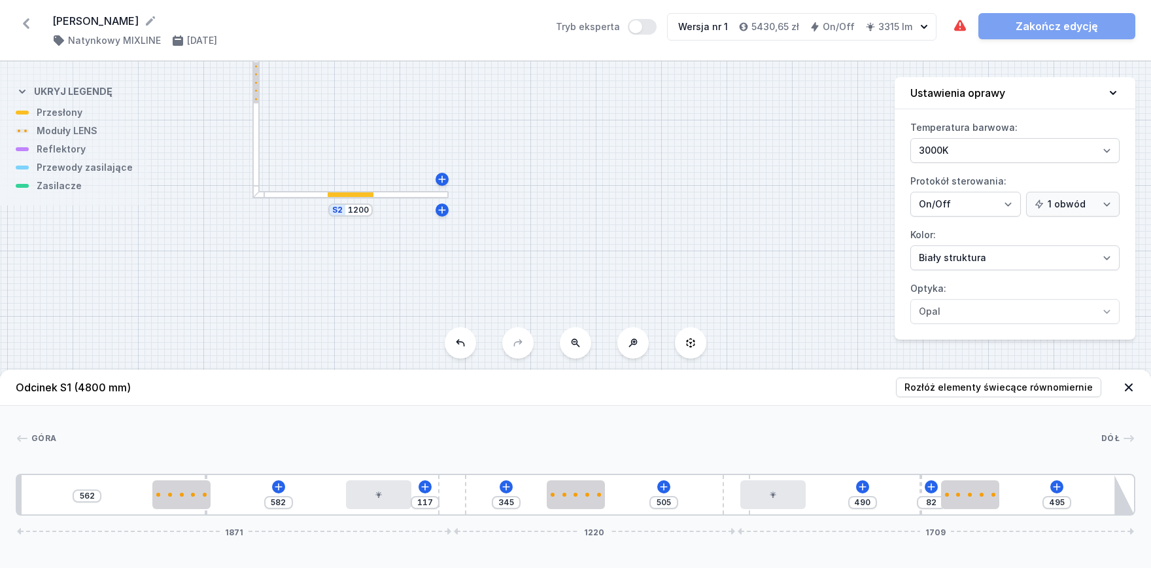
click at [385, 277] on div "S2 1200 S1 4800" at bounding box center [575, 314] width 1151 height 506
drag, startPoint x: 412, startPoint y: 156, endPoint x: 408, endPoint y: 164, distance: 8.8
click at [408, 164] on div "S2 1200 S1 4800" at bounding box center [575, 314] width 1151 height 506
drag, startPoint x: 408, startPoint y: 164, endPoint x: 421, endPoint y: 261, distance: 97.8
click at [421, 261] on div "S2 1200 S1 4800" at bounding box center [575, 314] width 1151 height 506
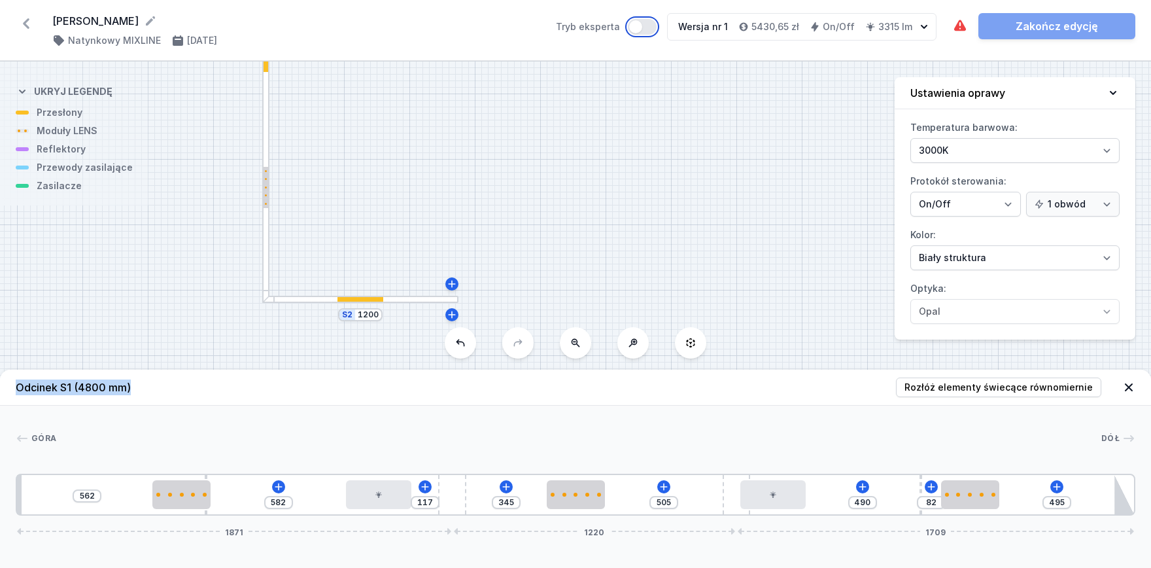
click at [646, 26] on button "Tryb eksperta" at bounding box center [642, 27] width 29 height 16
click at [1063, 489] on div "562 582 117 345 505 490 82 495 1871 1220 1709" at bounding box center [576, 495] width 1120 height 42
click at [1057, 483] on icon at bounding box center [1057, 486] width 10 height 10
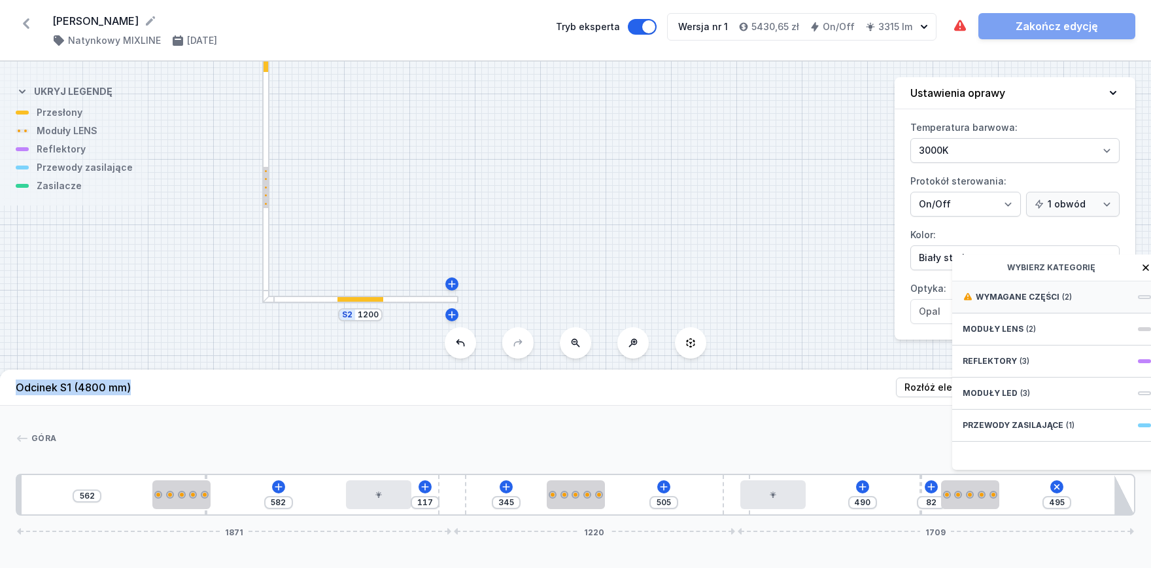
click at [1030, 299] on span "Wymagane części" at bounding box center [1018, 297] width 84 height 10
click at [1031, 334] on div "ON/OFF Driver - up to 40W" at bounding box center [1056, 325] width 209 height 29
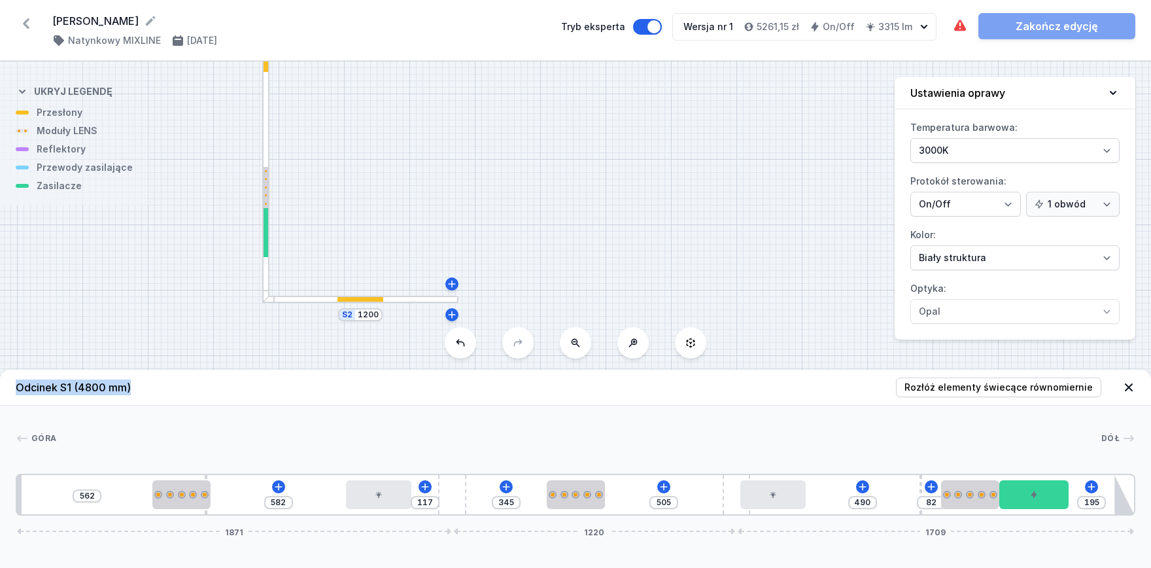
click at [268, 123] on div at bounding box center [265, 162] width 7 height 279
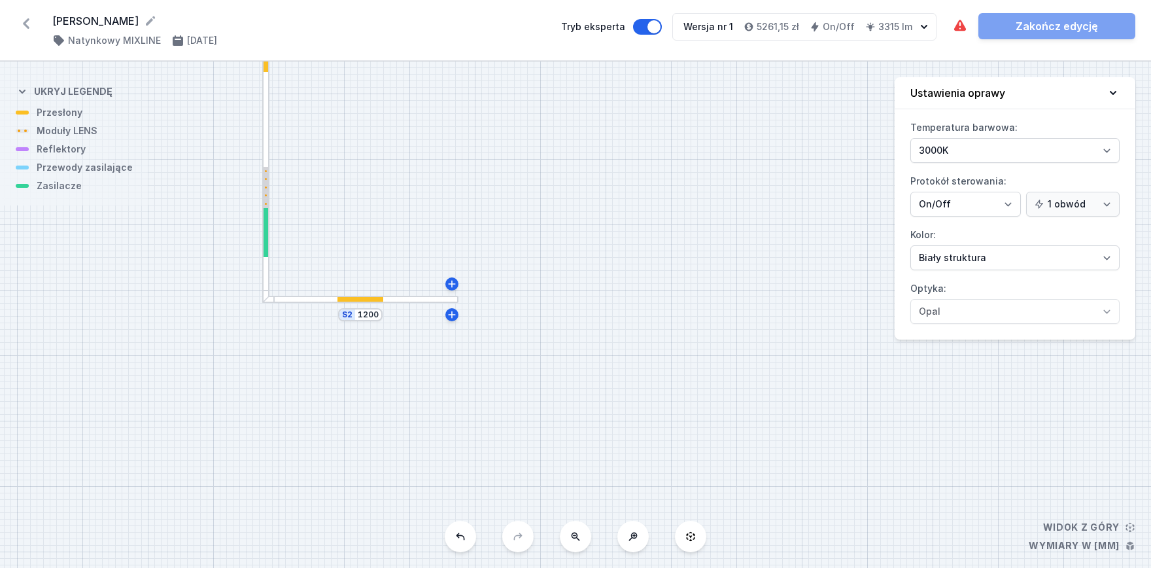
click at [428, 292] on div "S2 1200 S1 4800" at bounding box center [575, 314] width 1151 height 506
click at [427, 299] on div at bounding box center [360, 299] width 196 height 7
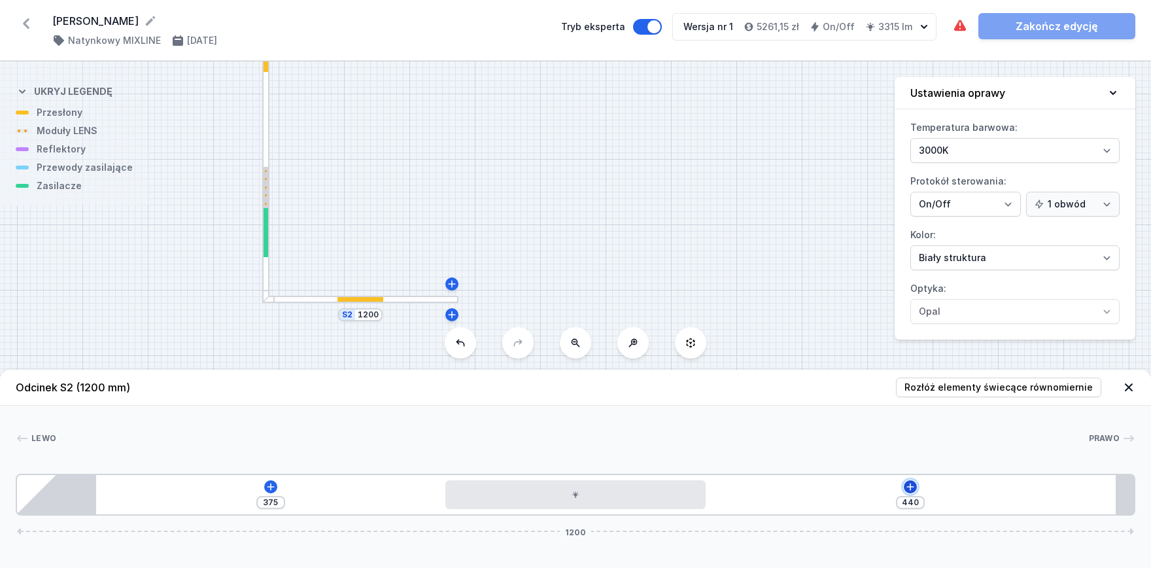
click at [907, 486] on icon at bounding box center [910, 486] width 10 height 10
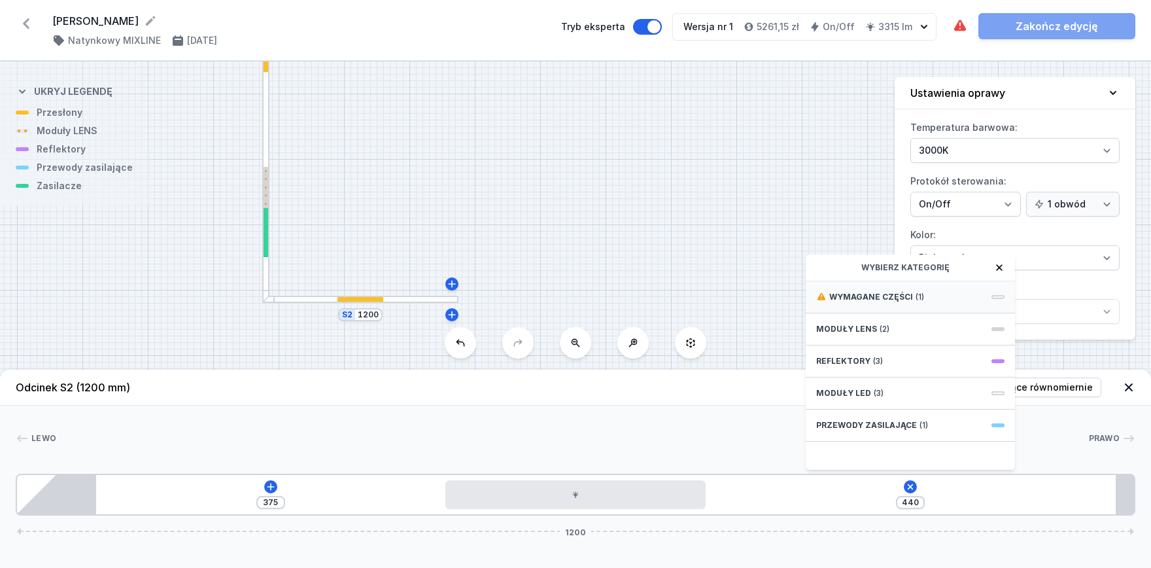
click at [869, 292] on span "Wymagane części" at bounding box center [871, 297] width 84 height 10
click at [868, 293] on span "Hole for power supply cable" at bounding box center [910, 295] width 188 height 13
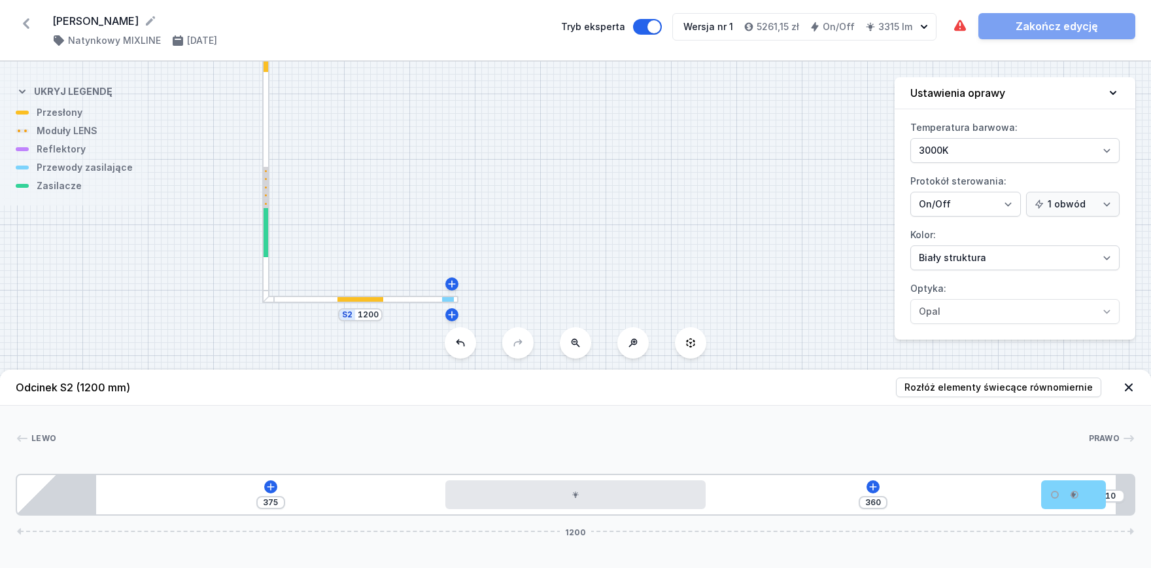
drag, startPoint x: 750, startPoint y: 504, endPoint x: 1149, endPoint y: 457, distance: 401.2
click at [1151, 456] on div "[PERSON_NAME] 1 2 3 4 375 360 10 1200 460 280 360 70 30 85 1095 20 1200" at bounding box center [575, 461] width 1151 height 110
click at [871, 487] on icon at bounding box center [873, 486] width 7 height 7
click at [778, 201] on div "S2 1200 S1 4800" at bounding box center [575, 314] width 1151 height 506
click at [260, 144] on div "S2 1200 S1 4800" at bounding box center [575, 314] width 1151 height 506
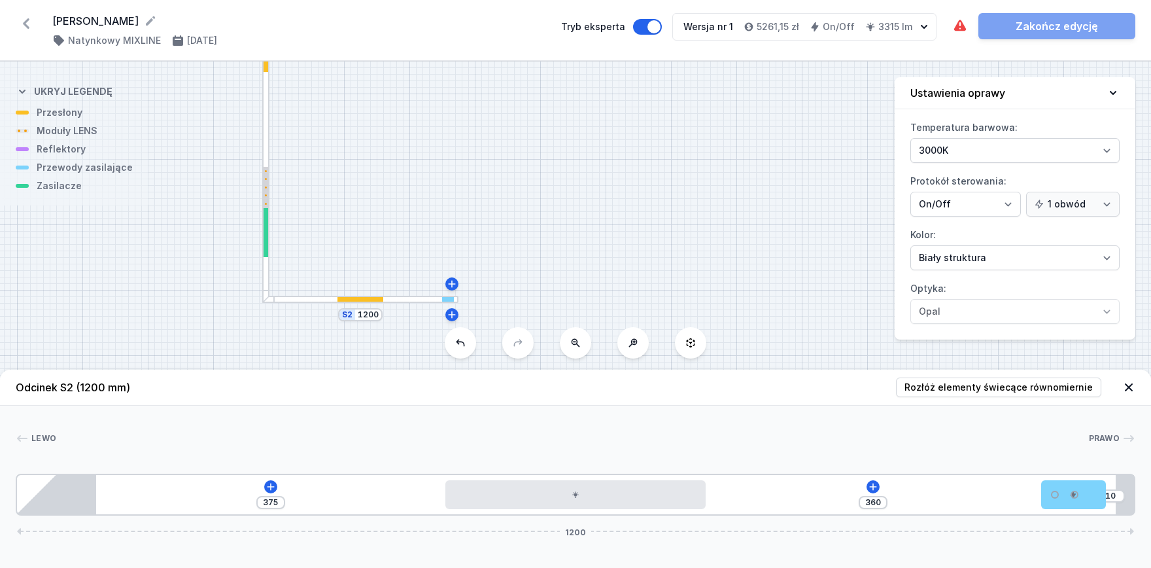
click at [266, 148] on div at bounding box center [265, 162] width 7 height 279
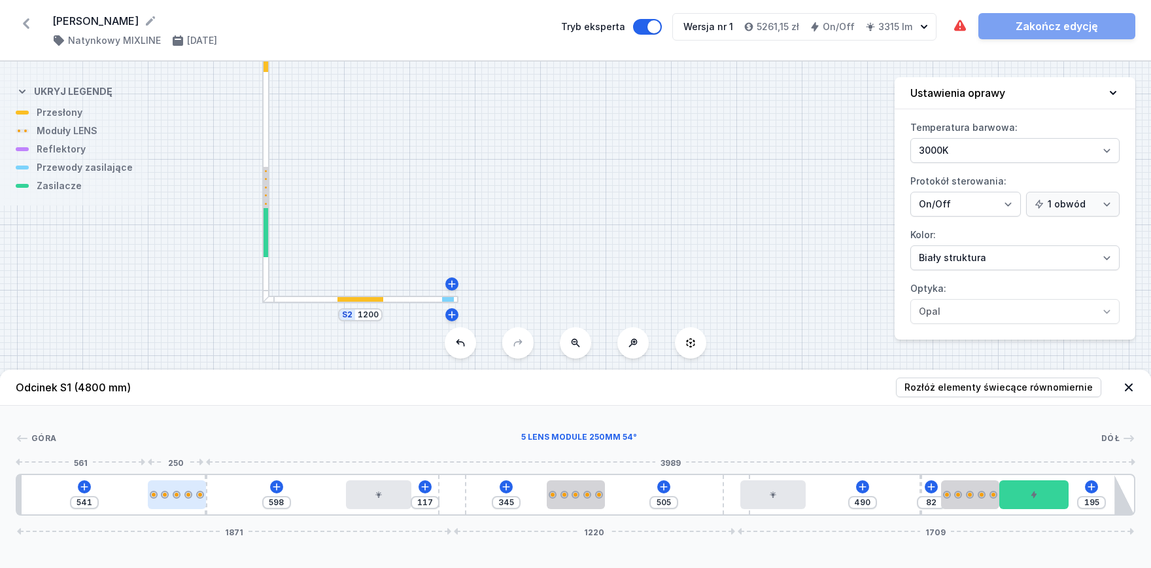
drag, startPoint x: 183, startPoint y: 497, endPoint x: 174, endPoint y: 495, distance: 9.5
click at [174, 495] on div at bounding box center [177, 495] width 8 height 8
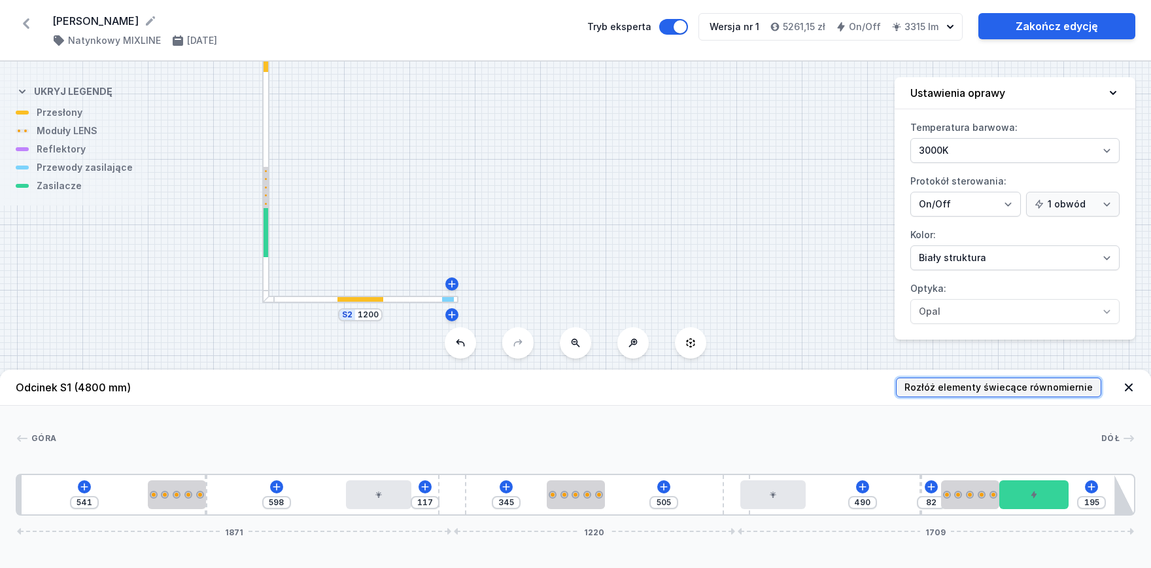
click at [967, 379] on button "Rozłóż elementy świecące równomiernie" at bounding box center [998, 387] width 205 height 20
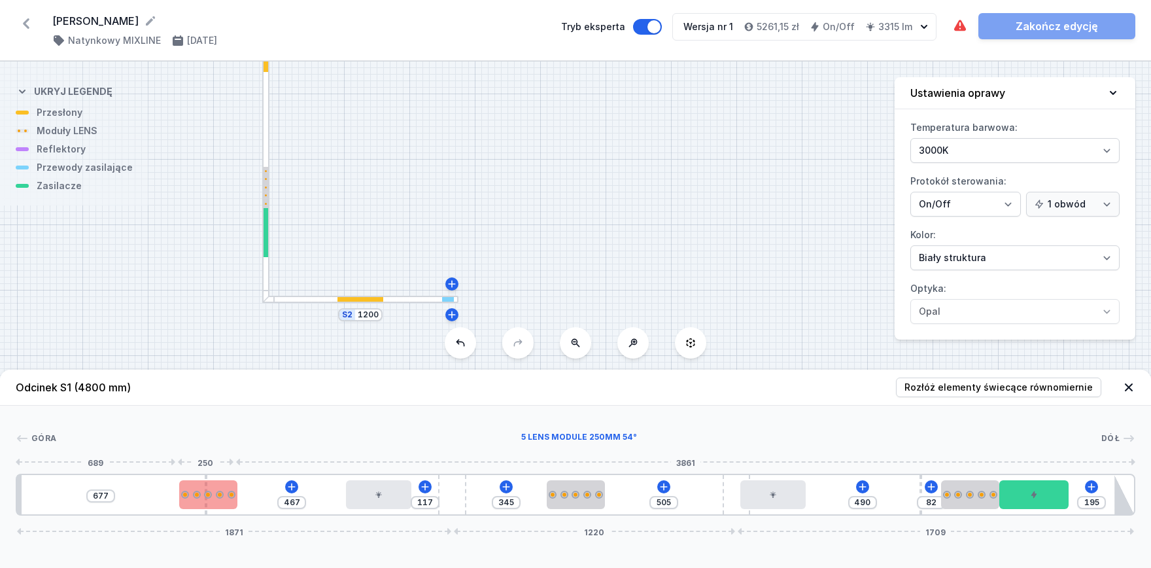
drag, startPoint x: 205, startPoint y: 480, endPoint x: 229, endPoint y: 481, distance: 24.2
click at [229, 481] on div at bounding box center [208, 494] width 58 height 29
drag, startPoint x: 189, startPoint y: 501, endPoint x: 177, endPoint y: 492, distance: 15.4
click at [173, 497] on div at bounding box center [202, 494] width 58 height 29
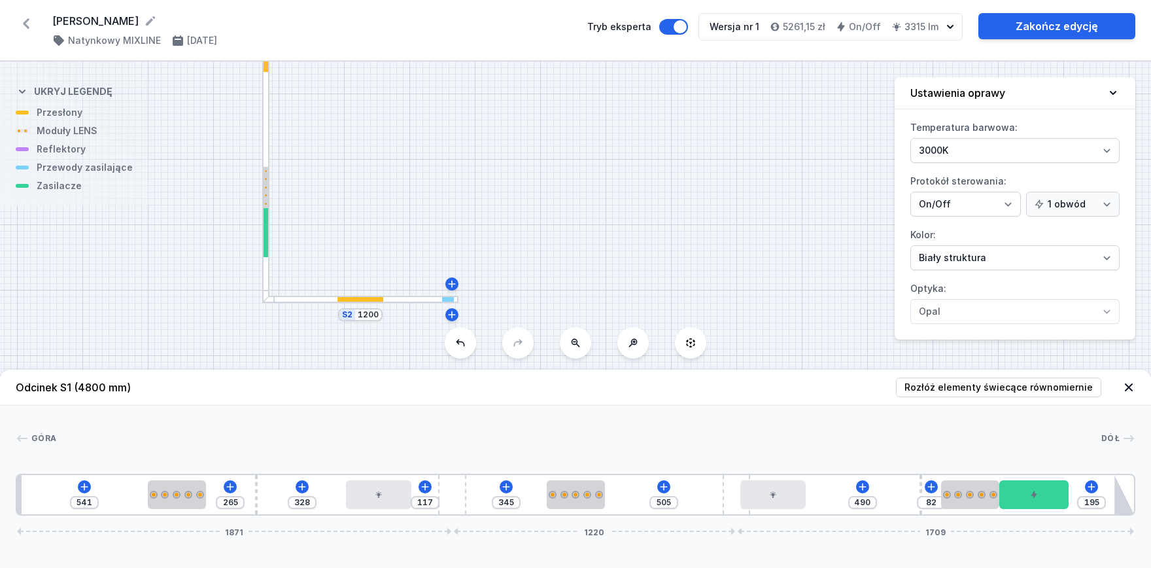
drag, startPoint x: 205, startPoint y: 479, endPoint x: 263, endPoint y: 491, distance: 58.8
click at [266, 488] on div "541 265 328 117 345 505 490 82 195 1871 1220 1709" at bounding box center [576, 495] width 1120 height 42
click at [1018, 382] on span "Rozłóż elementy świecące równomiernie" at bounding box center [999, 387] width 188 height 13
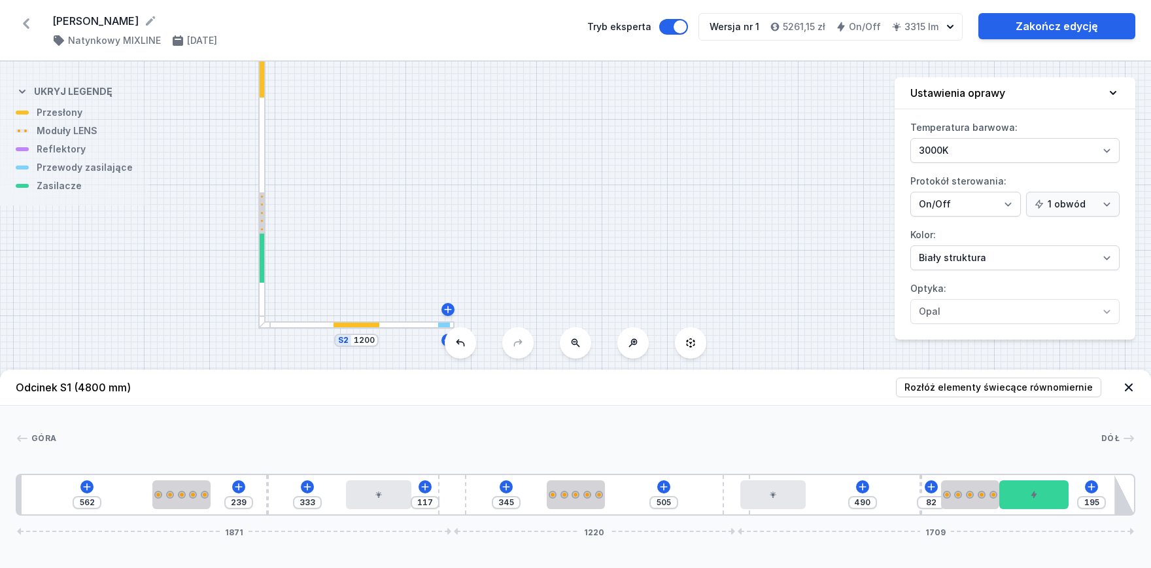
drag, startPoint x: 475, startPoint y: 138, endPoint x: 489, endPoint y: 243, distance: 105.6
click at [485, 262] on div "S2 1200 S1 4800" at bounding box center [575, 314] width 1151 height 506
drag, startPoint x: 506, startPoint y: 177, endPoint x: 491, endPoint y: 296, distance: 120.7
click at [491, 296] on div "S2 1200 S1 4800" at bounding box center [575, 314] width 1151 height 506
drag, startPoint x: 459, startPoint y: 208, endPoint x: 487, endPoint y: 349, distance: 143.9
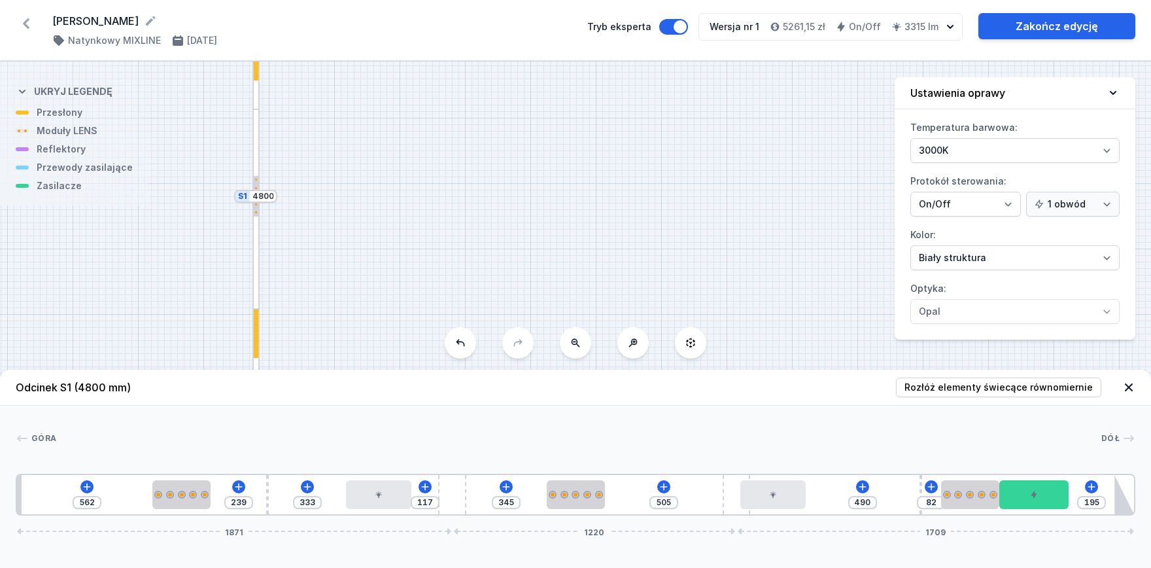
click at [487, 350] on div "S2 1200 S1 4800" at bounding box center [575, 314] width 1151 height 506
click at [469, 255] on div "S2 1200 S1 4800" at bounding box center [575, 314] width 1151 height 506
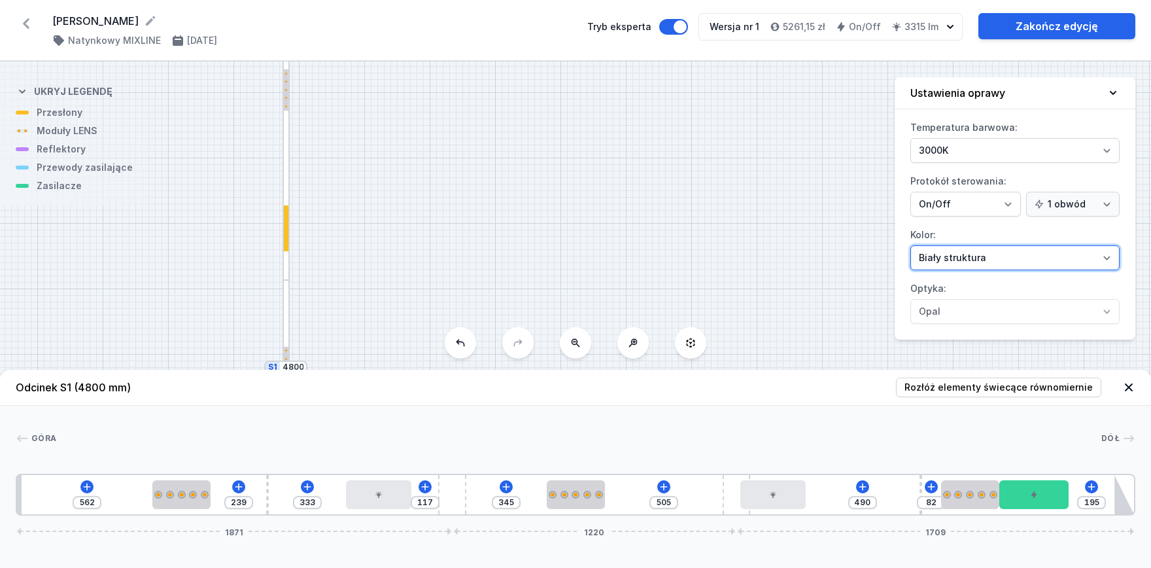
click at [911, 245] on select "Biały struktura Czarny struktura Złoty struktura Miedziany Szary Inny (z palety…" at bounding box center [1015, 257] width 209 height 25
click option "Czarny struktura" at bounding box center [0, 0] width 0 height 0
click at [911, 245] on select "Biały struktura Czarny struktura Złoty struktura Miedziany Szary Inny (z palety…" at bounding box center [1015, 257] width 209 height 25
click option "Biały struktura" at bounding box center [0, 0] width 0 height 0
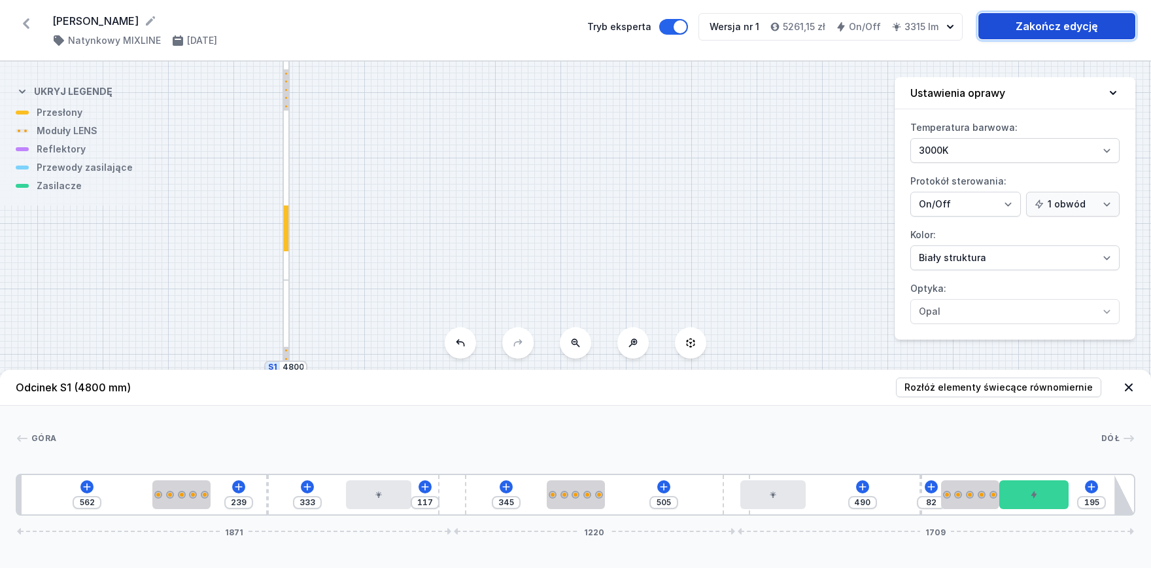
click at [1074, 22] on link "Zakończ edycję" at bounding box center [1057, 26] width 157 height 26
